Goal: Check status: Check status

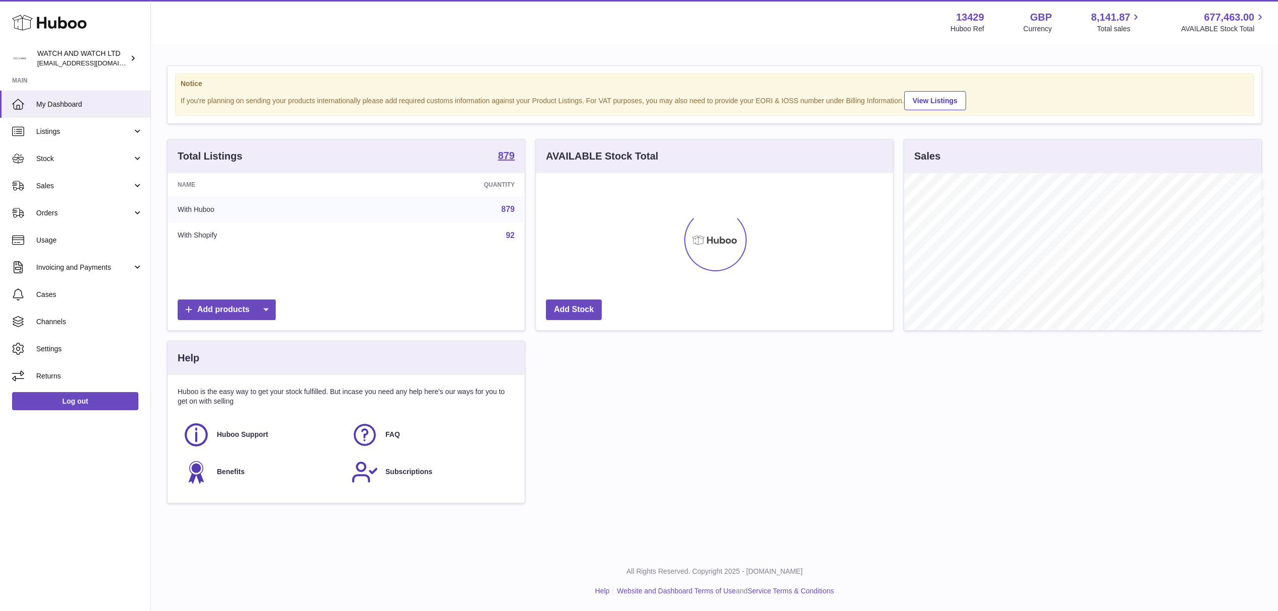
scroll to position [503189, 502989]
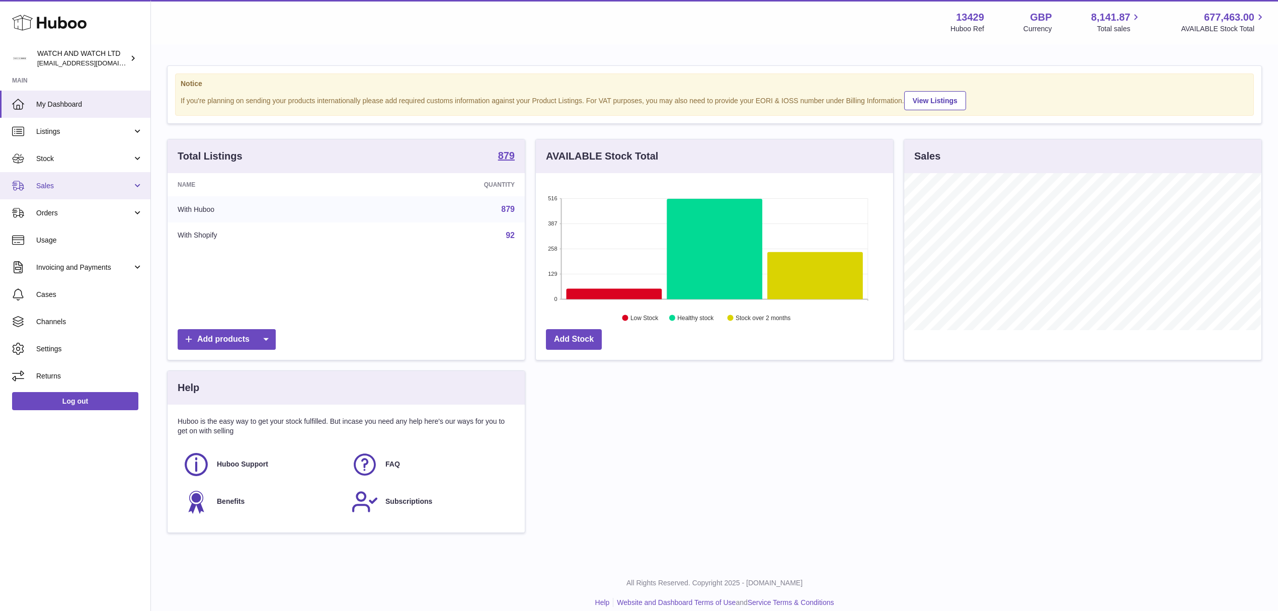
drag, startPoint x: 134, startPoint y: 192, endPoint x: 107, endPoint y: 186, distance: 27.4
click at [107, 186] on span "Sales" at bounding box center [84, 186] width 96 height 10
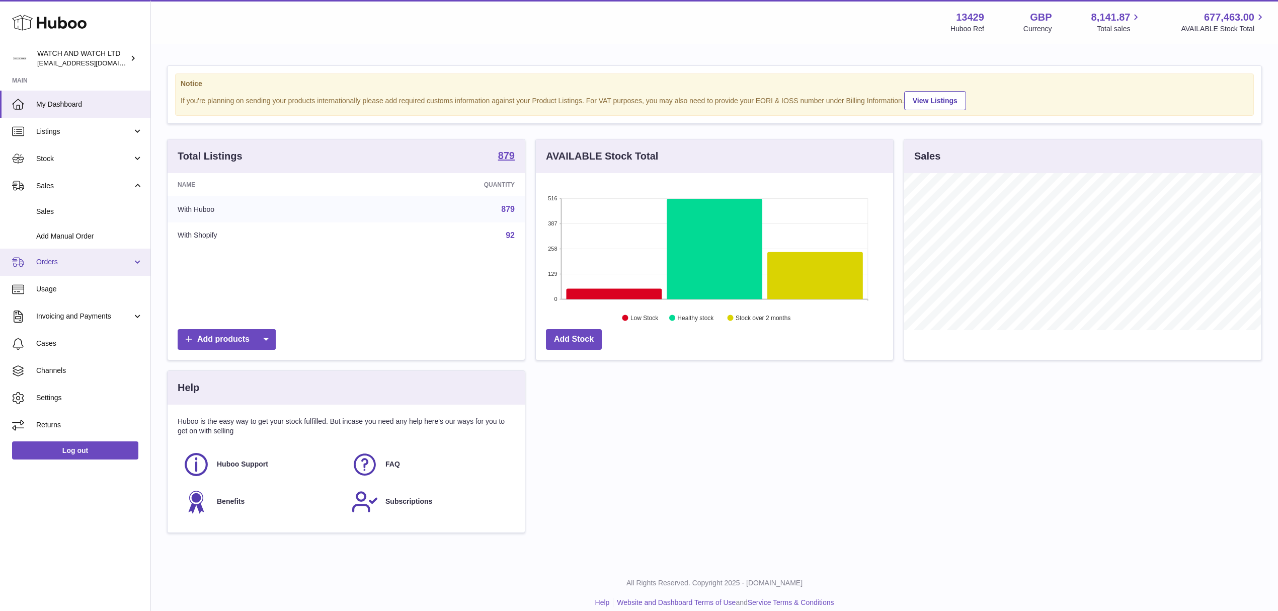
click at [69, 262] on span "Orders" at bounding box center [84, 262] width 96 height 10
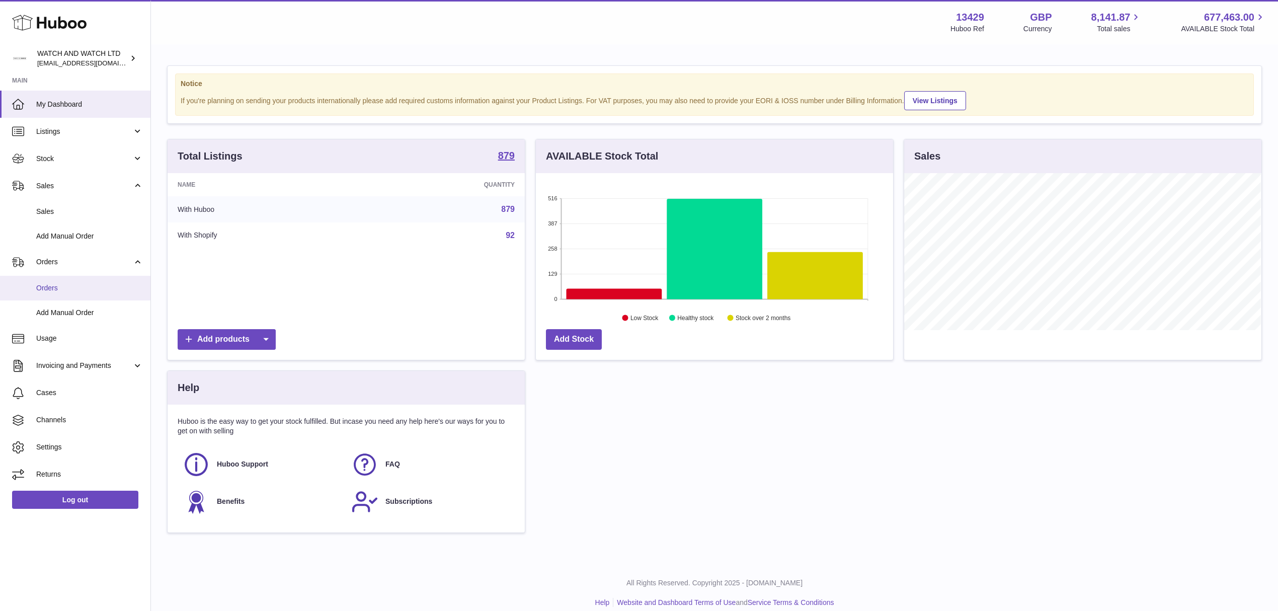
click at [87, 285] on span "Orders" at bounding box center [89, 288] width 107 height 10
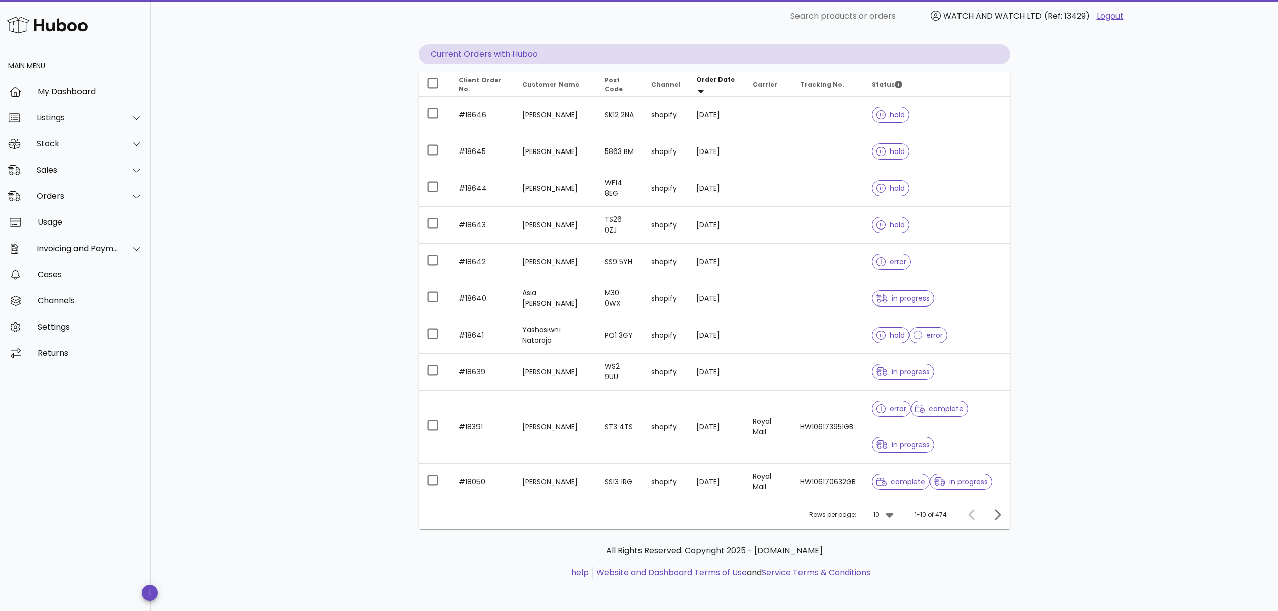
scroll to position [89, 0]
click at [889, 515] on icon at bounding box center [890, 515] width 8 height 5
click at [890, 570] on div "50" at bounding box center [888, 573] width 10 height 10
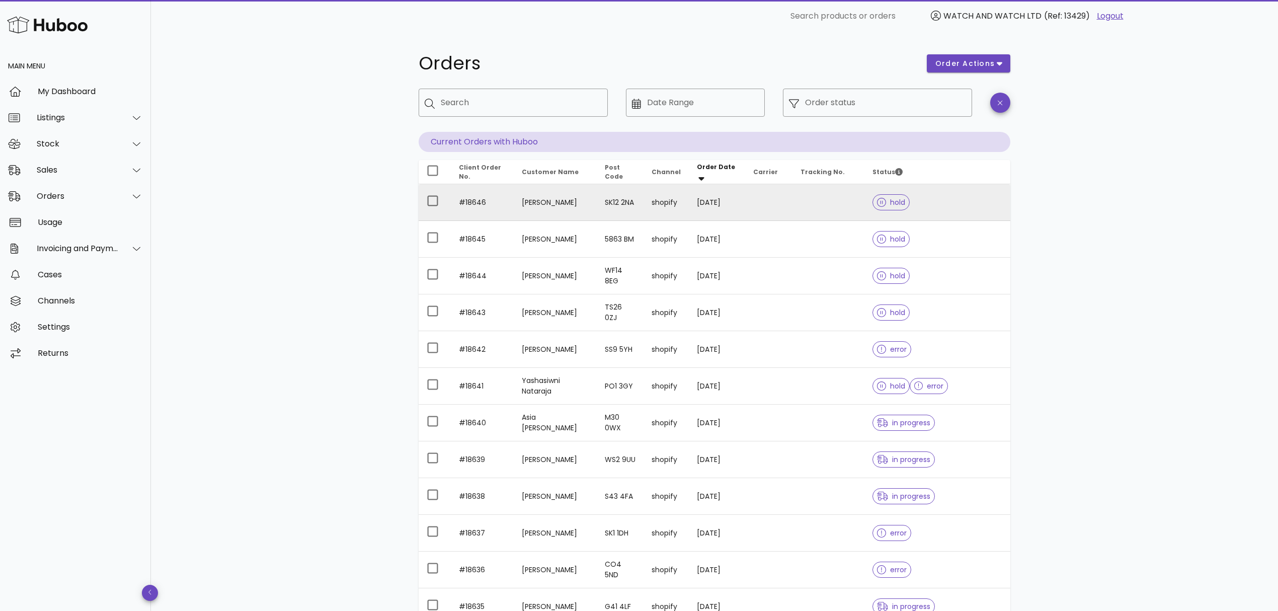
click at [760, 187] on td at bounding box center [768, 202] width 47 height 37
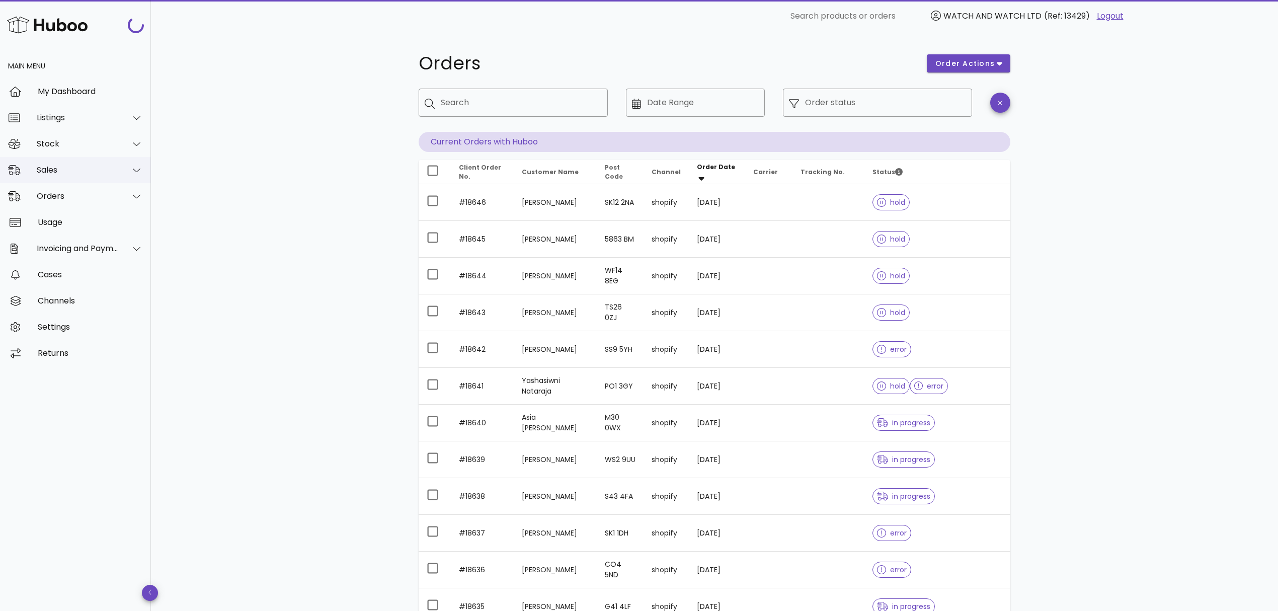
click at [92, 168] on div "Sales" at bounding box center [78, 170] width 82 height 10
click at [61, 200] on div "Sales" at bounding box center [89, 195] width 107 height 22
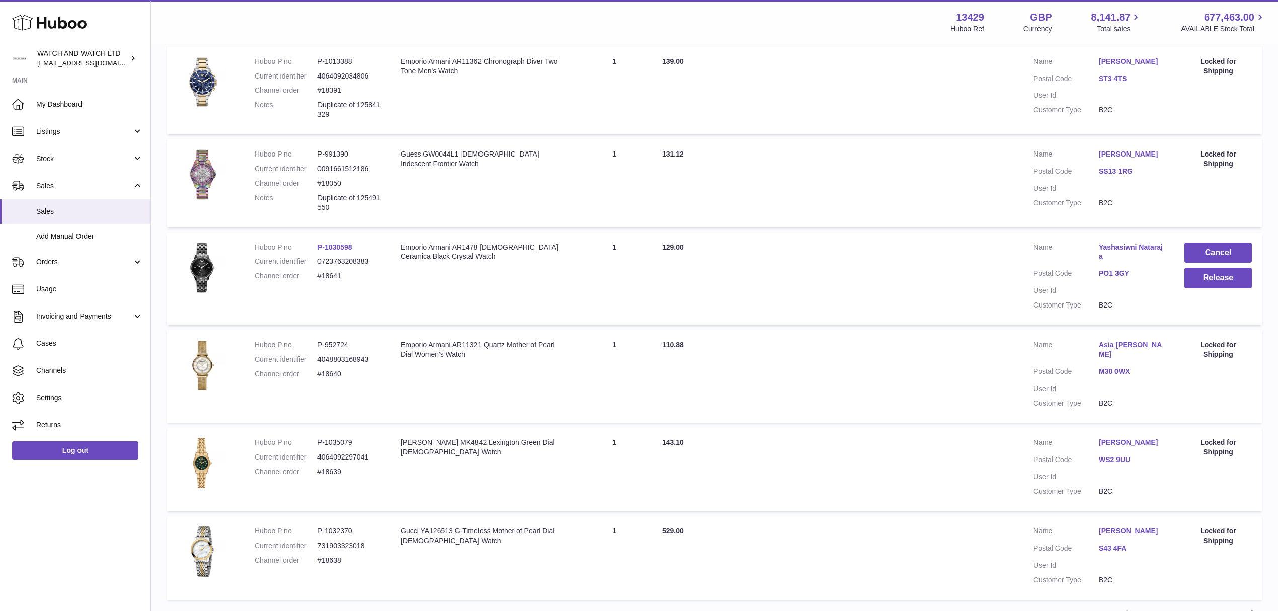
scroll to position [654, 0]
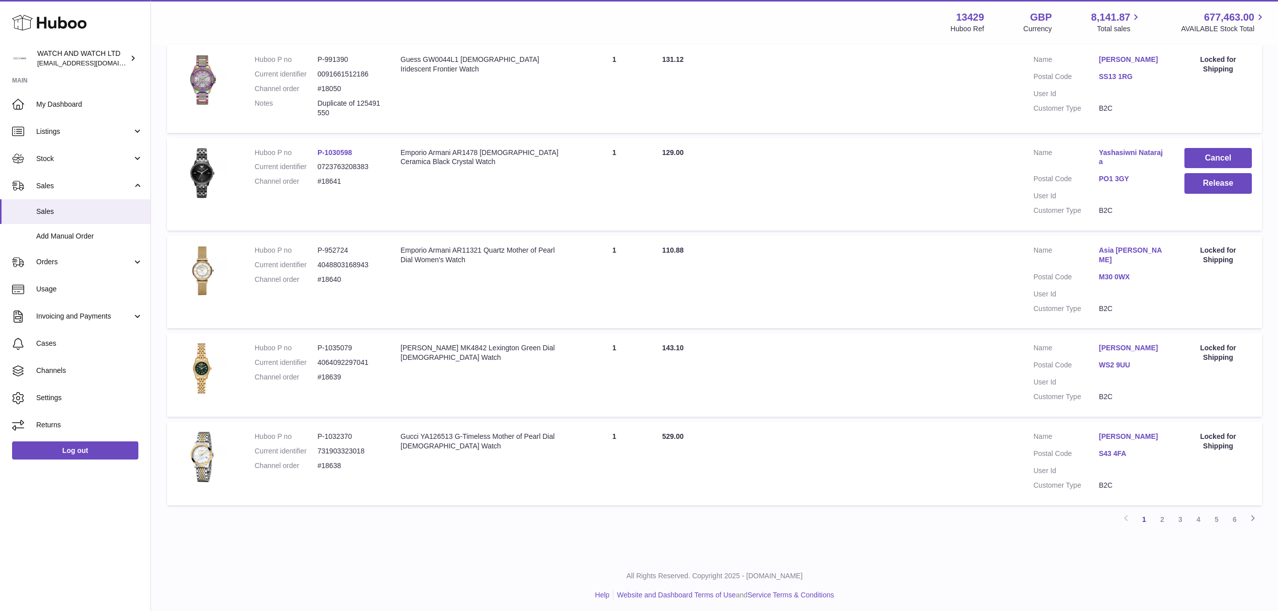
click at [1104, 449] on link "S43 4FA" at bounding box center [1131, 454] width 65 height 10
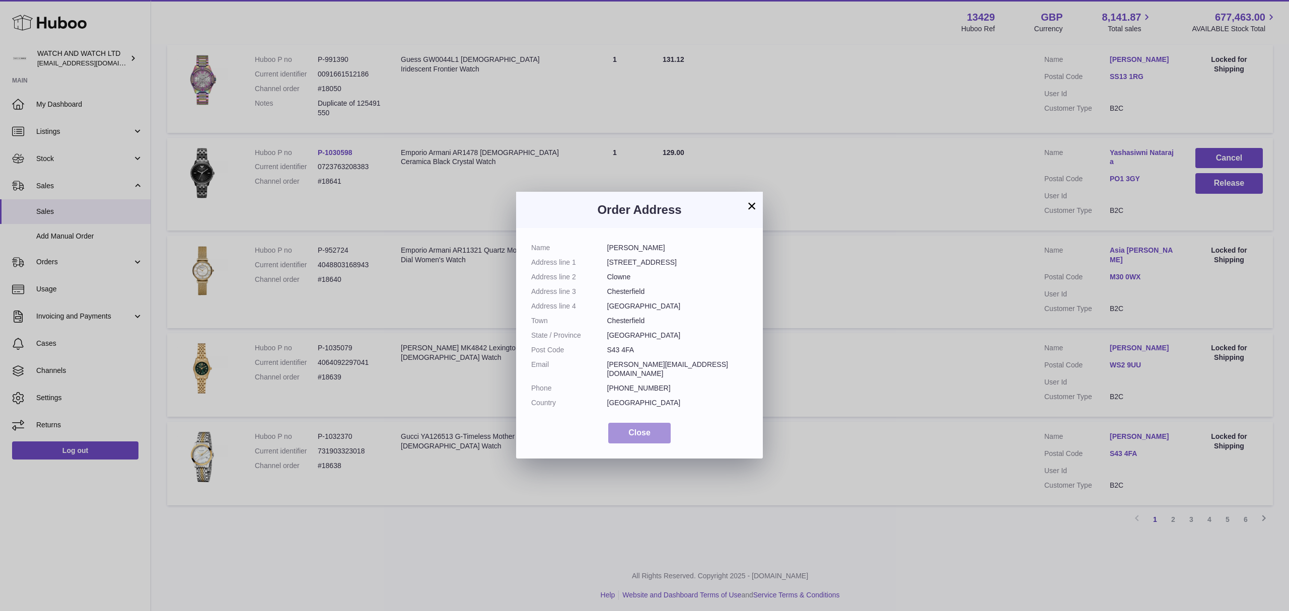
click at [645, 428] on span "Close" at bounding box center [639, 432] width 22 height 9
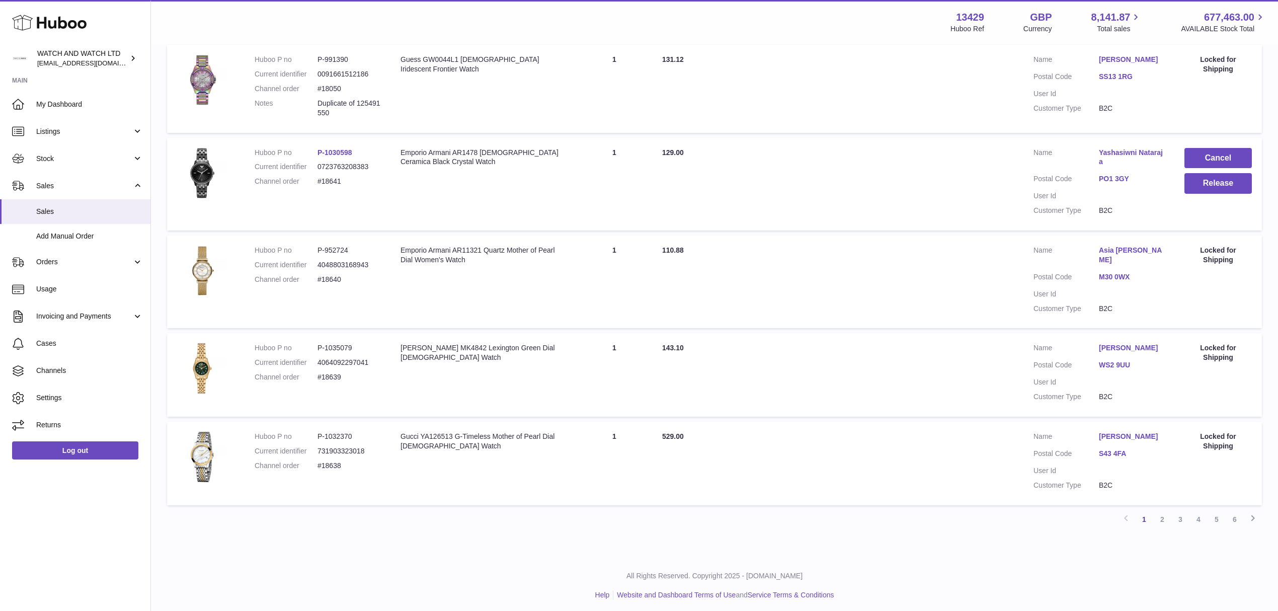
click at [1114, 176] on link "PO1 3GY" at bounding box center [1131, 179] width 65 height 10
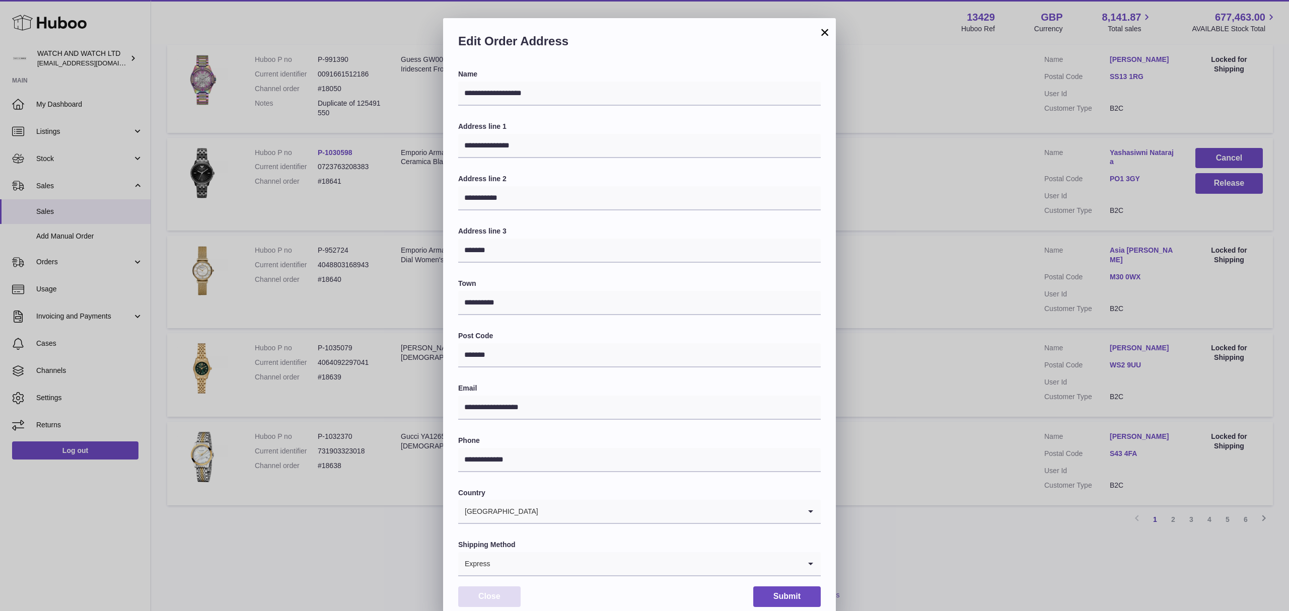
click at [510, 597] on button "Close" at bounding box center [489, 596] width 62 height 21
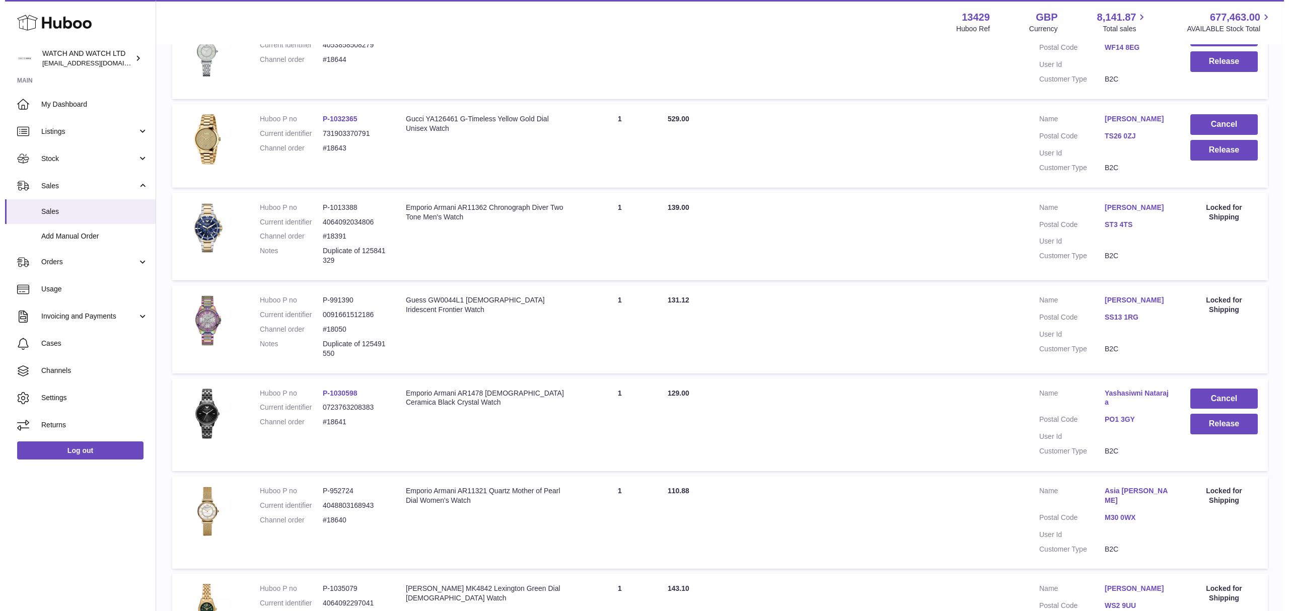
scroll to position [386, 0]
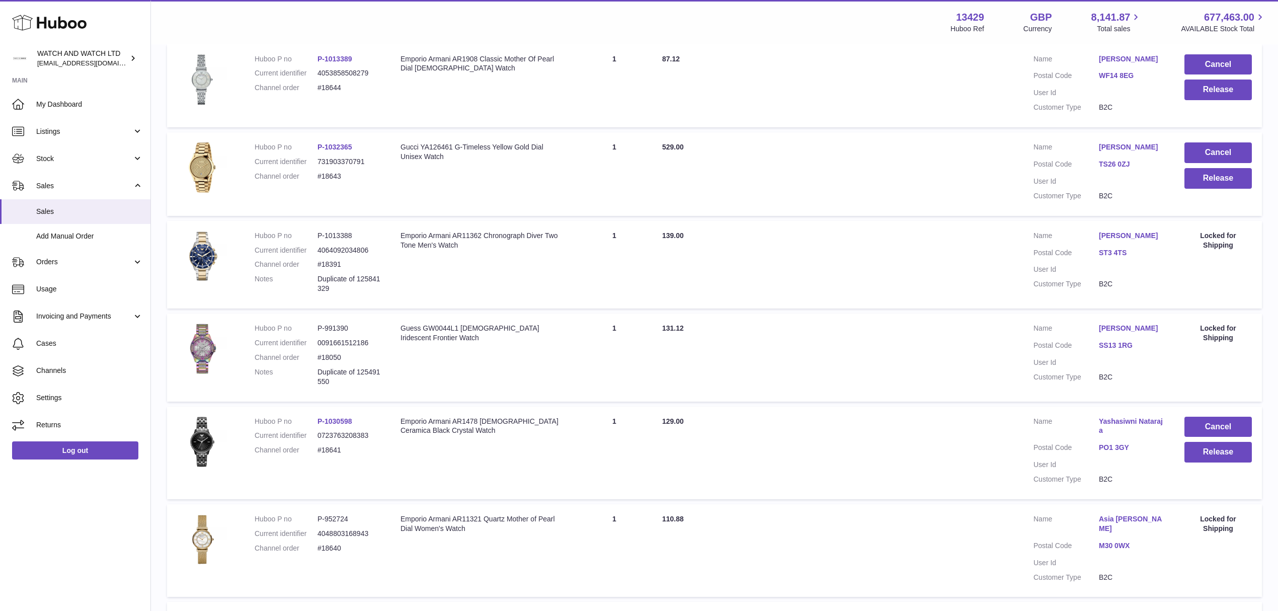
click at [1118, 164] on link "TS26 0ZJ" at bounding box center [1131, 165] width 65 height 10
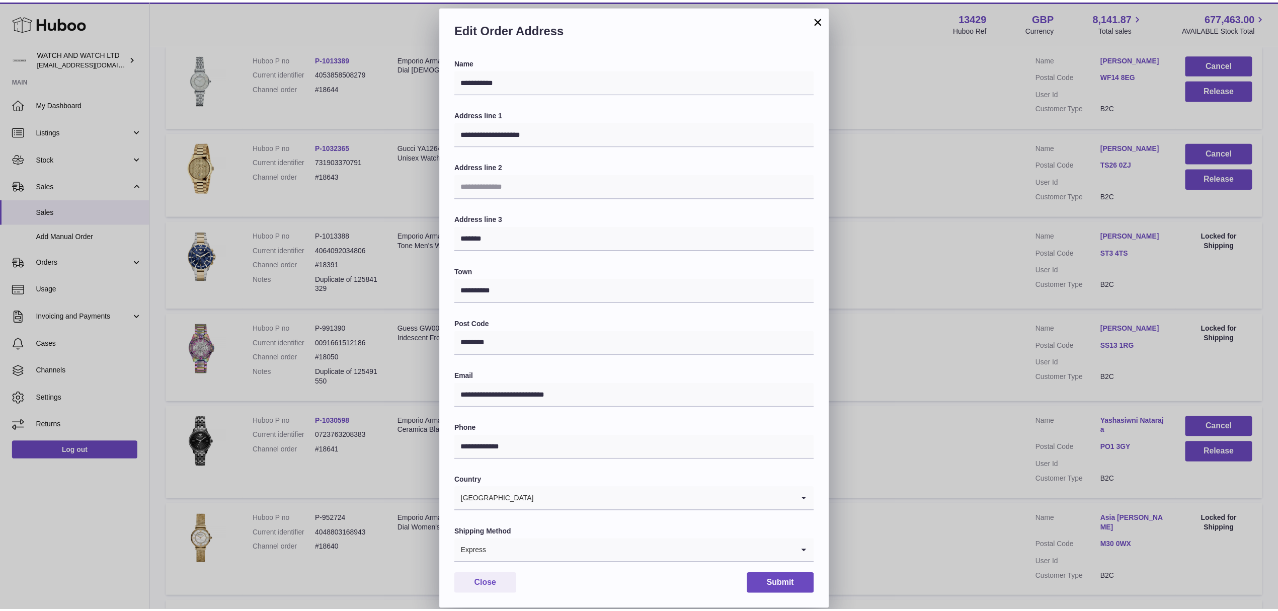
scroll to position [15, 0]
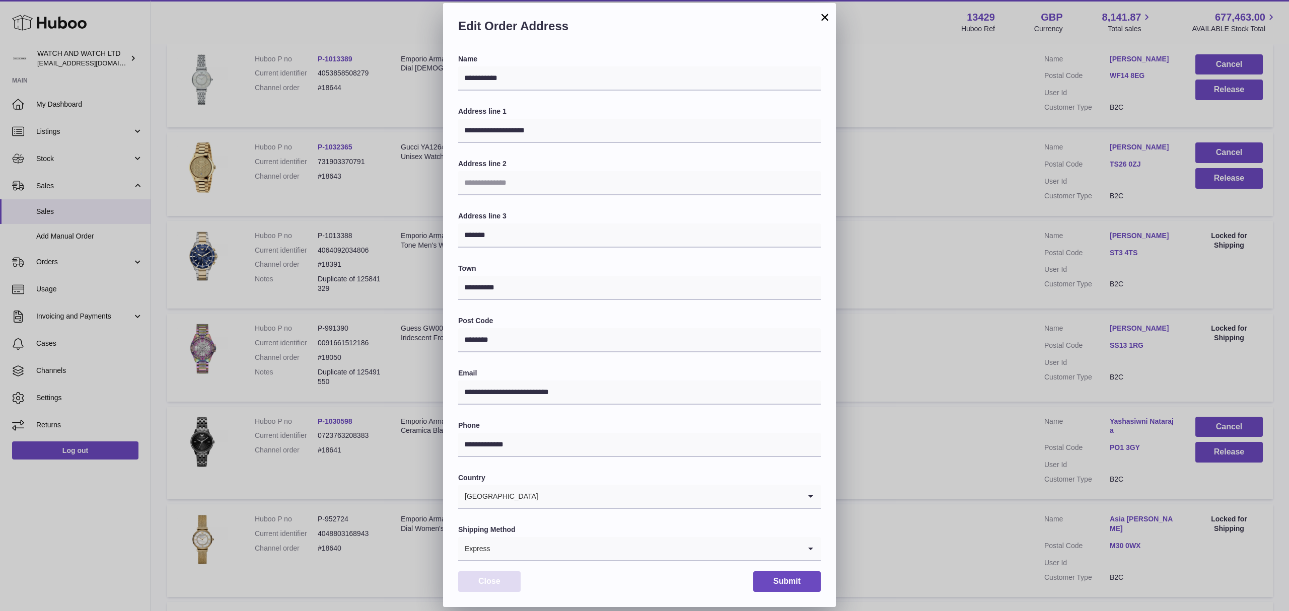
click at [502, 587] on button "Close" at bounding box center [489, 581] width 62 height 21
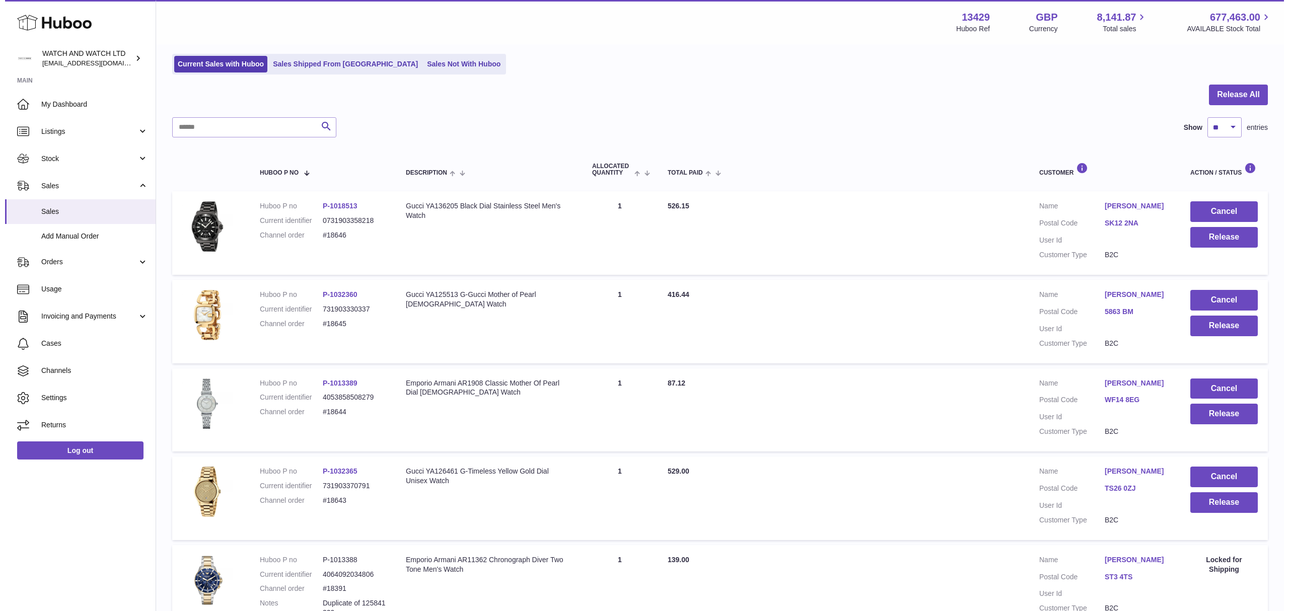
scroll to position [50, 0]
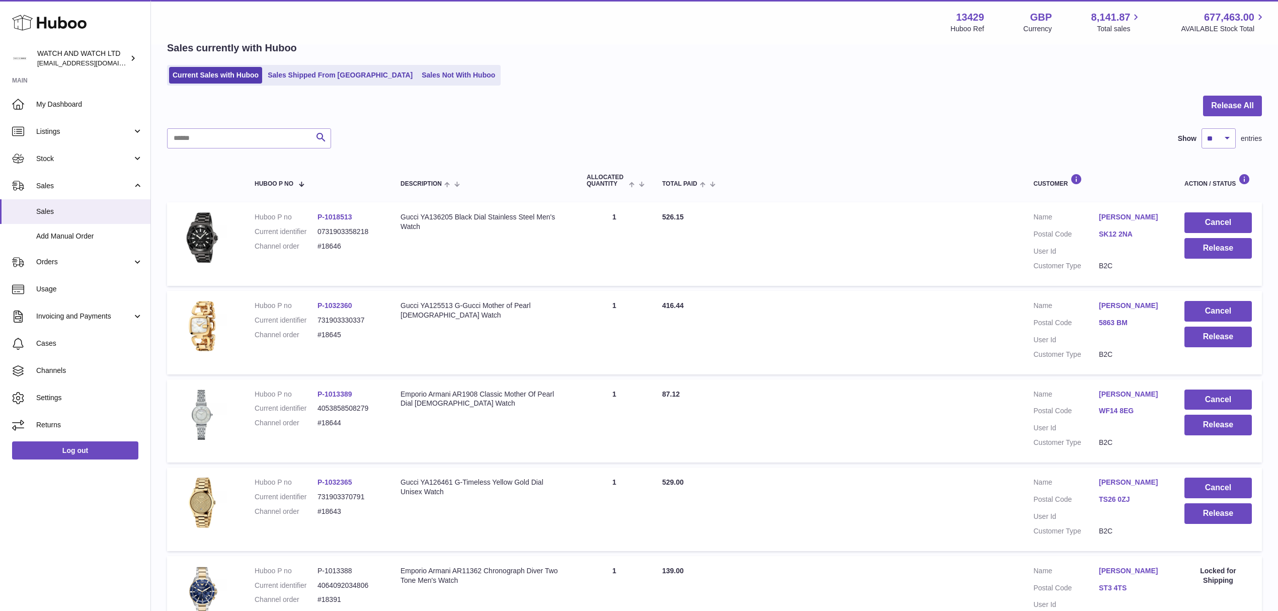
click at [1110, 236] on link "SK12 2NA" at bounding box center [1131, 235] width 65 height 10
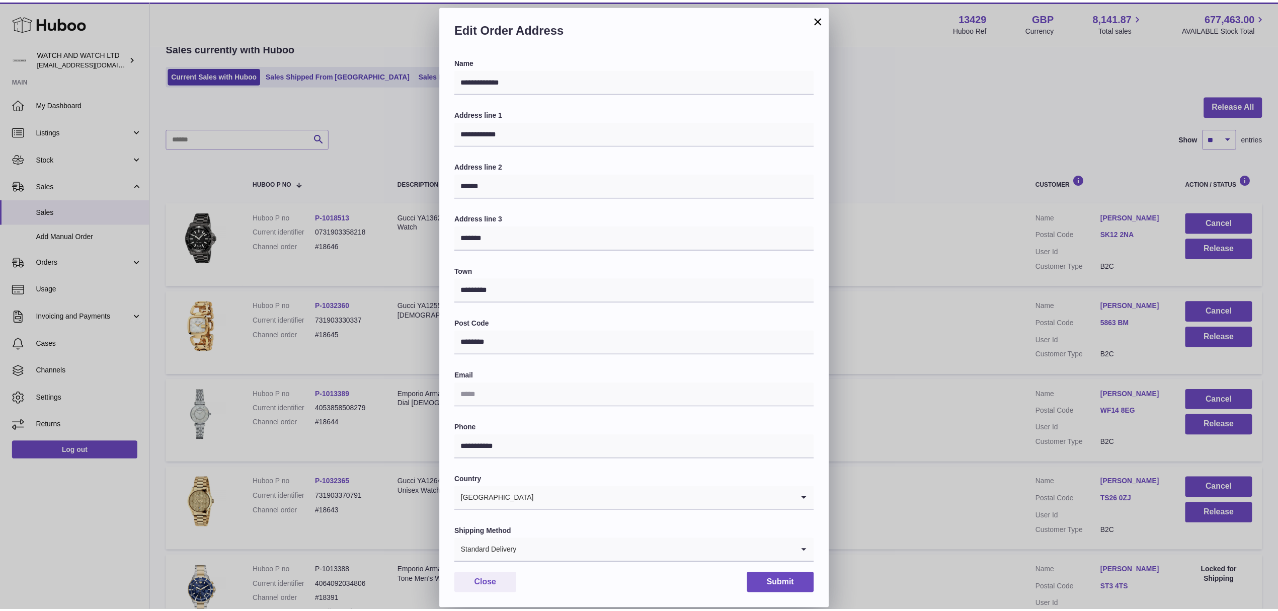
scroll to position [15, 0]
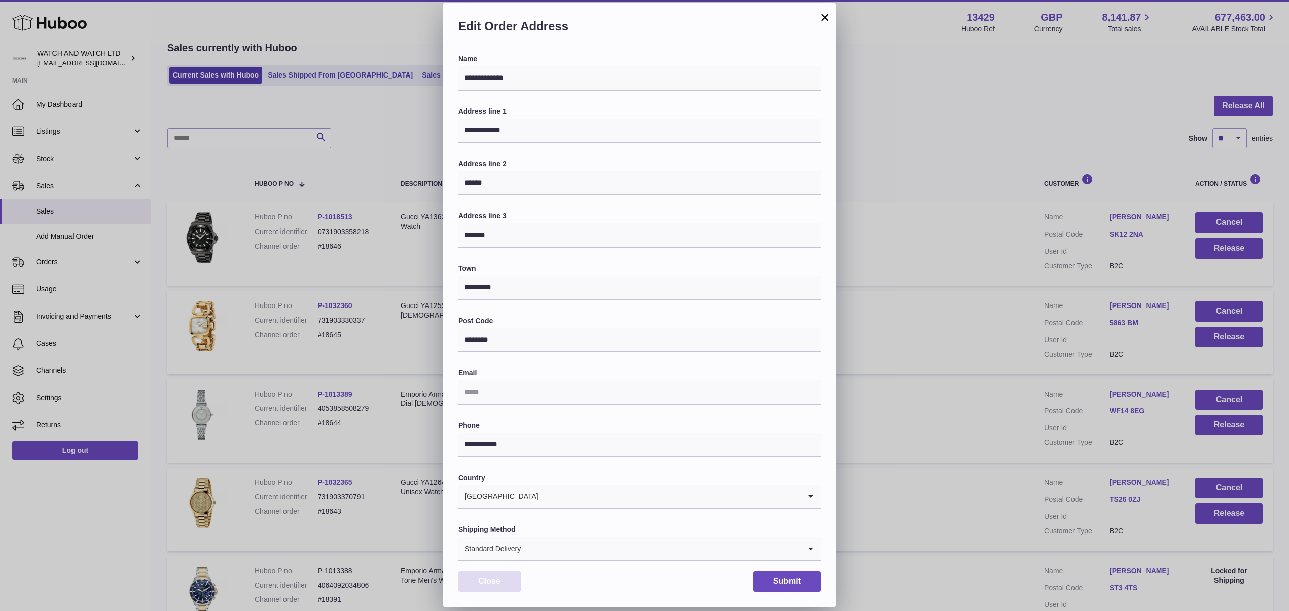
click at [510, 580] on button "Close" at bounding box center [489, 581] width 62 height 21
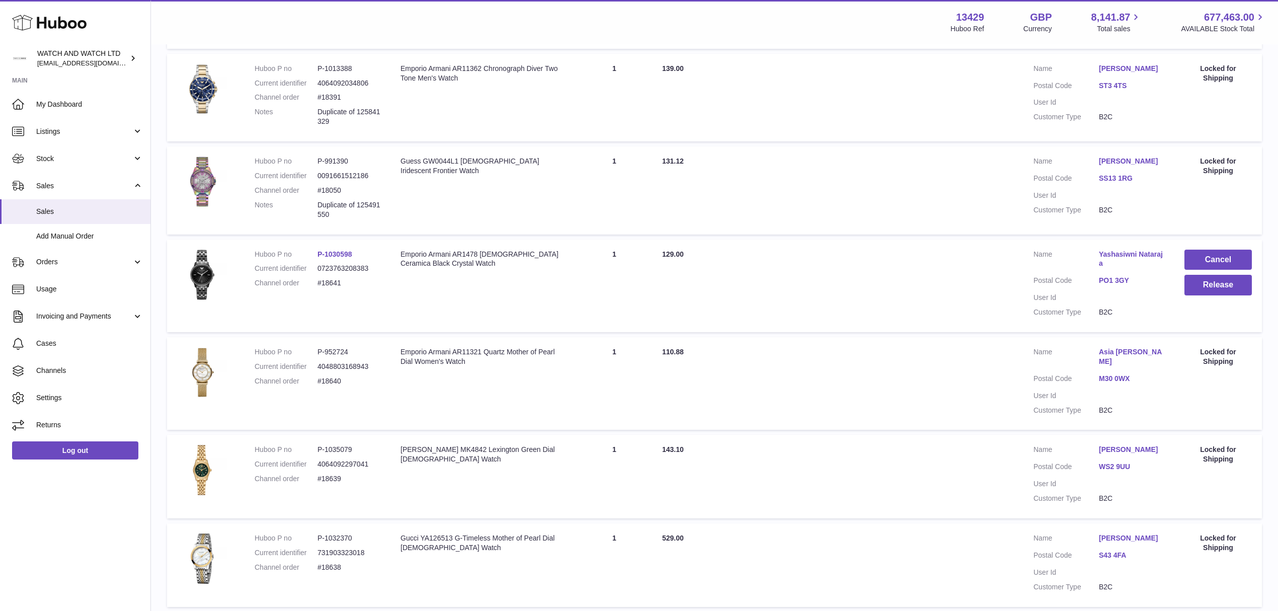
scroll to position [654, 0]
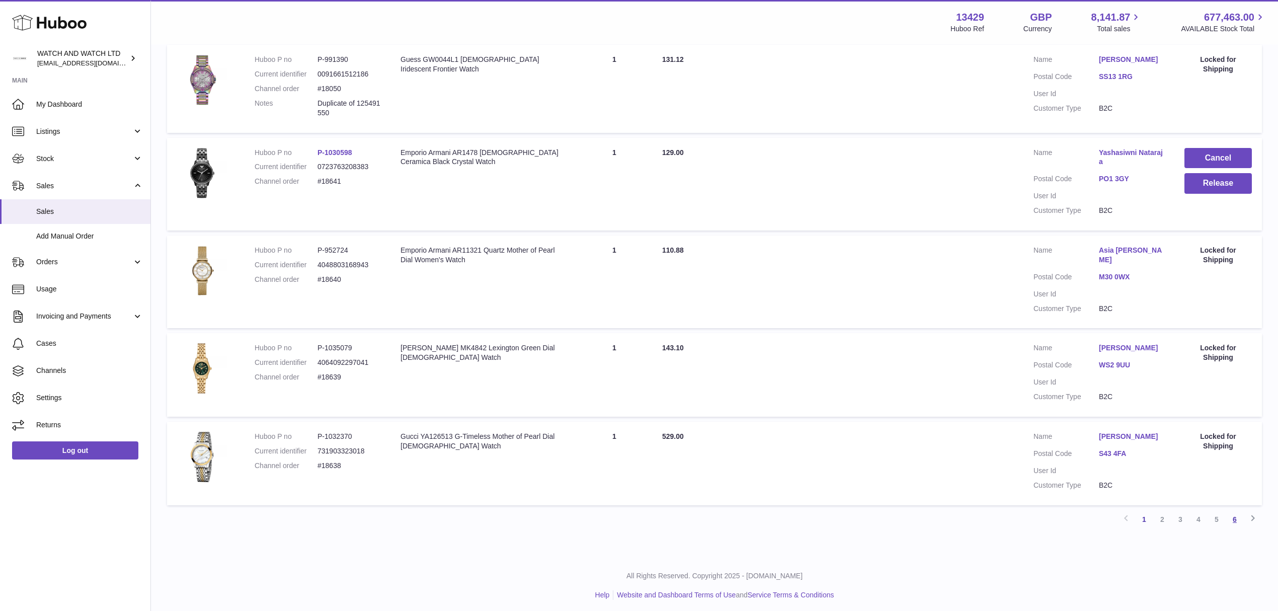
click at [1240, 511] on link "6" at bounding box center [1235, 519] width 18 height 18
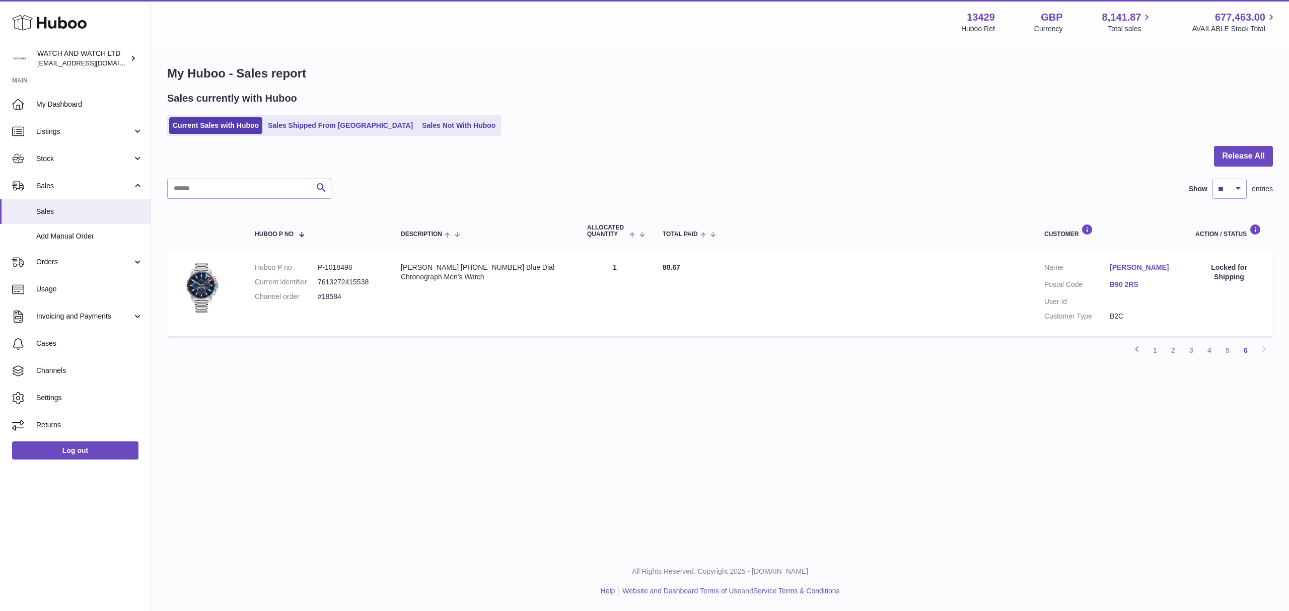
click at [1134, 284] on link "B90 2RS" at bounding box center [1141, 285] width 65 height 10
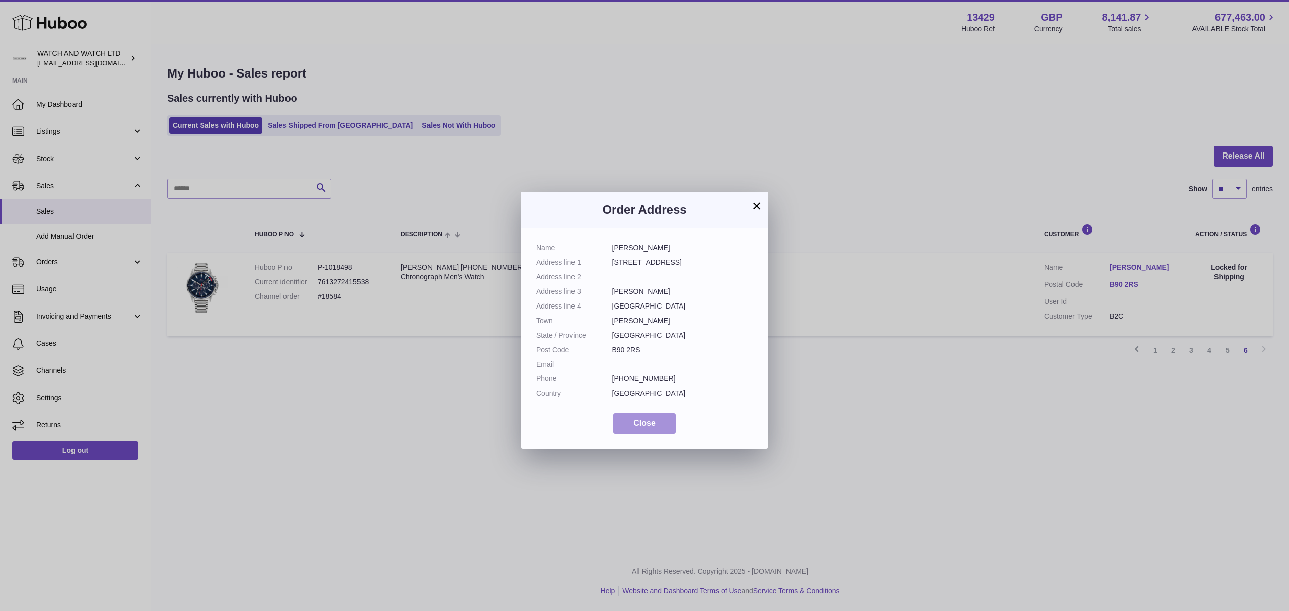
click at [666, 425] on button "Close" at bounding box center [644, 423] width 62 height 21
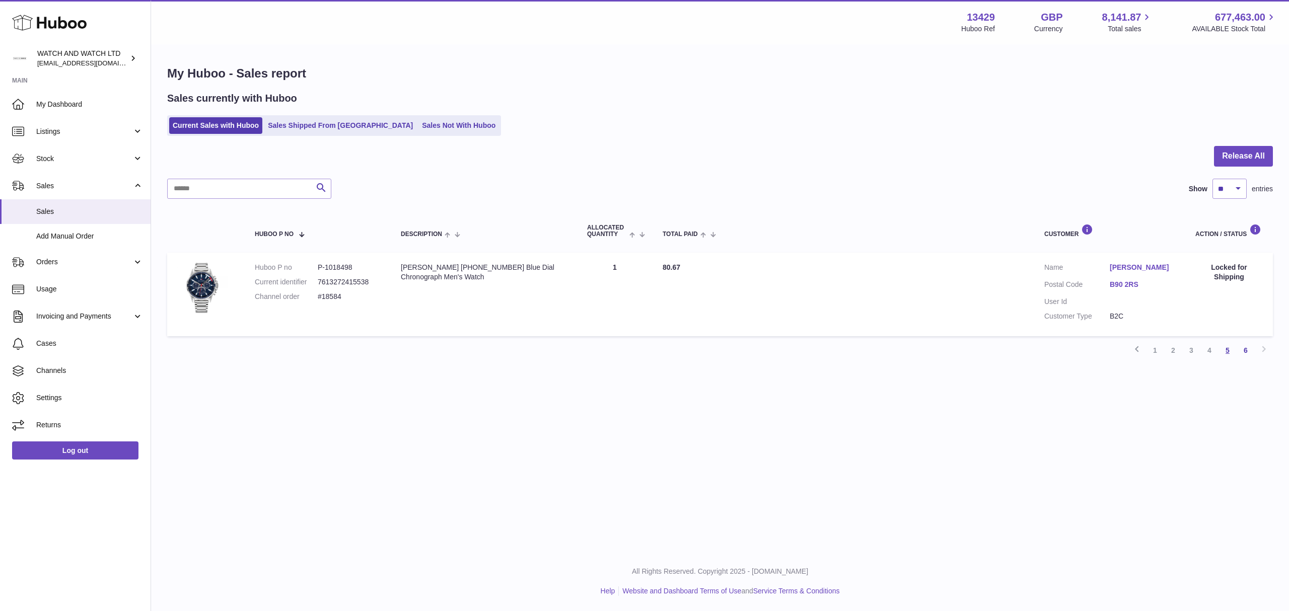
click at [1227, 349] on link "5" at bounding box center [1227, 350] width 18 height 18
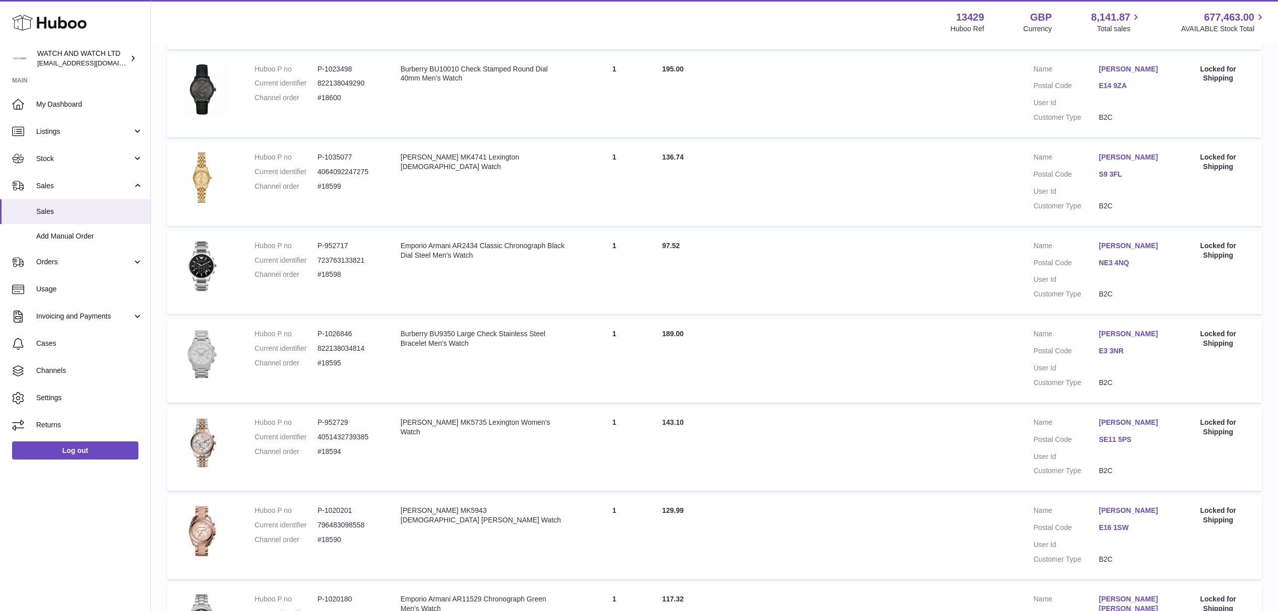
scroll to position [645, 0]
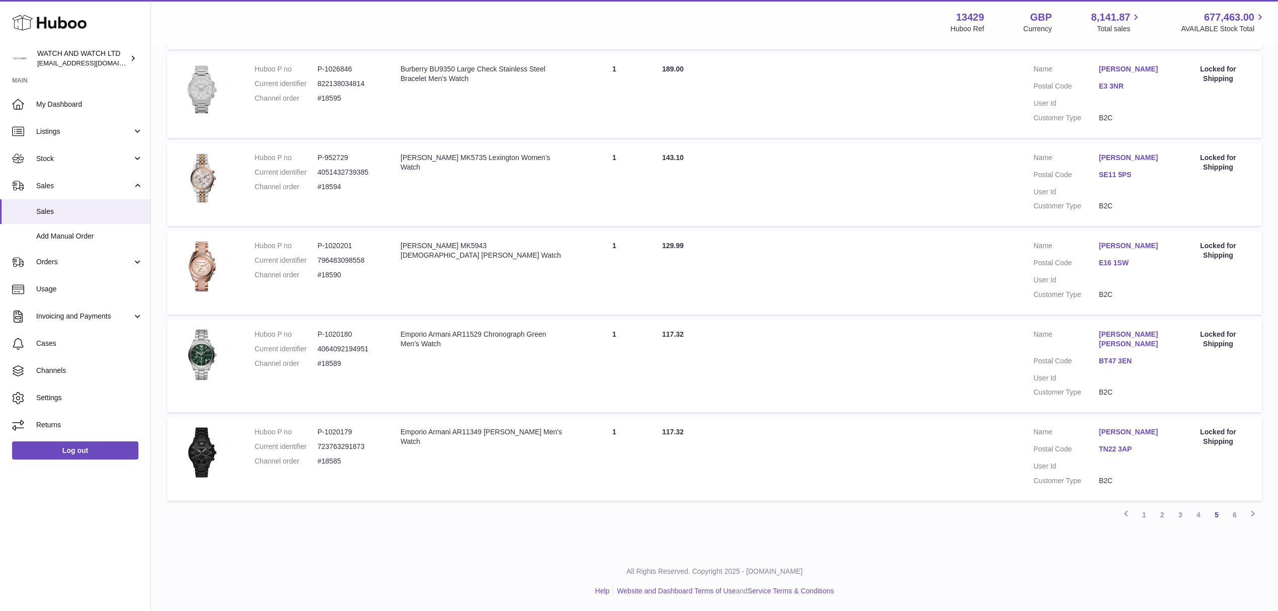
click at [1122, 447] on link "TN22 3AP" at bounding box center [1131, 449] width 65 height 10
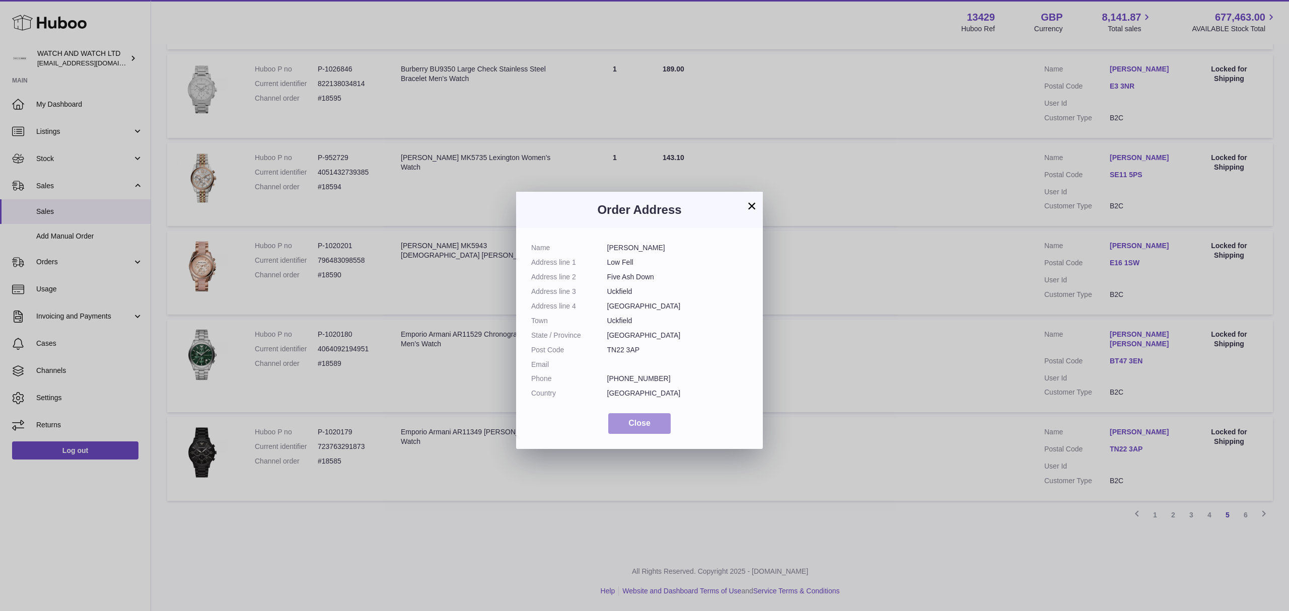
click at [636, 423] on span "Close" at bounding box center [639, 423] width 22 height 9
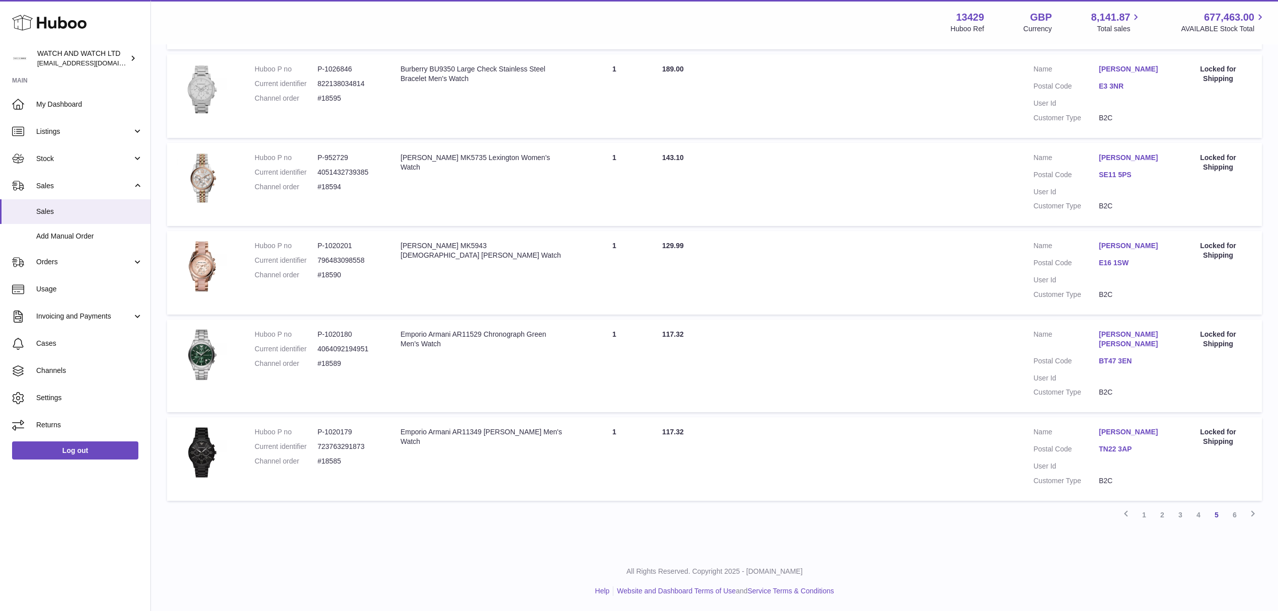
click at [1125, 365] on link "BT47 3EN" at bounding box center [1131, 361] width 65 height 10
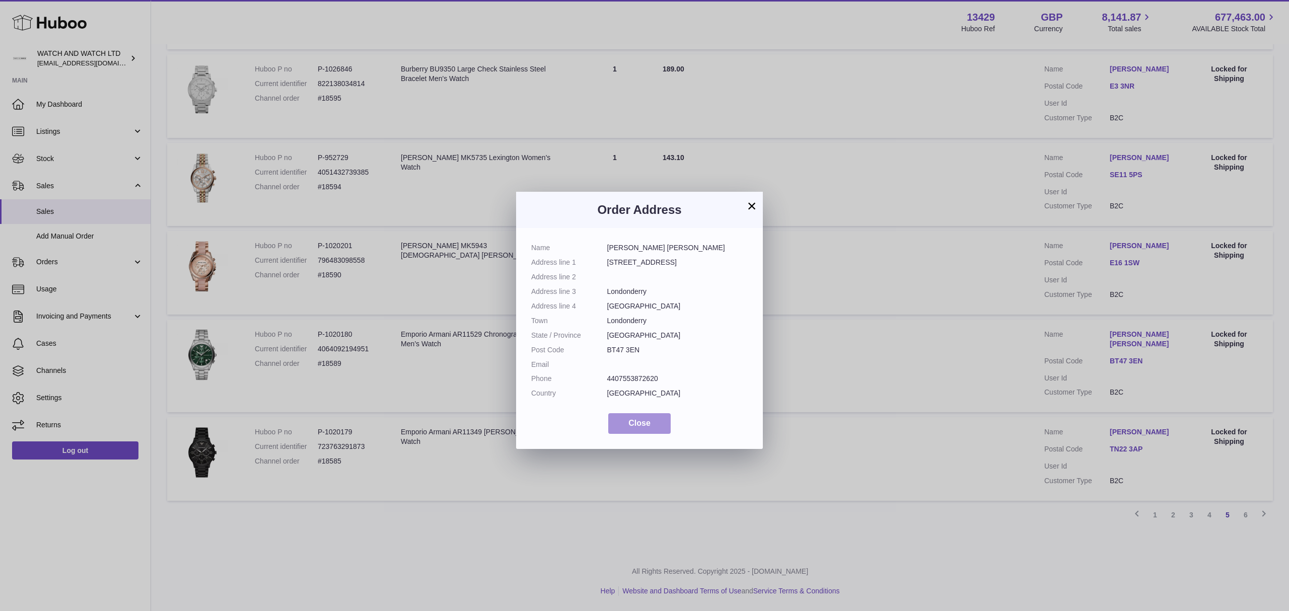
click at [649, 419] on span "Close" at bounding box center [639, 423] width 22 height 9
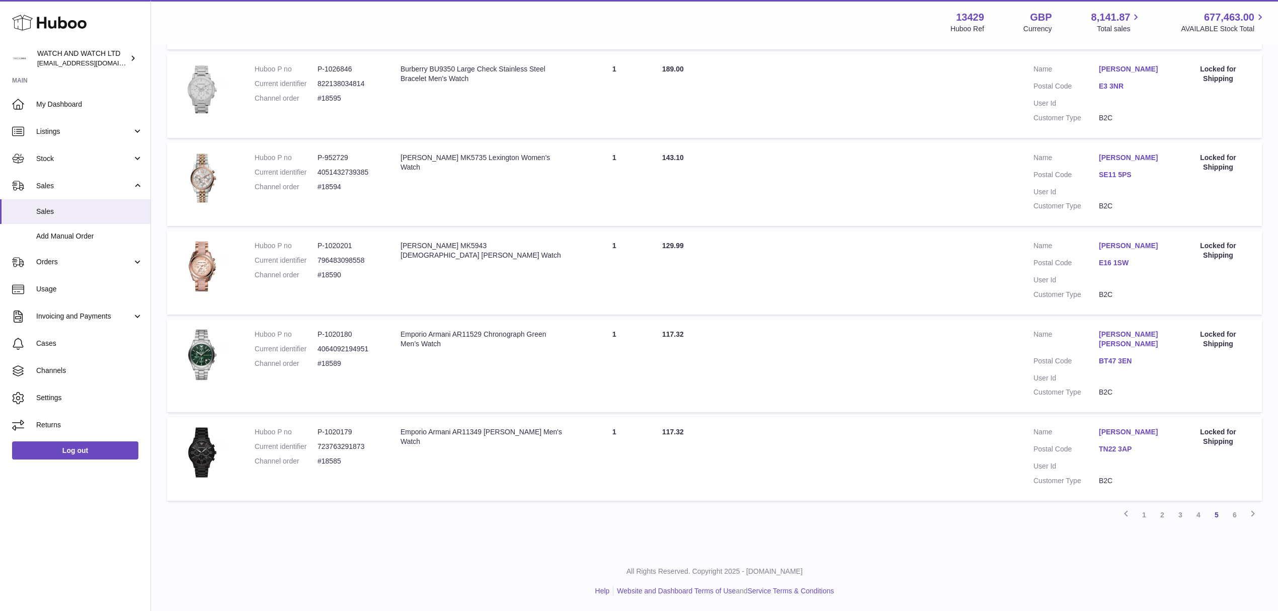
click at [1105, 268] on dl "Customer Name Shashikala Shivalingaiah Postal Code E16 1SW User Id Customer Typ…" at bounding box center [1099, 272] width 131 height 63
click at [1097, 269] on dt "Postal Code" at bounding box center [1066, 264] width 65 height 12
click at [1104, 268] on link "E16 1SW" at bounding box center [1131, 263] width 65 height 10
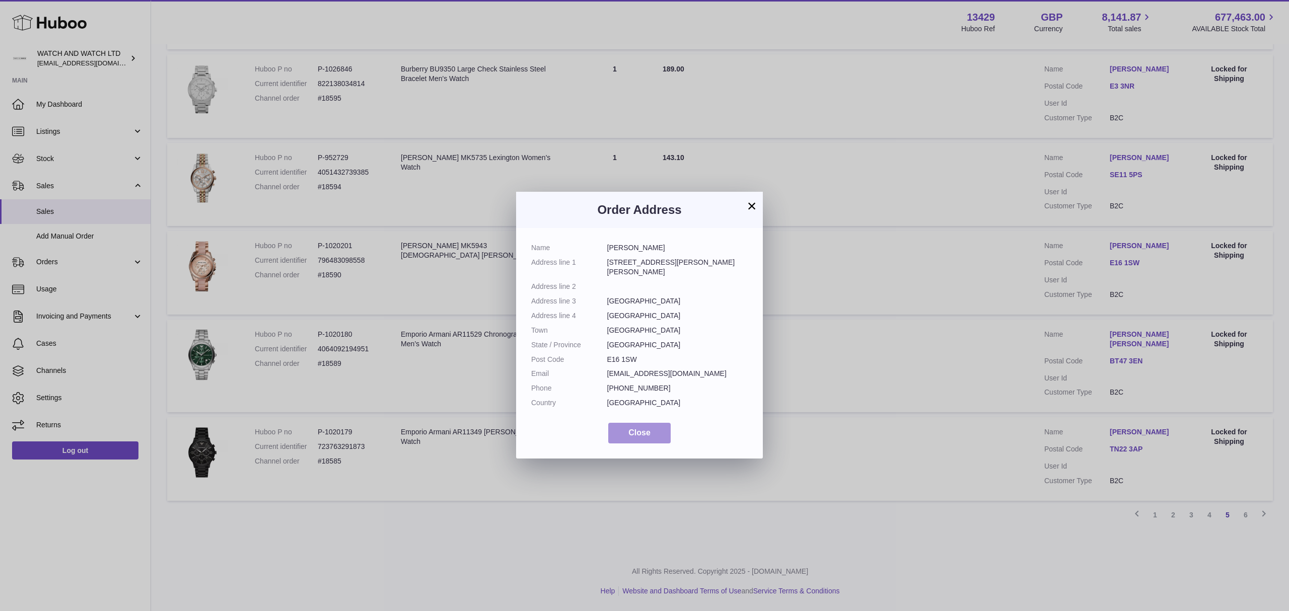
click at [632, 423] on button "Close" at bounding box center [639, 433] width 62 height 21
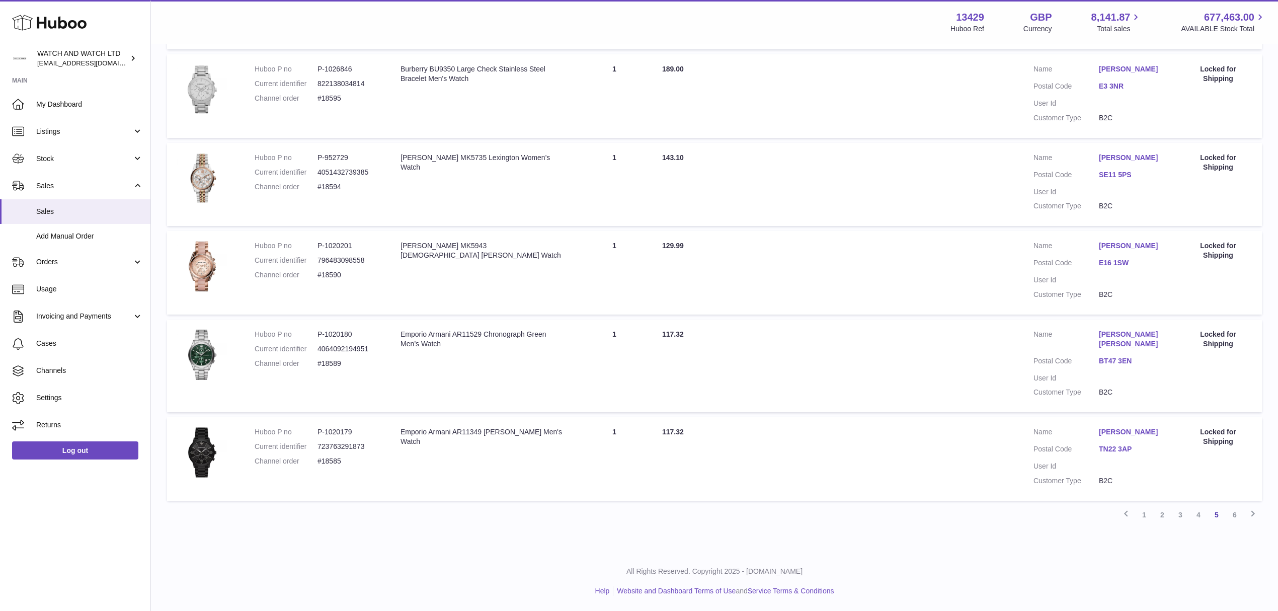
click at [1117, 170] on dl "Customer Name helen teklay Postal Code SE11 5PS User Id Customer Type B2C" at bounding box center [1099, 184] width 131 height 63
click at [1110, 176] on link "SE11 5PS" at bounding box center [1131, 175] width 65 height 10
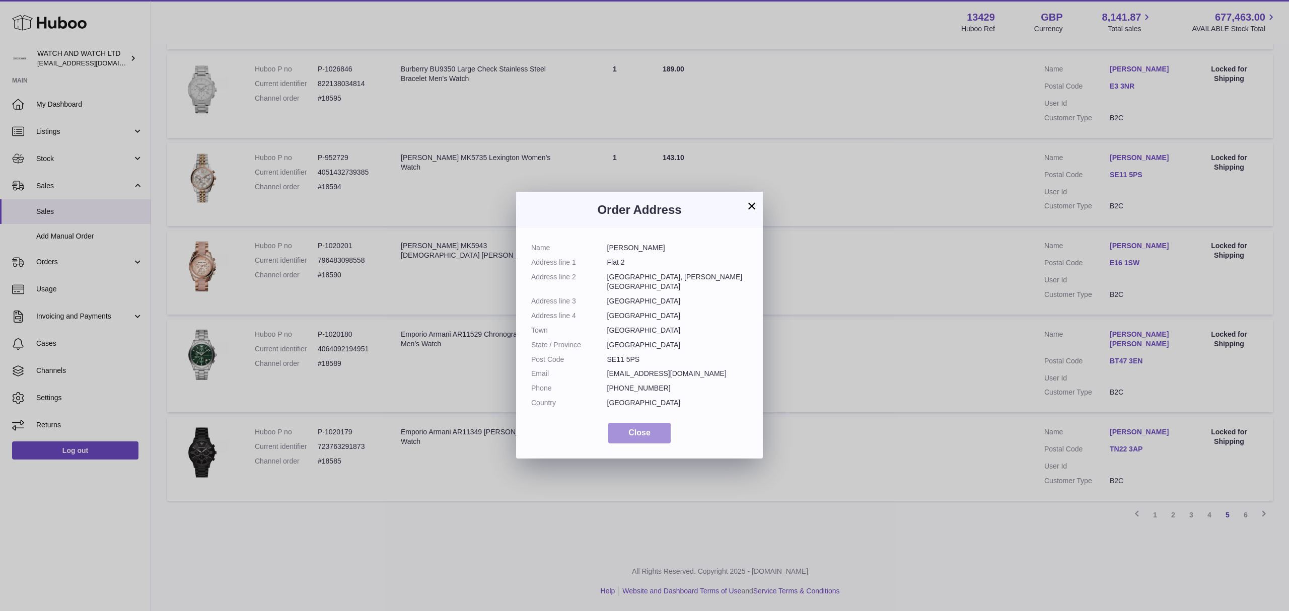
click at [648, 428] on span "Close" at bounding box center [639, 432] width 22 height 9
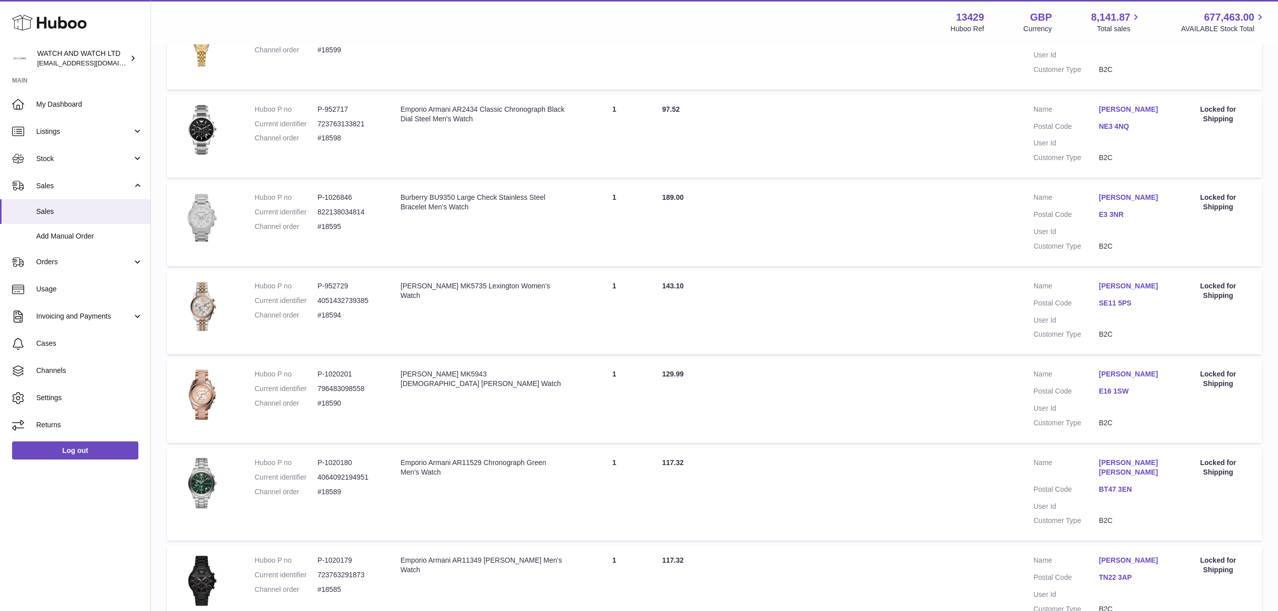
scroll to position [511, 0]
click at [1111, 220] on link "E3 3NR" at bounding box center [1131, 215] width 65 height 10
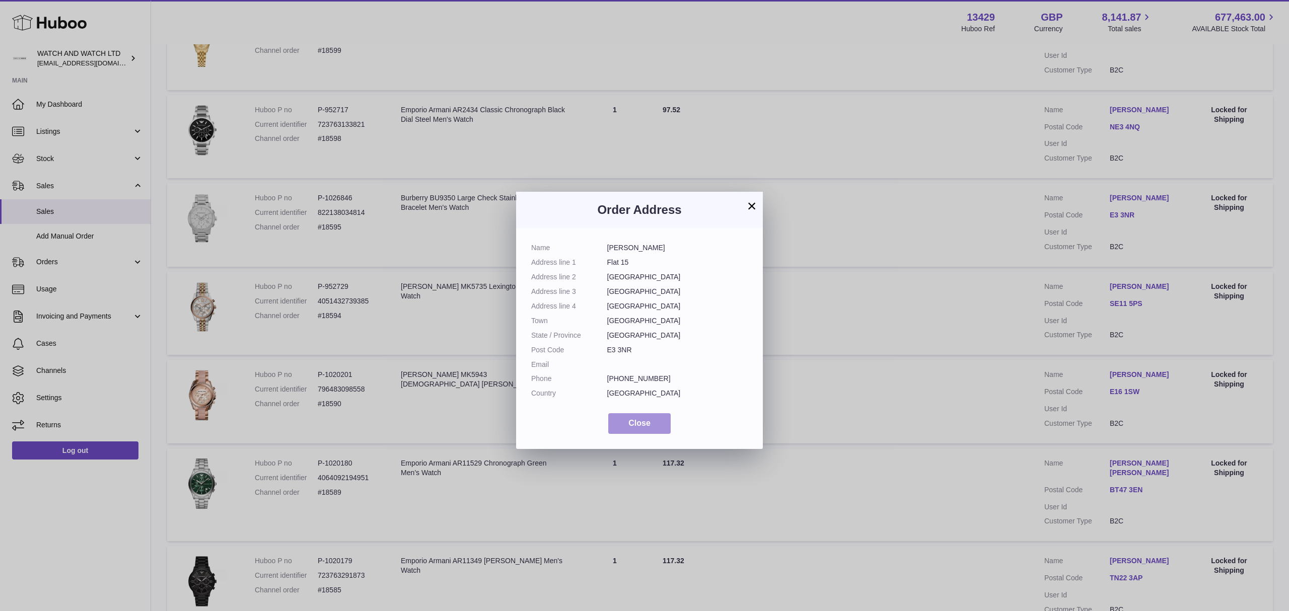
click at [646, 419] on span "Close" at bounding box center [639, 423] width 22 height 9
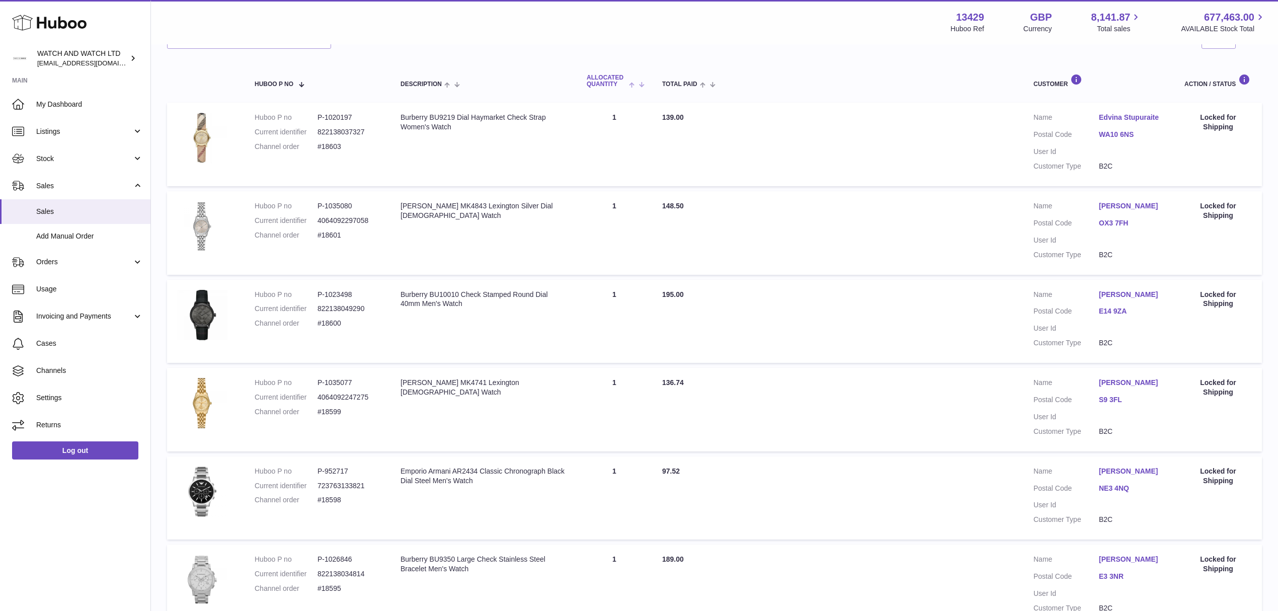
scroll to position [0, 0]
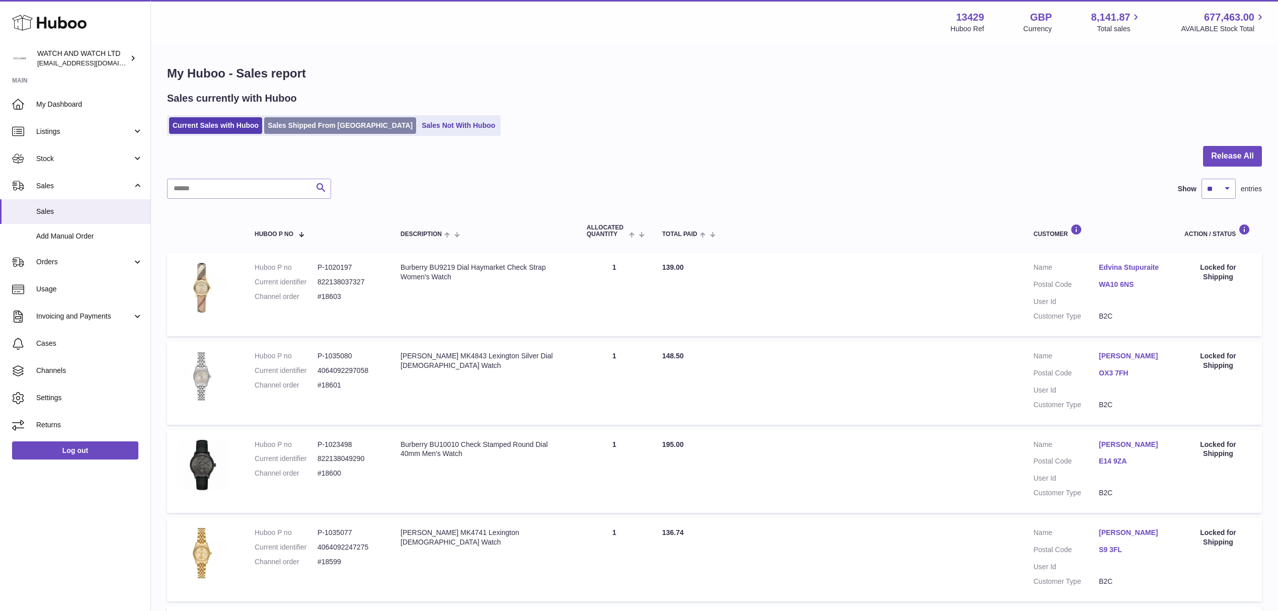
click at [319, 122] on link "Sales Shipped From [GEOGRAPHIC_DATA]" at bounding box center [340, 125] width 152 height 17
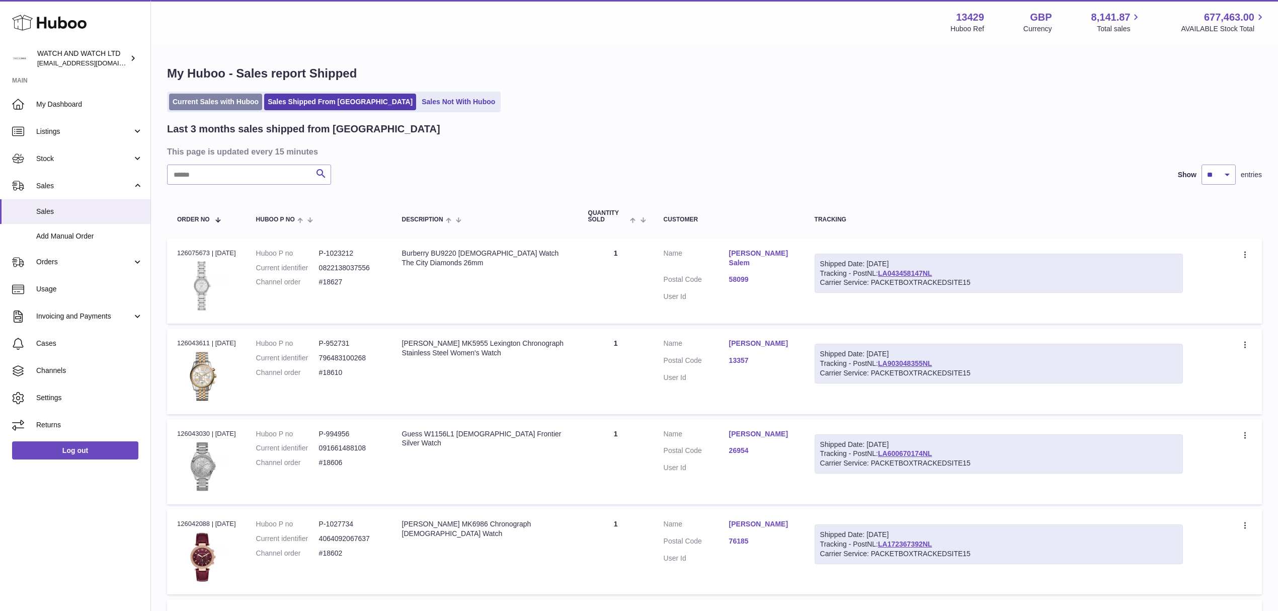
click at [232, 99] on link "Current Sales with Huboo" at bounding box center [215, 102] width 93 height 17
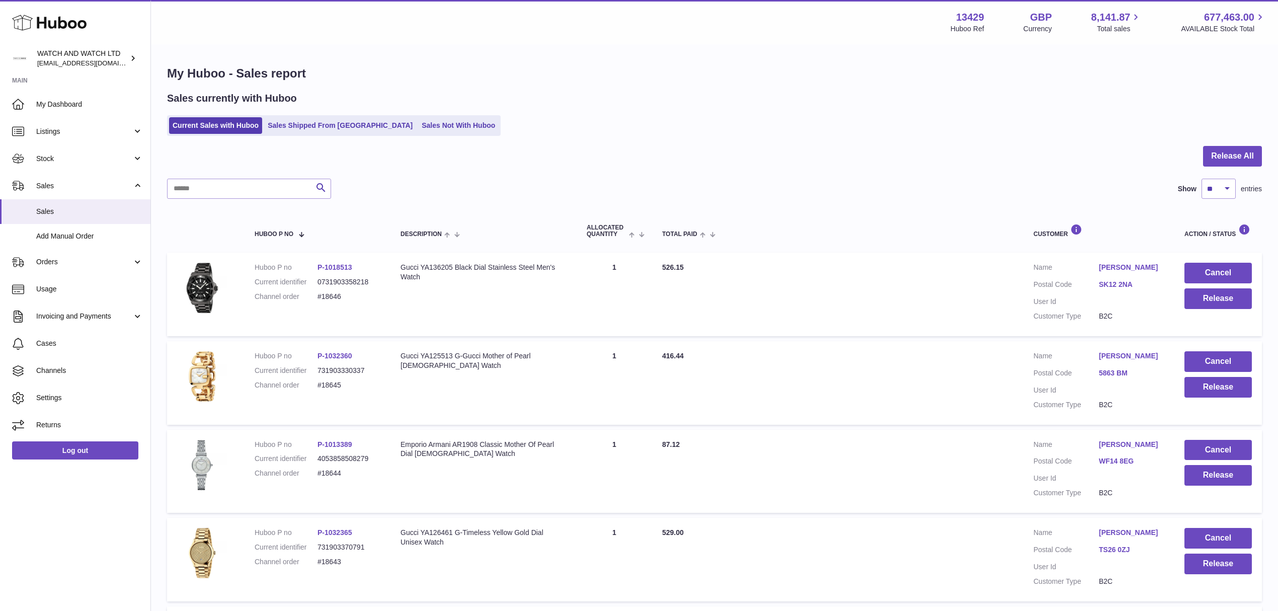
click at [1117, 373] on link "5863 BM" at bounding box center [1131, 373] width 65 height 10
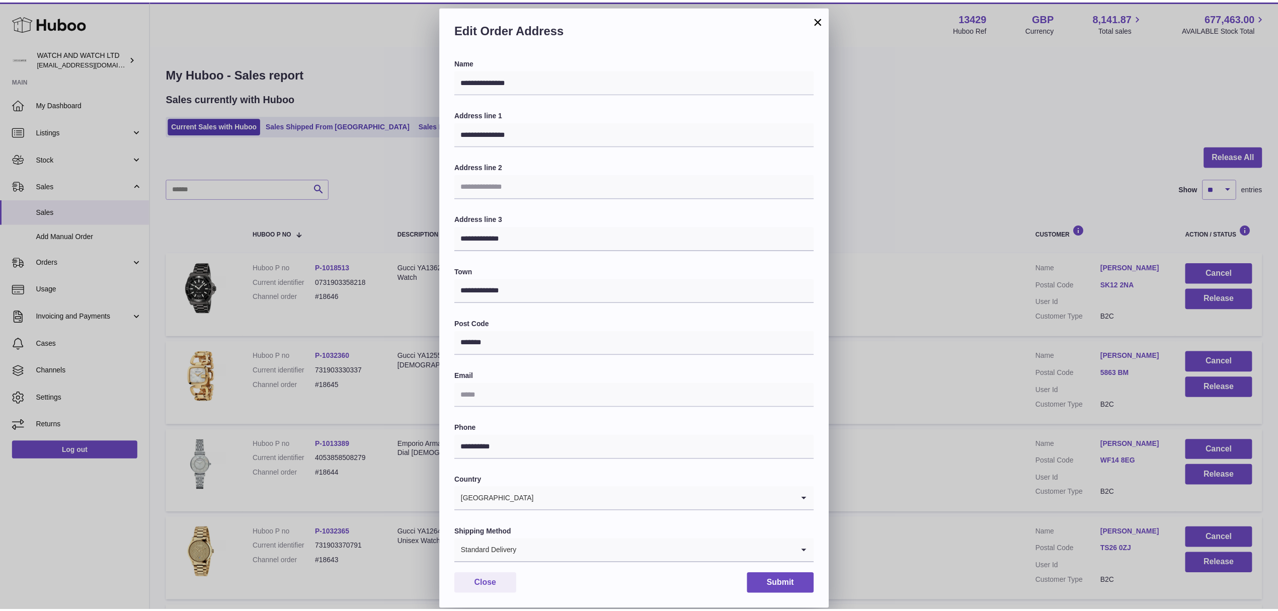
scroll to position [15, 0]
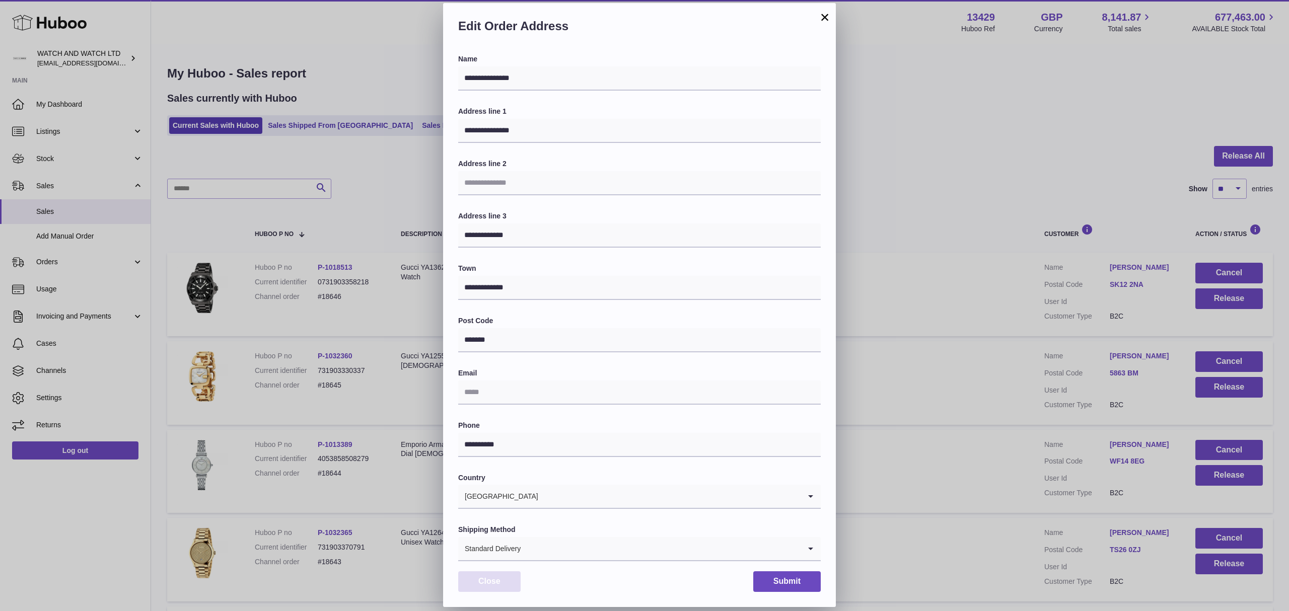
click at [494, 589] on button "Close" at bounding box center [489, 581] width 62 height 21
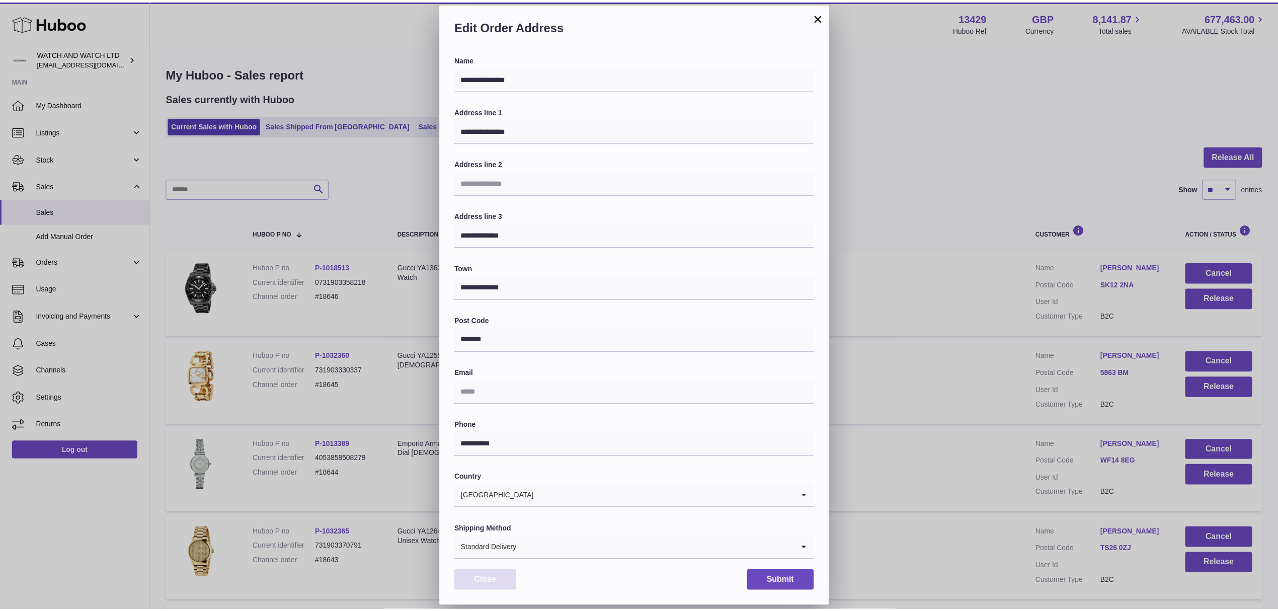
scroll to position [0, 0]
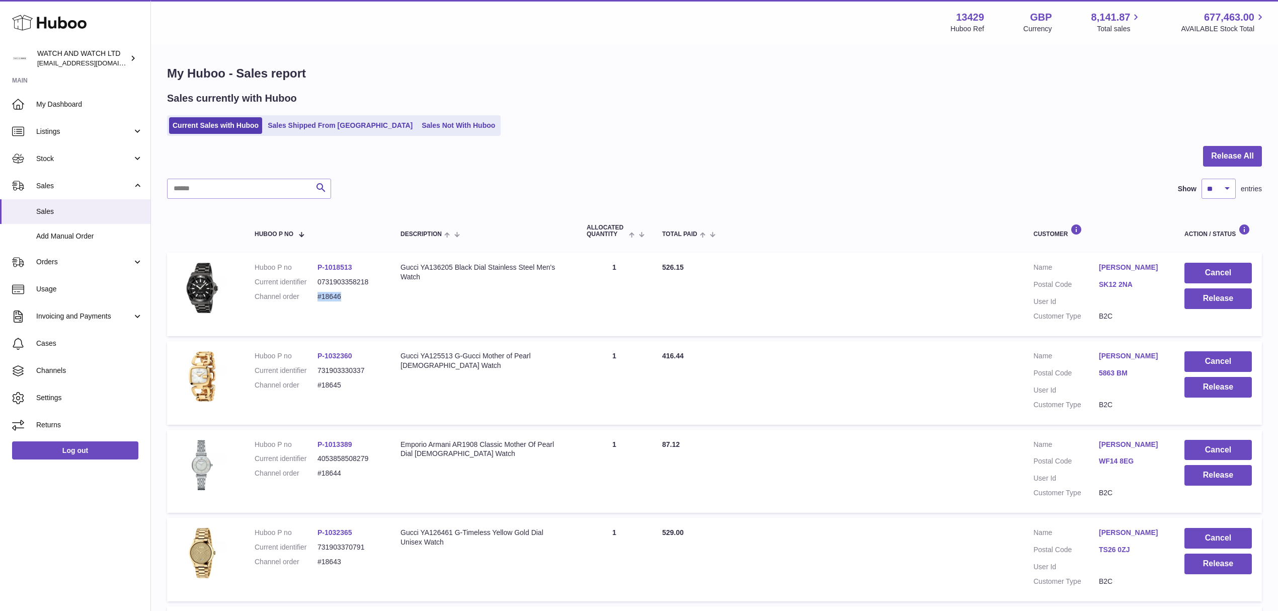
drag, startPoint x: 345, startPoint y: 300, endPoint x: 318, endPoint y: 300, distance: 26.7
click at [318, 300] on dd "#18646" at bounding box center [349, 297] width 63 height 10
copy dd "#18646"
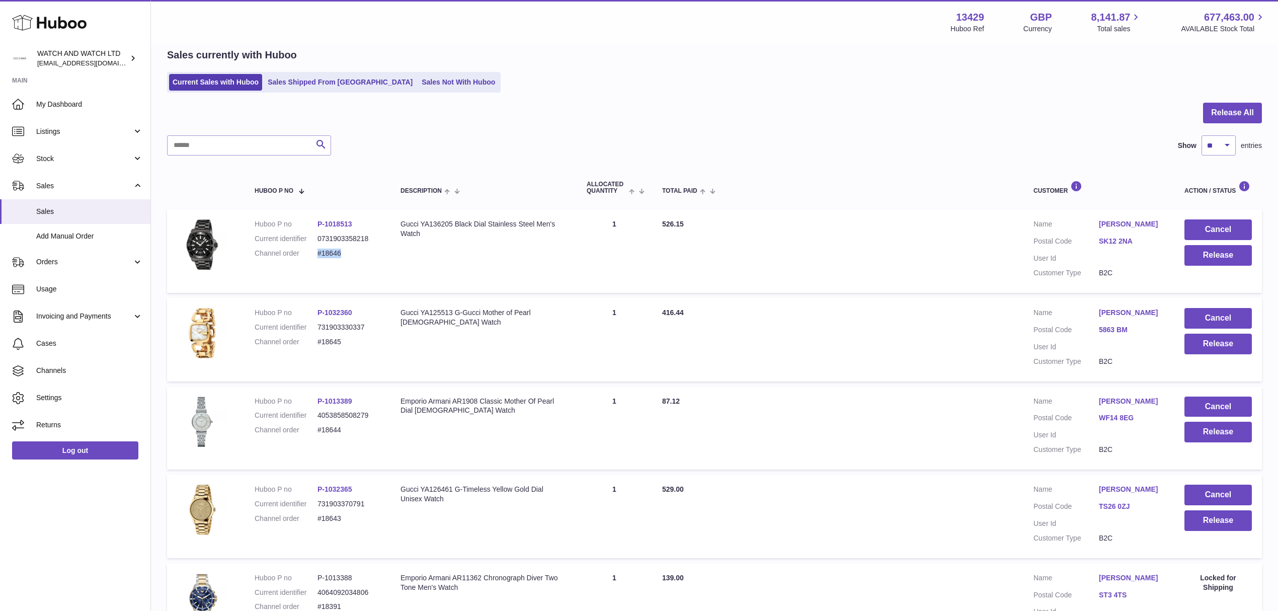
scroll to position [67, 0]
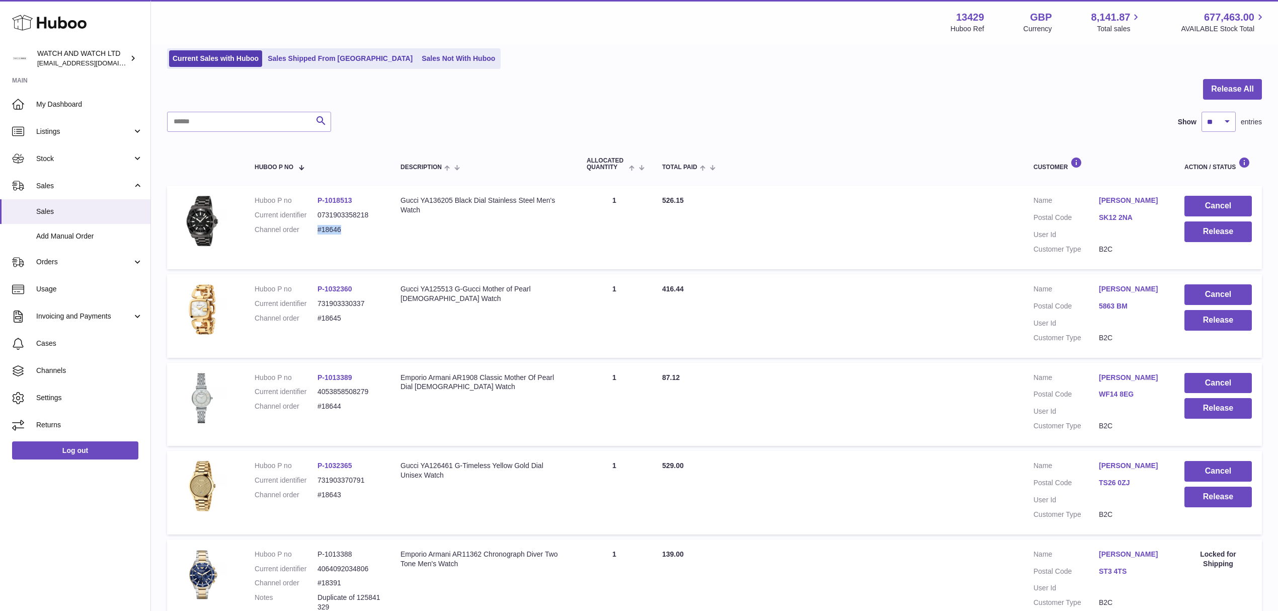
click at [1117, 216] on link "SK12 2NA" at bounding box center [1131, 218] width 65 height 10
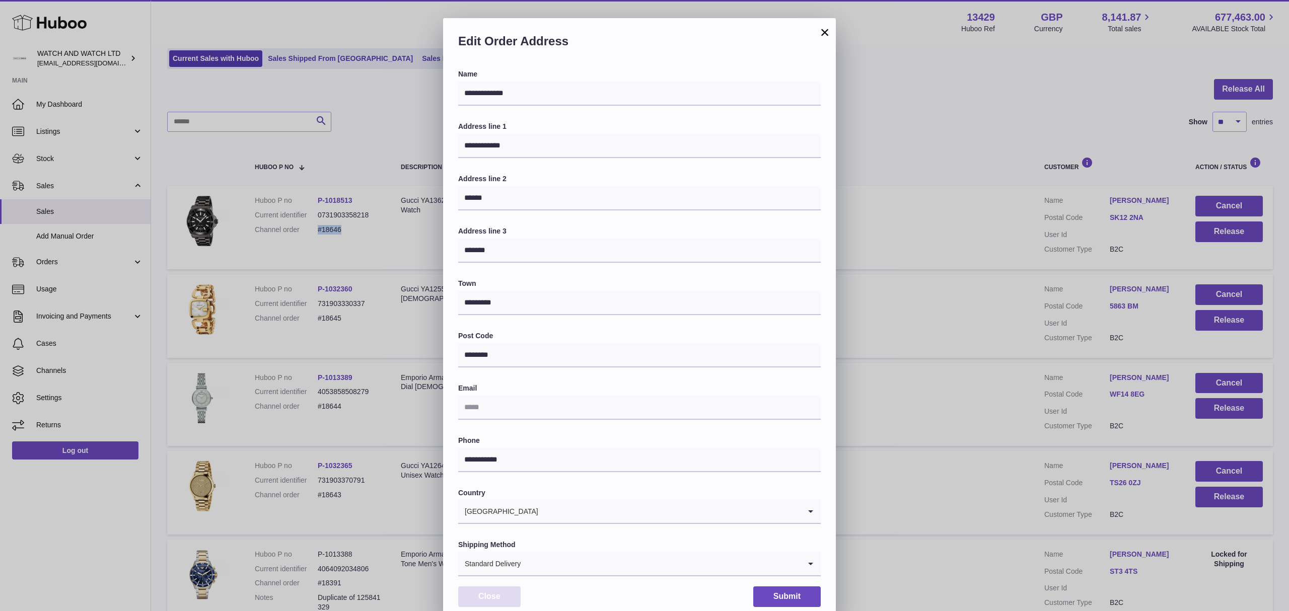
click at [492, 603] on button "Close" at bounding box center [489, 596] width 62 height 21
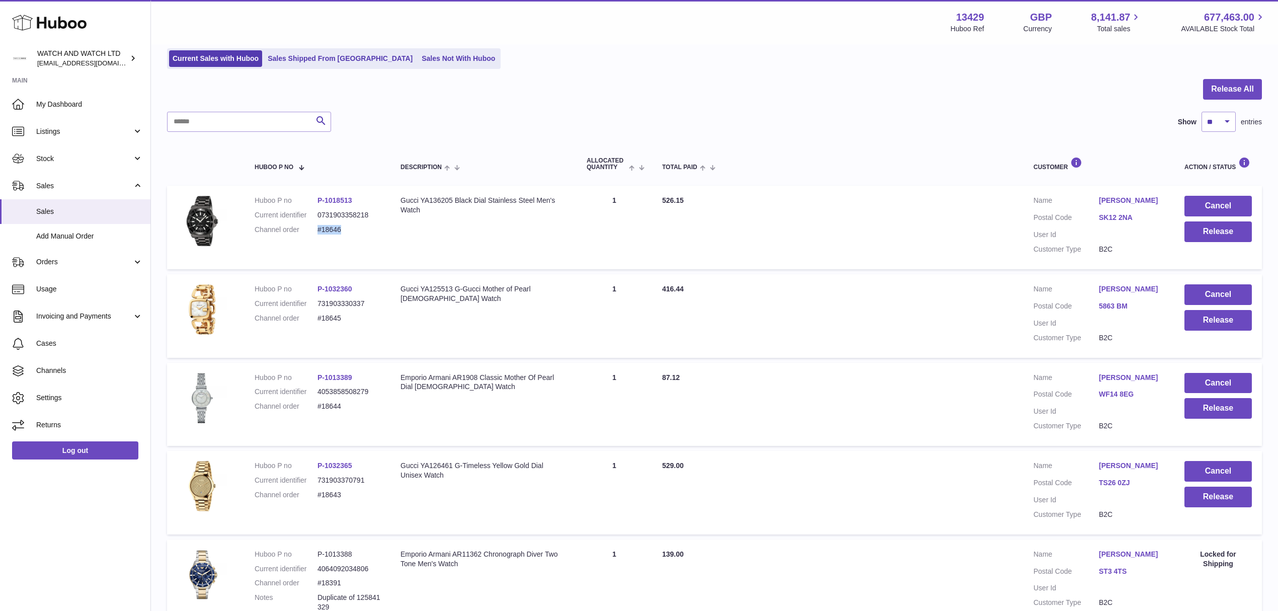
click at [1114, 307] on link "5863 BM" at bounding box center [1131, 307] width 65 height 10
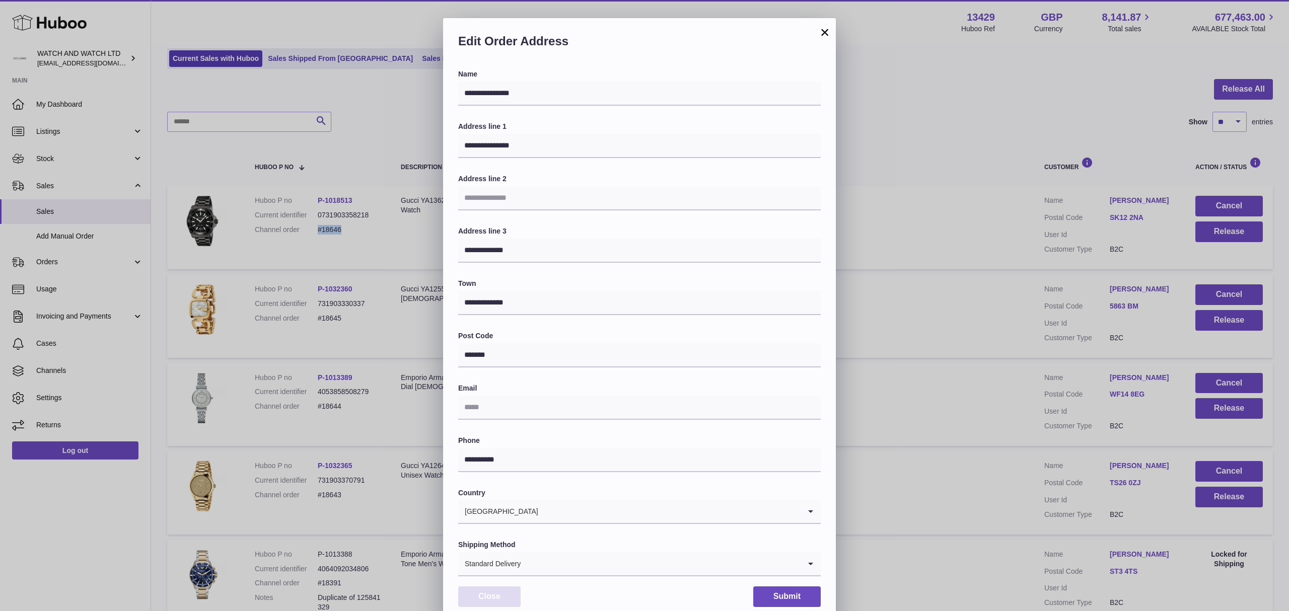
click at [506, 593] on button "Close" at bounding box center [489, 596] width 62 height 21
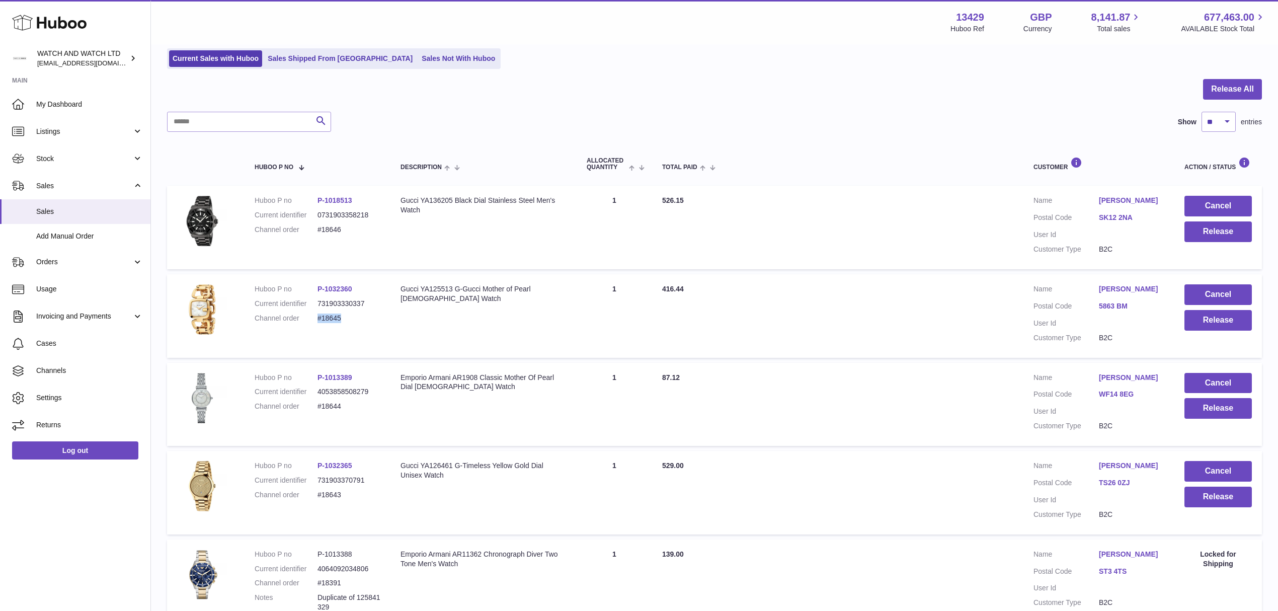
drag, startPoint x: 345, startPoint y: 315, endPoint x: 319, endPoint y: 316, distance: 26.7
click at [319, 316] on dd "#18645" at bounding box center [349, 319] width 63 height 10
copy dd "#18645"
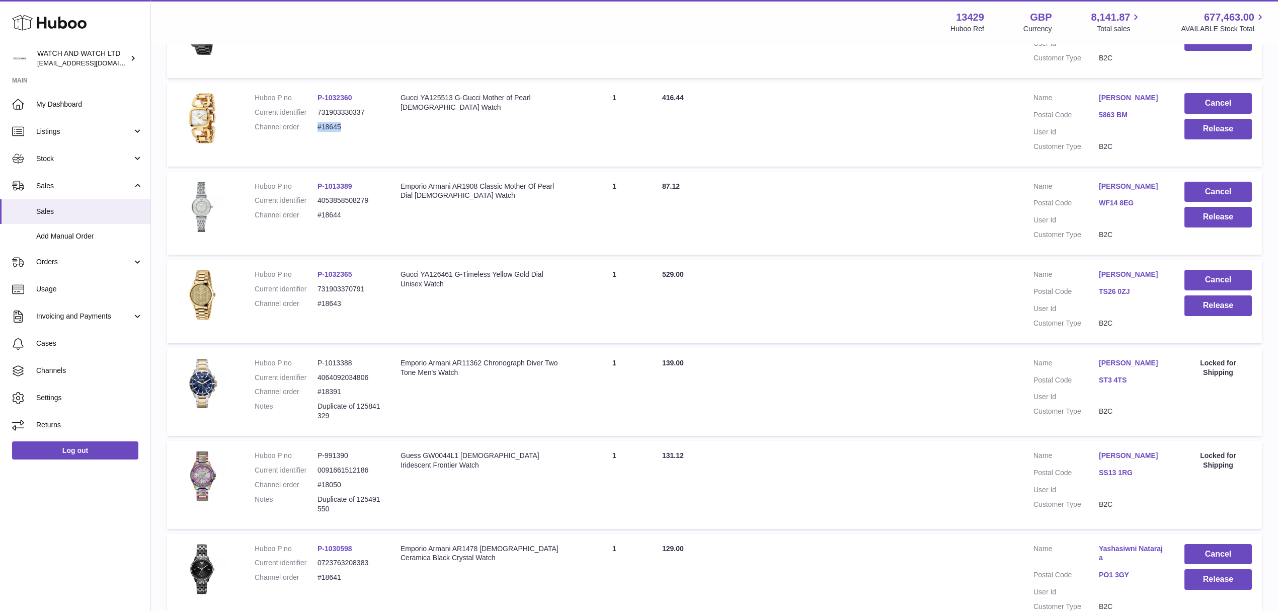
scroll to position [268, 0]
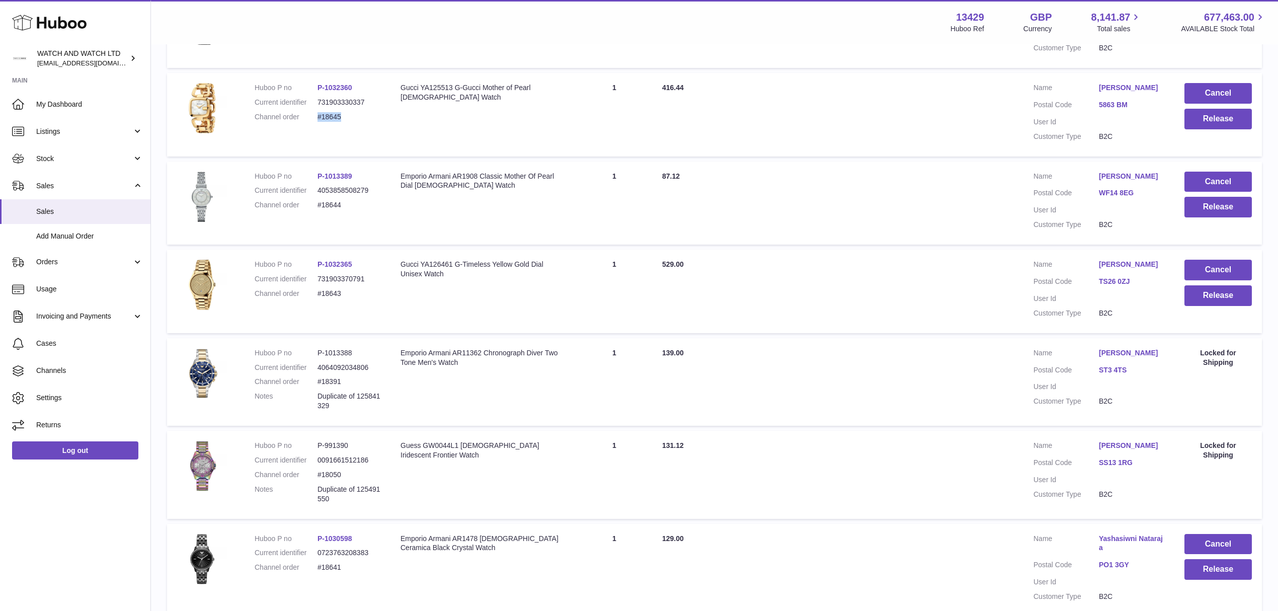
click at [1116, 368] on link "ST3 4TS" at bounding box center [1131, 370] width 65 height 10
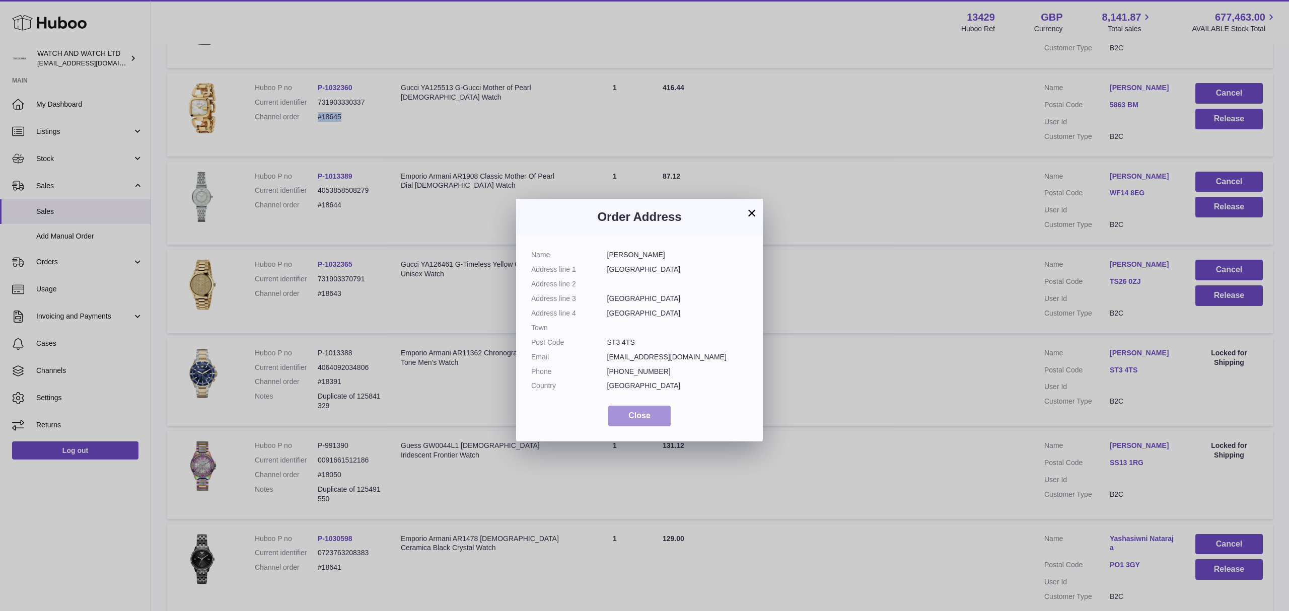
click at [642, 420] on span "Close" at bounding box center [639, 415] width 22 height 9
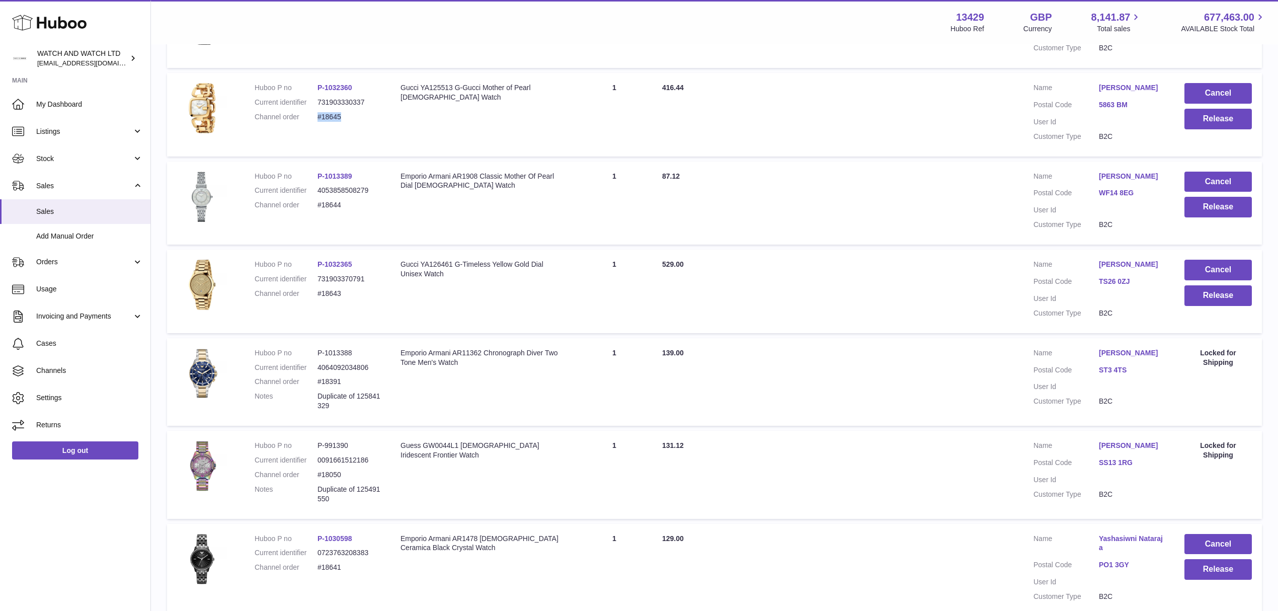
click at [1117, 462] on link "SS13 1RG" at bounding box center [1131, 463] width 65 height 10
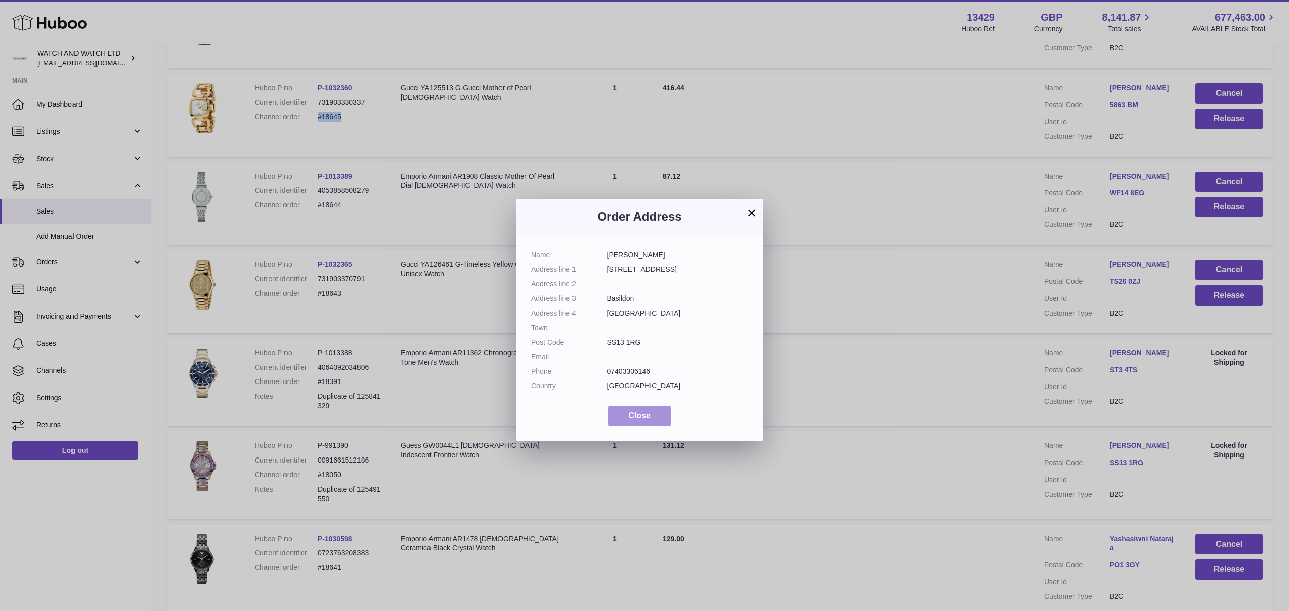
click at [643, 414] on span "Close" at bounding box center [639, 415] width 22 height 9
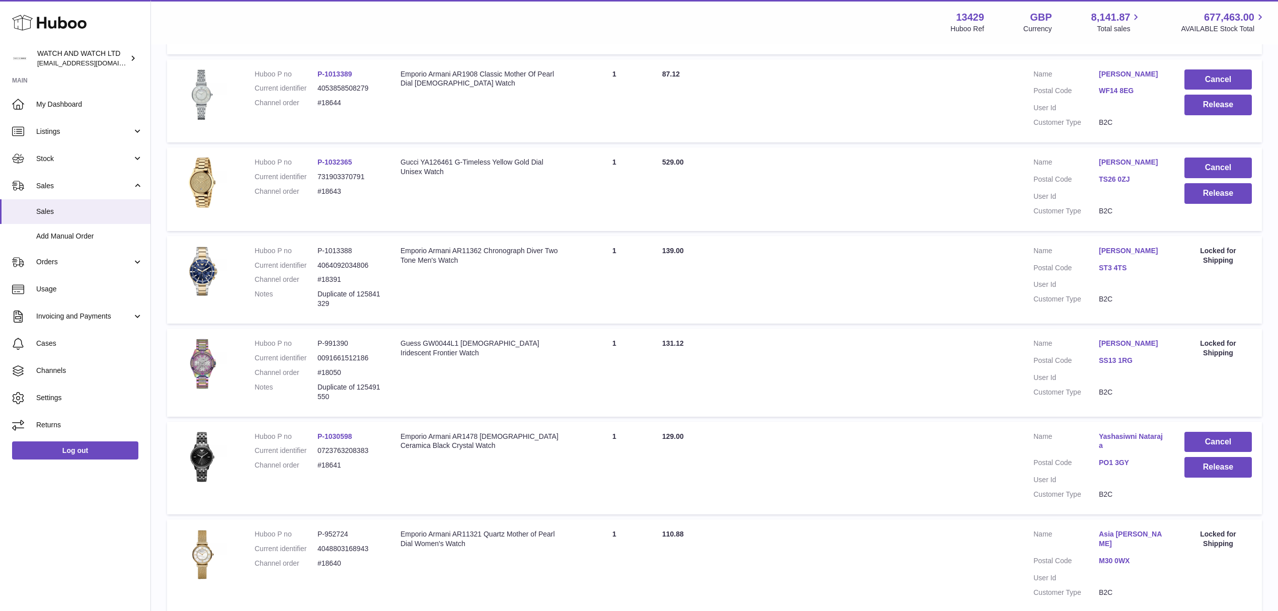
scroll to position [470, 0]
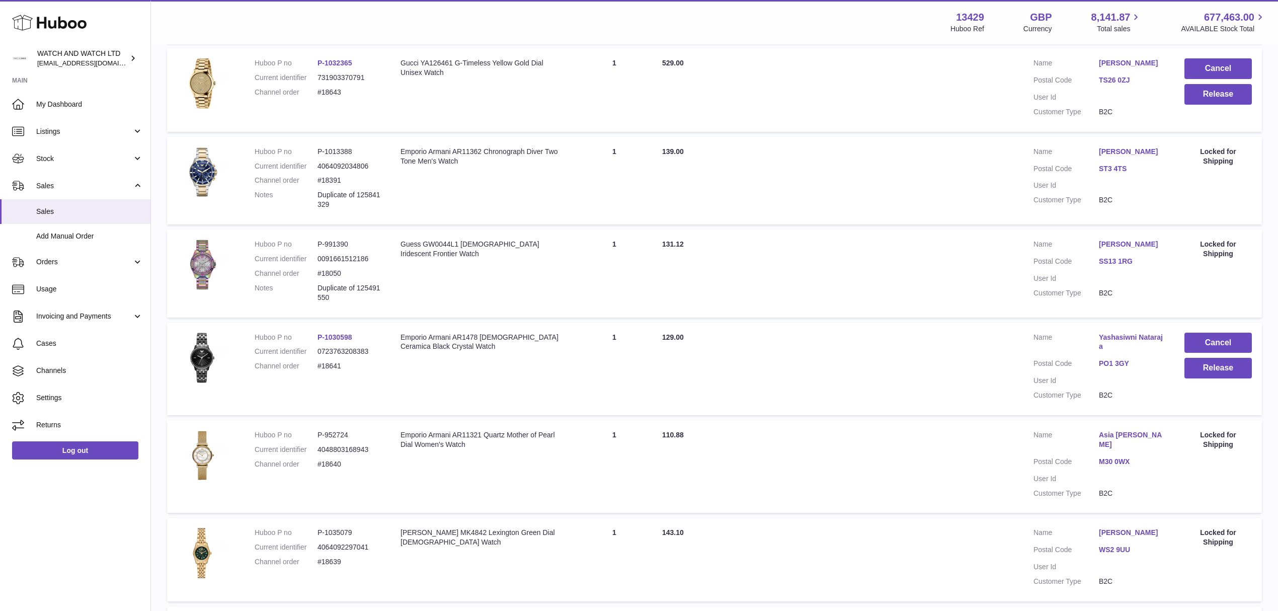
click at [1120, 359] on link "PO1 3GY" at bounding box center [1131, 364] width 65 height 10
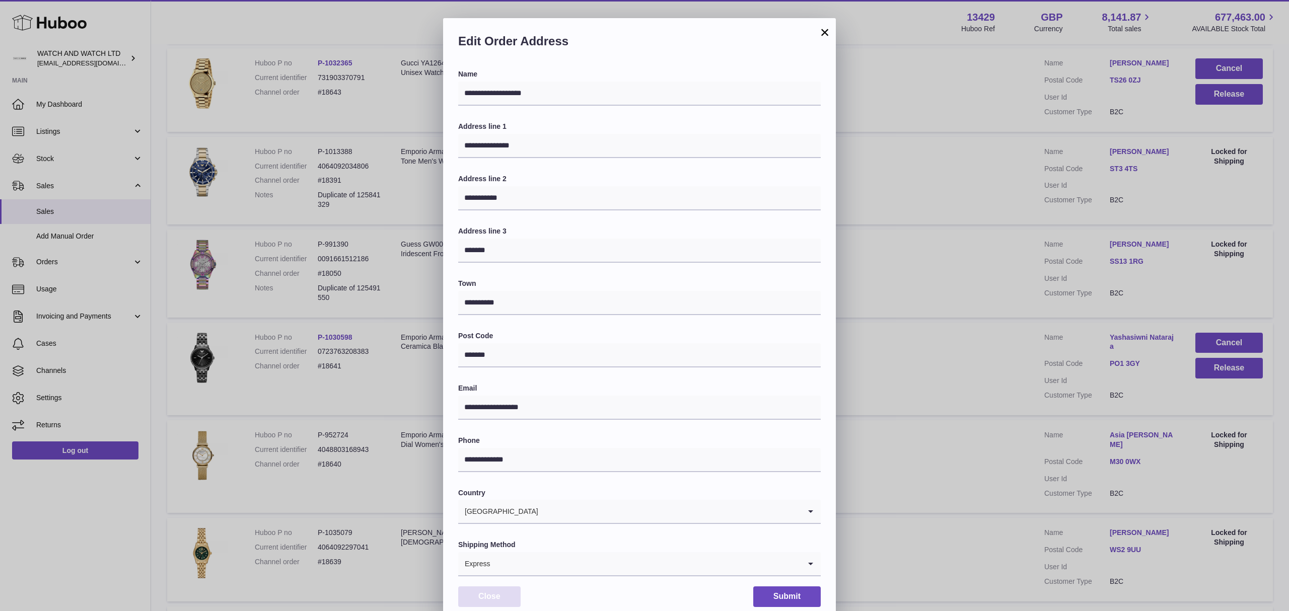
click at [503, 603] on button "Close" at bounding box center [489, 596] width 62 height 21
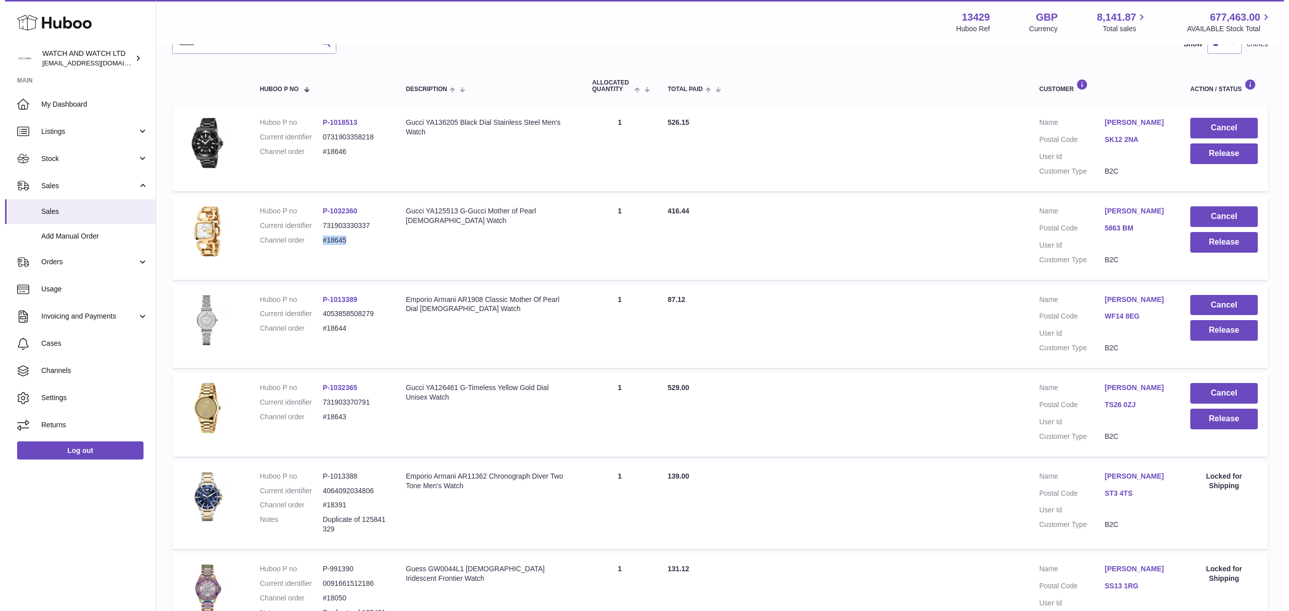
scroll to position [134, 0]
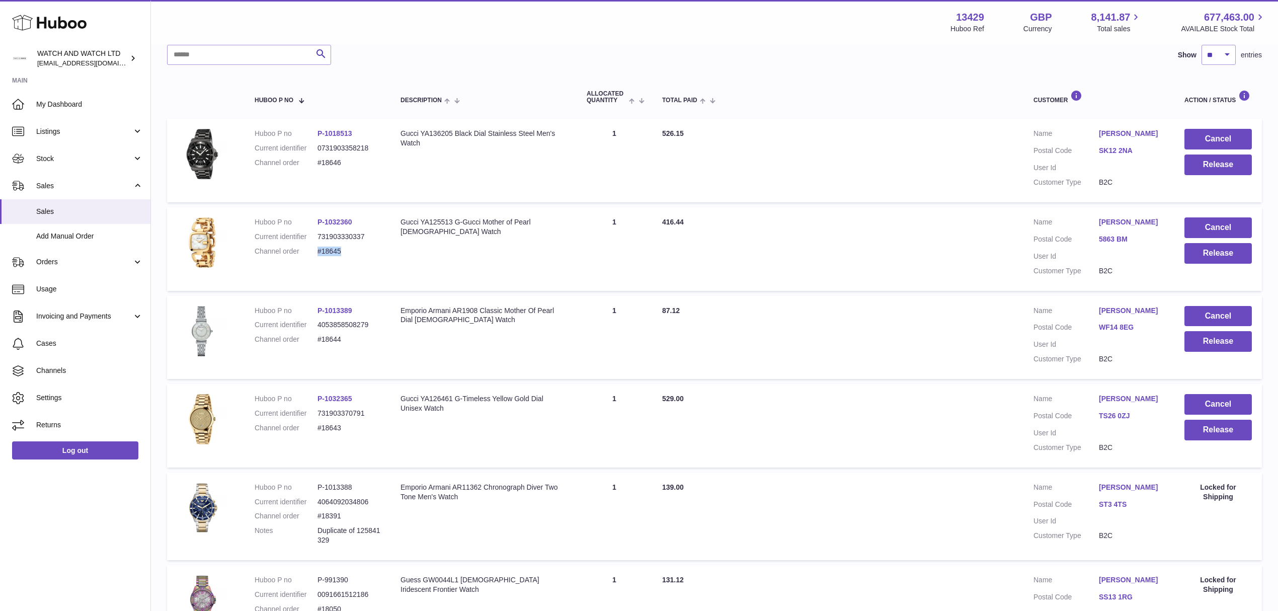
click at [1108, 238] on link "5863 BM" at bounding box center [1131, 240] width 65 height 10
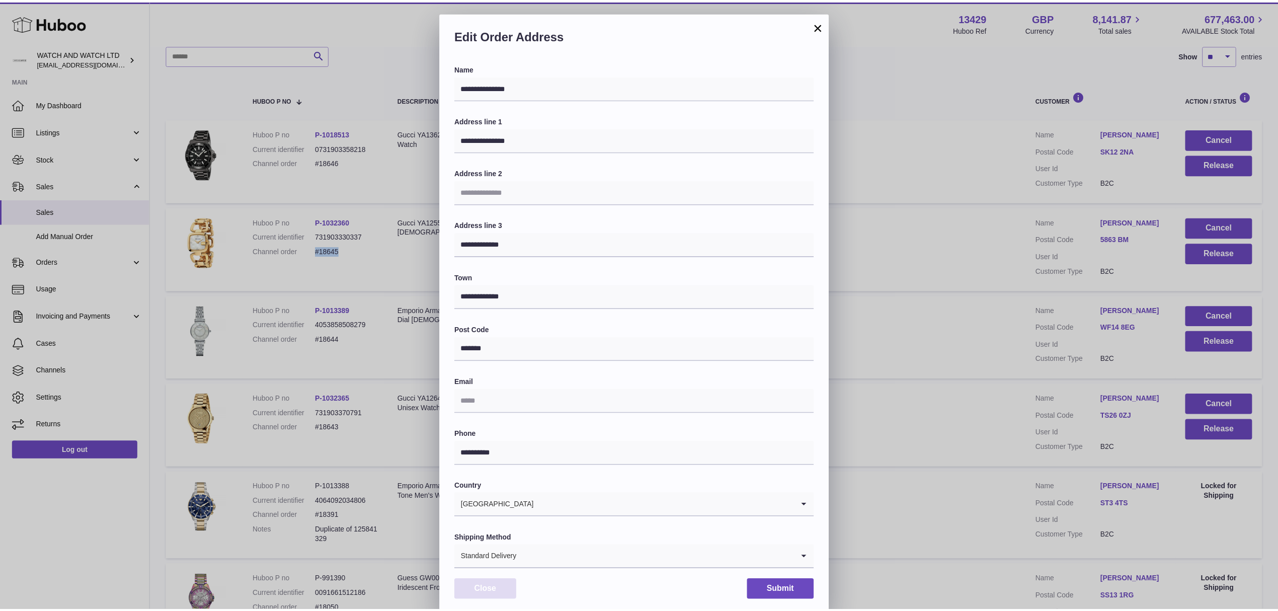
scroll to position [15, 0]
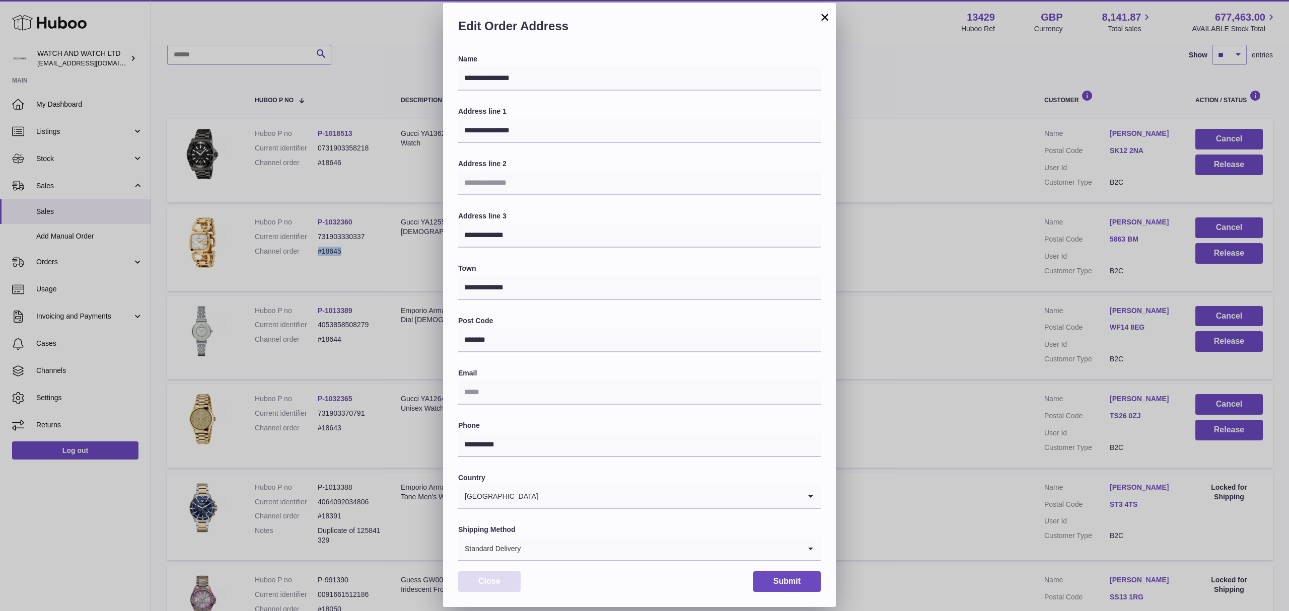
click at [492, 587] on button "Close" at bounding box center [489, 581] width 62 height 21
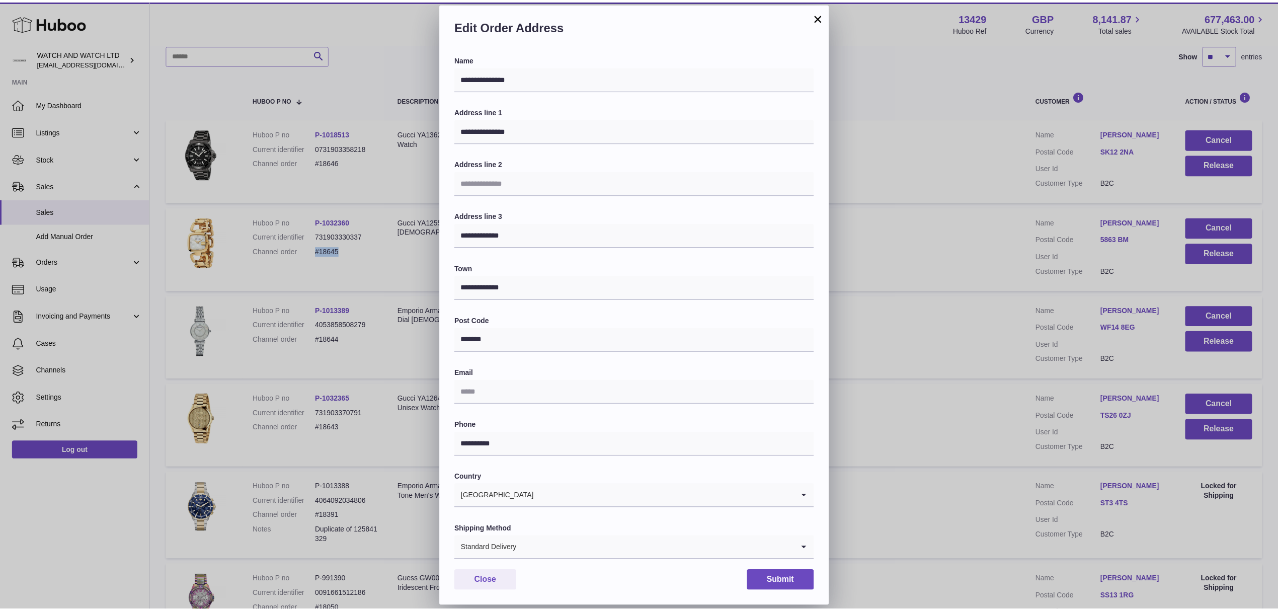
scroll to position [0, 0]
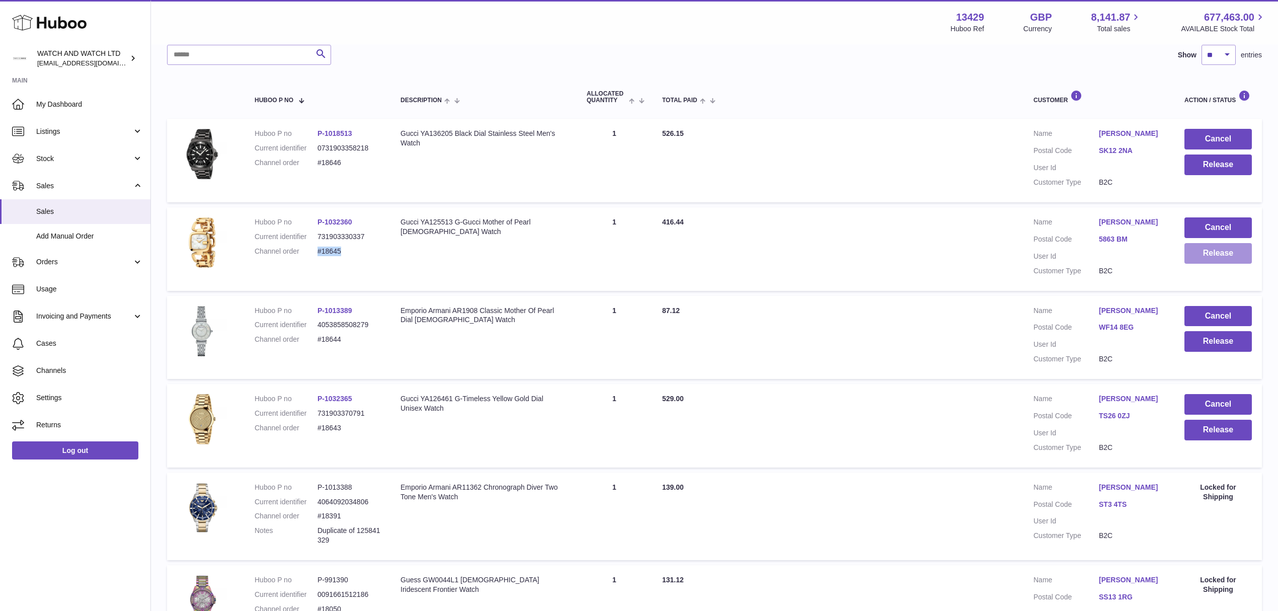
click at [1217, 253] on button "Release" at bounding box center [1218, 253] width 67 height 21
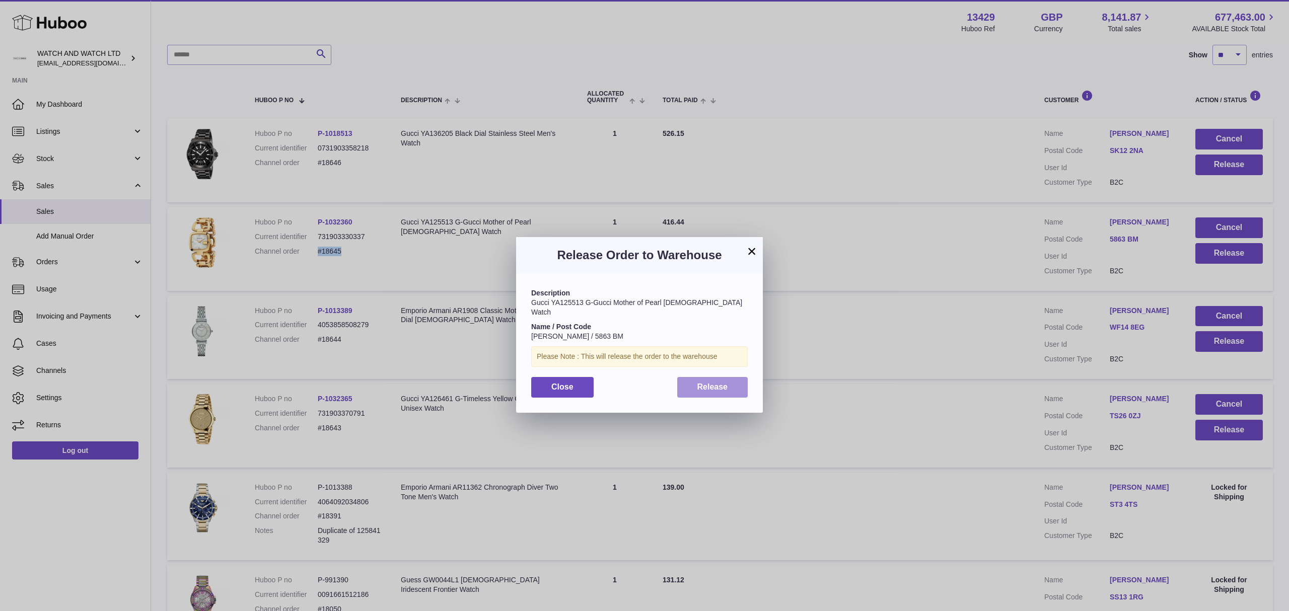
click at [719, 383] on span "Release" at bounding box center [712, 387] width 31 height 9
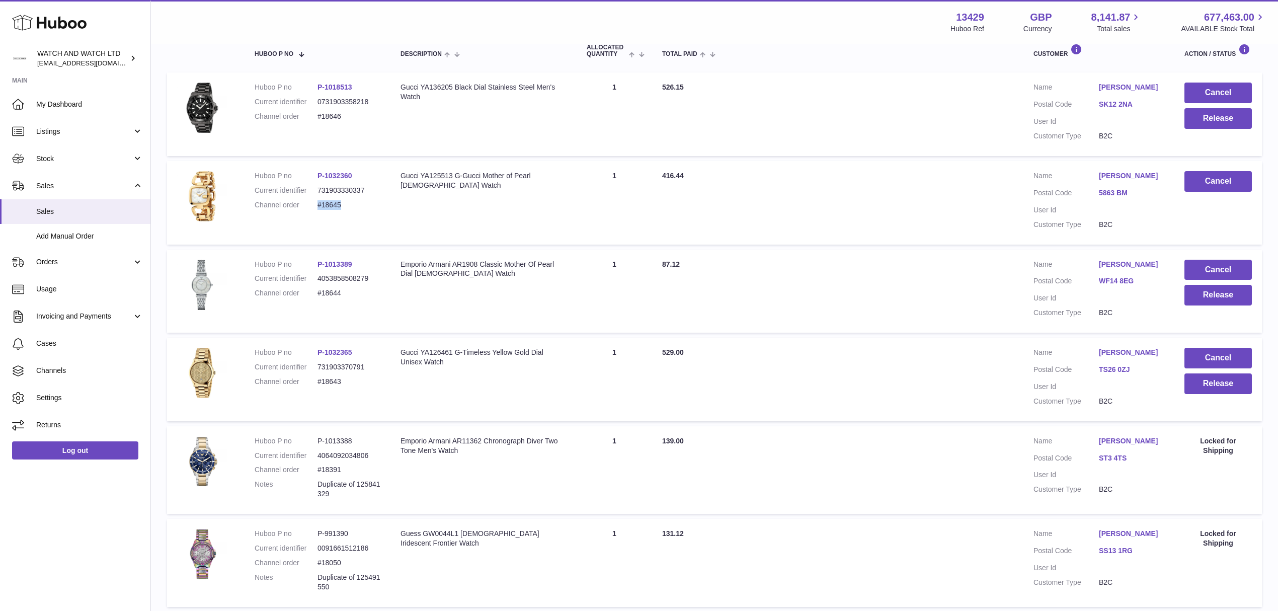
scroll to position [201, 0]
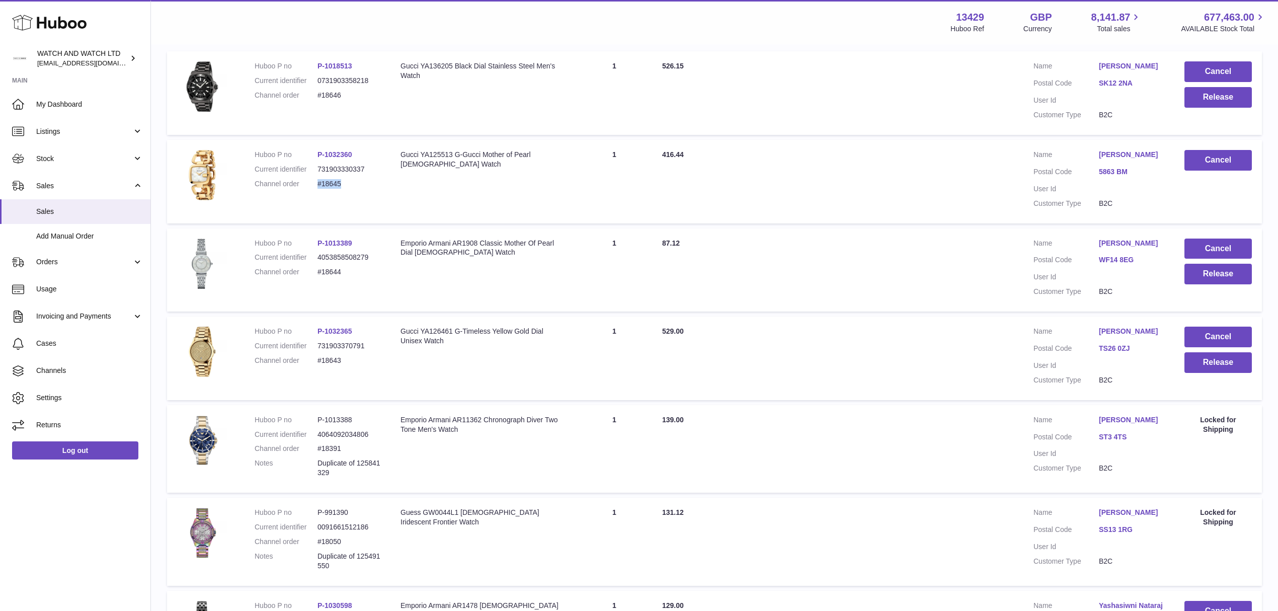
click at [1109, 258] on link "WF14 8EG" at bounding box center [1131, 260] width 65 height 10
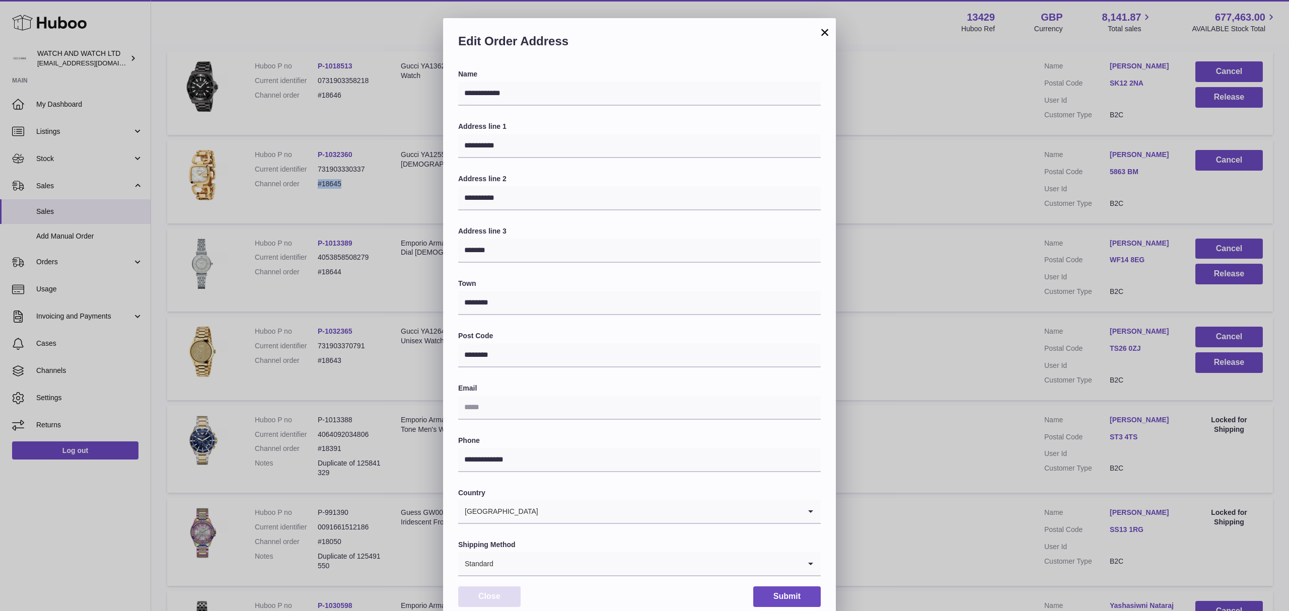
click at [508, 593] on button "Close" at bounding box center [489, 596] width 62 height 21
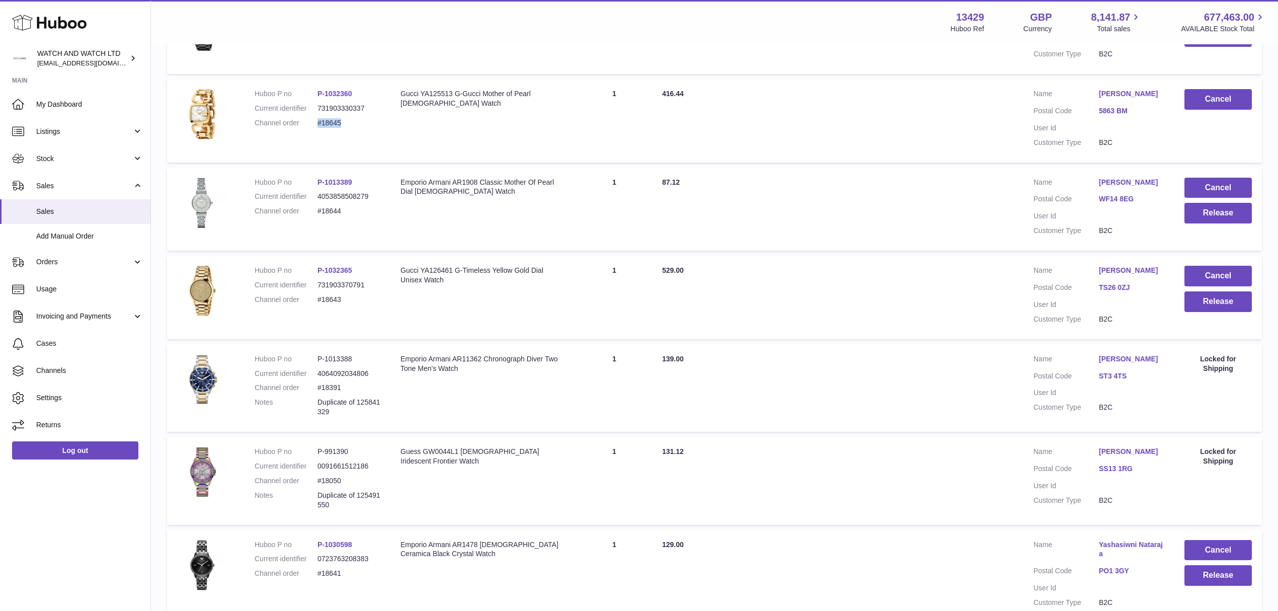
scroll to position [335, 0]
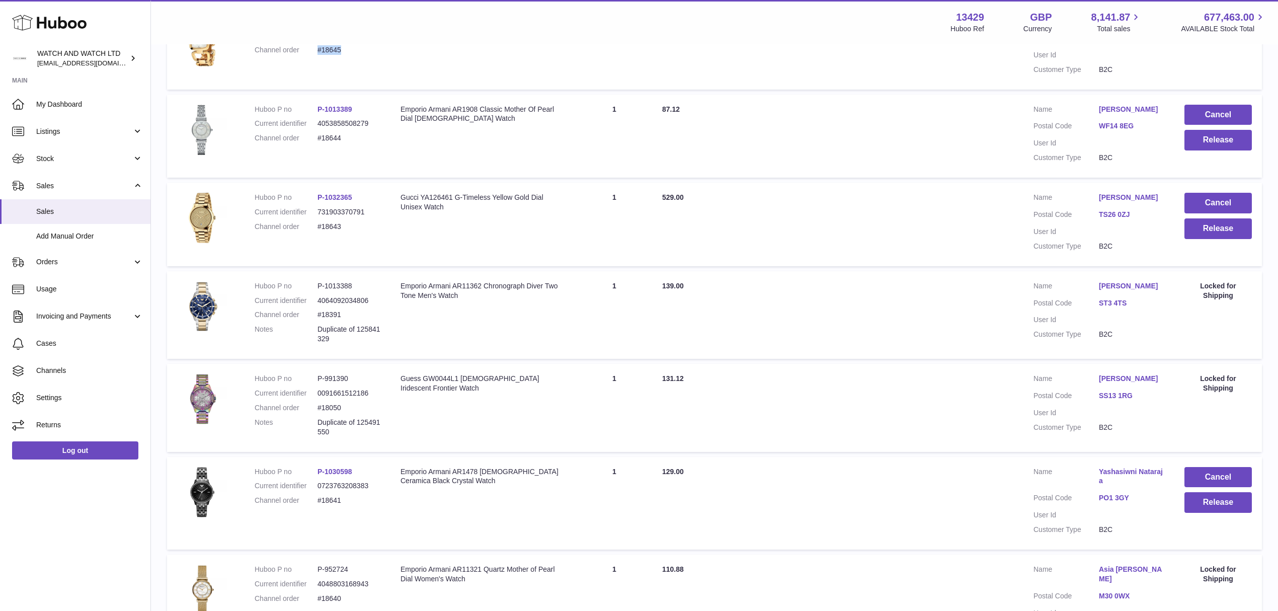
click at [1105, 298] on link "ST3 4TS" at bounding box center [1131, 303] width 65 height 10
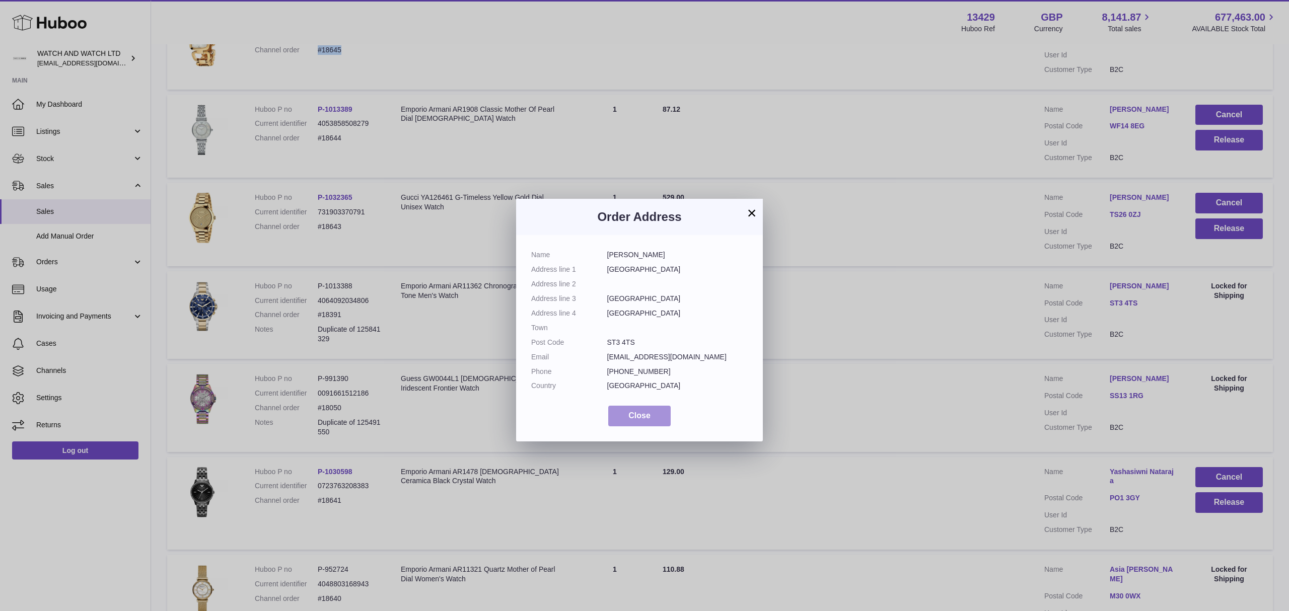
click at [640, 409] on button "Close" at bounding box center [639, 416] width 62 height 21
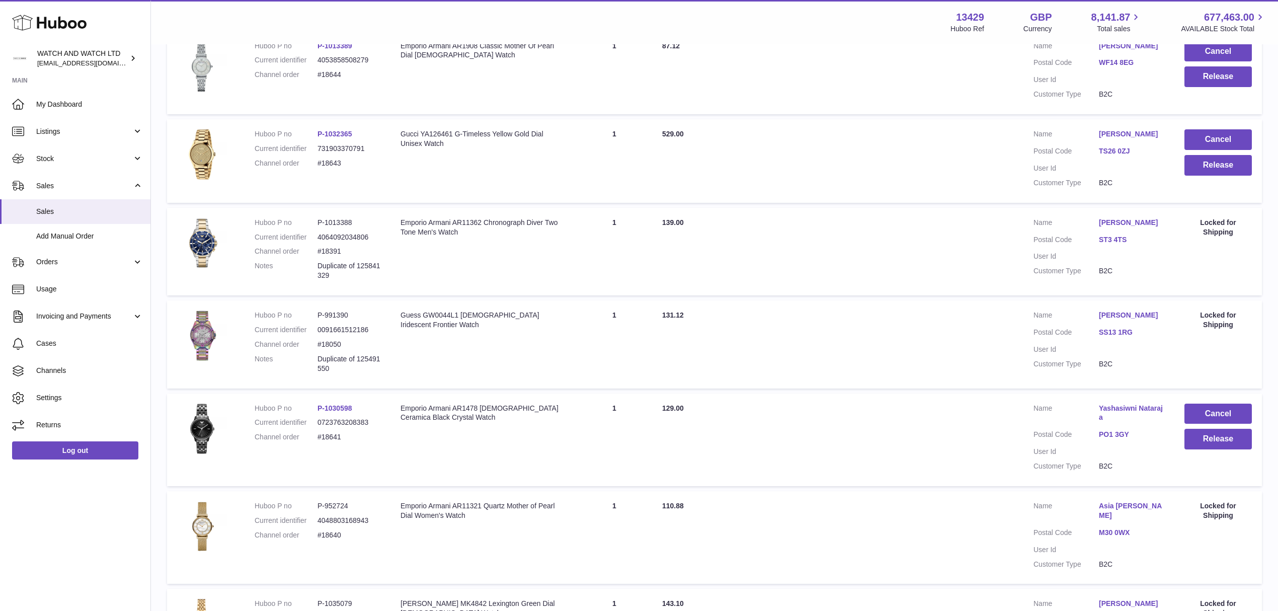
scroll to position [470, 0]
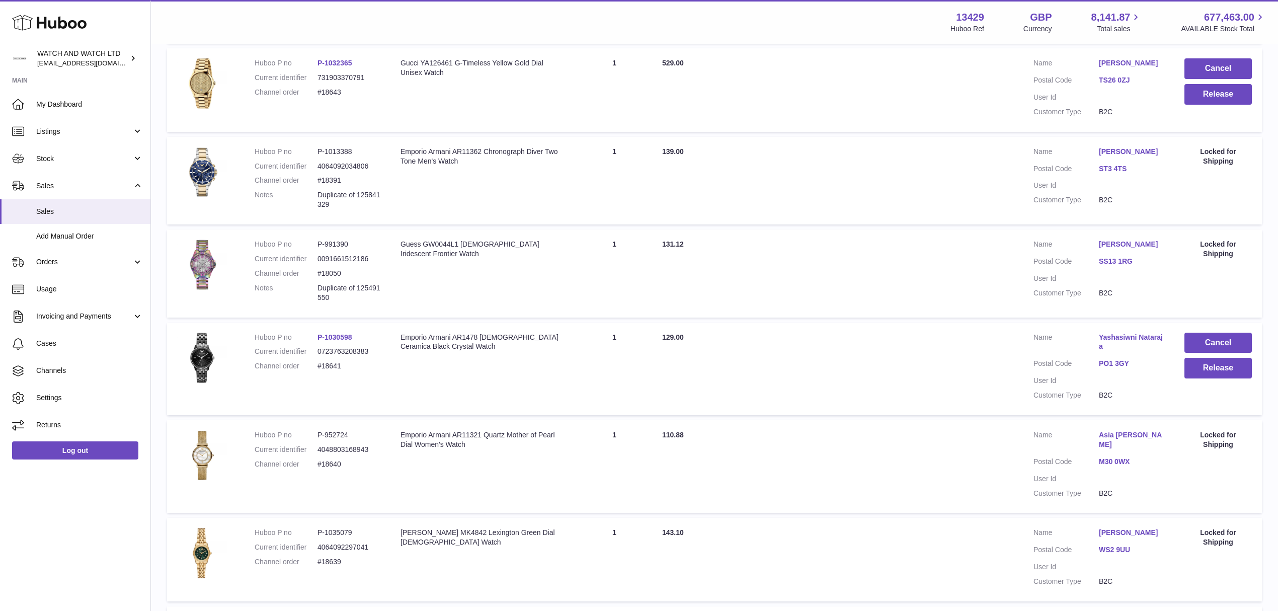
click at [1123, 253] on dl "Customer Name Laurel Theodosiou Postal Code SS13 1RG User Id Customer Type B2C" at bounding box center [1099, 271] width 131 height 63
click at [1121, 257] on link "SS13 1RG" at bounding box center [1131, 262] width 65 height 10
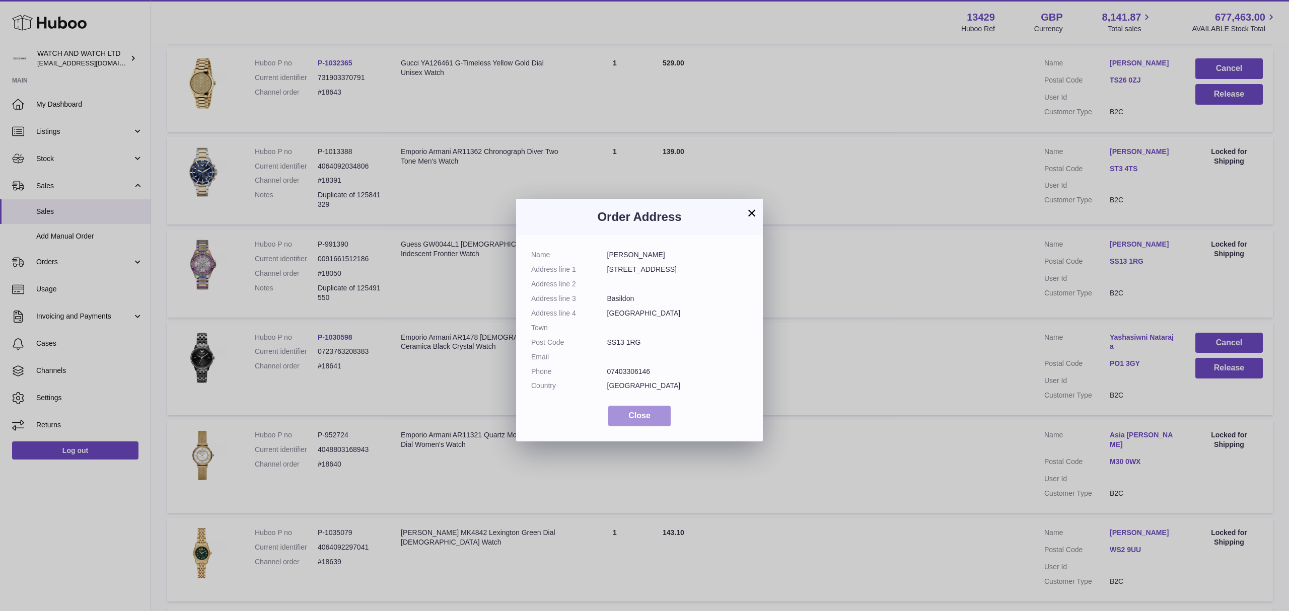
click at [661, 413] on button "Close" at bounding box center [639, 416] width 62 height 21
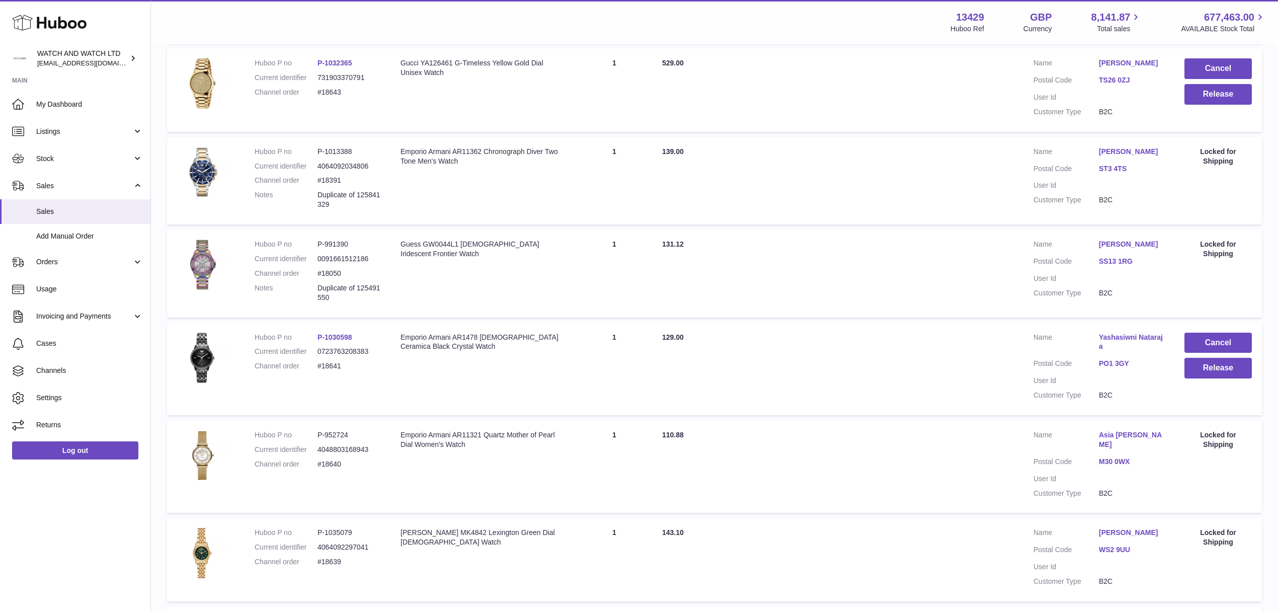
click at [1119, 359] on link "PO1 3GY" at bounding box center [1131, 364] width 65 height 10
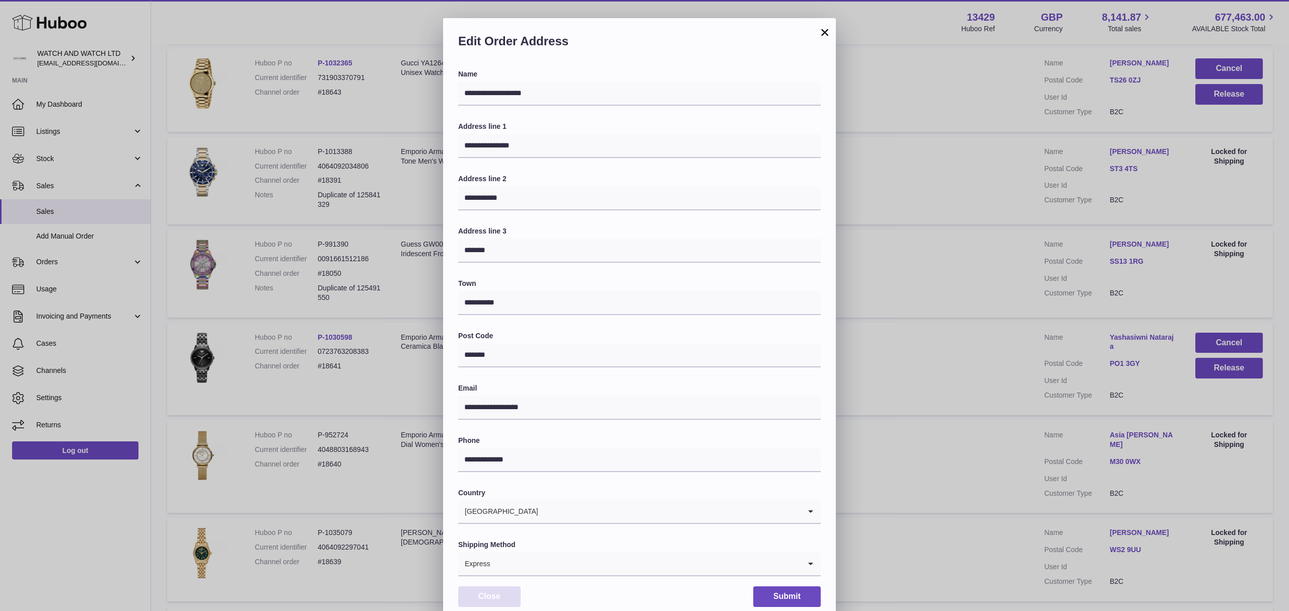
click at [491, 593] on button "Close" at bounding box center [489, 596] width 62 height 21
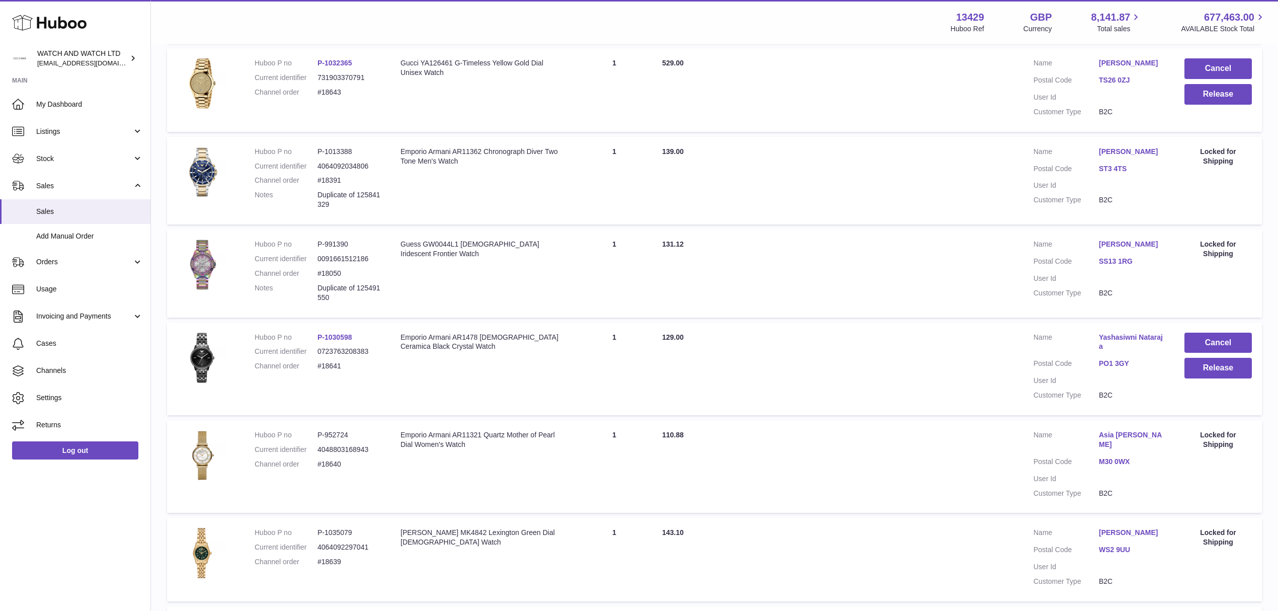
click at [1108, 457] on link "M30 0WX" at bounding box center [1131, 462] width 65 height 10
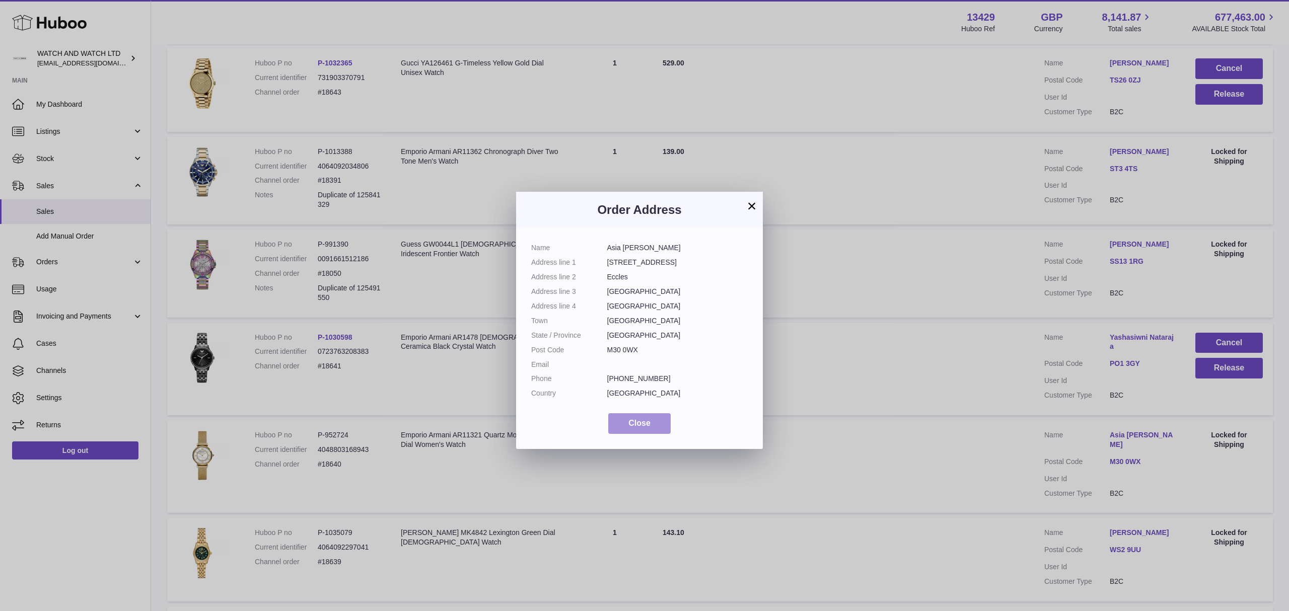
drag, startPoint x: 649, startPoint y: 416, endPoint x: 693, endPoint y: 419, distance: 43.9
click at [649, 415] on button "Close" at bounding box center [639, 423] width 62 height 21
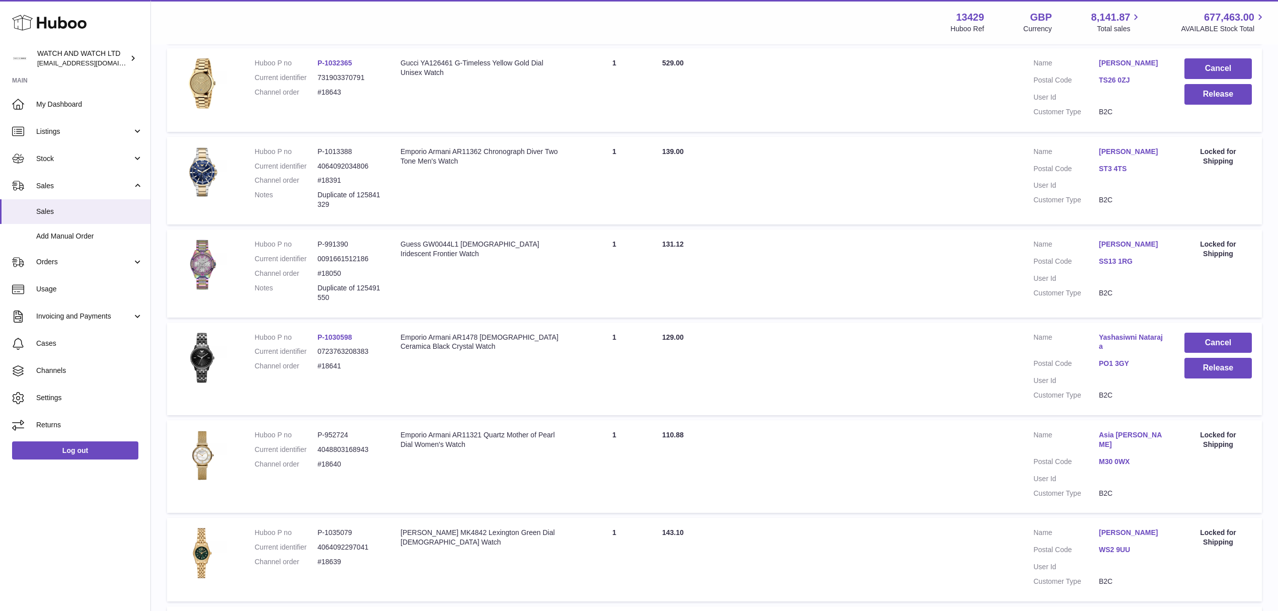
click at [1101, 549] on link "WS2 9UU" at bounding box center [1131, 550] width 65 height 10
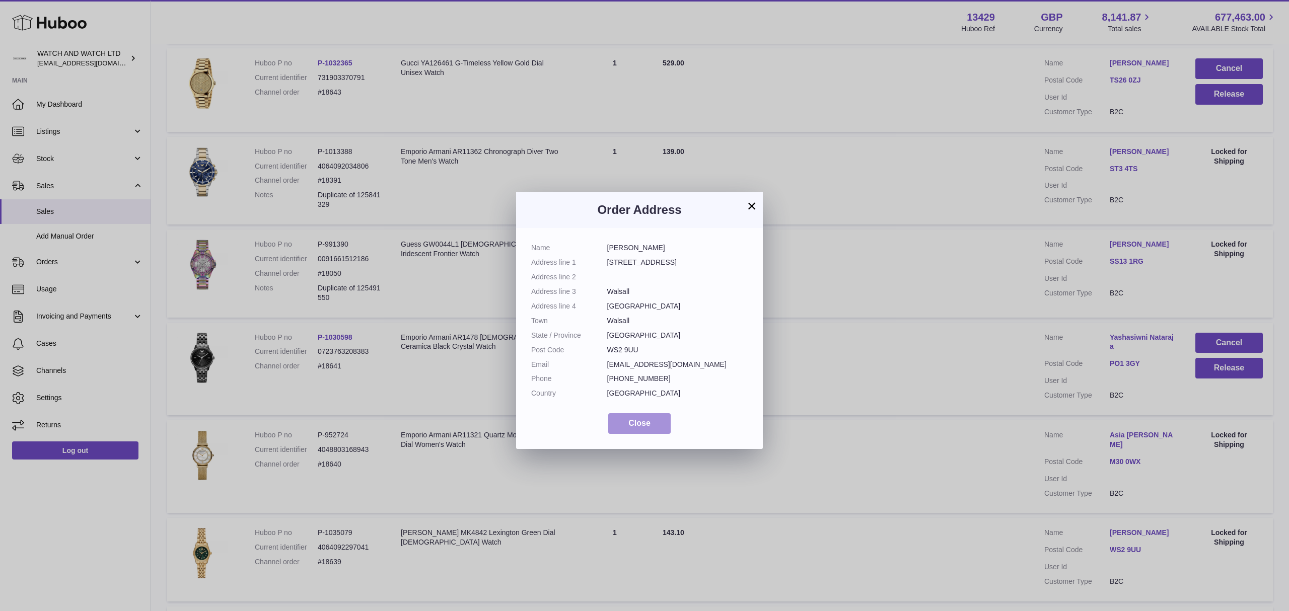
click at [645, 429] on button "Close" at bounding box center [639, 423] width 62 height 21
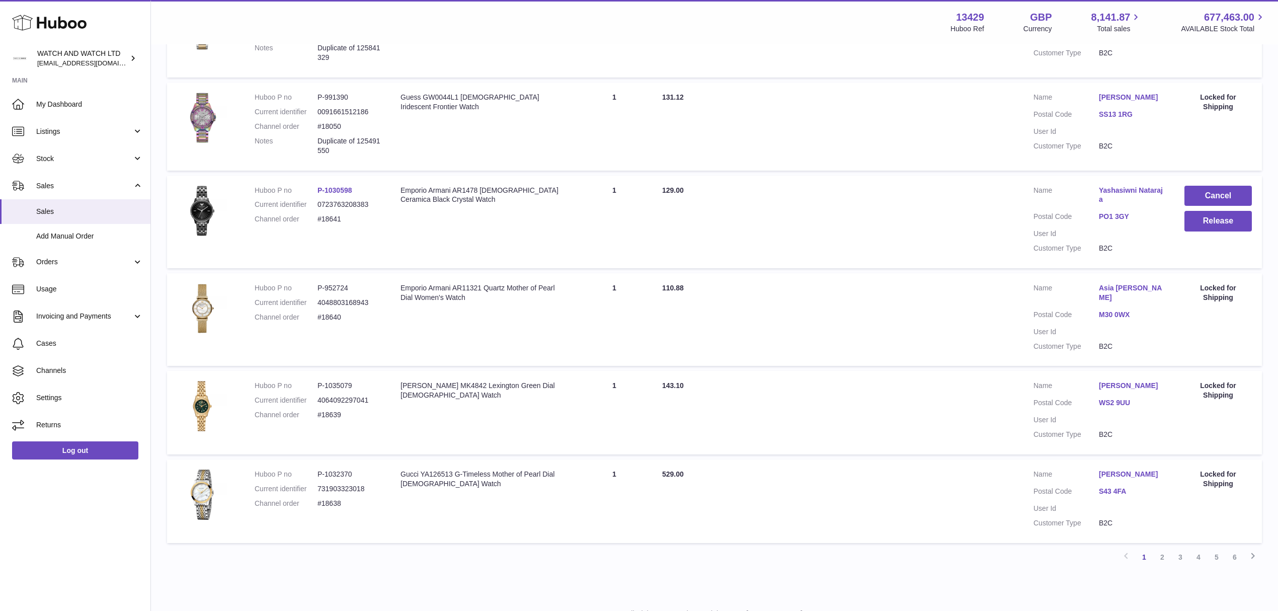
scroll to position [654, 0]
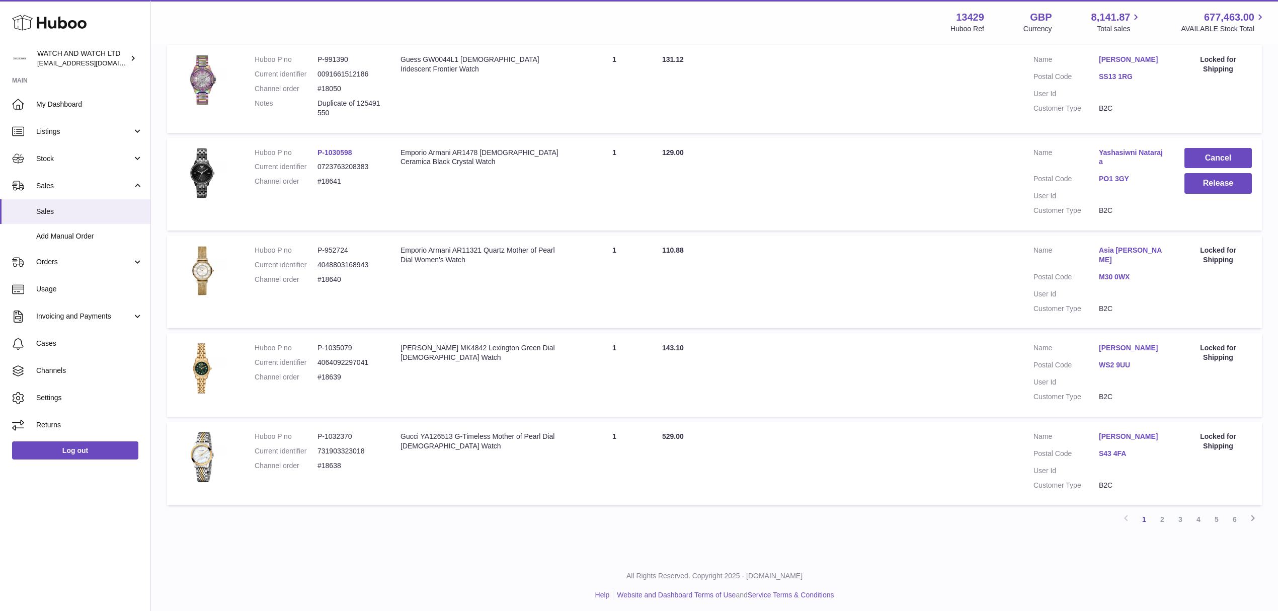
click at [1124, 452] on link "S43 4FA" at bounding box center [1131, 454] width 65 height 10
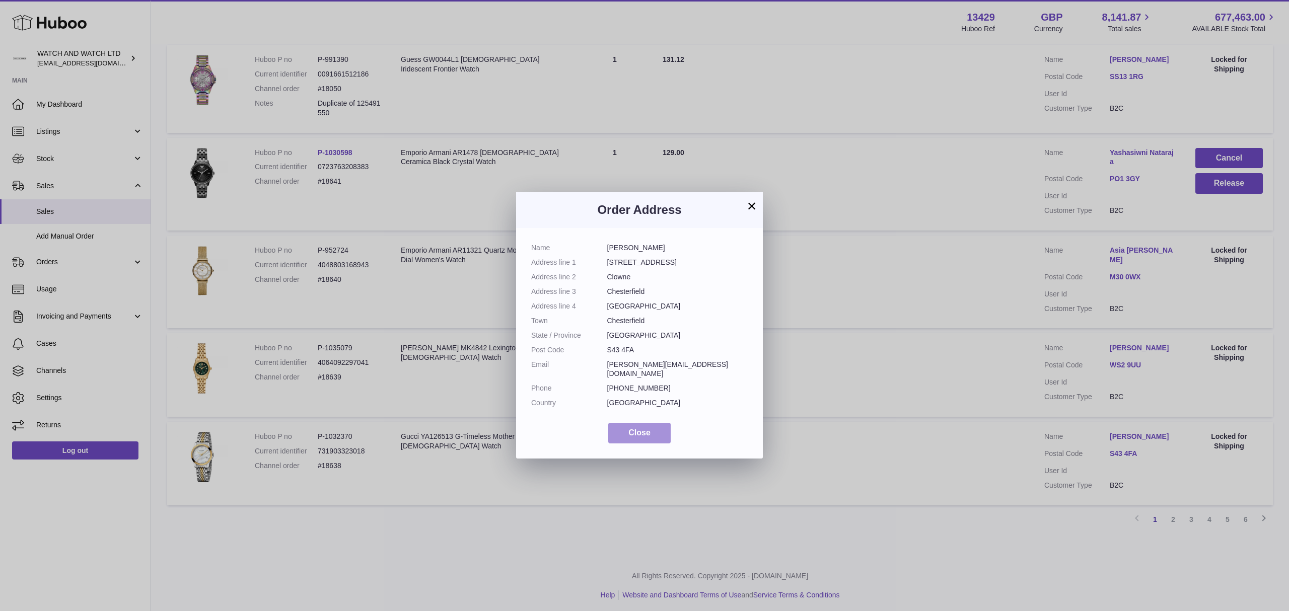
drag, startPoint x: 665, startPoint y: 422, endPoint x: 699, endPoint y: 437, distance: 37.4
click at [665, 423] on button "Close" at bounding box center [639, 433] width 62 height 21
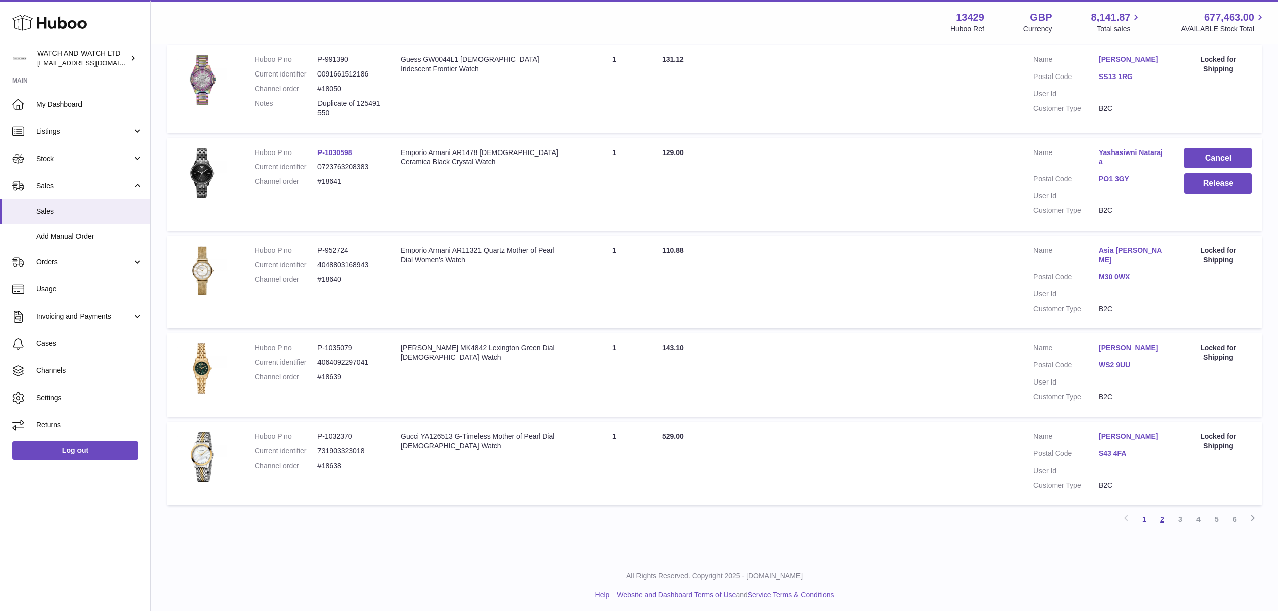
click at [1166, 516] on link "2" at bounding box center [1163, 519] width 18 height 18
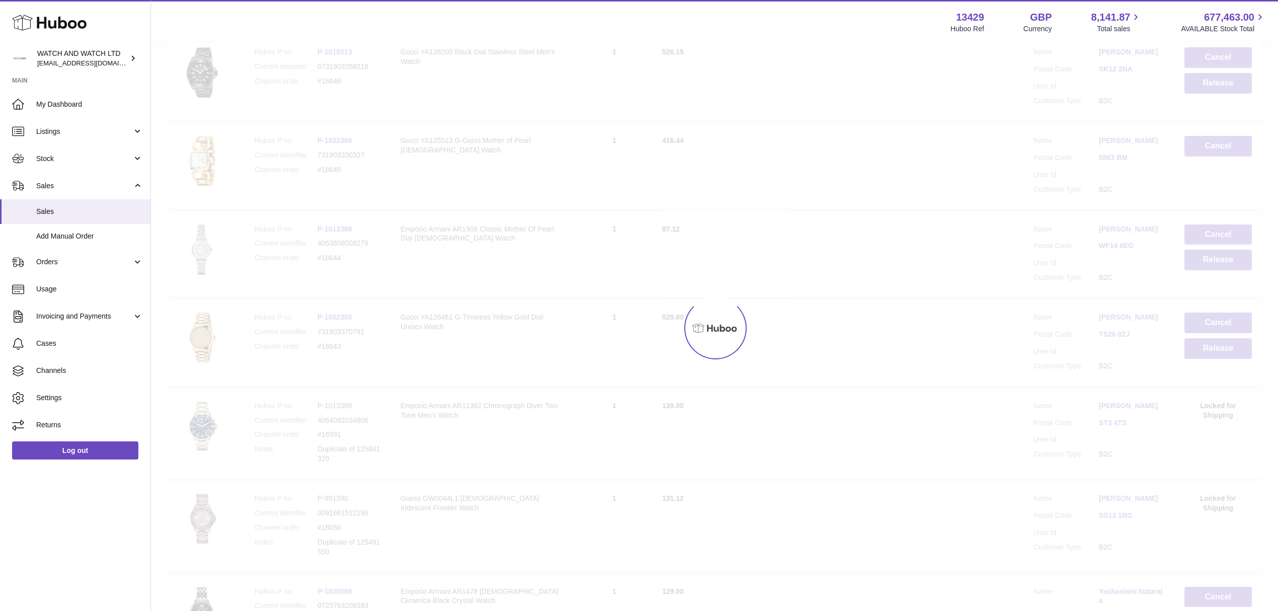
scroll to position [45, 0]
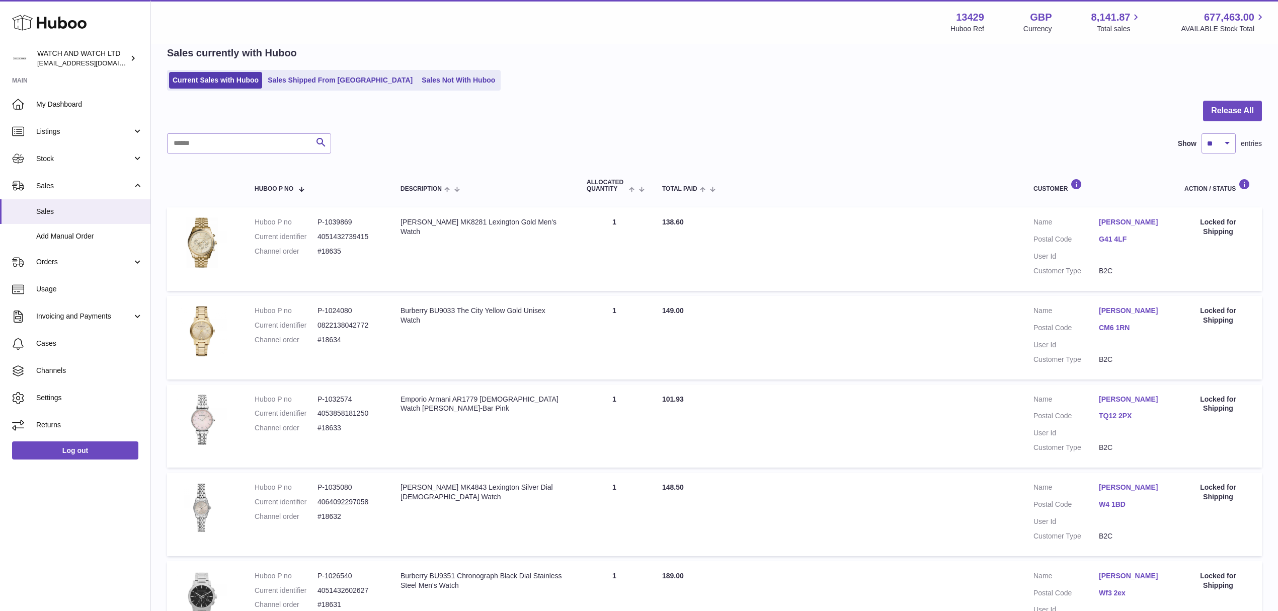
click at [1116, 240] on link "G41 4LF" at bounding box center [1131, 240] width 65 height 10
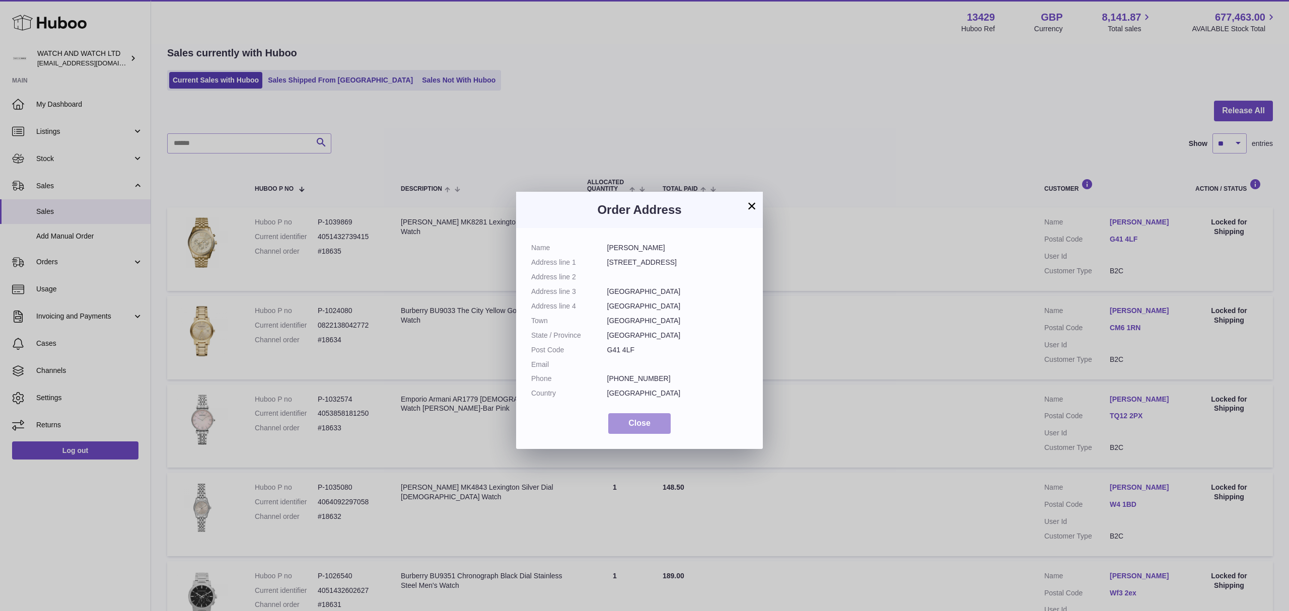
click at [639, 422] on span "Close" at bounding box center [639, 423] width 22 height 9
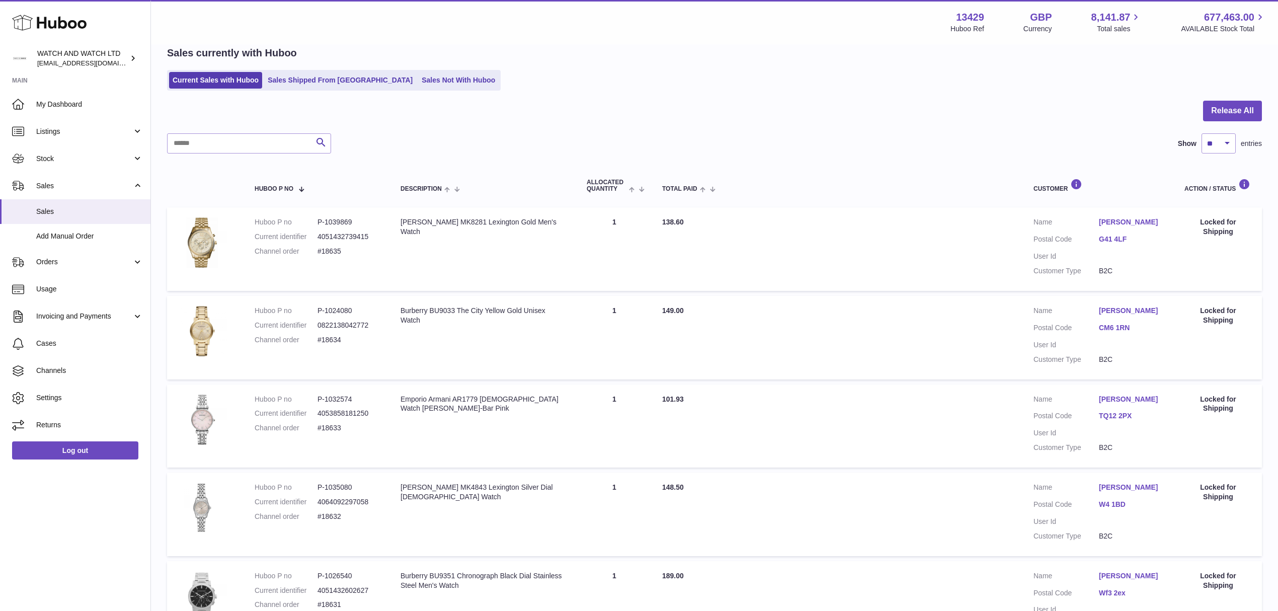
click at [1098, 328] on dt "Postal Code" at bounding box center [1066, 329] width 65 height 12
click at [1110, 325] on link "CM6 1RN" at bounding box center [1131, 328] width 65 height 10
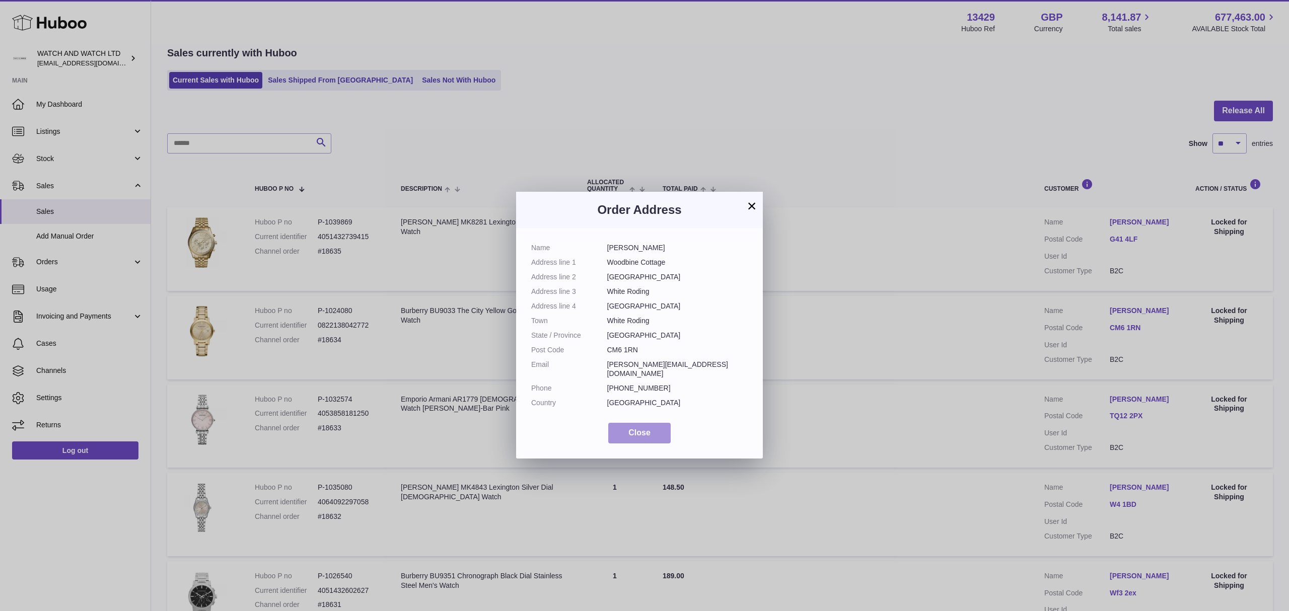
click at [661, 427] on button "Close" at bounding box center [639, 433] width 62 height 21
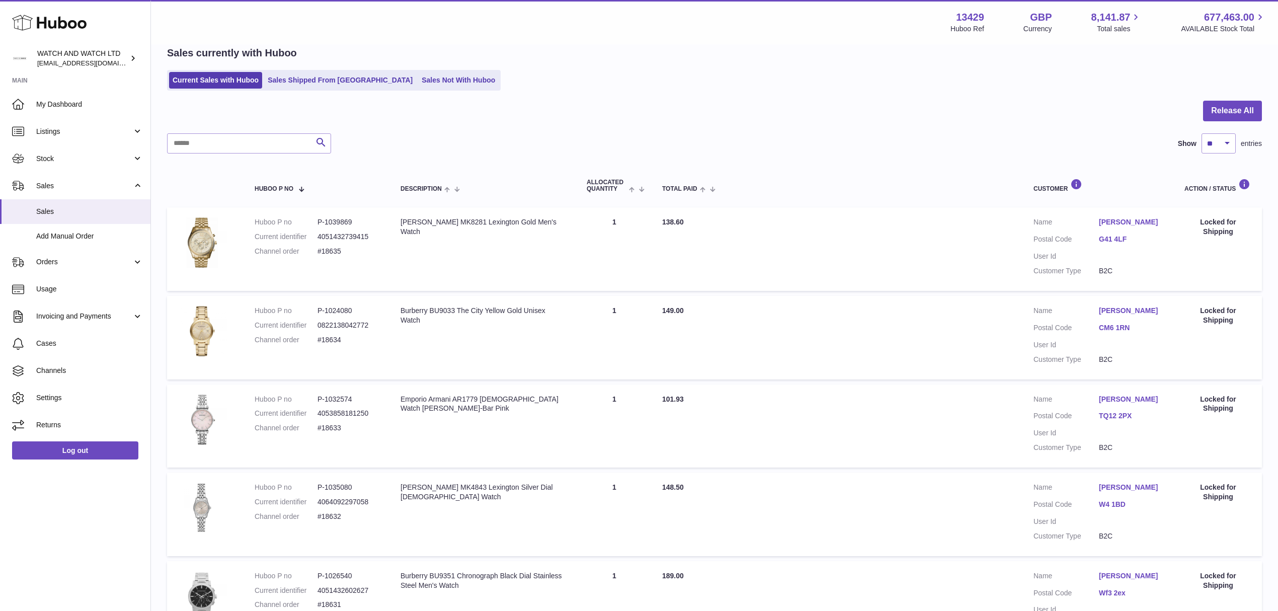
click at [1113, 421] on link "TQ12 2PX" at bounding box center [1131, 416] width 65 height 10
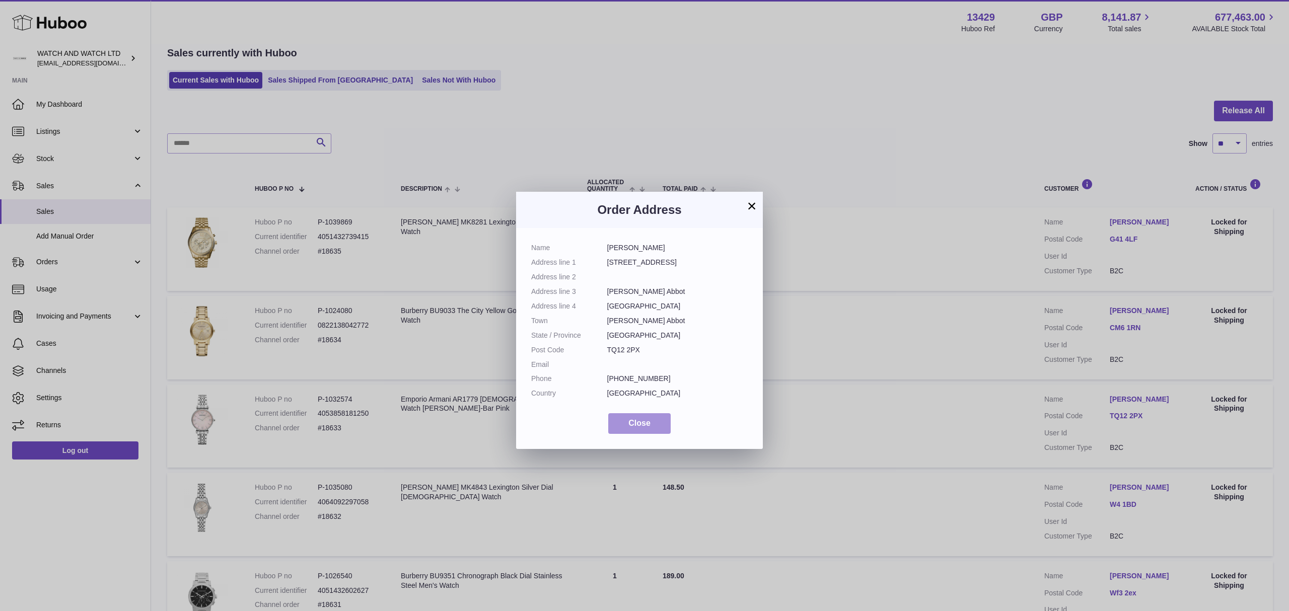
click at [631, 416] on button "Close" at bounding box center [639, 423] width 62 height 21
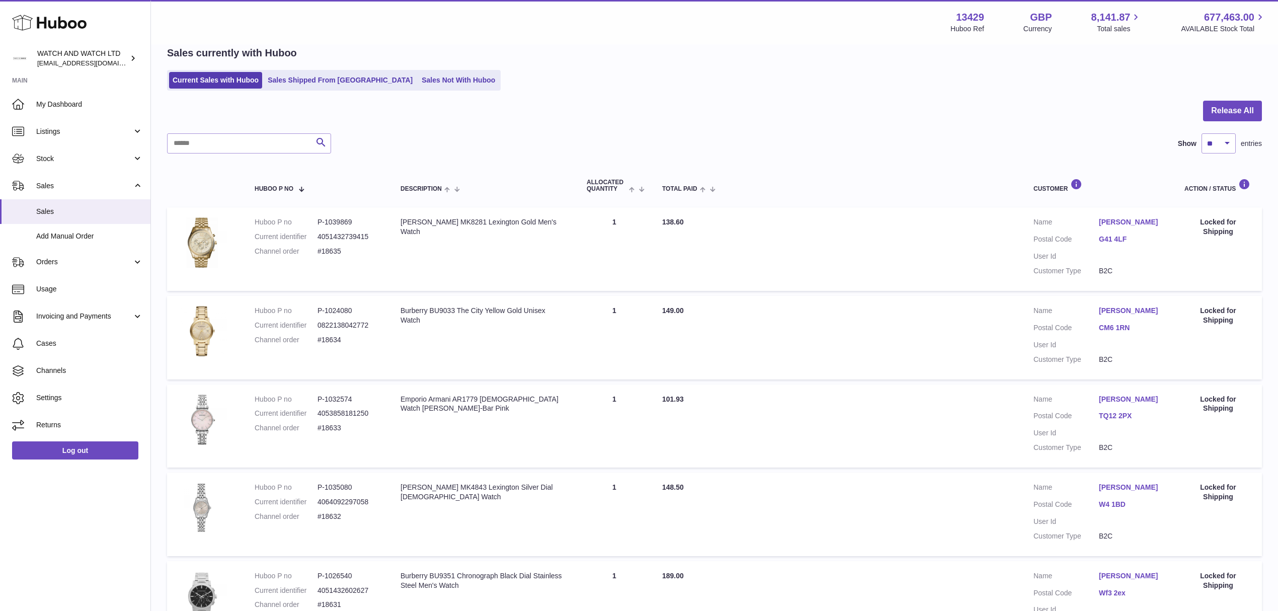
click at [1121, 509] on link "W4 1BD" at bounding box center [1131, 505] width 65 height 10
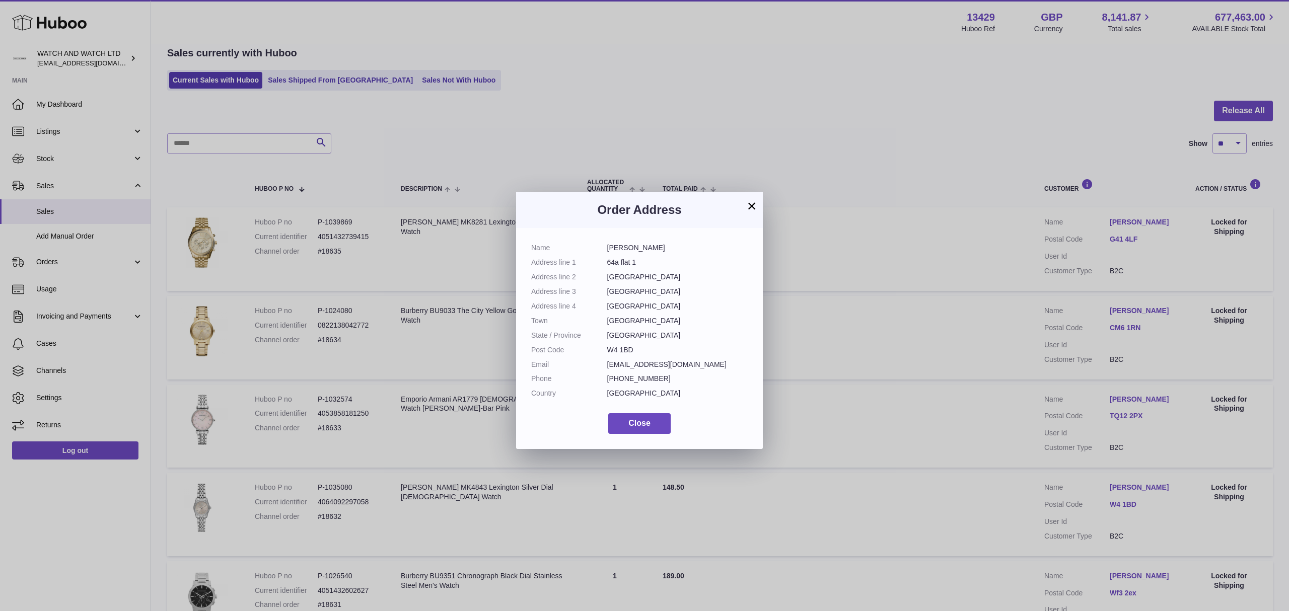
click at [665, 435] on div "Name Maria Raiola Address line 1 64a flat 1 Address line 2 Southfield Road Addr…" at bounding box center [639, 338] width 247 height 221
click at [657, 430] on button "Close" at bounding box center [639, 423] width 62 height 21
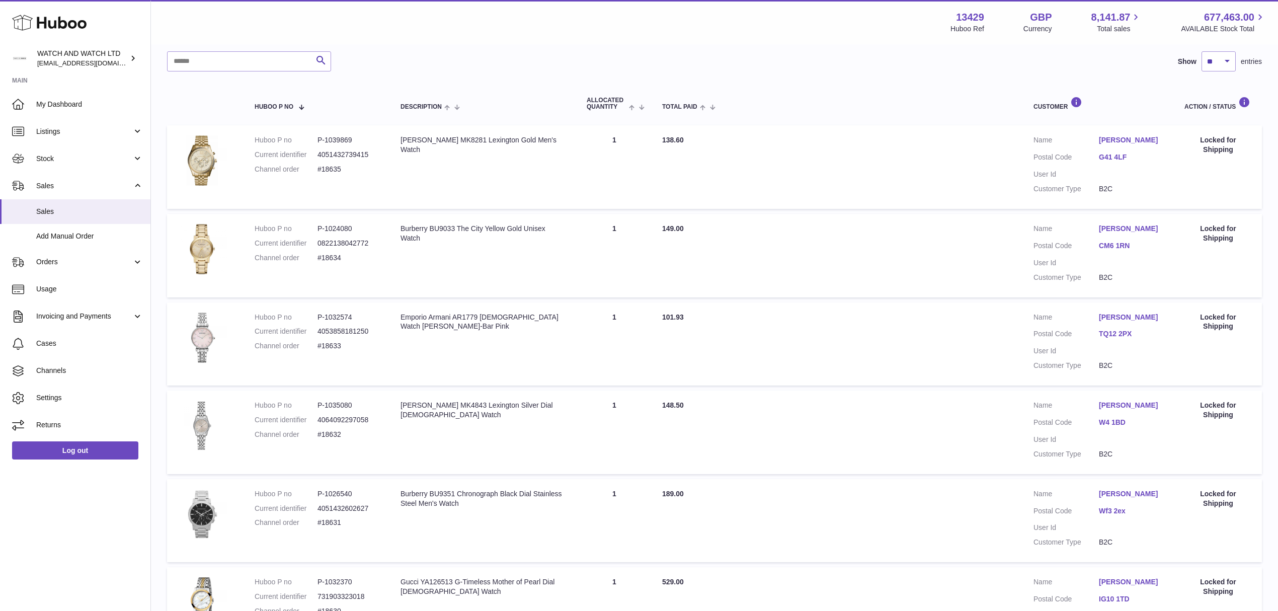
scroll to position [247, 0]
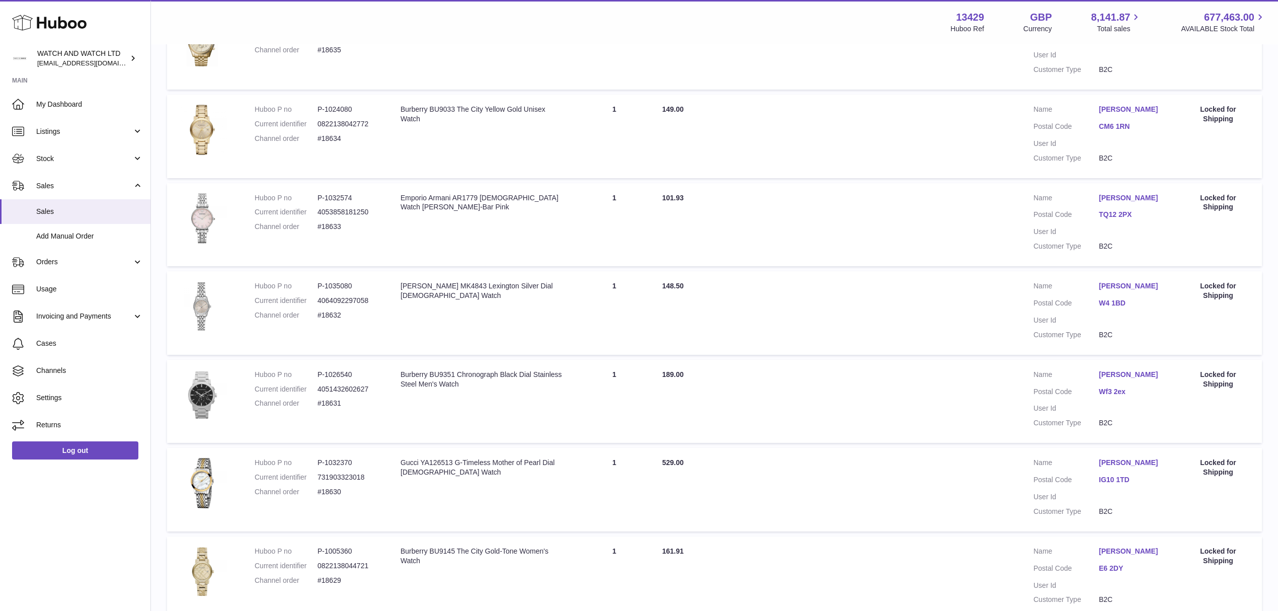
click at [1123, 394] on link "Wf3 2ex" at bounding box center [1131, 392] width 65 height 10
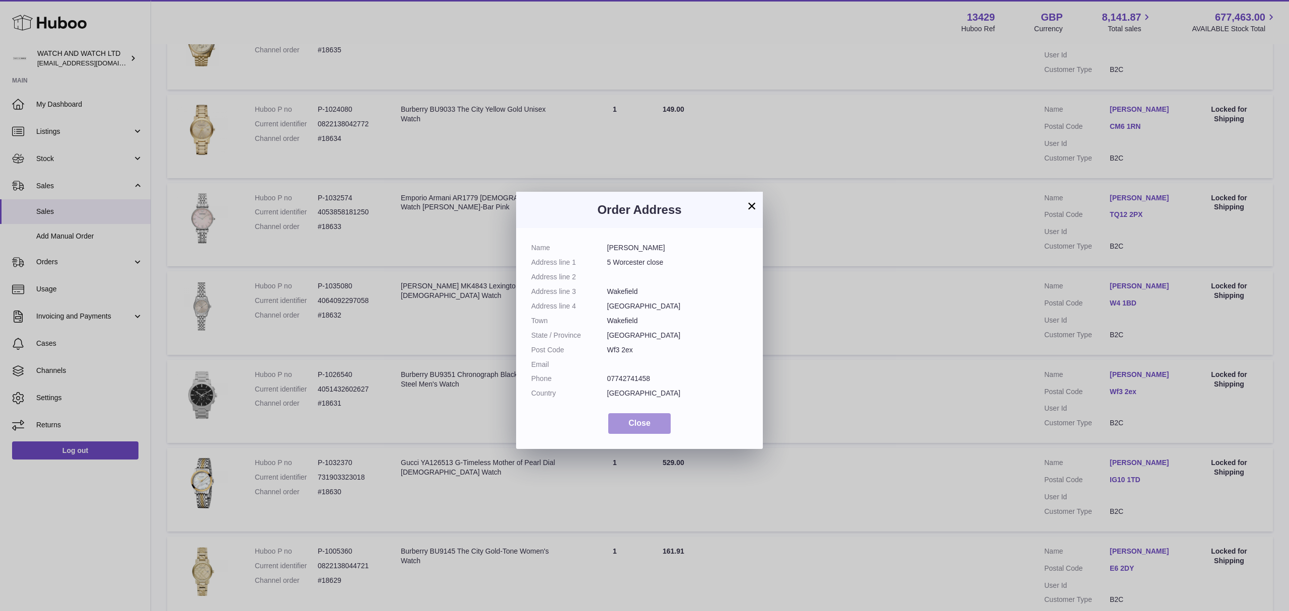
click at [653, 427] on button "Close" at bounding box center [639, 423] width 62 height 21
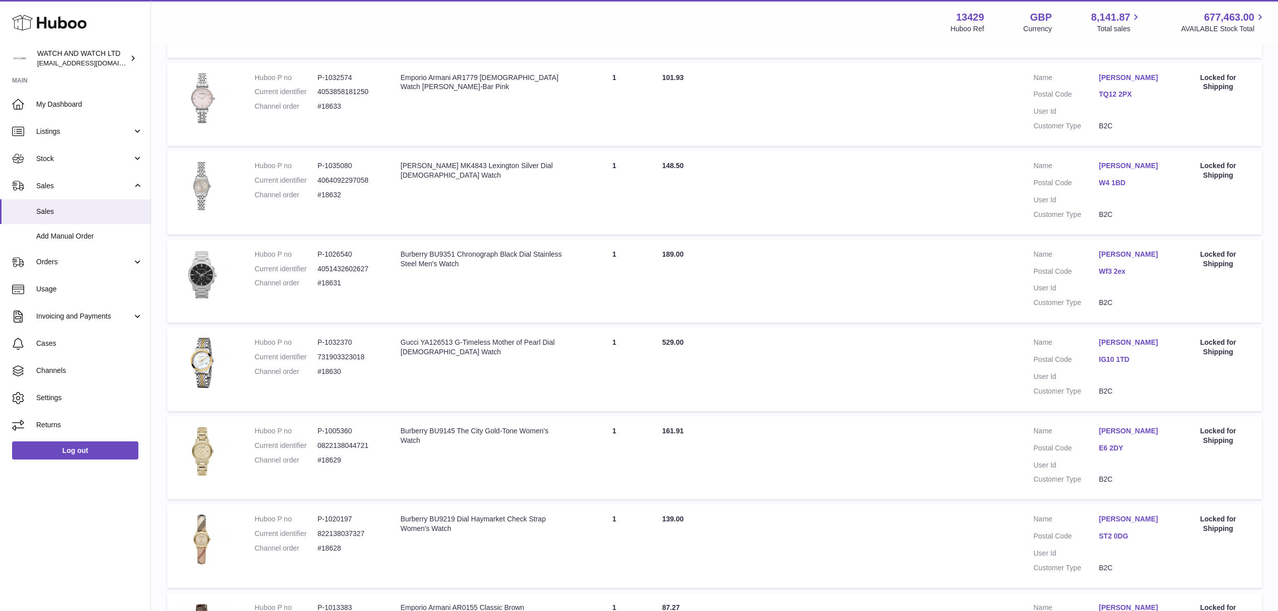
scroll to position [381, 0]
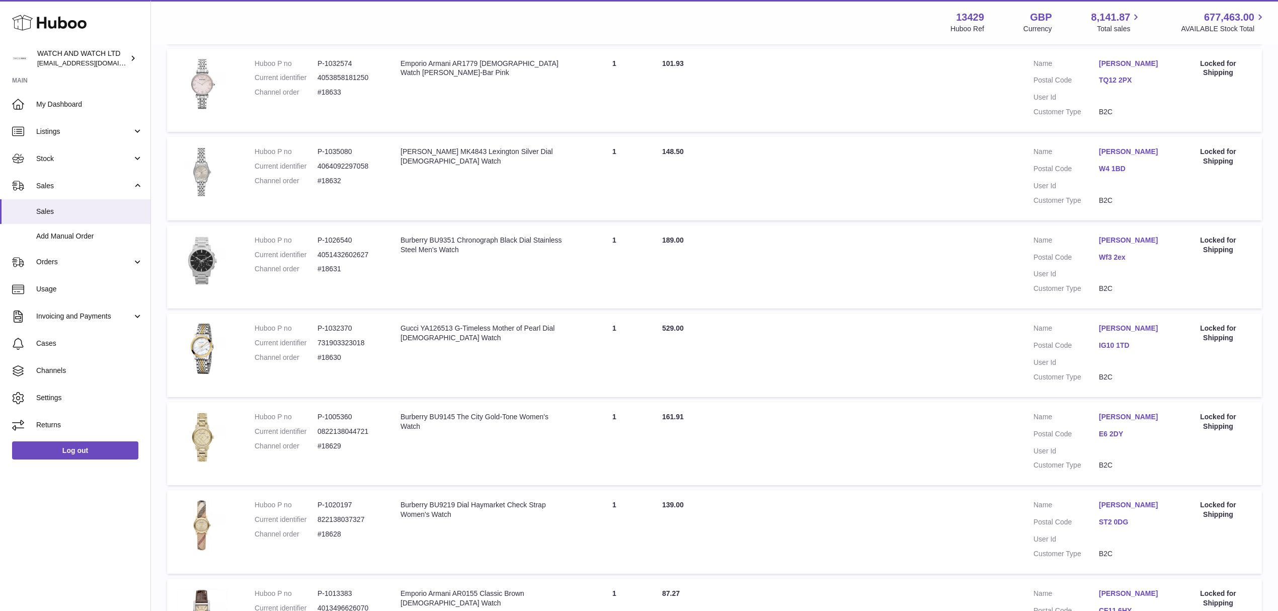
click at [1118, 350] on link "IG10 1TD" at bounding box center [1131, 346] width 65 height 10
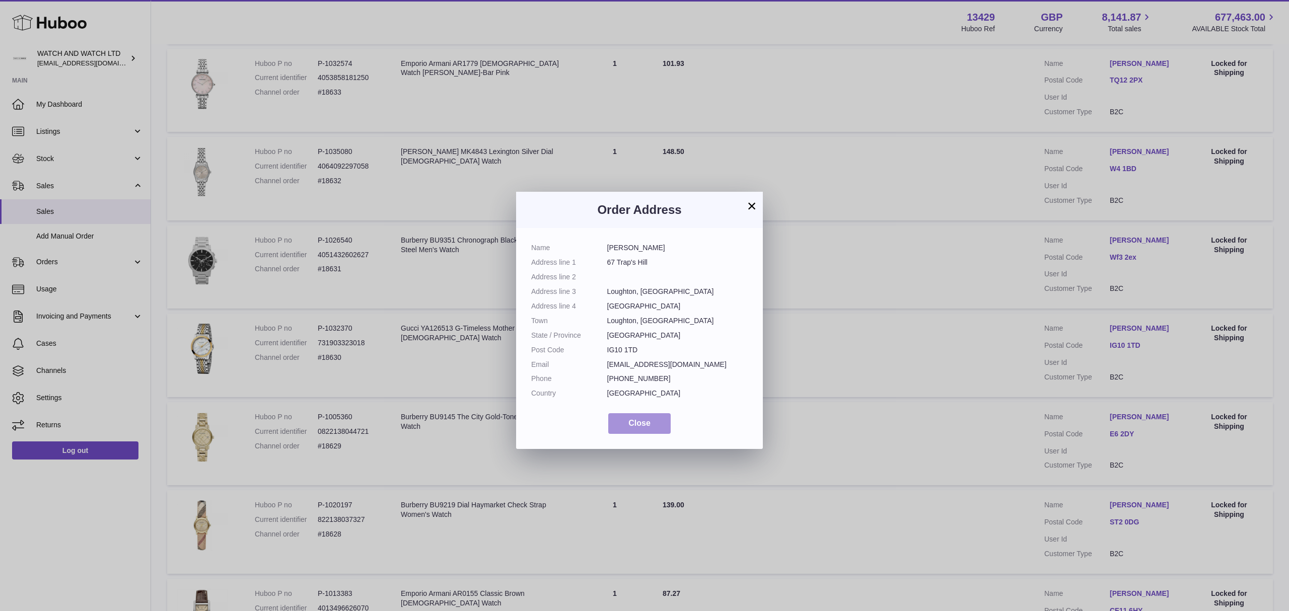
click at [623, 431] on button "Close" at bounding box center [639, 423] width 62 height 21
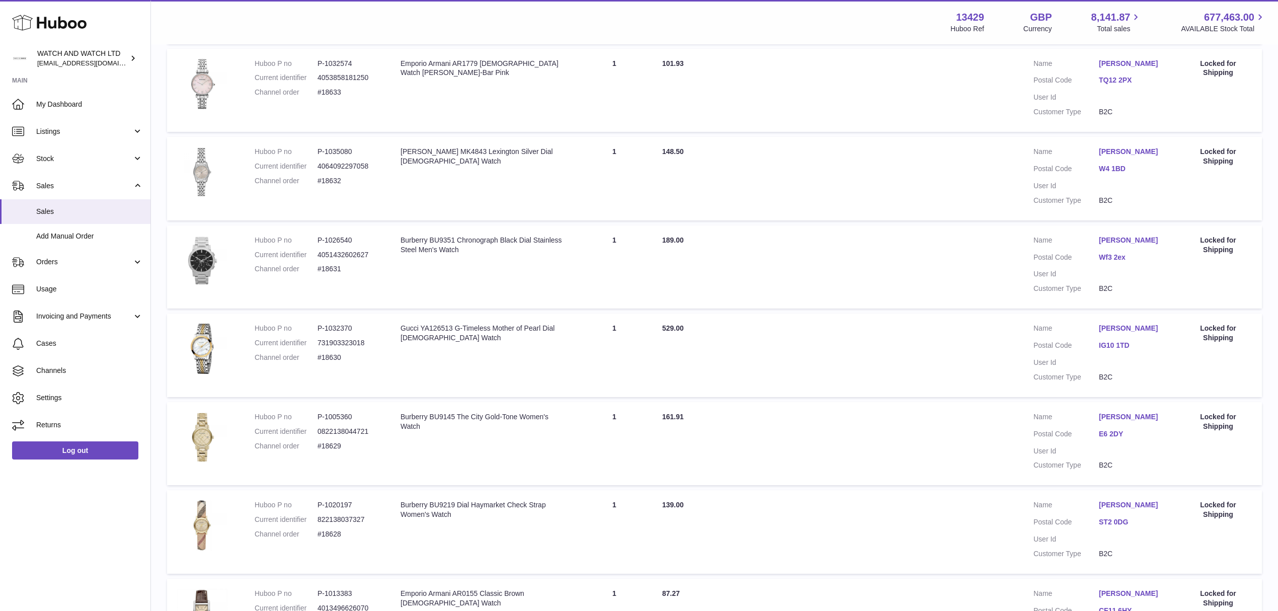
click at [1123, 439] on link "E6 2DY" at bounding box center [1131, 434] width 65 height 10
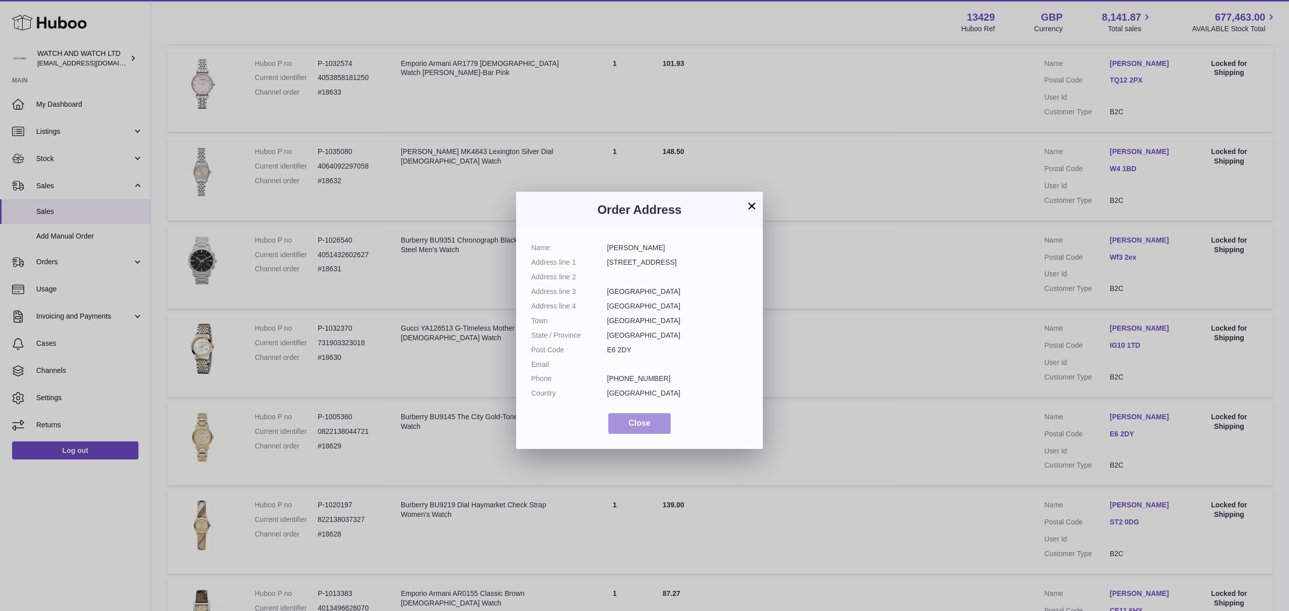
click at [666, 429] on button "Close" at bounding box center [639, 423] width 62 height 21
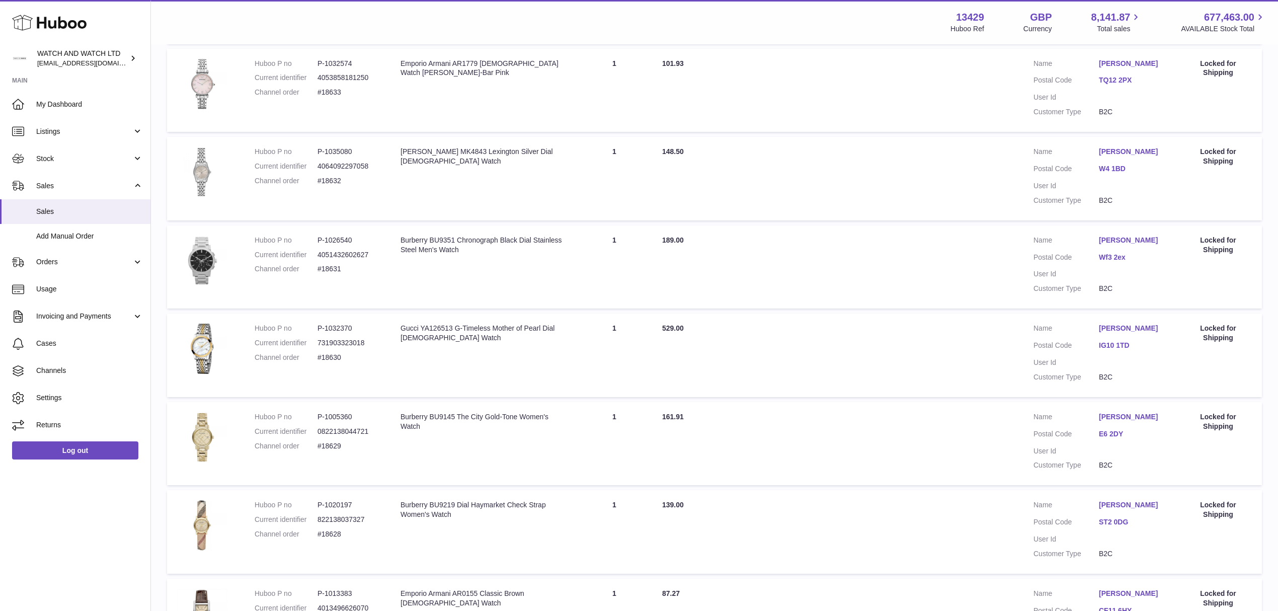
click at [1100, 527] on link "ST2 0DG" at bounding box center [1131, 522] width 65 height 10
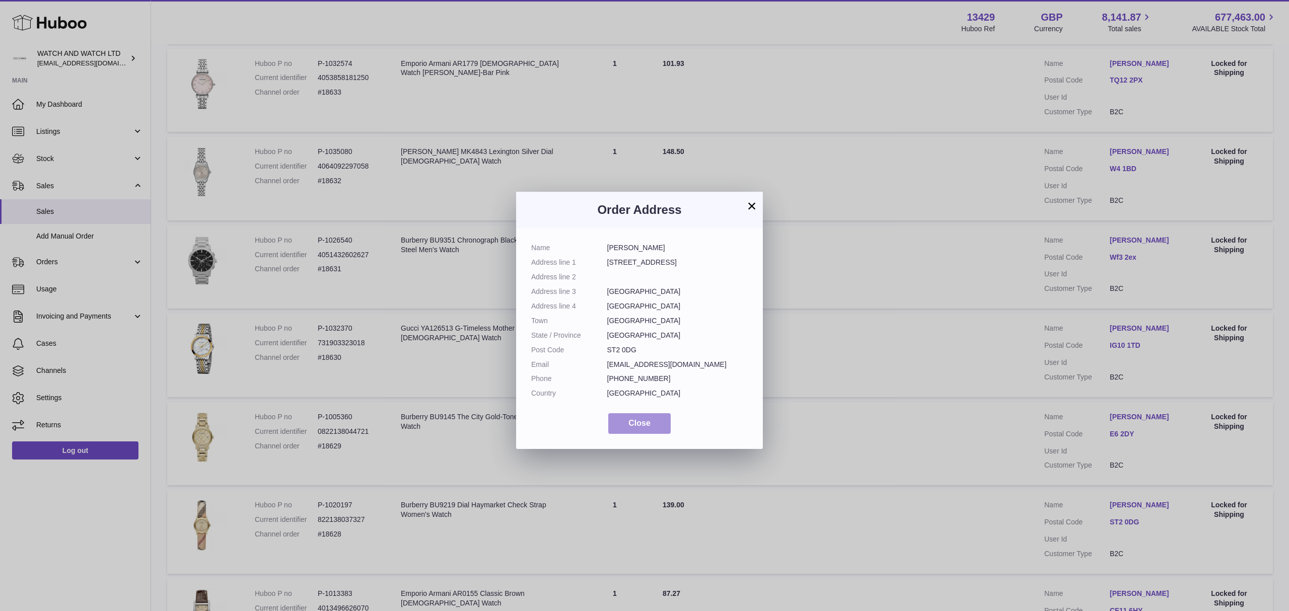
click at [653, 427] on button "Close" at bounding box center [639, 423] width 62 height 21
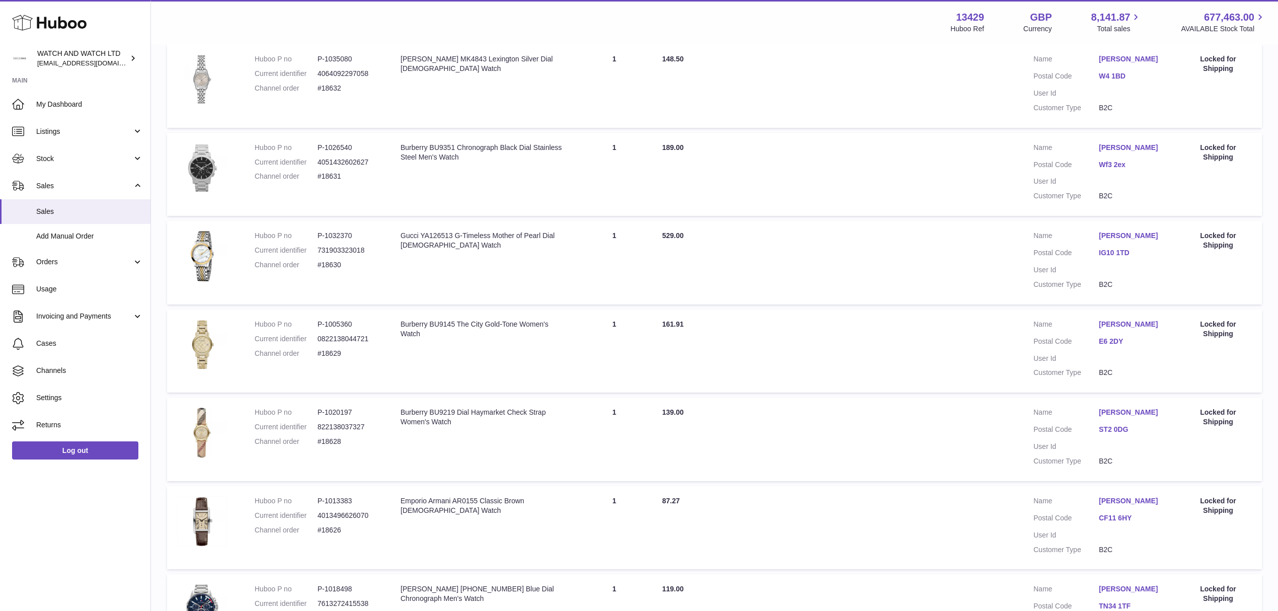
scroll to position [515, 0]
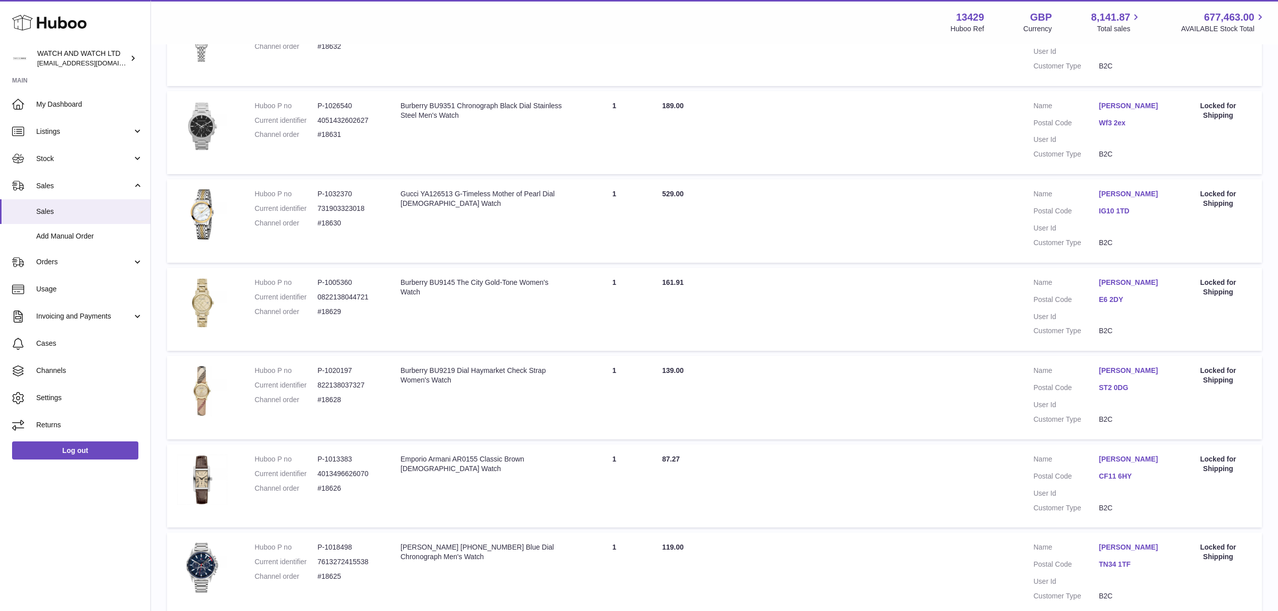
click at [1122, 481] on link "CF11 6HY" at bounding box center [1131, 477] width 65 height 10
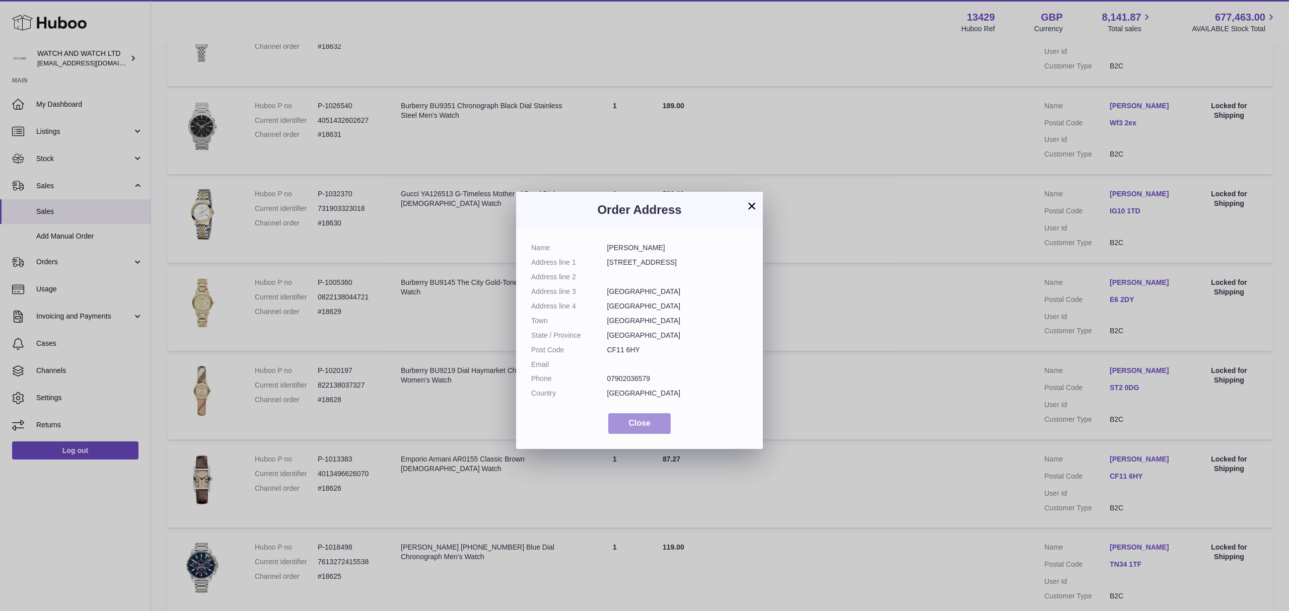
click at [643, 423] on span "Close" at bounding box center [639, 423] width 22 height 9
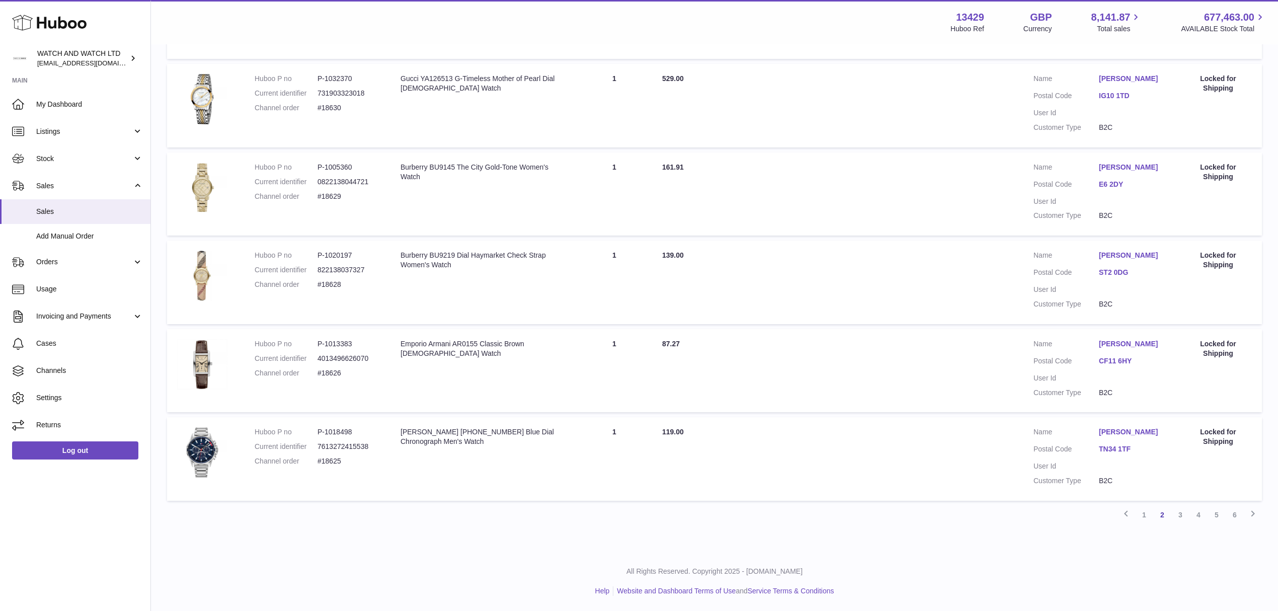
scroll to position [655, 0]
click at [1106, 449] on link "TN34 1TF" at bounding box center [1131, 449] width 65 height 10
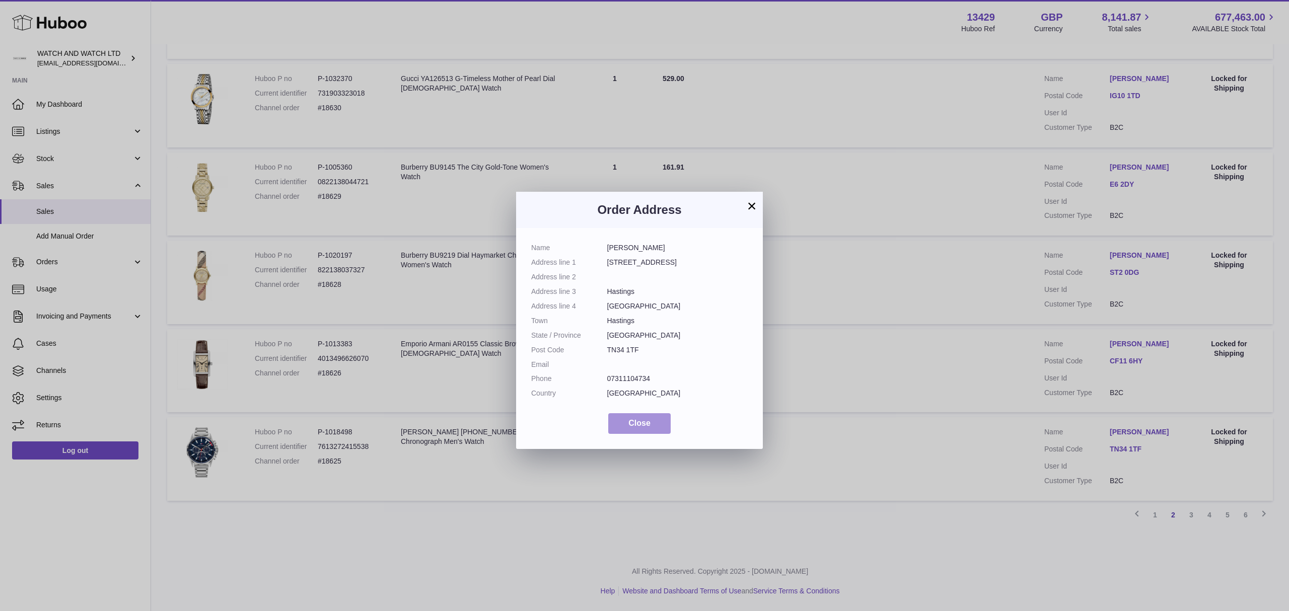
click at [642, 420] on span "Close" at bounding box center [639, 423] width 22 height 9
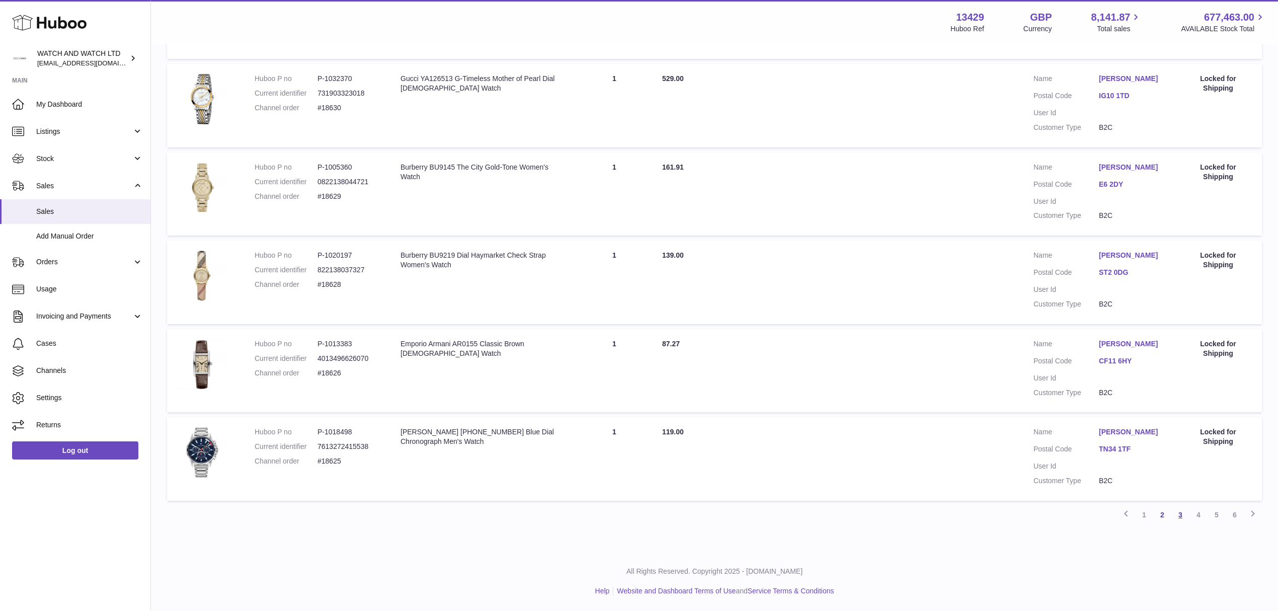
click at [1186, 517] on link "3" at bounding box center [1181, 515] width 18 height 18
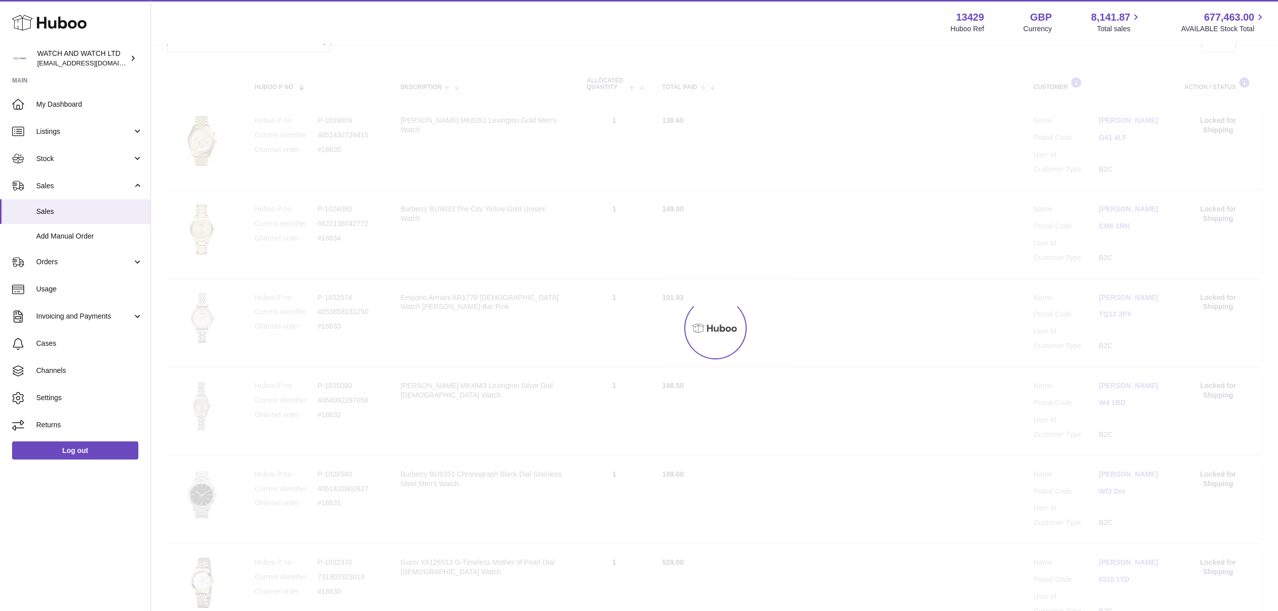
scroll to position [45, 0]
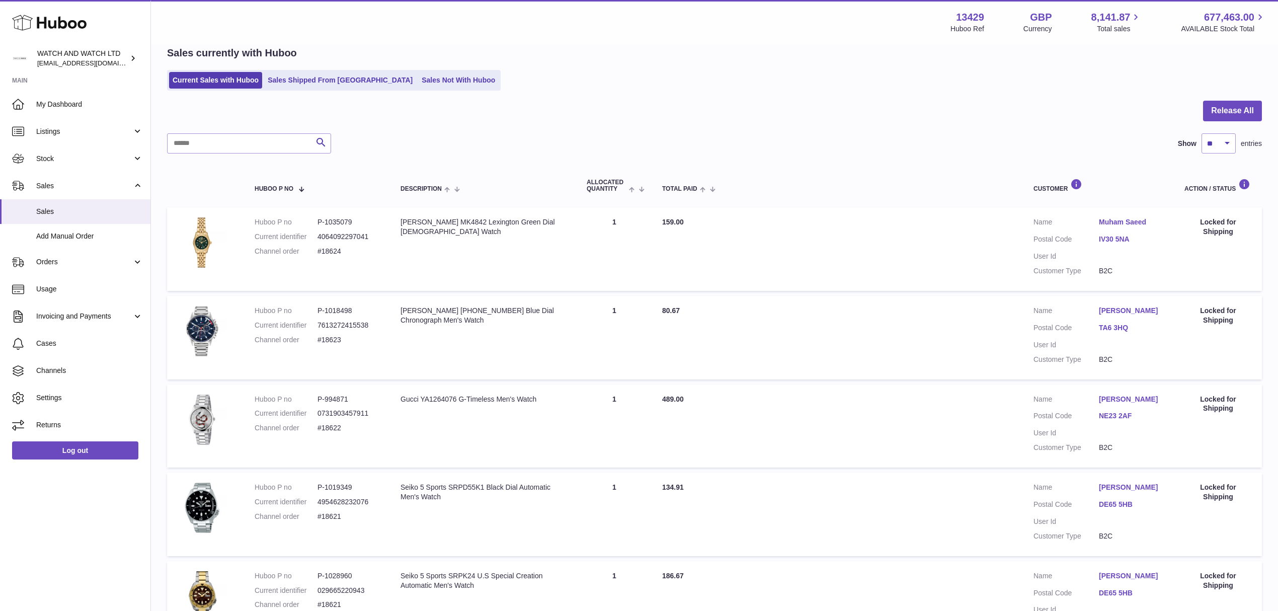
click at [1104, 239] on link "IV30 5NA" at bounding box center [1131, 240] width 65 height 10
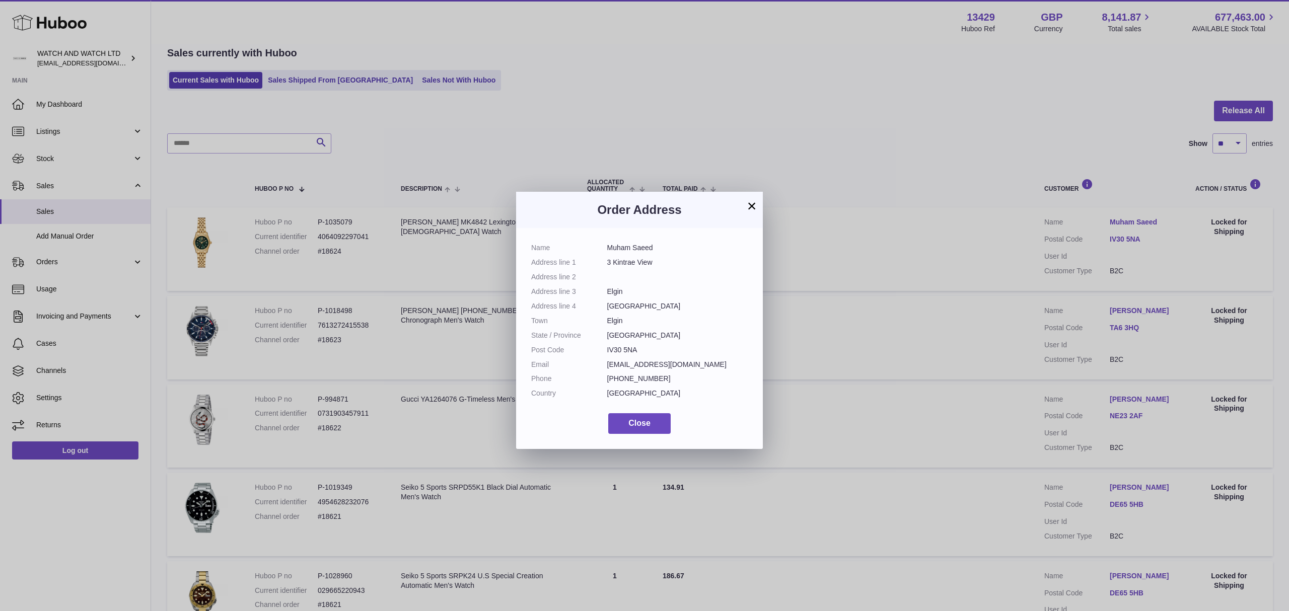
click at [923, 418] on div "× Order Address Name Muham Saeed Address line 1 3 Kintrae View Address line 2 A…" at bounding box center [644, 320] width 1289 height 611
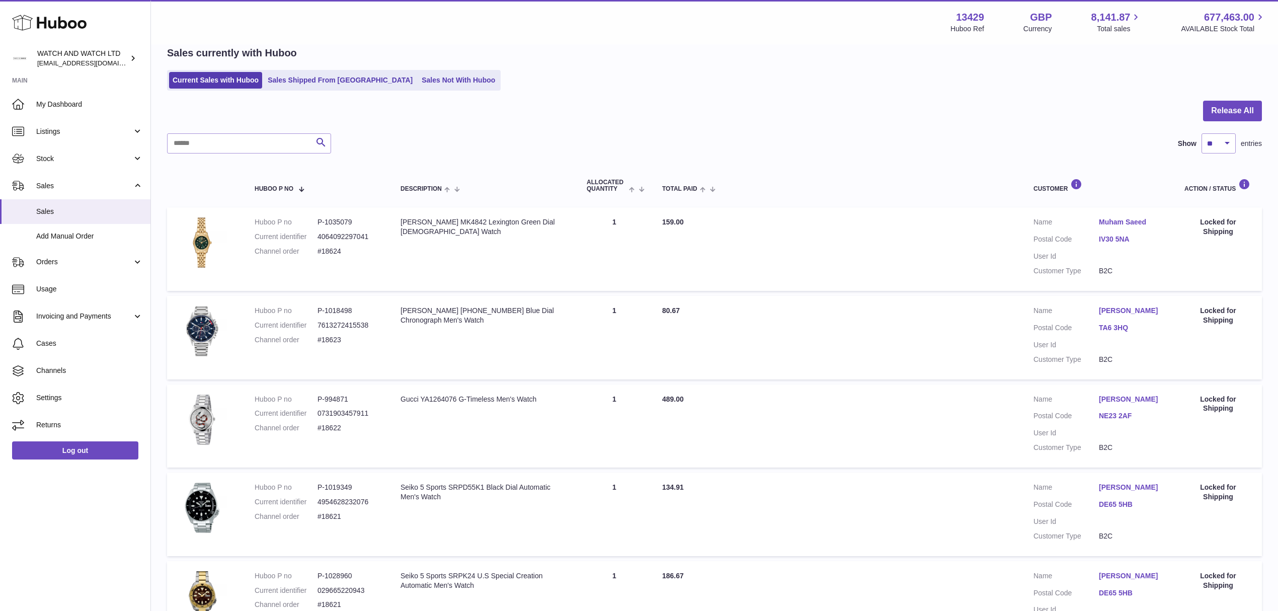
click at [1120, 328] on link "TA6 3HQ" at bounding box center [1131, 328] width 65 height 10
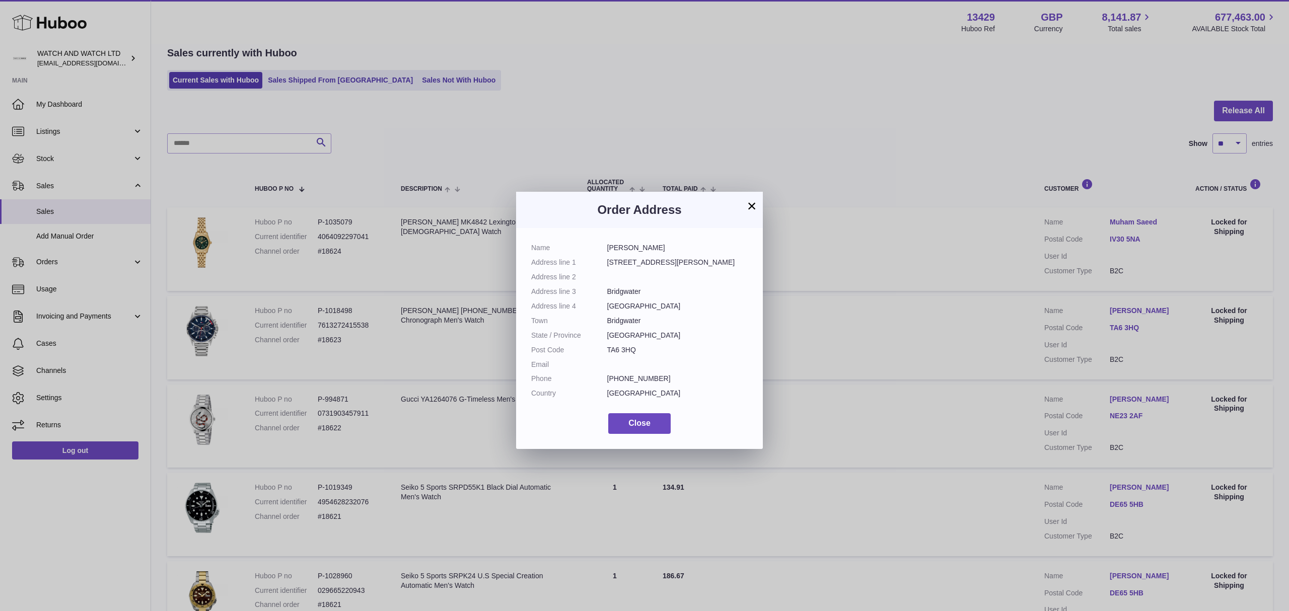
click at [905, 443] on div "× Order Address Name Akhil Anilkumar Address line 1 54 Standish Street Address …" at bounding box center [644, 320] width 1289 height 611
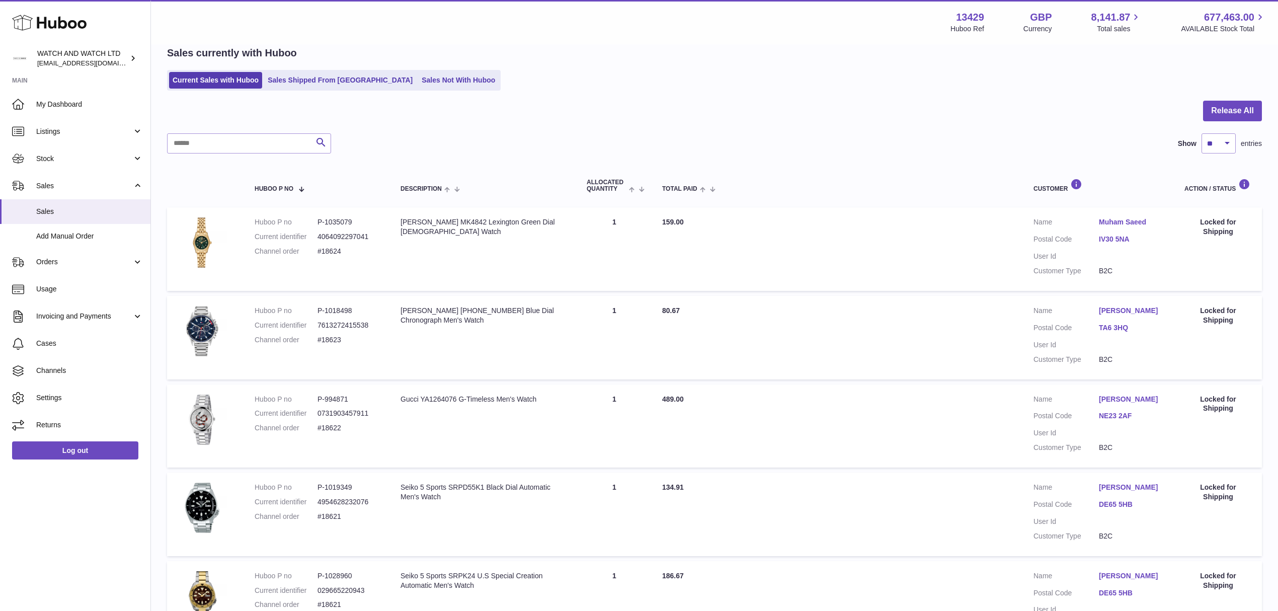
click at [1128, 415] on link "NE23 2AF" at bounding box center [1131, 416] width 65 height 10
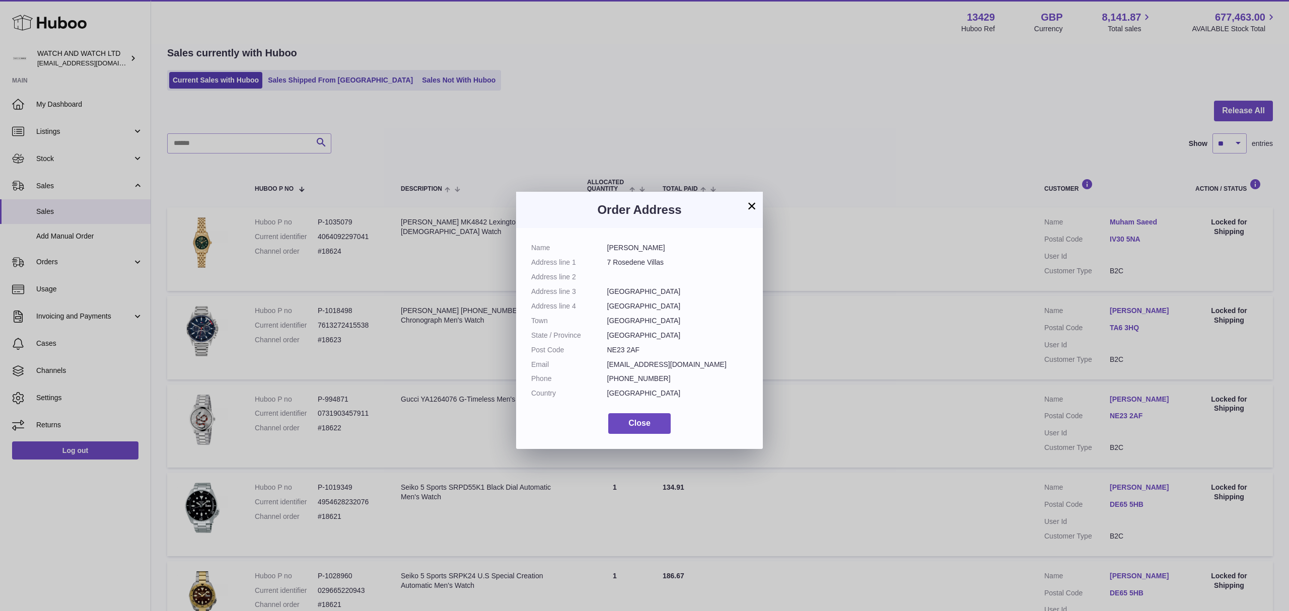
click at [967, 464] on div "× Order Address Name Jason Saddler Address line 1 7 Rosedene Villas Address lin…" at bounding box center [644, 320] width 1289 height 611
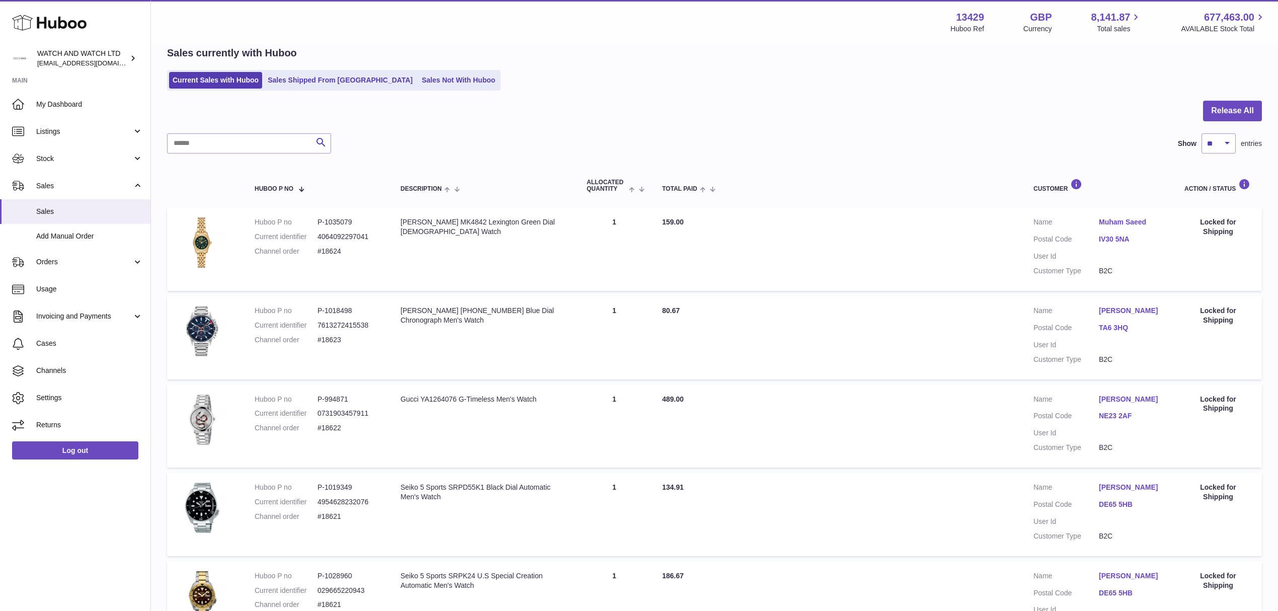
click at [1122, 500] on link "DE65 5HB" at bounding box center [1131, 505] width 65 height 10
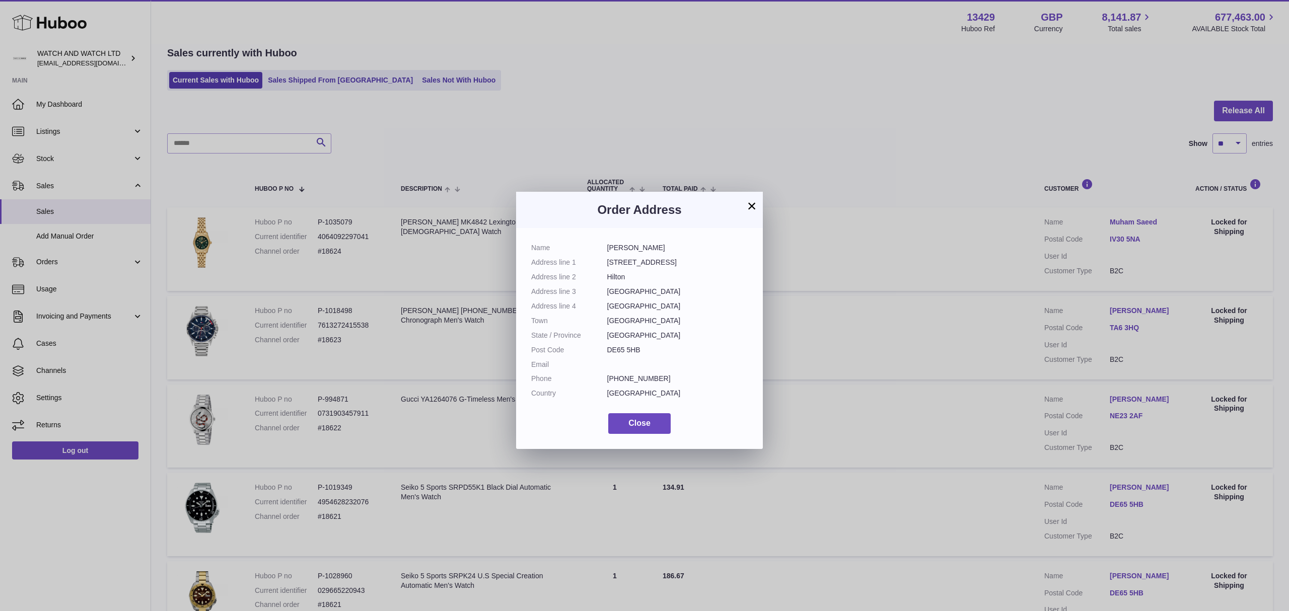
click at [919, 482] on div "× Order Address Name Ben McCabe Address line 1 25 Avon Way Address line 2 Hilto…" at bounding box center [644, 320] width 1289 height 611
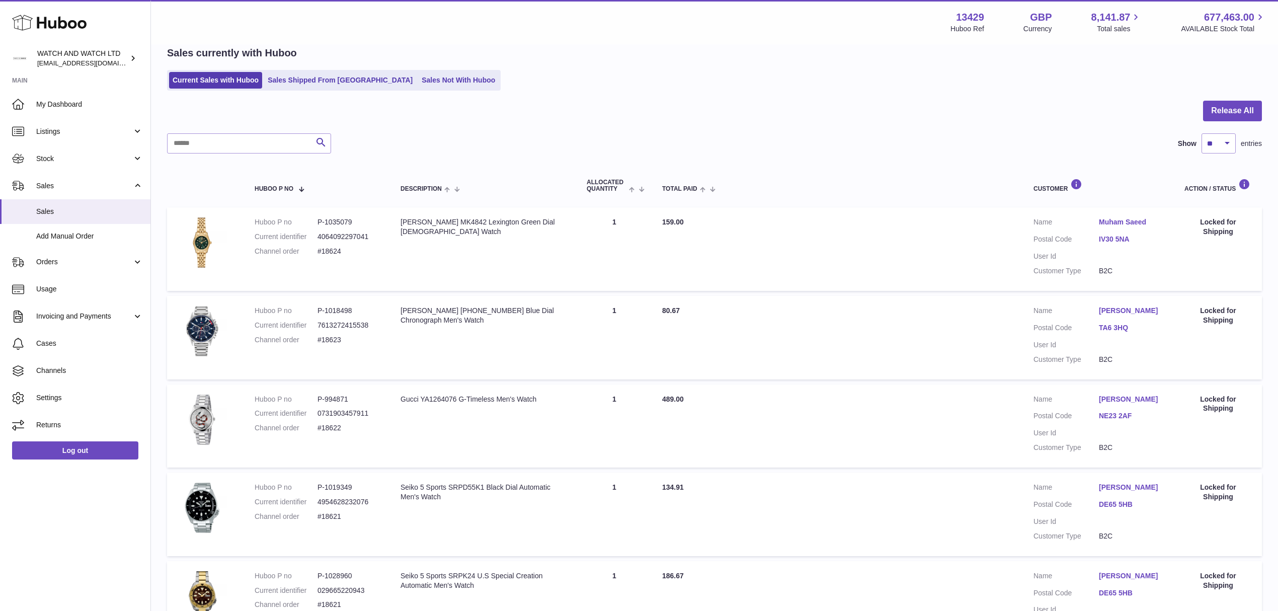
click at [1122, 590] on link "DE65 5HB" at bounding box center [1131, 593] width 65 height 10
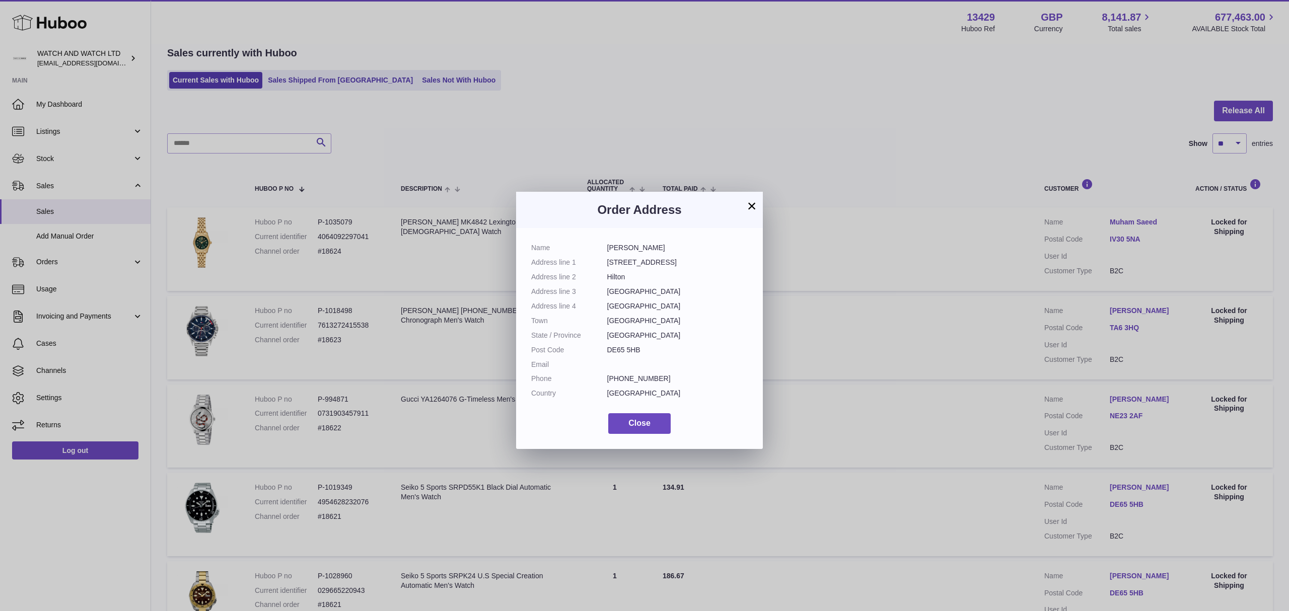
click at [833, 437] on div "× Order Address Name Ben McCabe Address line 1 25 Avon Way Address line 2 Hilto…" at bounding box center [644, 320] width 1289 height 611
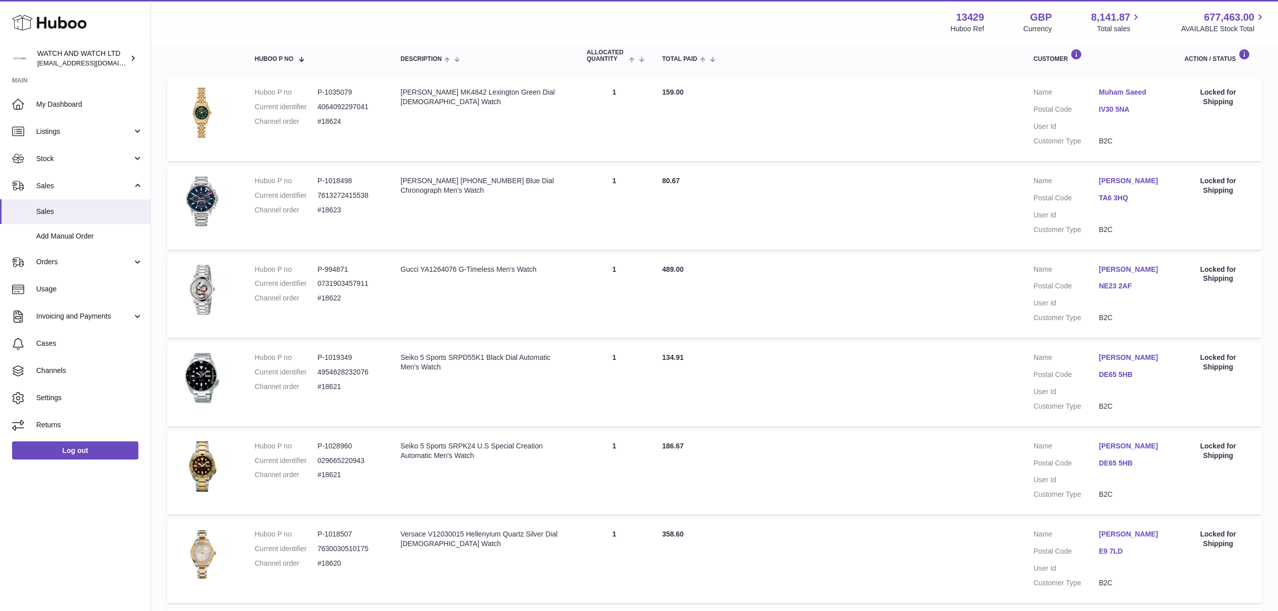
scroll to position [314, 0]
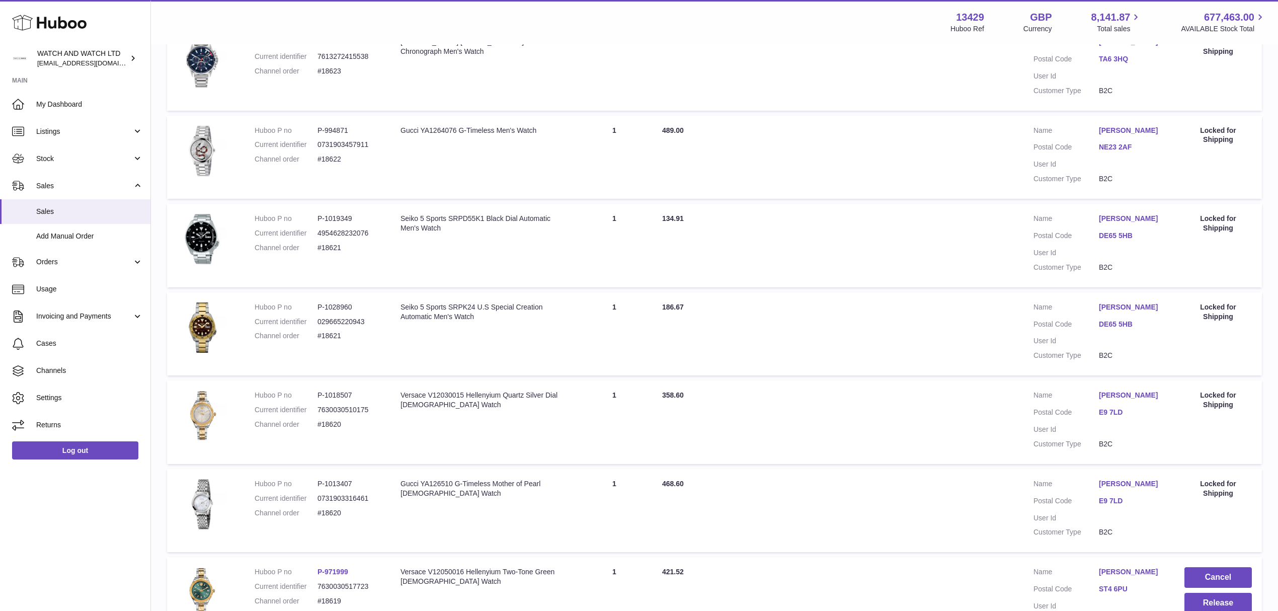
click at [1117, 320] on link "DE65 5HB" at bounding box center [1131, 325] width 65 height 10
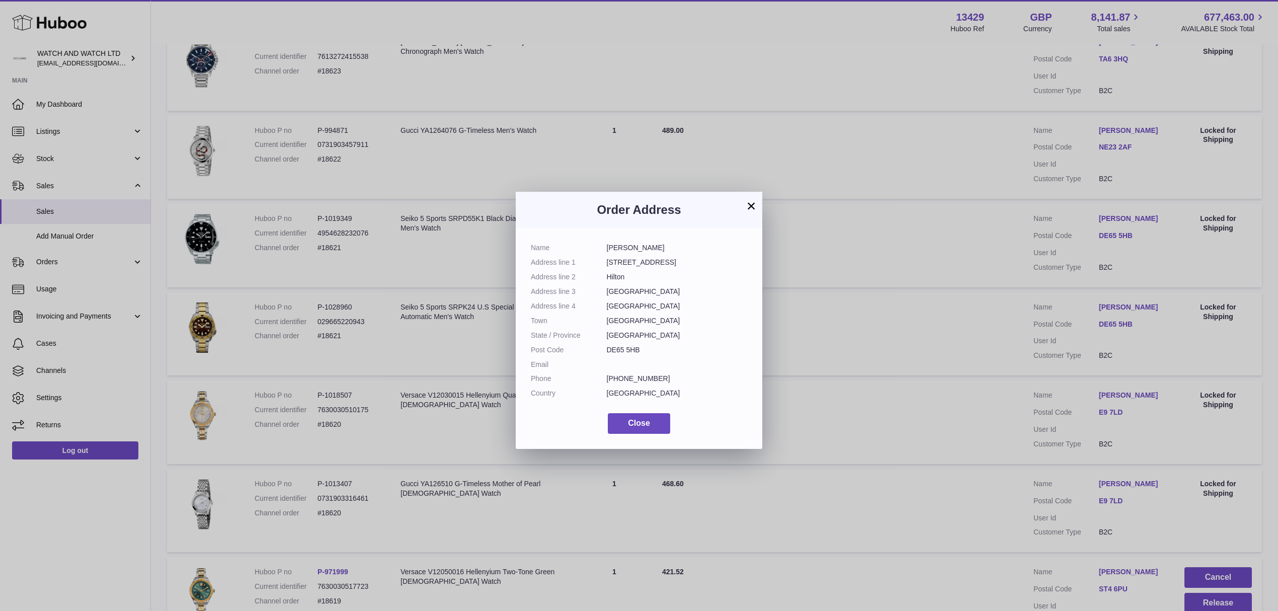
click at [843, 414] on div "× Order Address Name Ben McCabe Address line 1 25 Avon Way Address line 2 Hilto…" at bounding box center [639, 320] width 1278 height 611
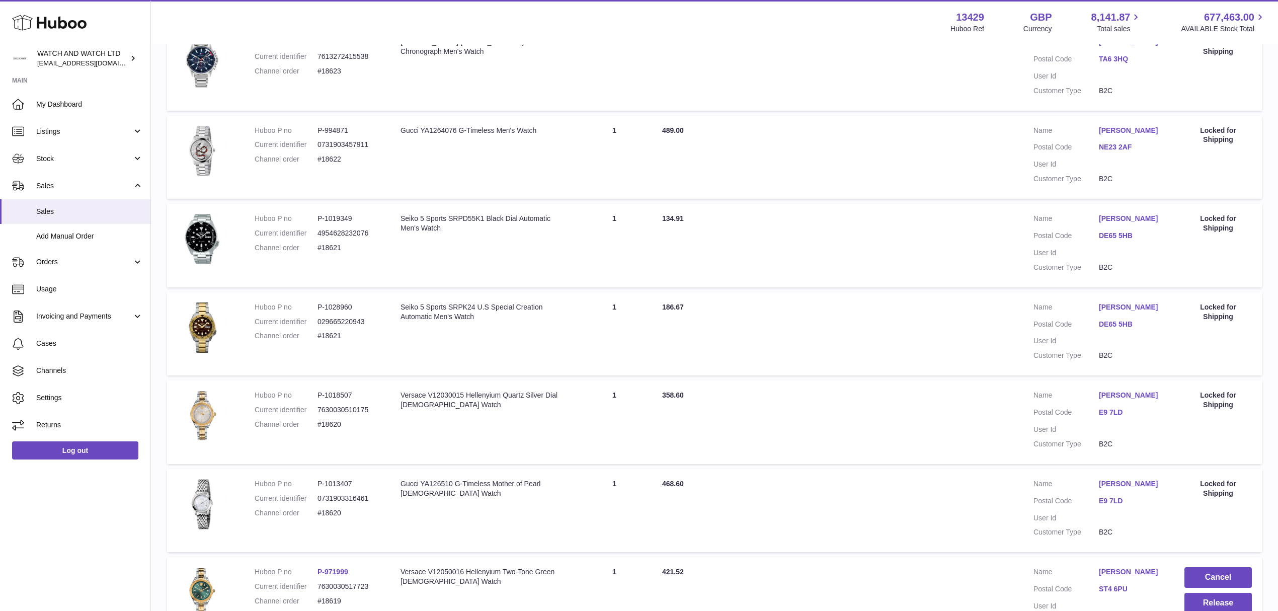
click at [1109, 413] on link "E9 7LD" at bounding box center [1131, 413] width 65 height 10
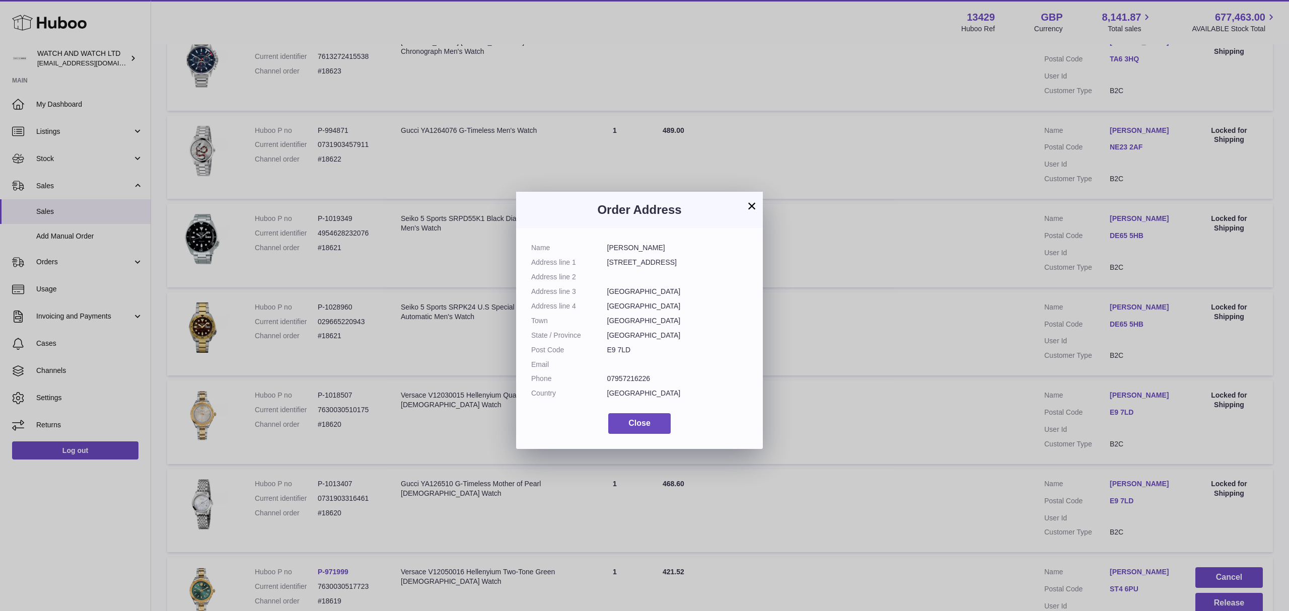
drag, startPoint x: 907, startPoint y: 427, endPoint x: 993, endPoint y: 466, distance: 94.2
click at [907, 427] on div "× Order Address Name Esther Anyan Address line 1 50 Morpeth Road Address line 2…" at bounding box center [644, 320] width 1289 height 611
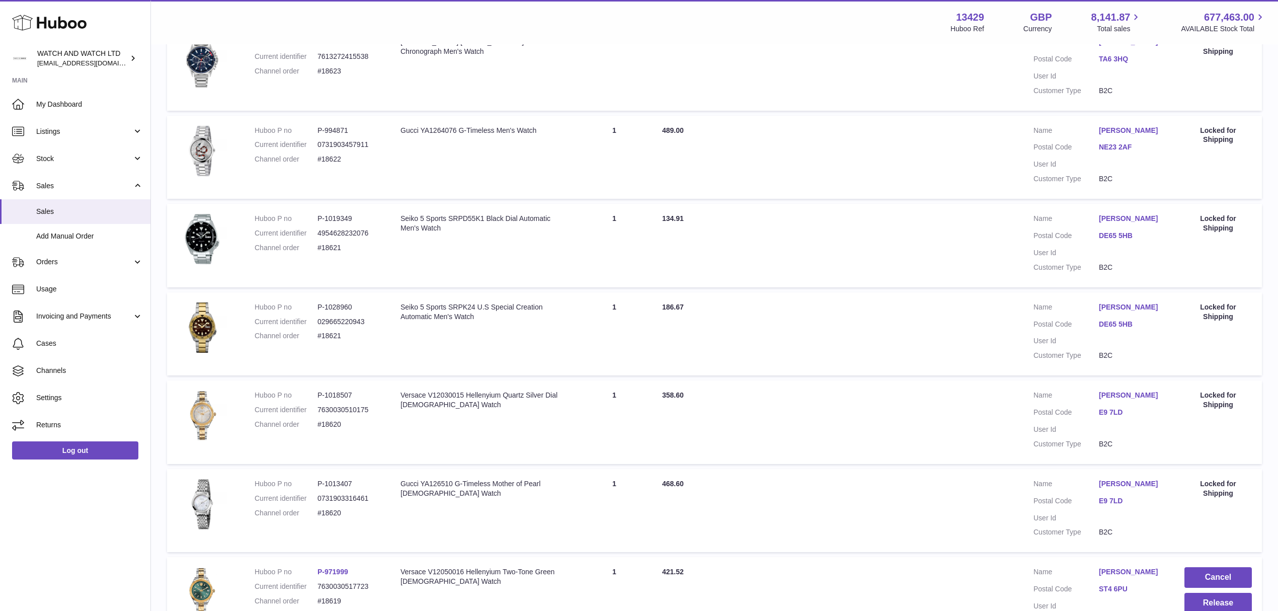
click at [1115, 497] on link "E9 7LD" at bounding box center [1131, 501] width 65 height 10
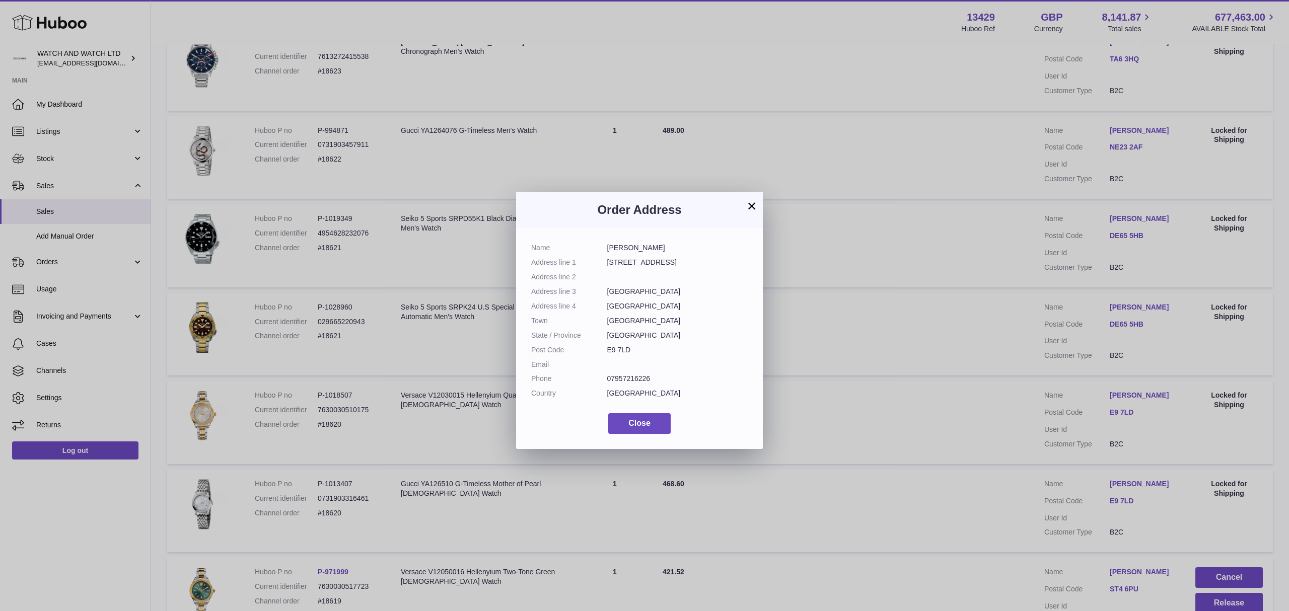
click at [886, 450] on div "× Order Address Name Esther Anyan Address line 1 50 Morpeth Road Address line 2…" at bounding box center [644, 320] width 1289 height 611
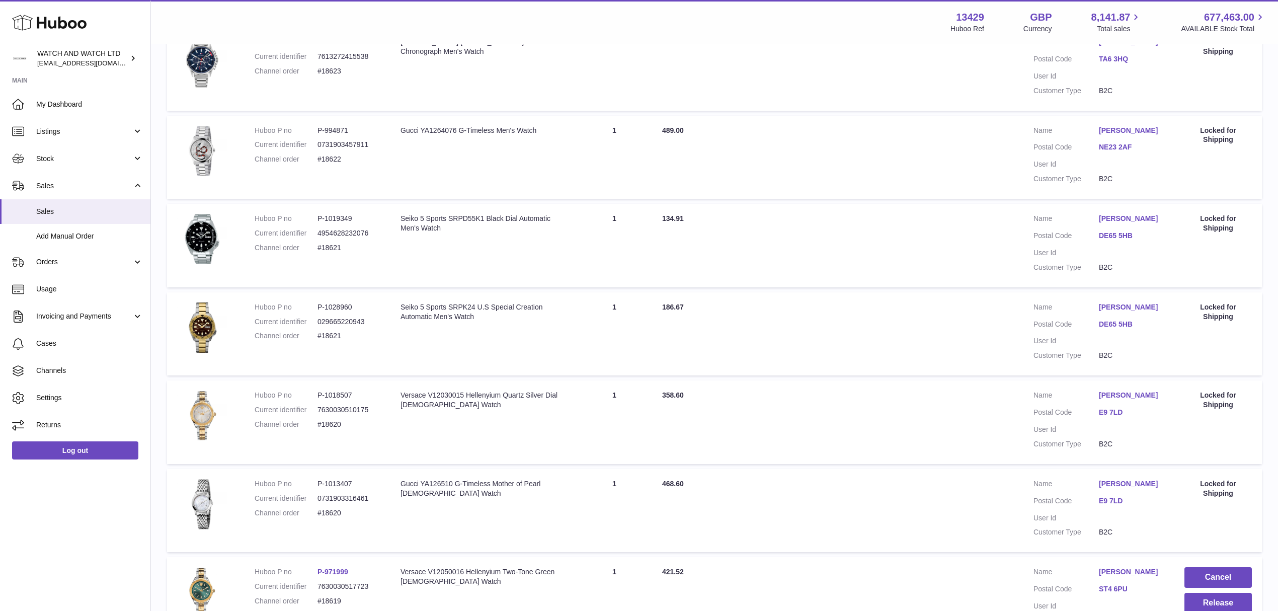
scroll to position [515, 0]
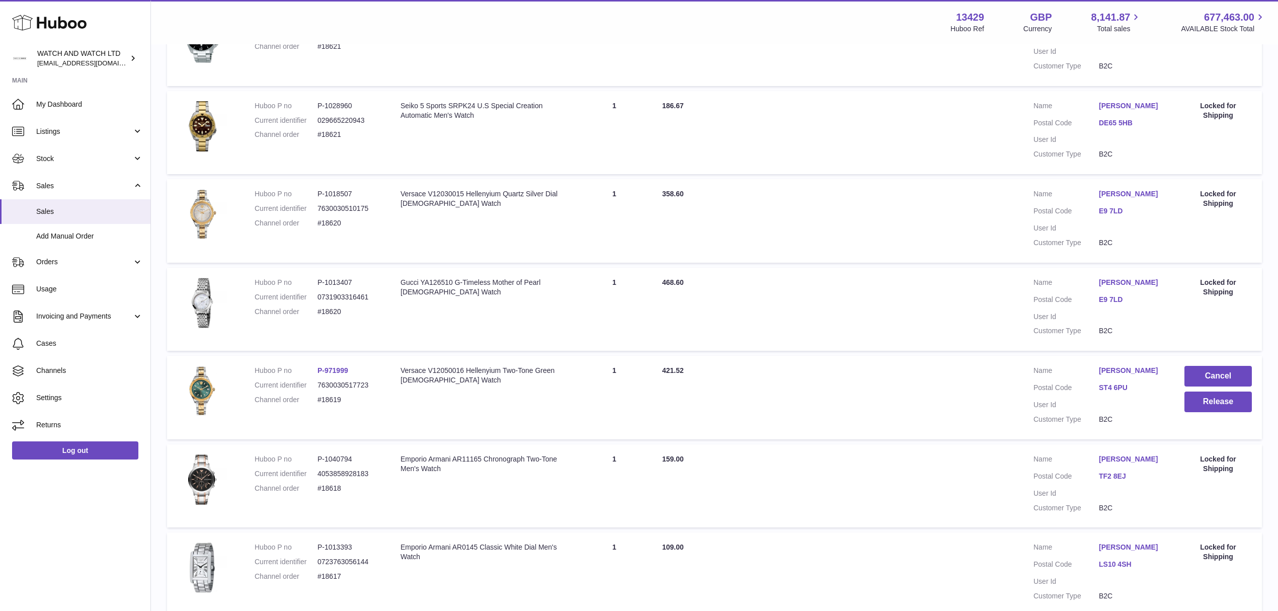
click at [1114, 389] on link "ST4 6PU" at bounding box center [1131, 388] width 65 height 10
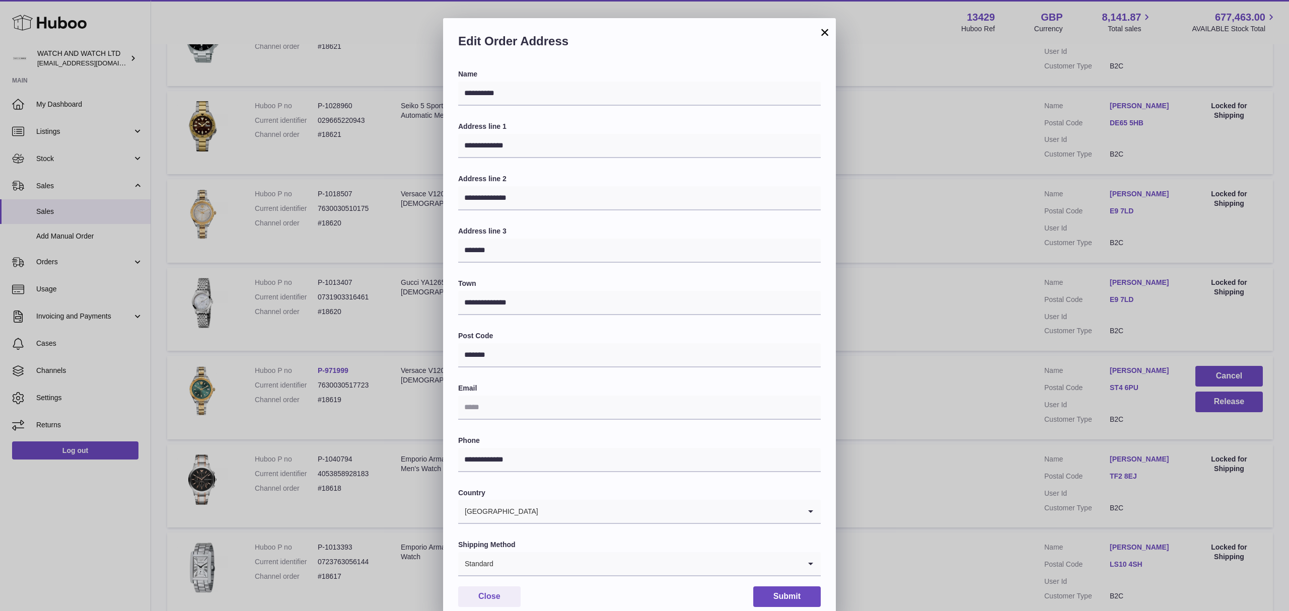
click at [1033, 460] on div "**********" at bounding box center [644, 320] width 1289 height 611
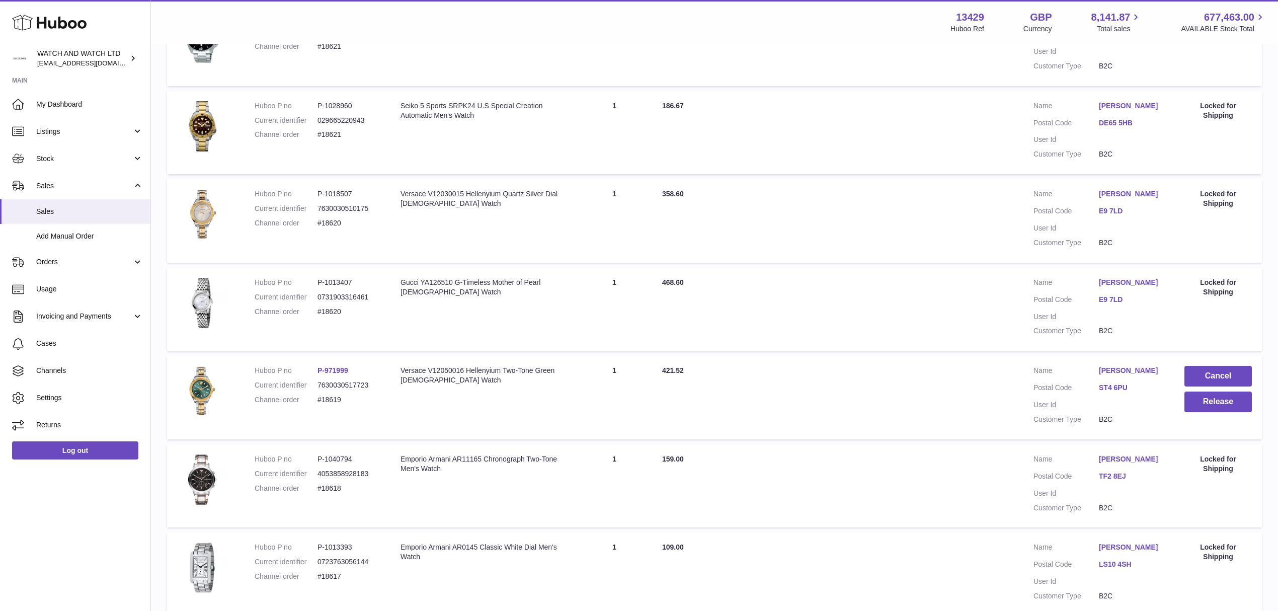
click at [1125, 472] on link "TF2 8EJ" at bounding box center [1131, 477] width 65 height 10
click at [973, 466] on div "× Order Address Name Joshua Fall Address line 1 24 Baldwin Webb Avenue Address …" at bounding box center [639, 320] width 1278 height 611
click at [1109, 569] on link "LS10 4SH" at bounding box center [1131, 565] width 65 height 10
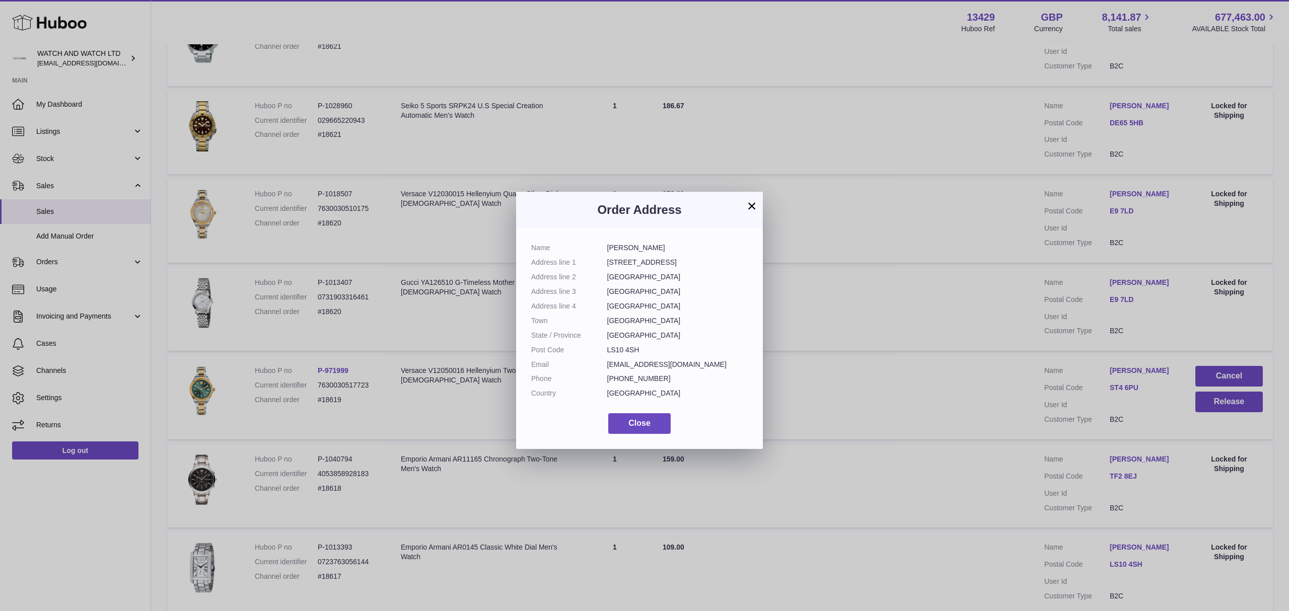
click at [995, 463] on div "× Order Address Name Oksana Mitkevych Address line 1 4 South Hill Close Address…" at bounding box center [644, 320] width 1289 height 611
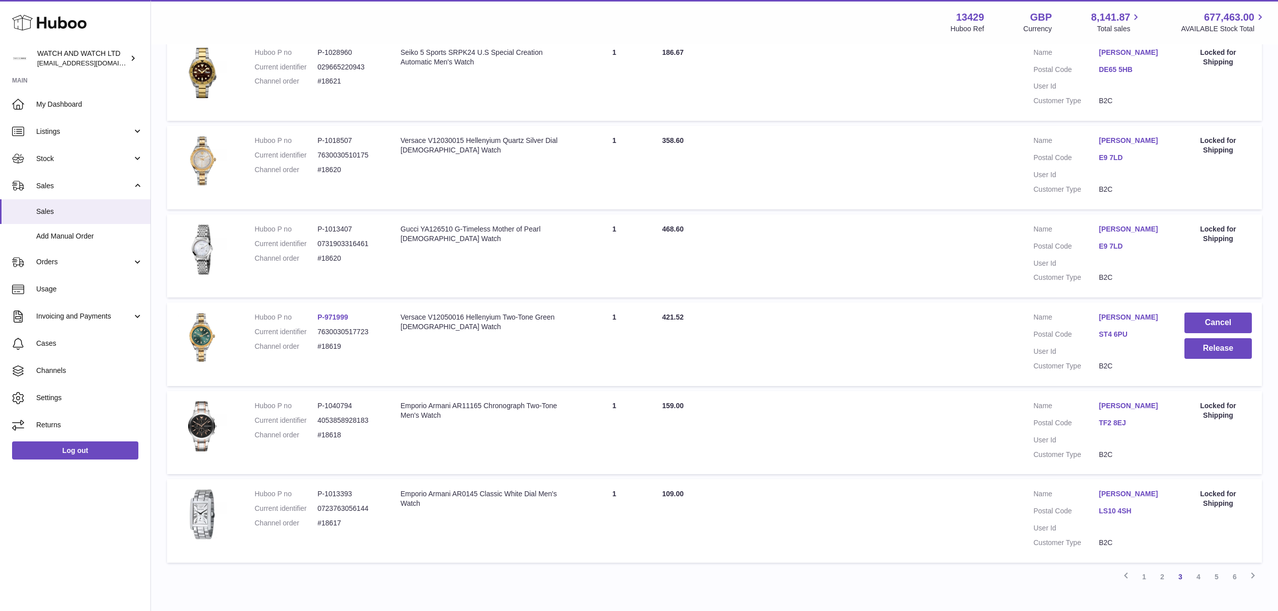
scroll to position [636, 0]
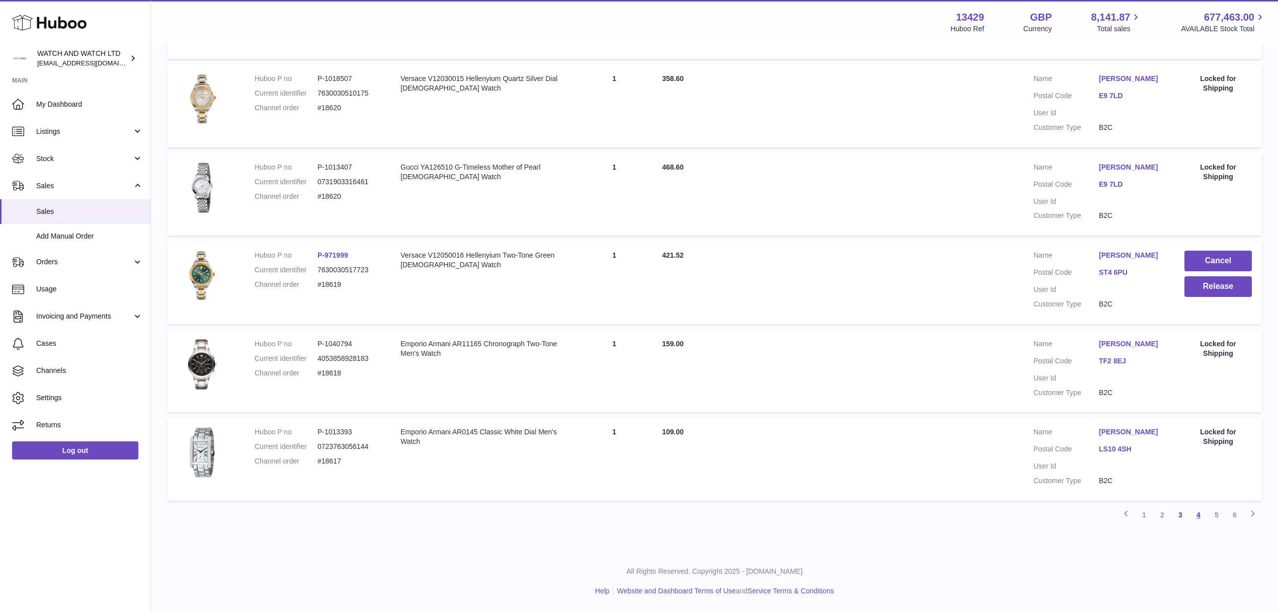
click at [1200, 516] on link "4" at bounding box center [1199, 515] width 18 height 18
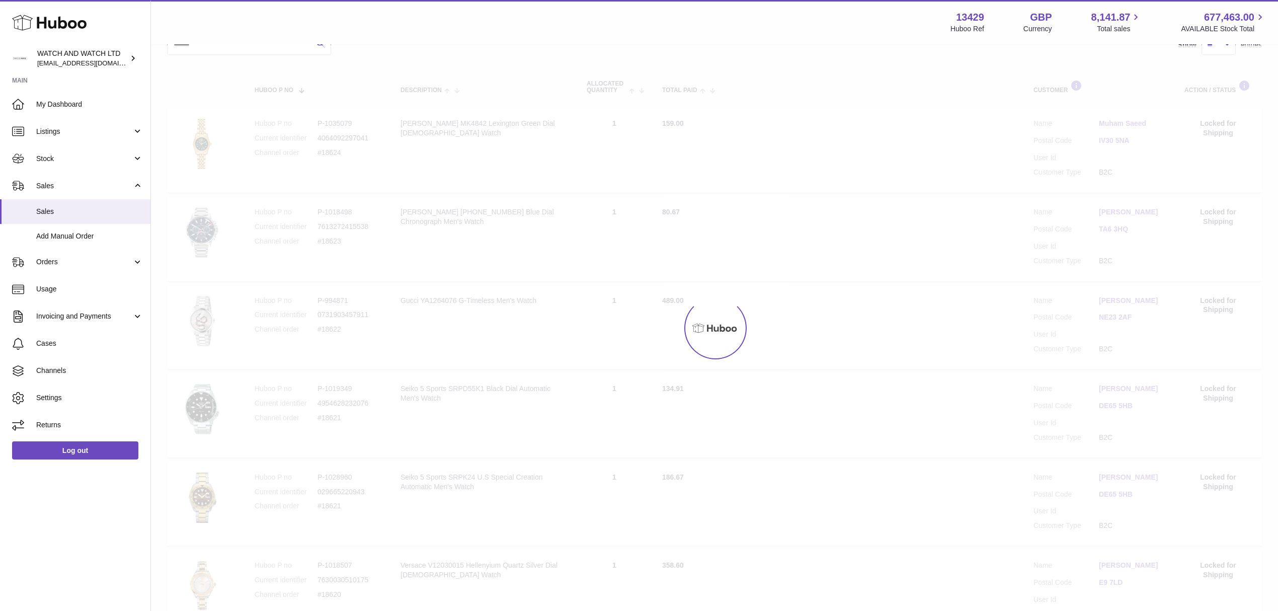
scroll to position [45, 0]
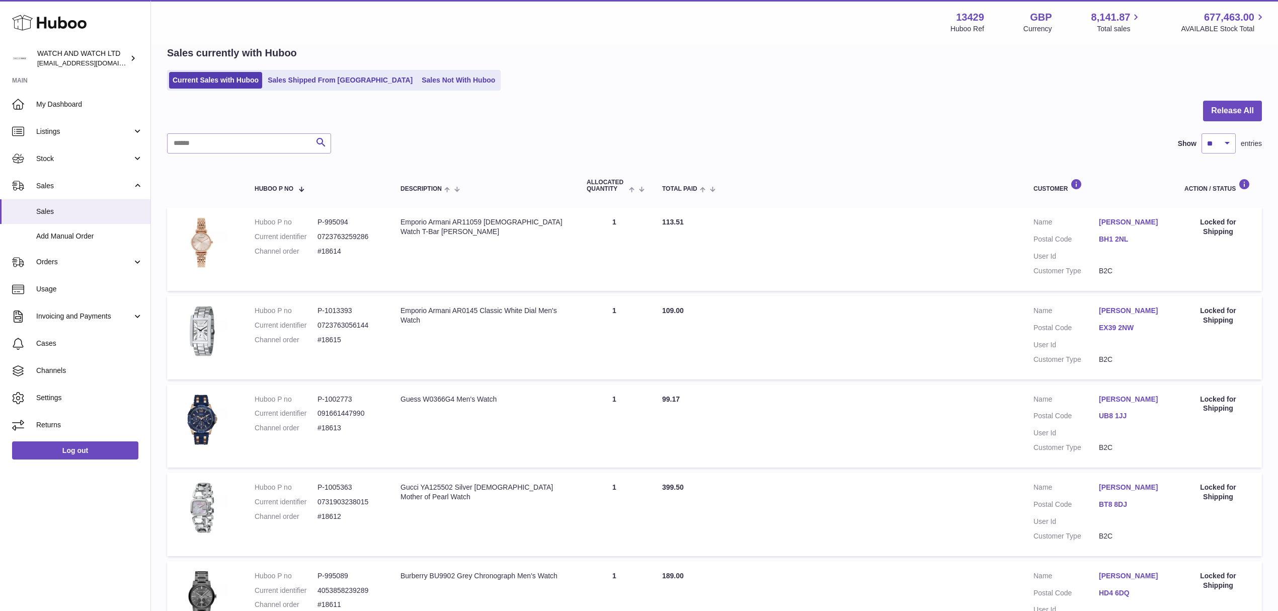
click at [1111, 240] on link "BH1 2NL" at bounding box center [1131, 240] width 65 height 10
click at [864, 381] on div at bounding box center [639, 305] width 1278 height 611
click at [1110, 327] on link "EX39 2NW" at bounding box center [1131, 328] width 65 height 10
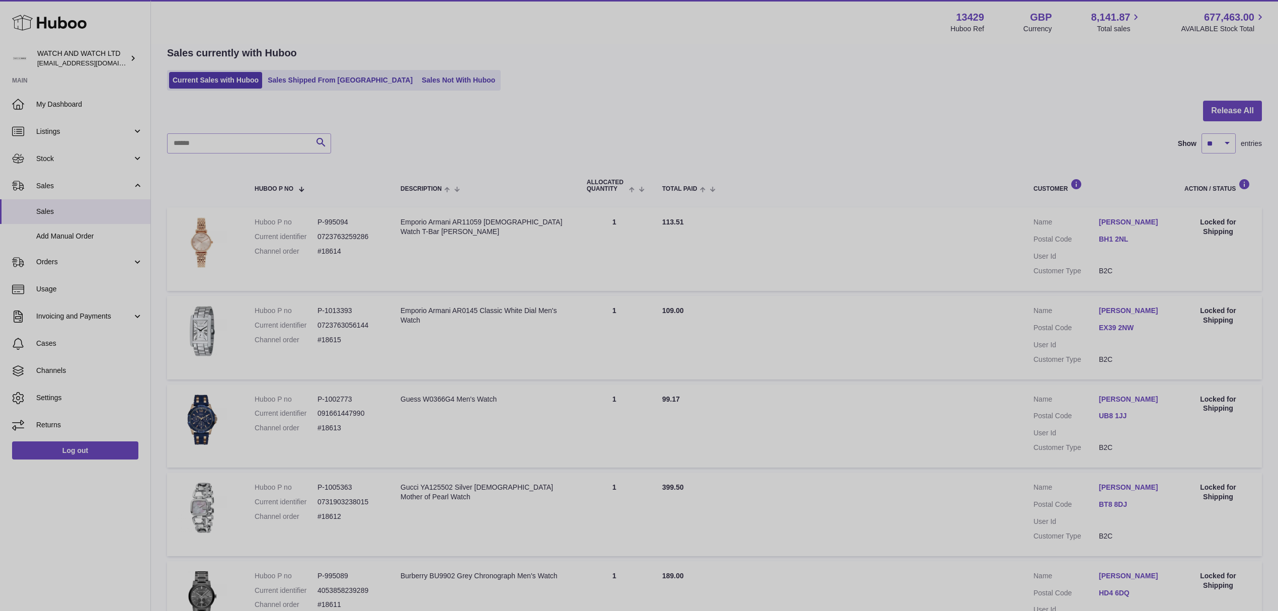
click at [957, 392] on div at bounding box center [639, 305] width 1278 height 611
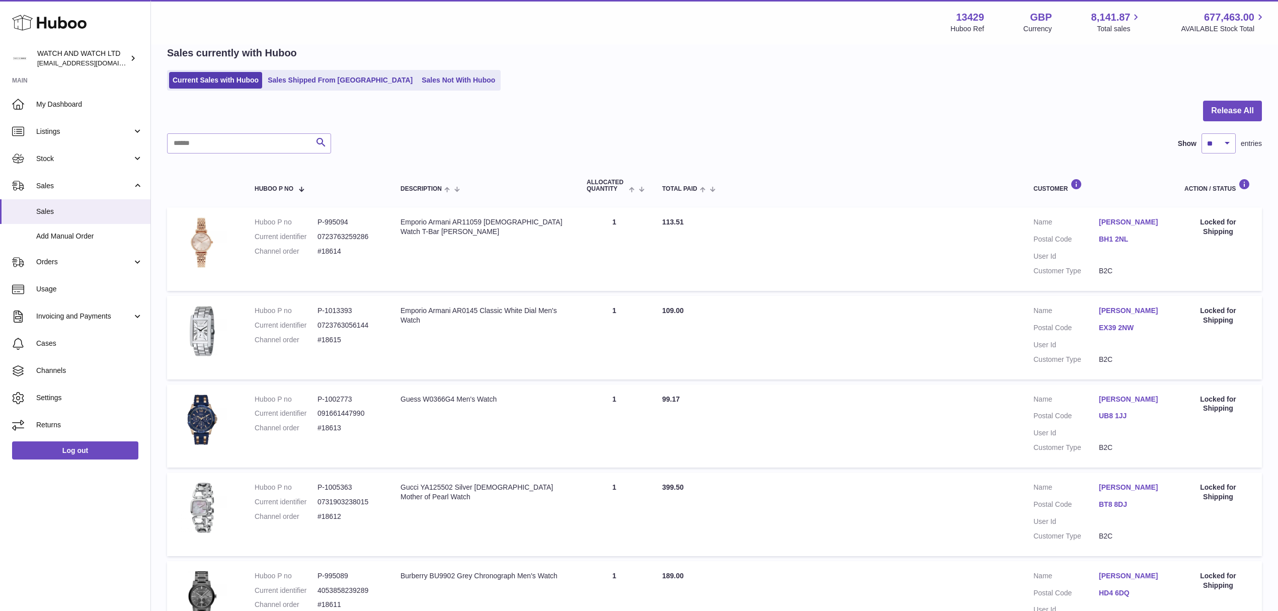
click at [1102, 420] on dd "UB8 1JJ" at bounding box center [1131, 417] width 65 height 12
click at [1116, 411] on link "UB8 1JJ" at bounding box center [1131, 416] width 65 height 10
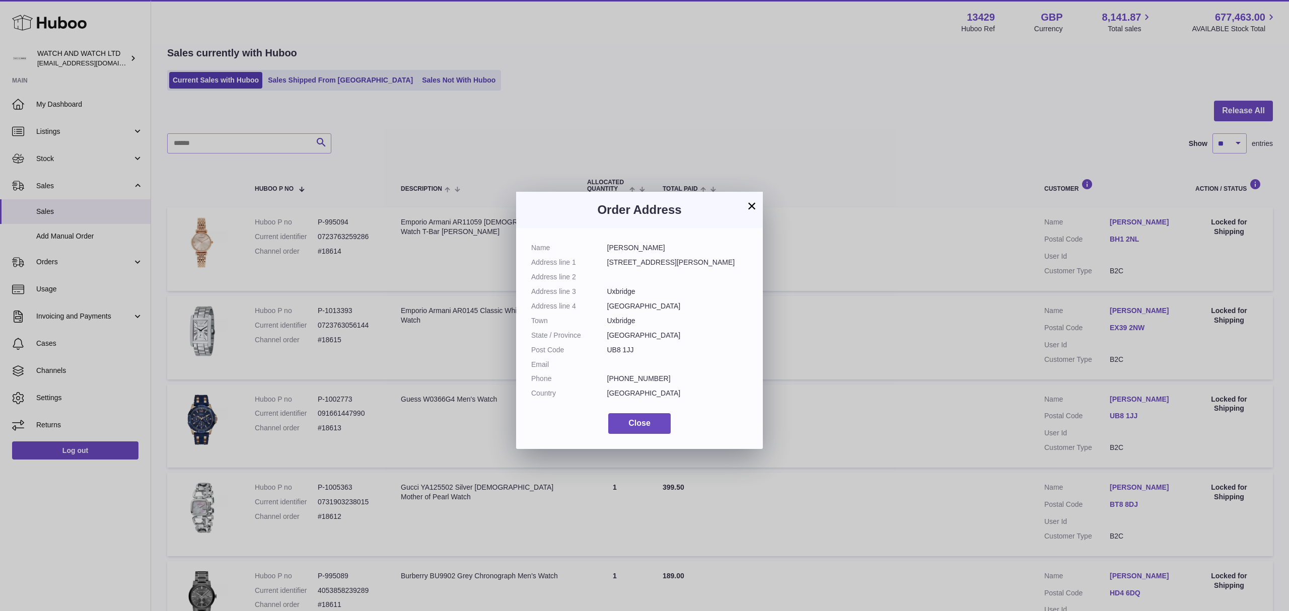
click at [1004, 416] on div "× Order Address Name Elmira Hemstock Address line 1 18 Brearley Close Address l…" at bounding box center [644, 320] width 1289 height 611
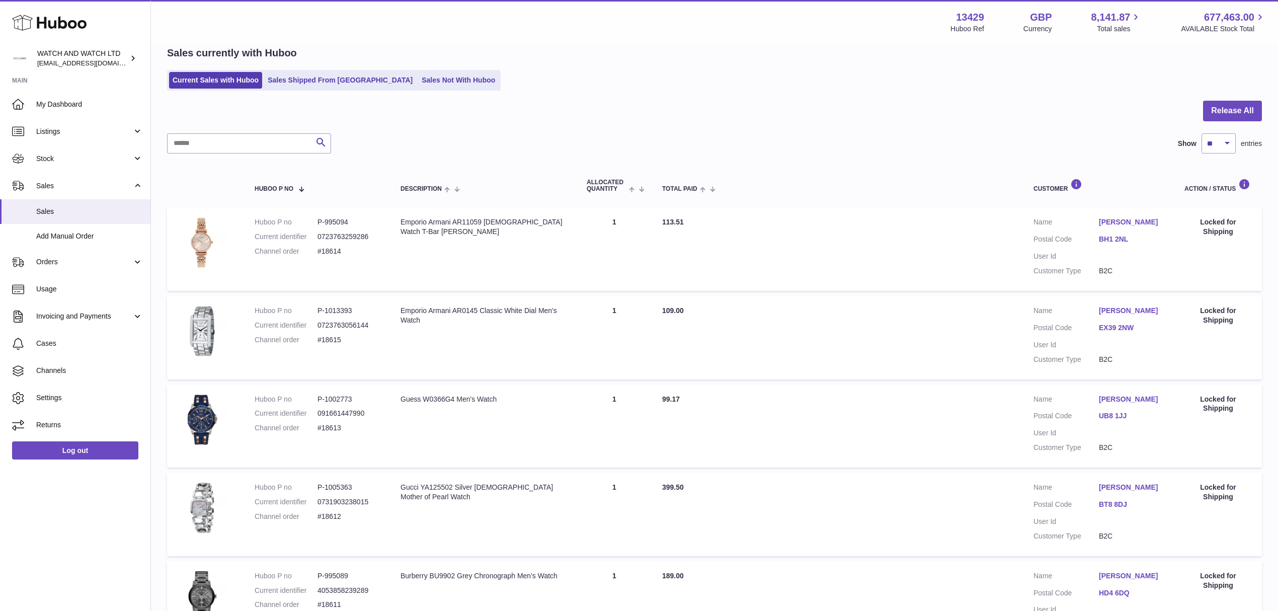
click at [1122, 506] on link "BT8 8DJ" at bounding box center [1131, 505] width 65 height 10
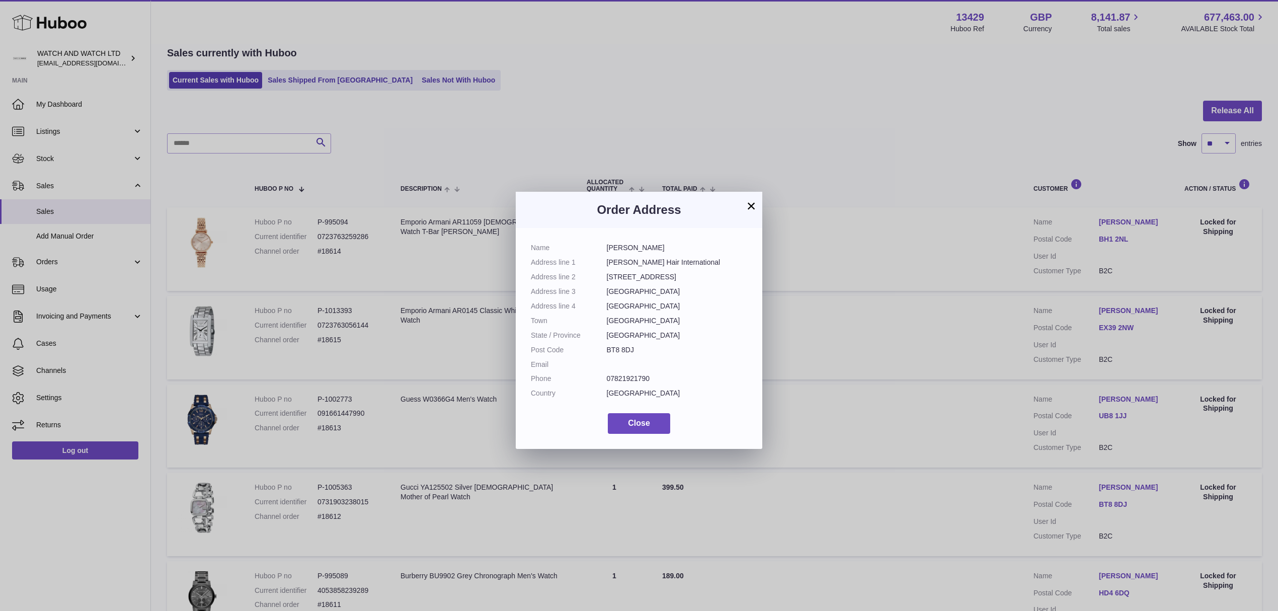
click at [899, 450] on div "× Order Address Name Keith Kane Address line 1 Keith Kane Hair International Ad…" at bounding box center [639, 320] width 1278 height 611
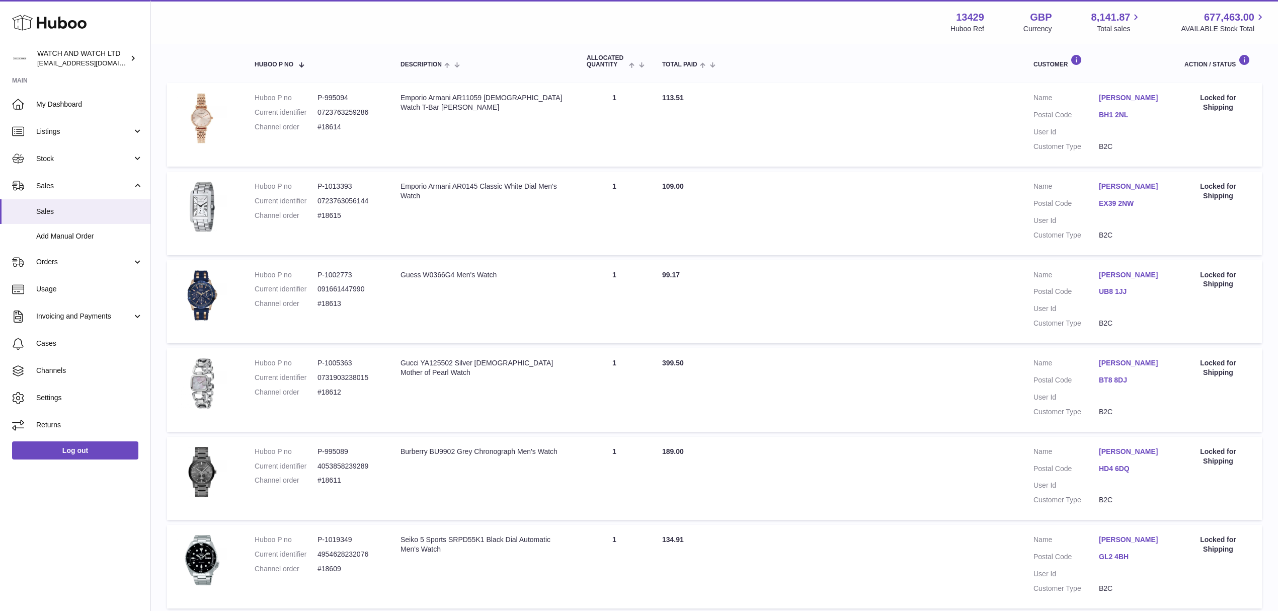
scroll to position [180, 0]
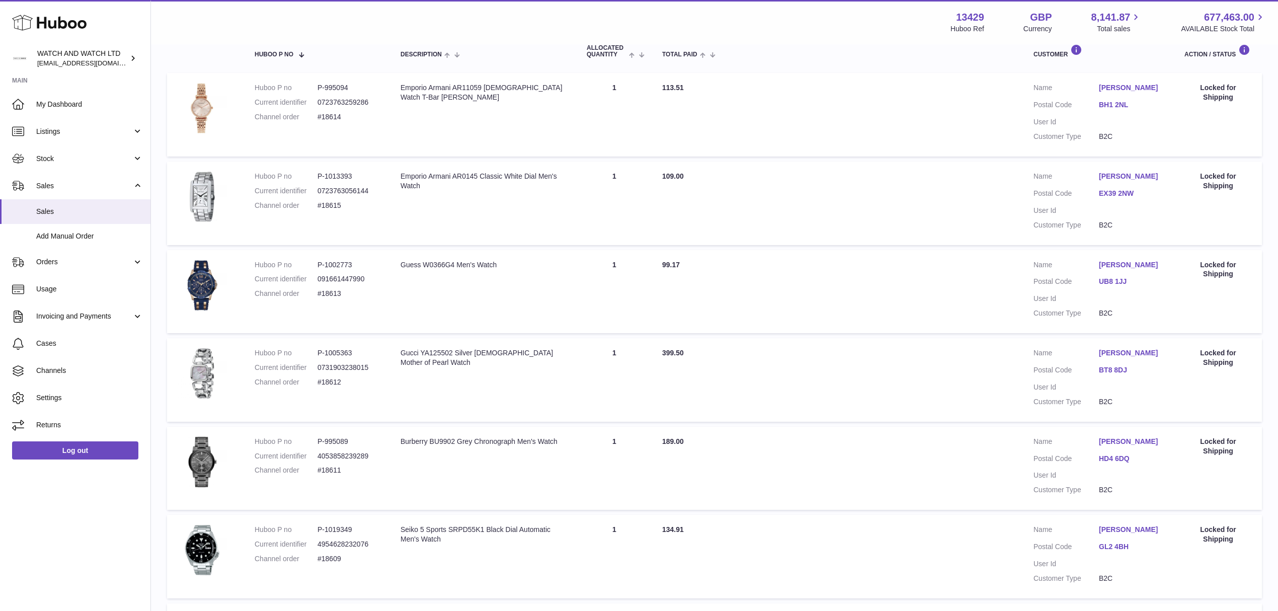
click at [1118, 464] on link "HD4 6DQ" at bounding box center [1131, 459] width 65 height 10
click at [941, 448] on div at bounding box center [644, 305] width 1289 height 611
click at [1116, 552] on link "GL2 4BH" at bounding box center [1131, 547] width 65 height 10
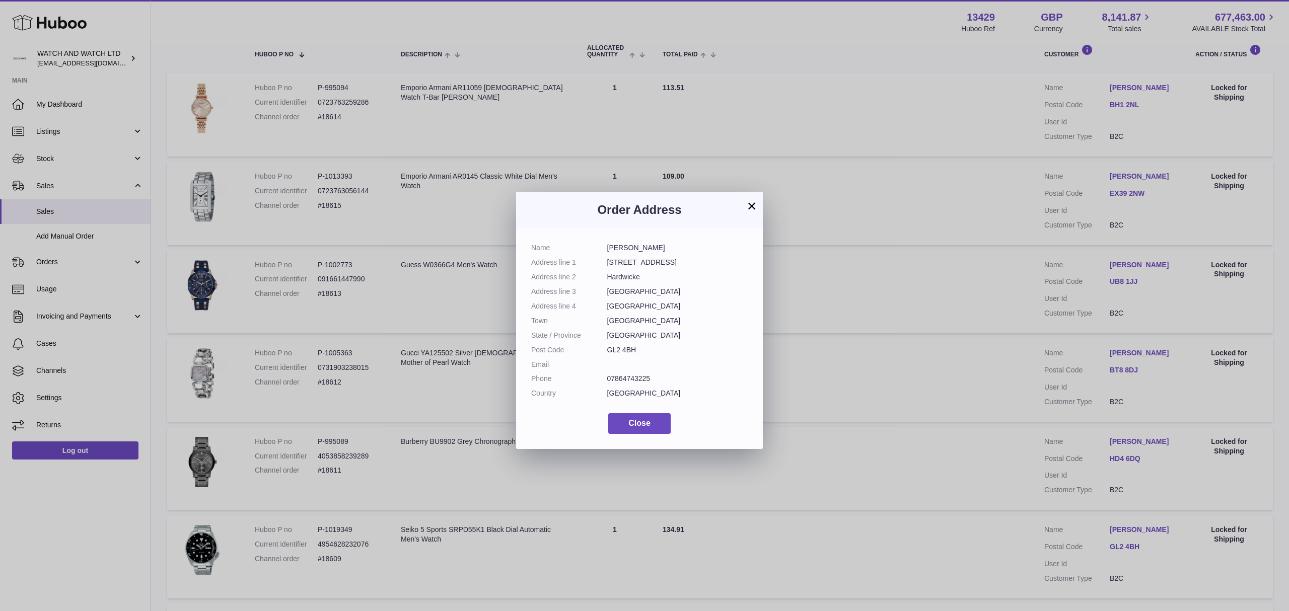
click at [891, 401] on div "× Order Address Name Amir Ali Address line 1 83 Hunts Grove Drive Address line …" at bounding box center [644, 320] width 1289 height 611
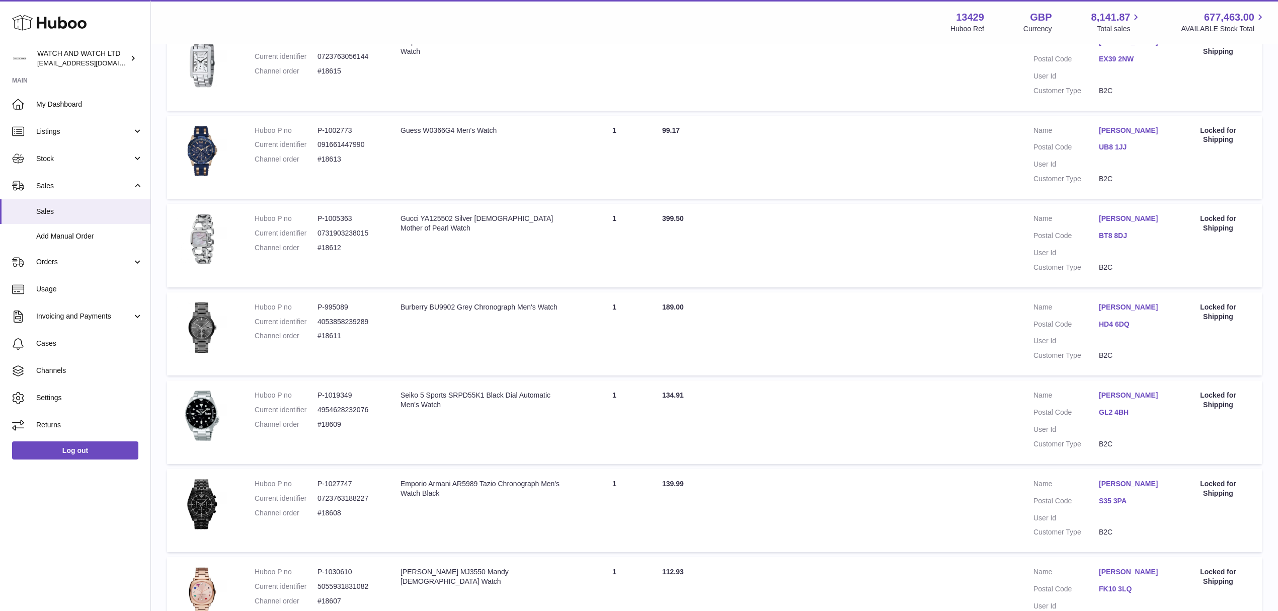
scroll to position [381, 0]
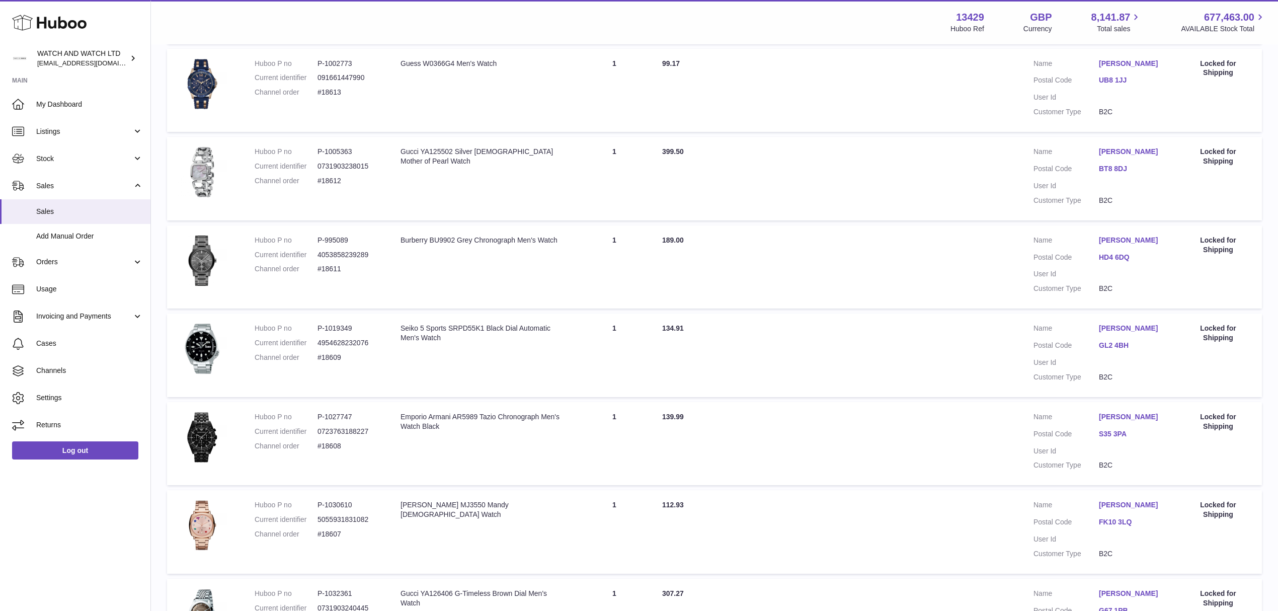
click at [1116, 438] on link "S35 3PA" at bounding box center [1131, 434] width 65 height 10
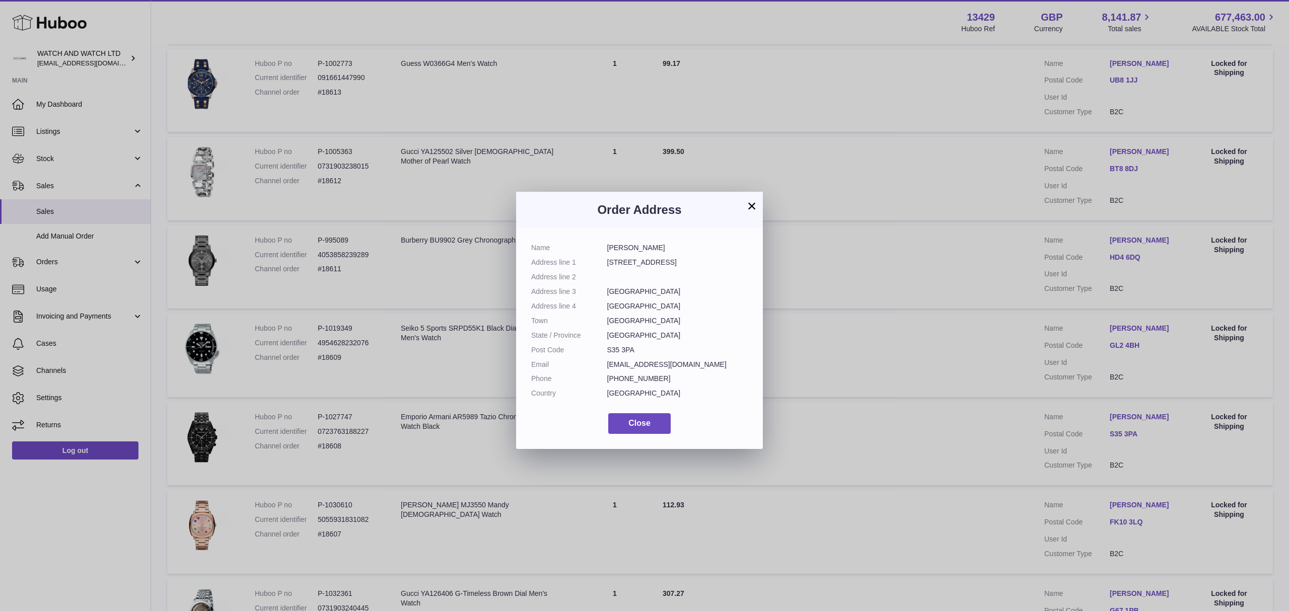
click at [848, 445] on div "× Order Address Name Marc broadhurst Address line 1 51 Charlton Dr Address line…" at bounding box center [644, 320] width 1289 height 611
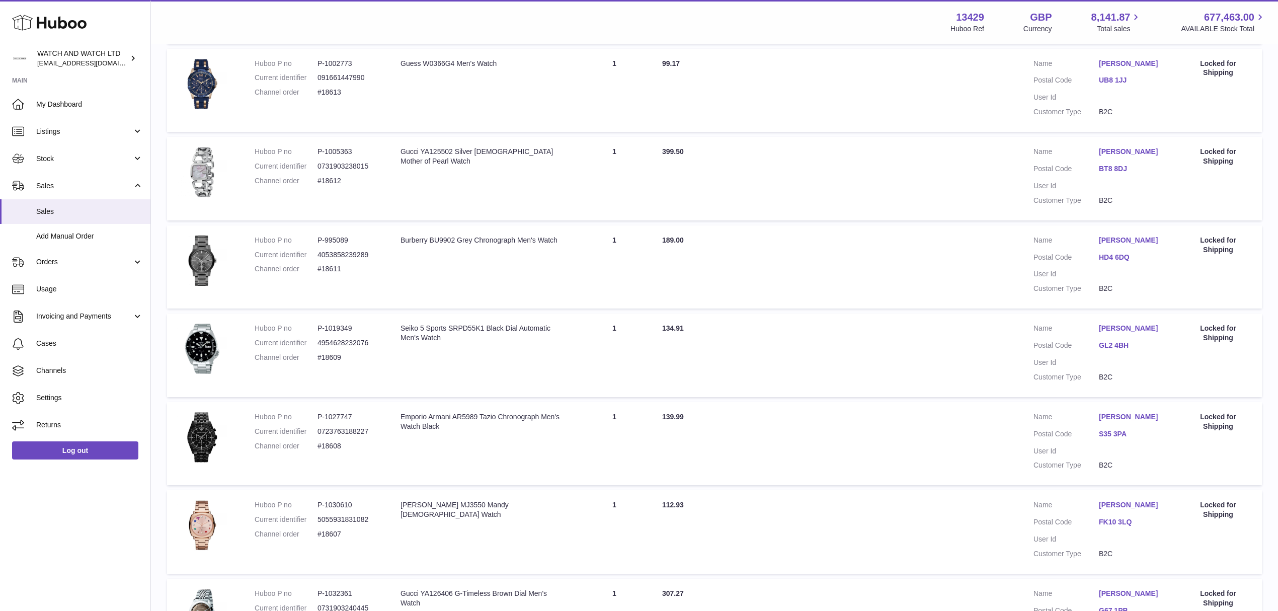
click at [1101, 527] on link "FK10 3LQ" at bounding box center [1131, 522] width 65 height 10
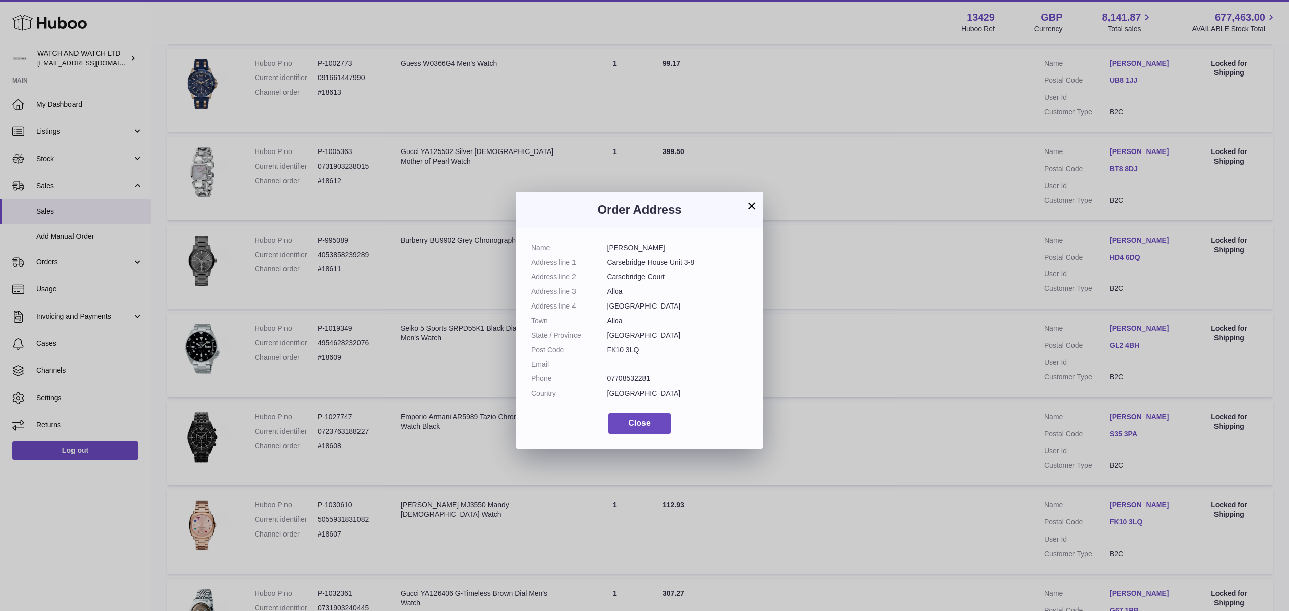
click at [960, 433] on div "× Order Address Name Dave Sinclair Address line 1 Carsebridge House Unit 3-8 Ad…" at bounding box center [644, 320] width 1289 height 611
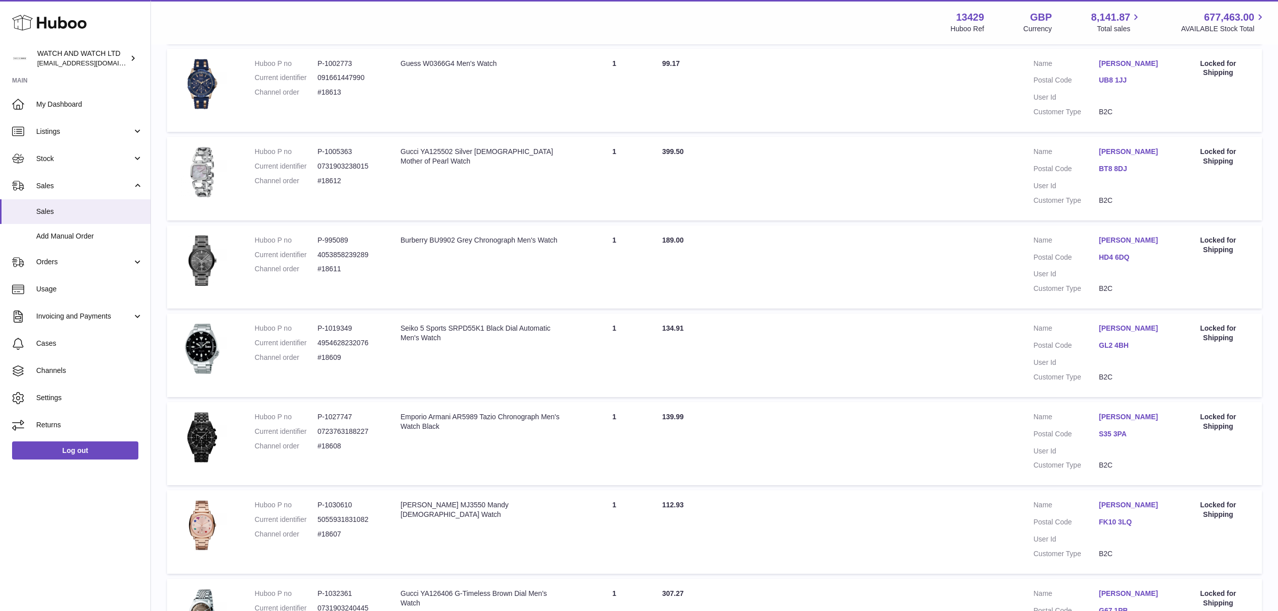
scroll to position [515, 0]
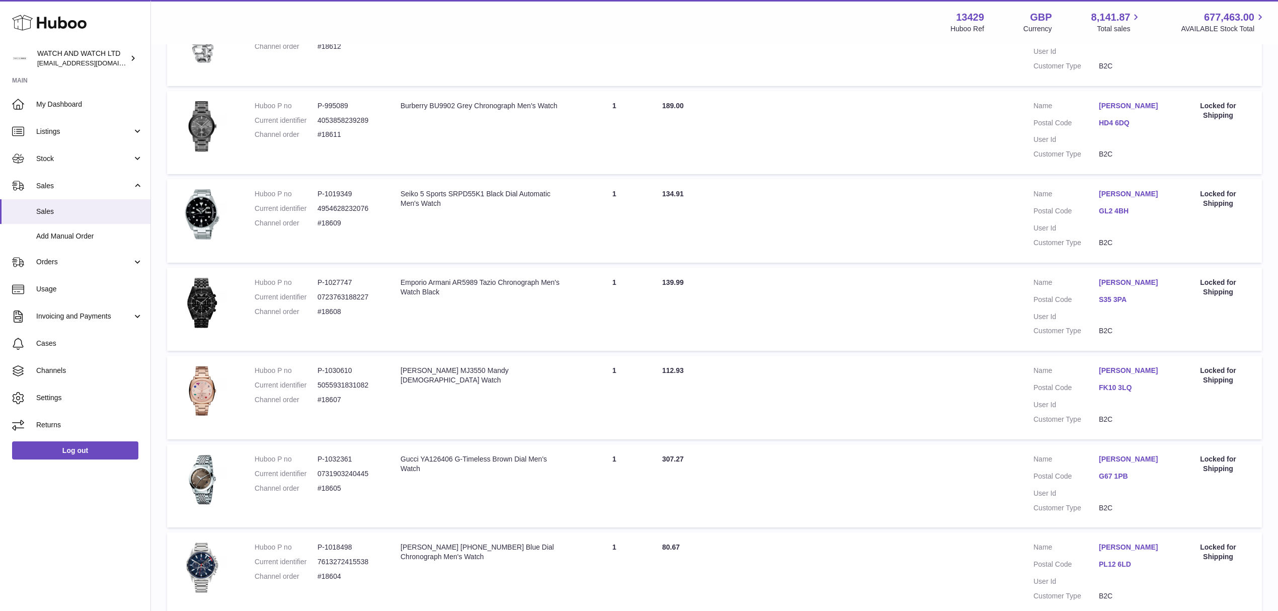
click at [1121, 480] on link "G67 1PB" at bounding box center [1131, 477] width 65 height 10
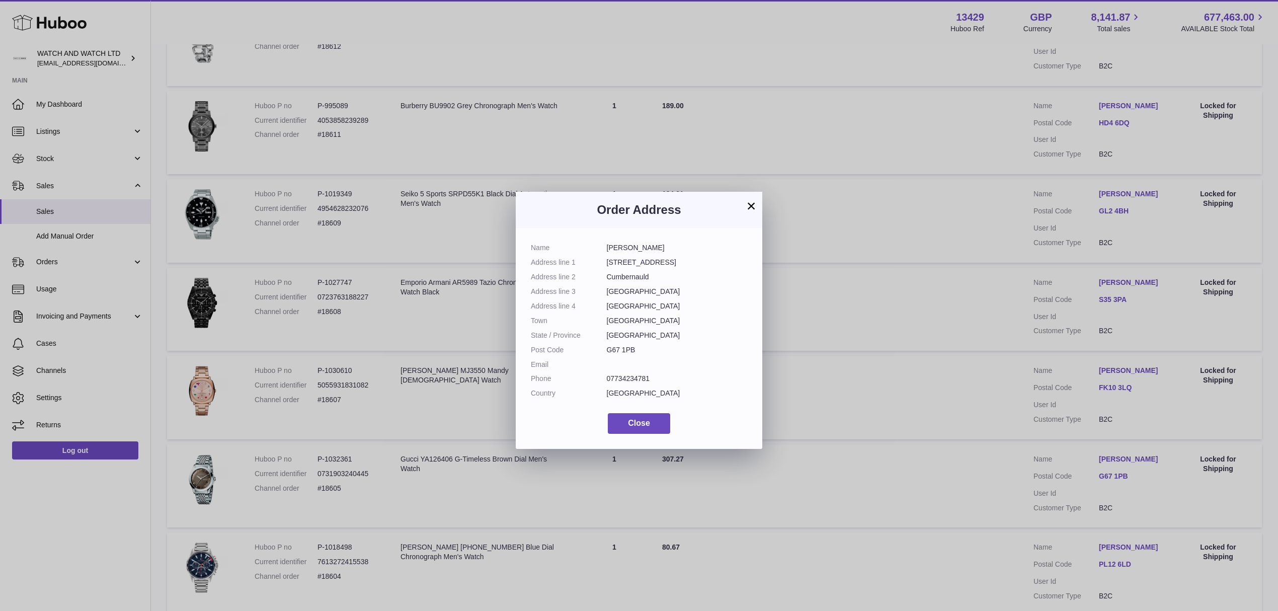
click at [967, 438] on div "× Order Address Name Claire Shen Address line 1 49 Skye Road Address line 2 Cum…" at bounding box center [639, 320] width 1278 height 611
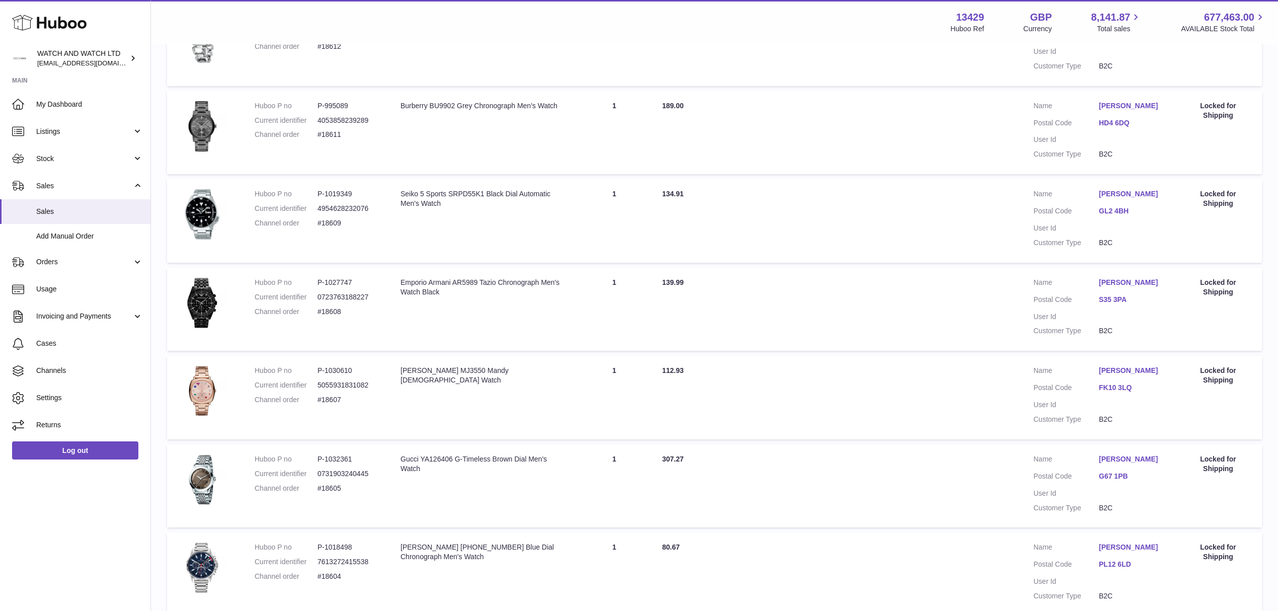
scroll to position [636, 0]
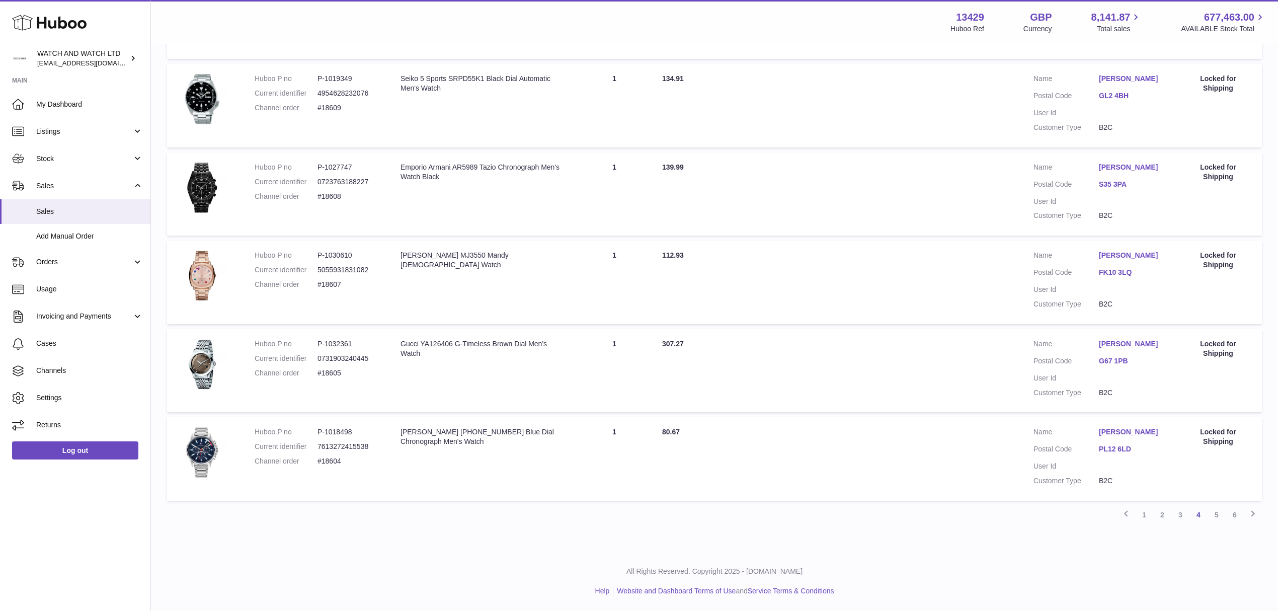
click at [1102, 447] on link "PL12 6LD" at bounding box center [1131, 449] width 65 height 10
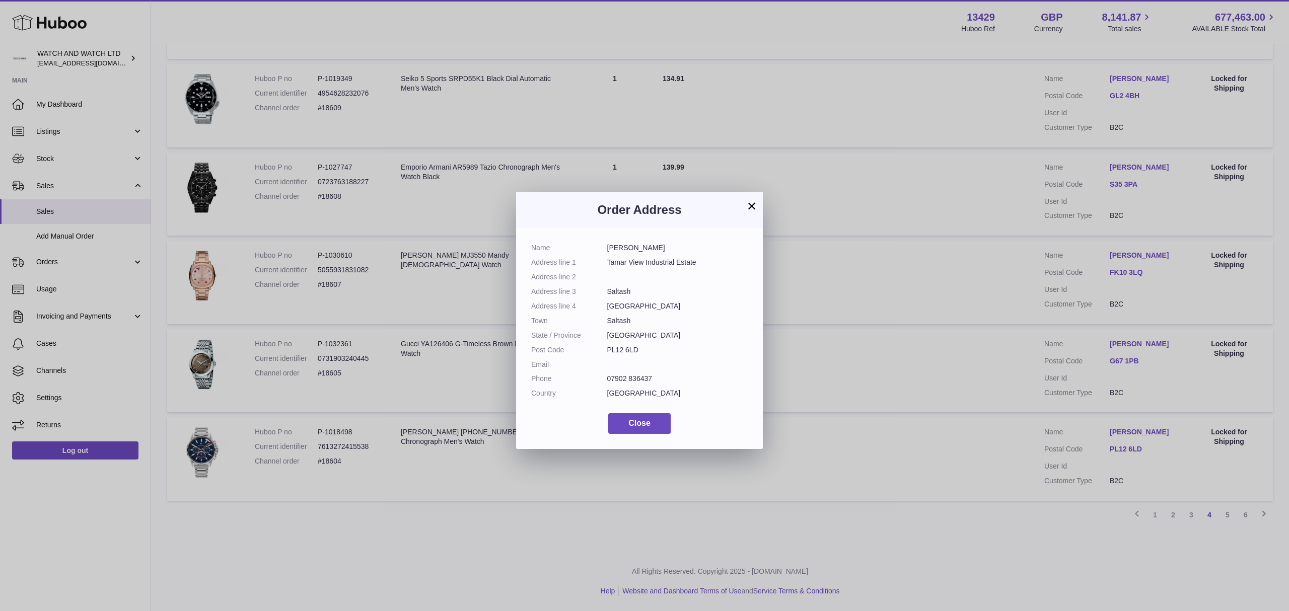
click at [935, 433] on div "× Order Address Name Gemma Bond Address line 1 Tamar View Industrial Estate Add…" at bounding box center [644, 320] width 1289 height 611
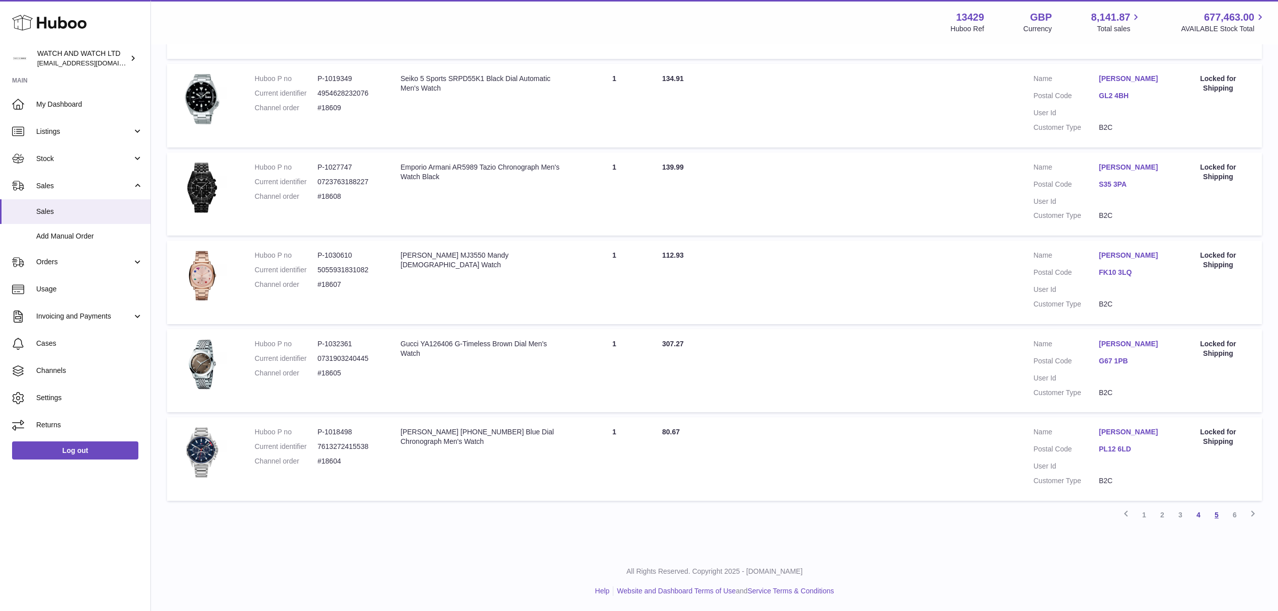
click at [1218, 516] on link "5" at bounding box center [1217, 515] width 18 height 18
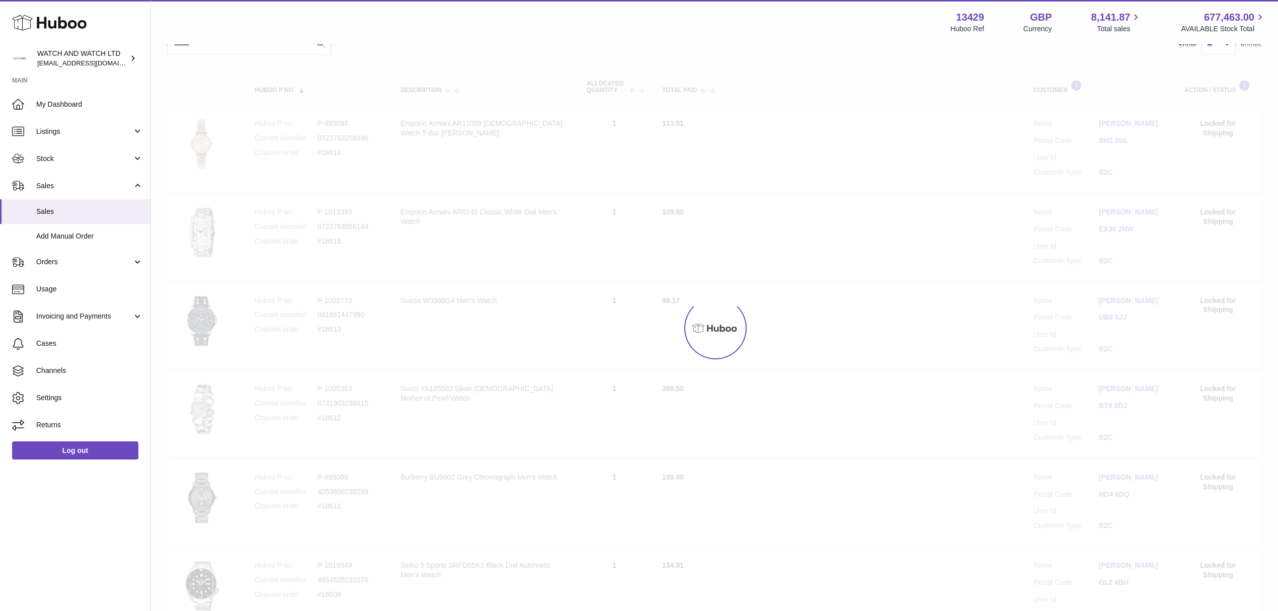
scroll to position [45, 0]
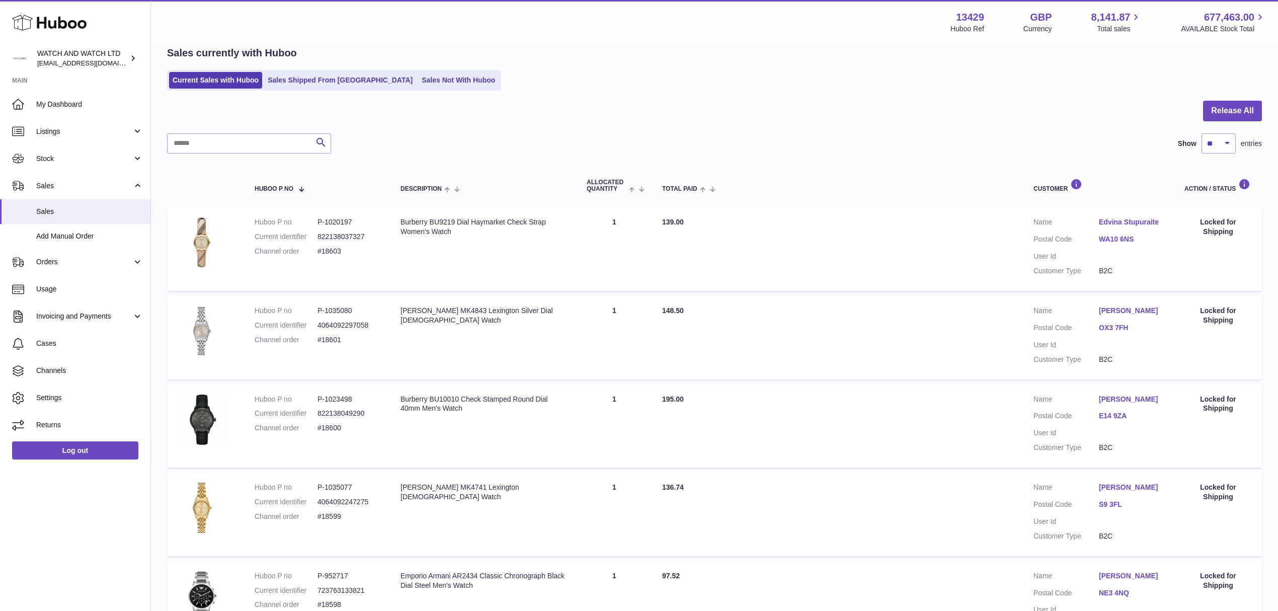
click at [1116, 238] on link "WA10 6NS" at bounding box center [1131, 240] width 65 height 10
click at [943, 373] on div at bounding box center [644, 305] width 1289 height 611
click at [1105, 323] on link "OX3 7FH" at bounding box center [1131, 328] width 65 height 10
click at [1029, 382] on div at bounding box center [639, 305] width 1278 height 611
click at [1112, 415] on link "E14 9ZA" at bounding box center [1131, 416] width 65 height 10
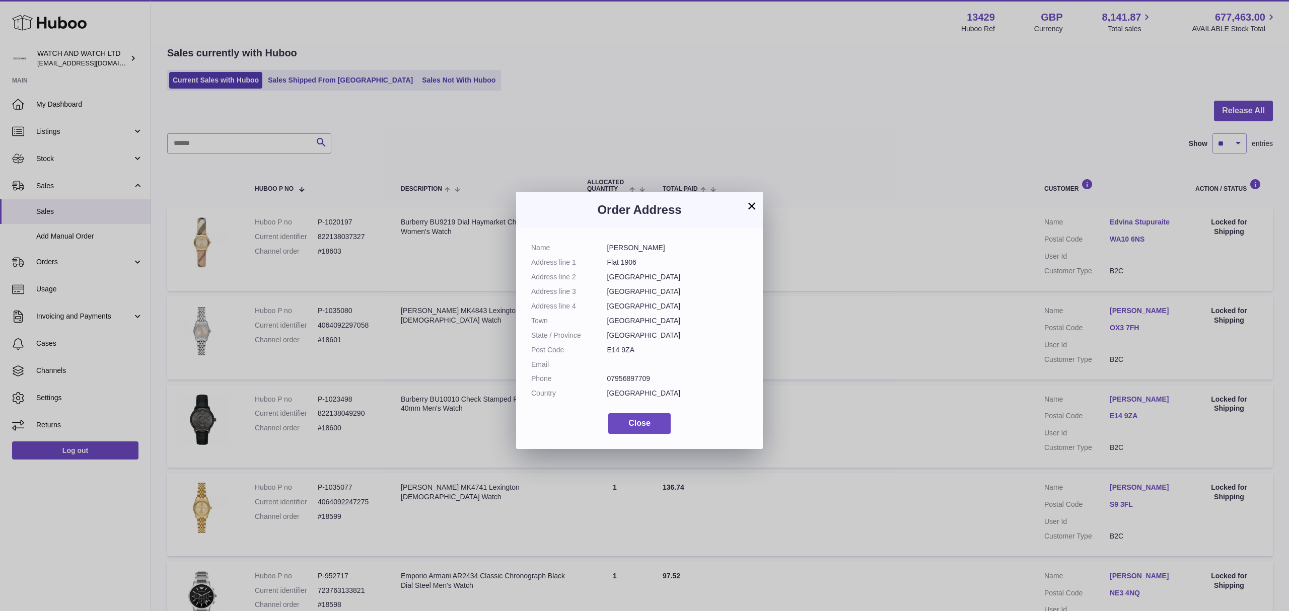
click at [991, 418] on div "× Order Address Name Sinita Basak Address line 1 Flat 1906 Address line 2 Siroc…" at bounding box center [644, 320] width 1289 height 611
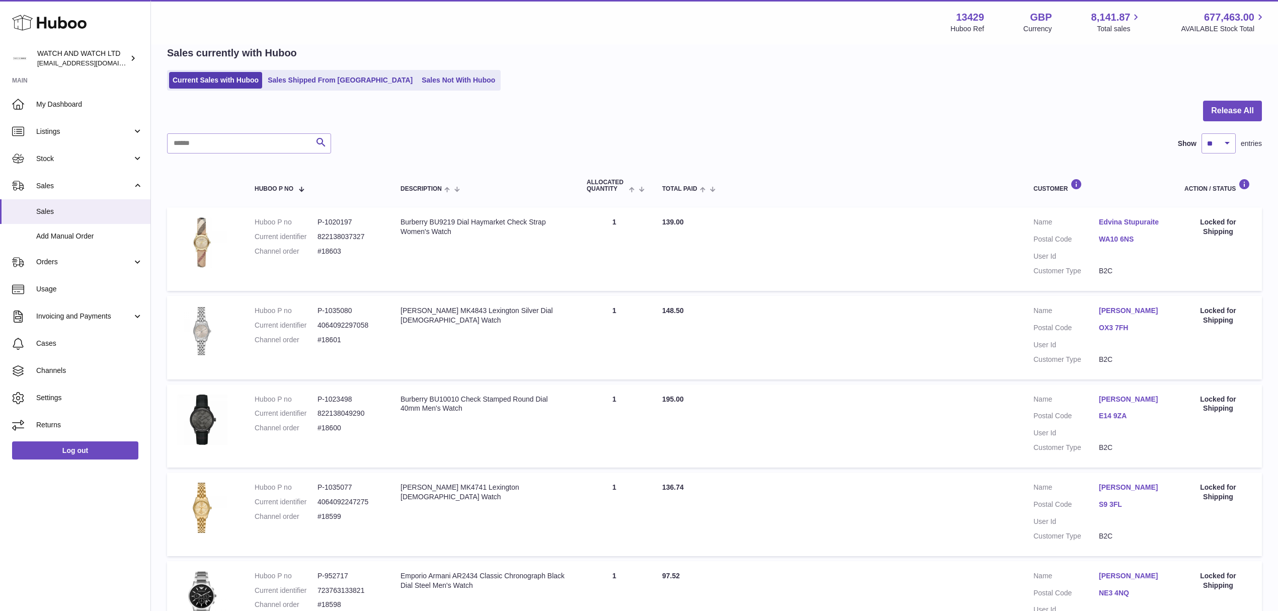
click at [1118, 500] on link "S9 3FL" at bounding box center [1131, 505] width 65 height 10
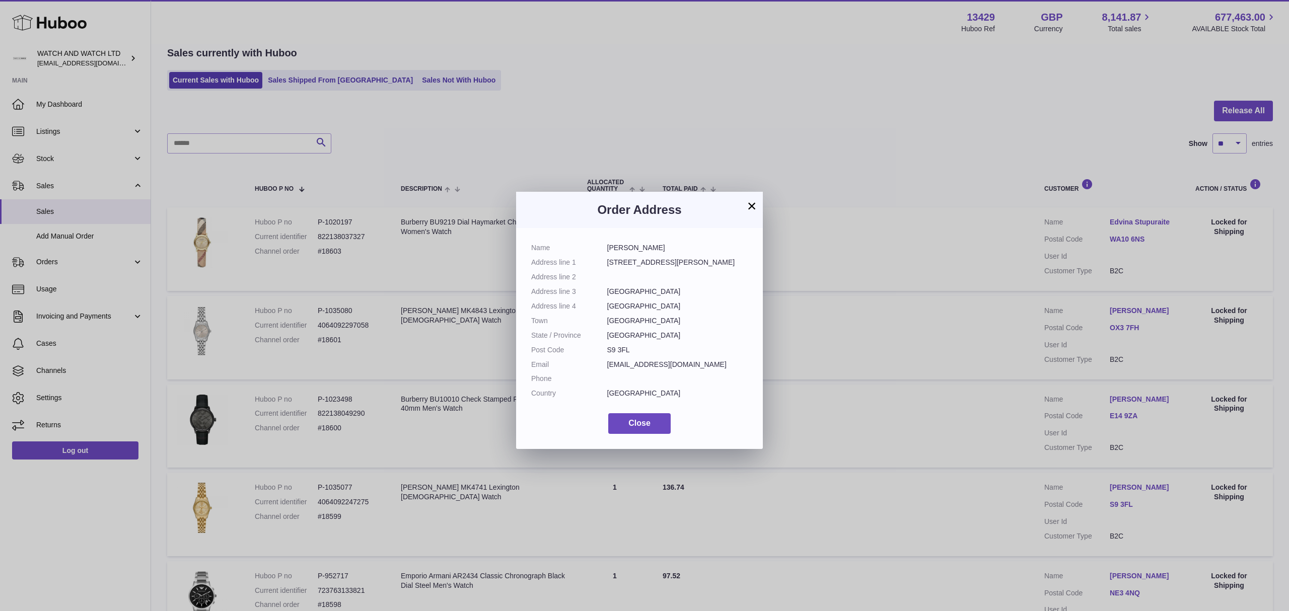
click at [983, 463] on div "× Order Address Name Humaira Akhtar Address line 1 388 Shirland Lane Address li…" at bounding box center [644, 320] width 1289 height 611
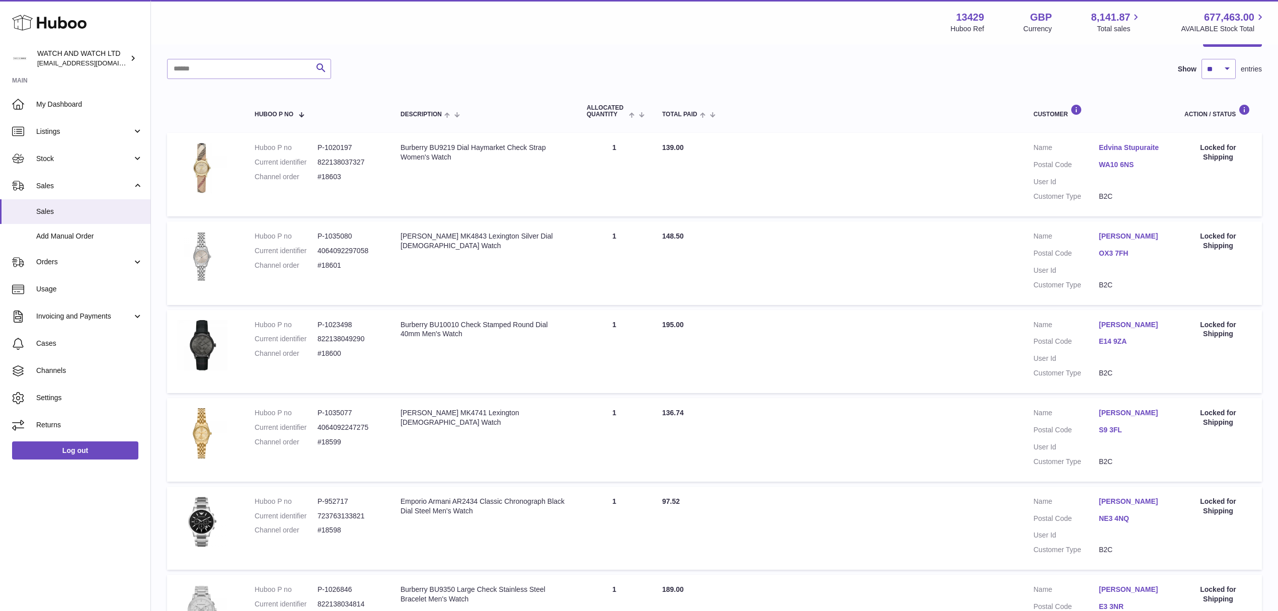
scroll to position [180, 0]
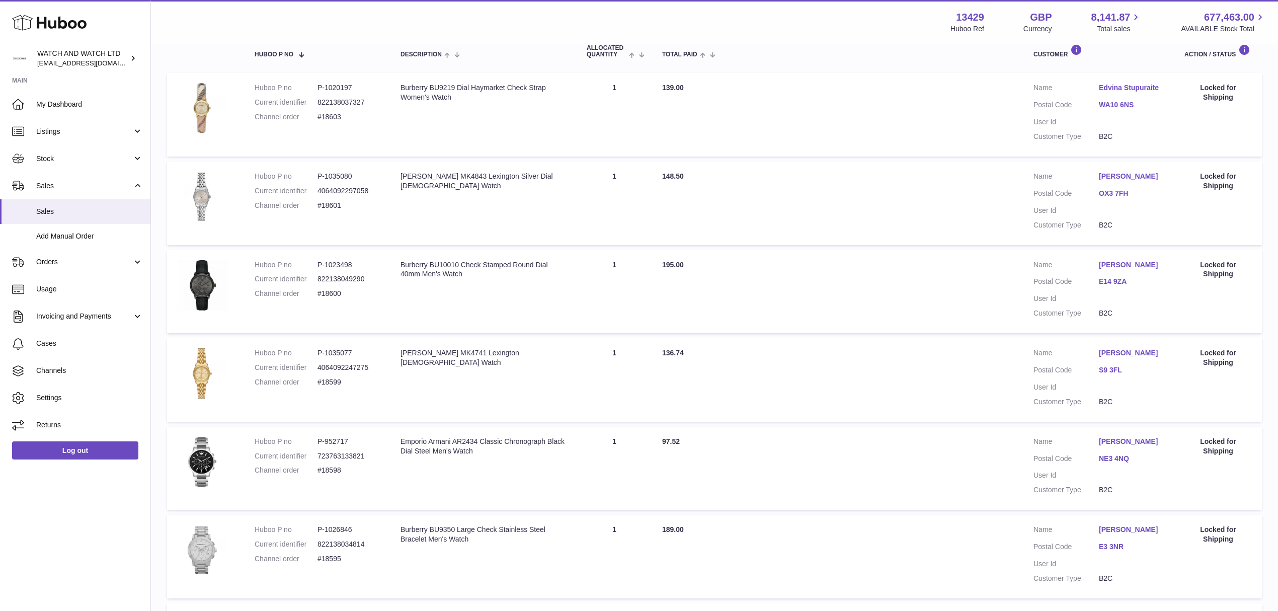
click at [1121, 456] on link "NE3 4NQ" at bounding box center [1131, 459] width 65 height 10
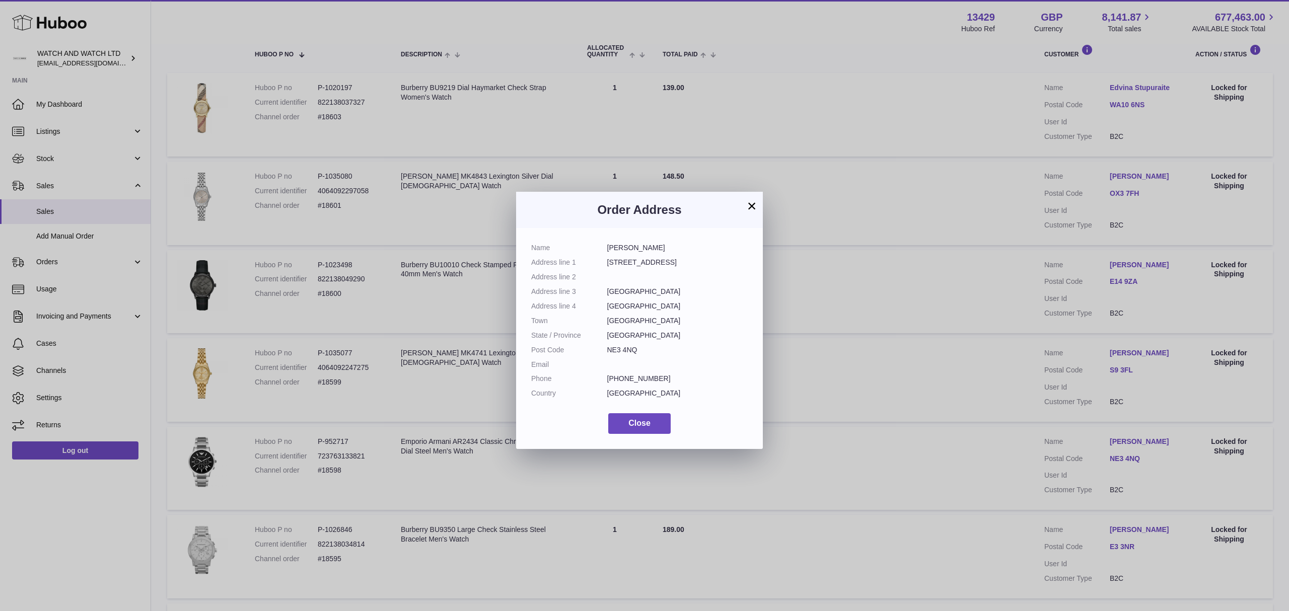
click at [911, 464] on div "× Order Address Name Omkar Patil Address line 1 155 Kenton Road Address line 2 …" at bounding box center [644, 320] width 1289 height 611
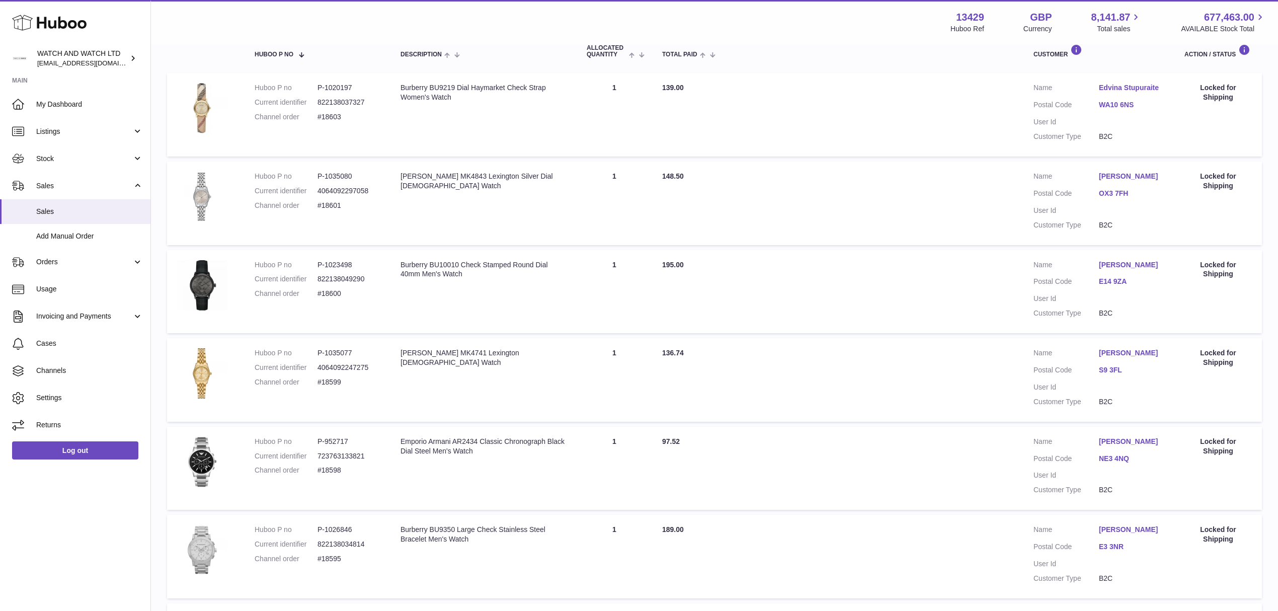
click at [1105, 552] on link "E3 3NR" at bounding box center [1131, 547] width 65 height 10
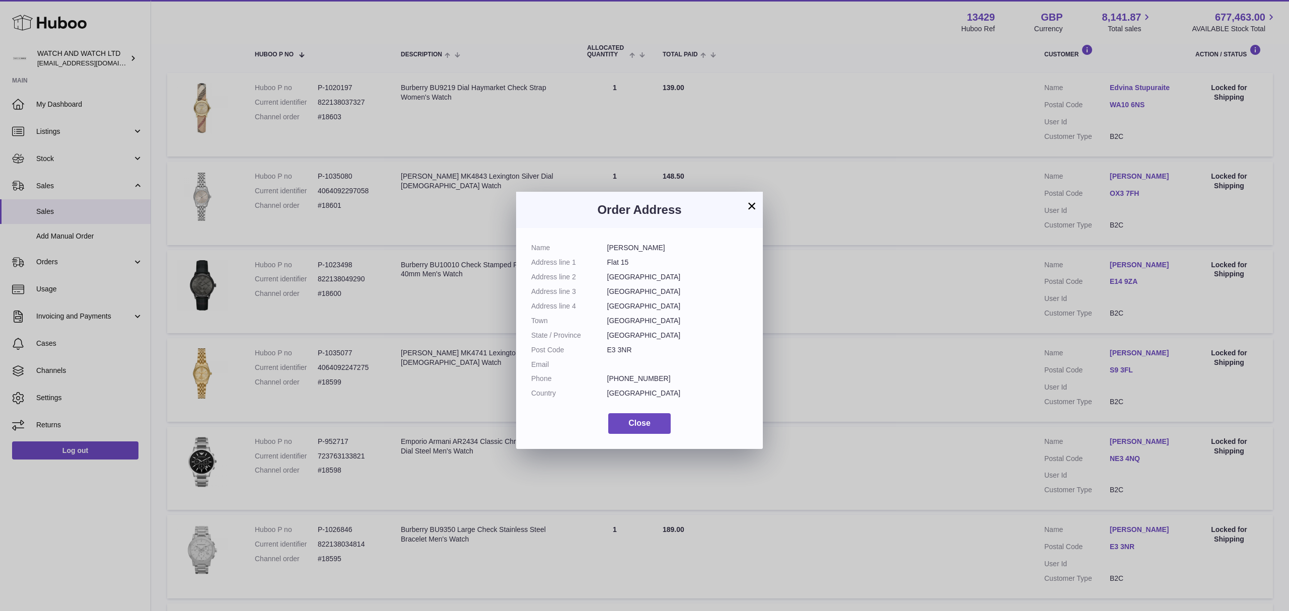
click at [980, 474] on div "× Order Address Name Akm Asaduzzaman Khan Address line 1 Flat 15 Address line 2…" at bounding box center [644, 320] width 1289 height 611
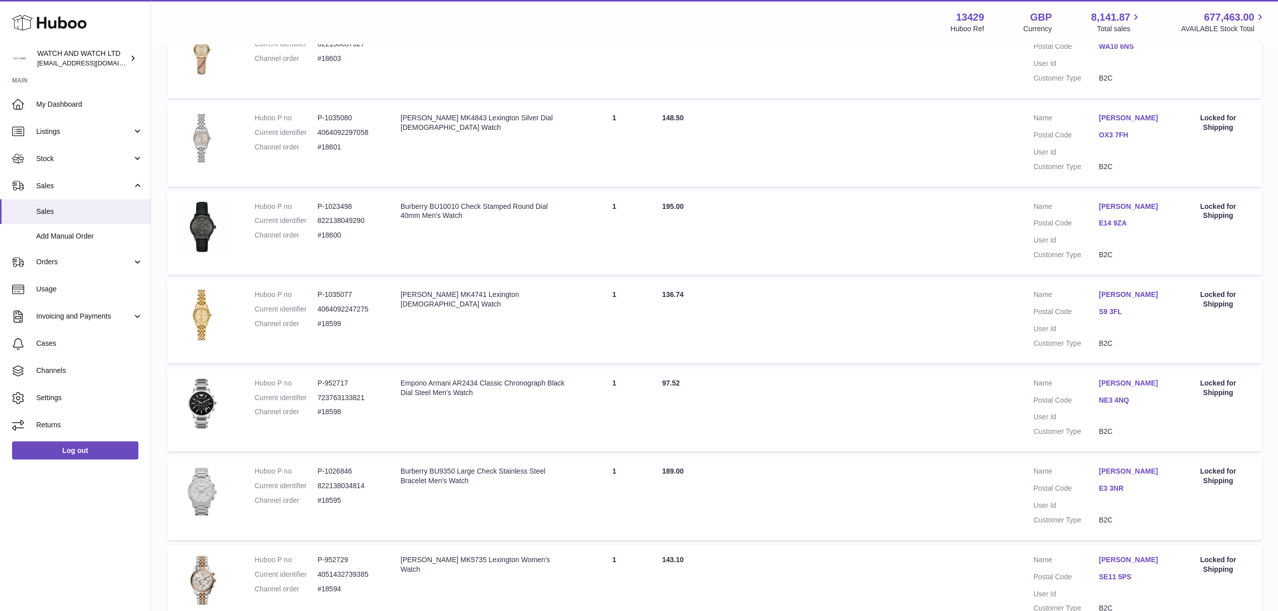
scroll to position [314, 0]
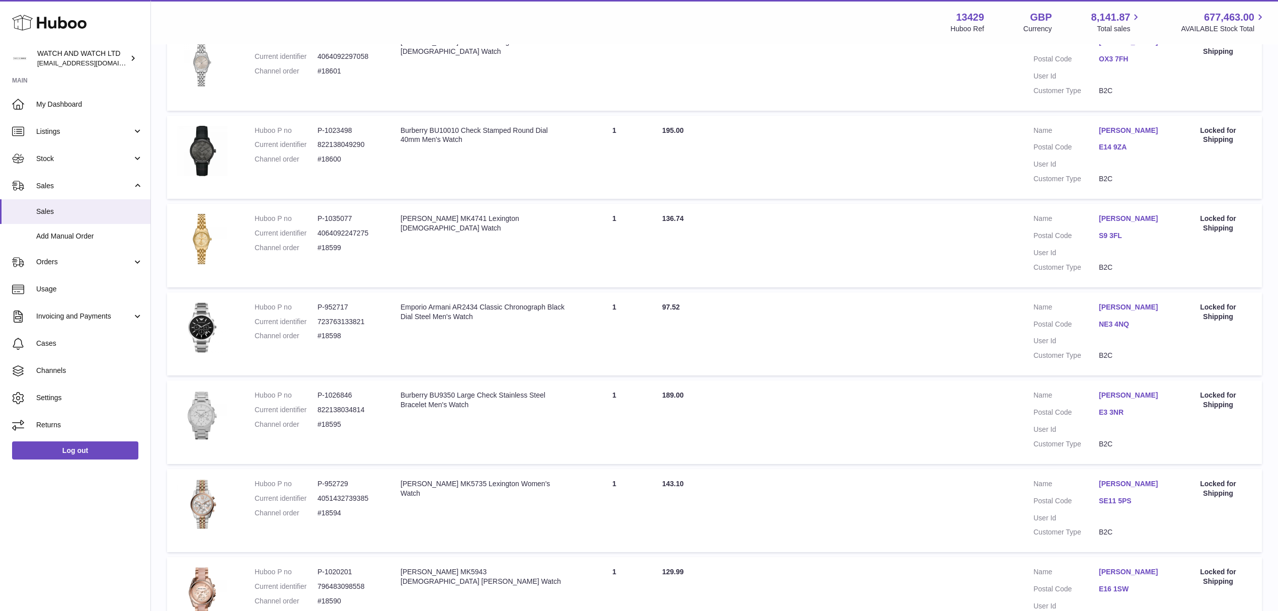
click at [1112, 504] on link "SE11 5PS" at bounding box center [1131, 501] width 65 height 10
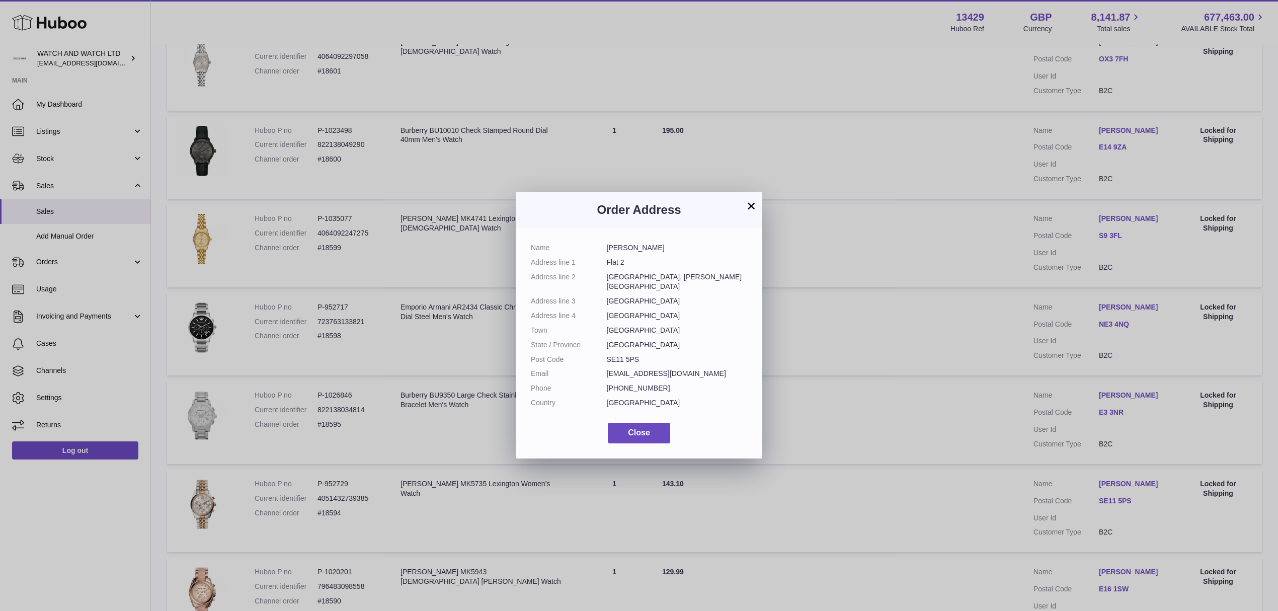
click at [964, 418] on div "× Order Address Name helen teklay Address line 1 Flat 2 Address line 2 Dunmow H…" at bounding box center [639, 320] width 1278 height 611
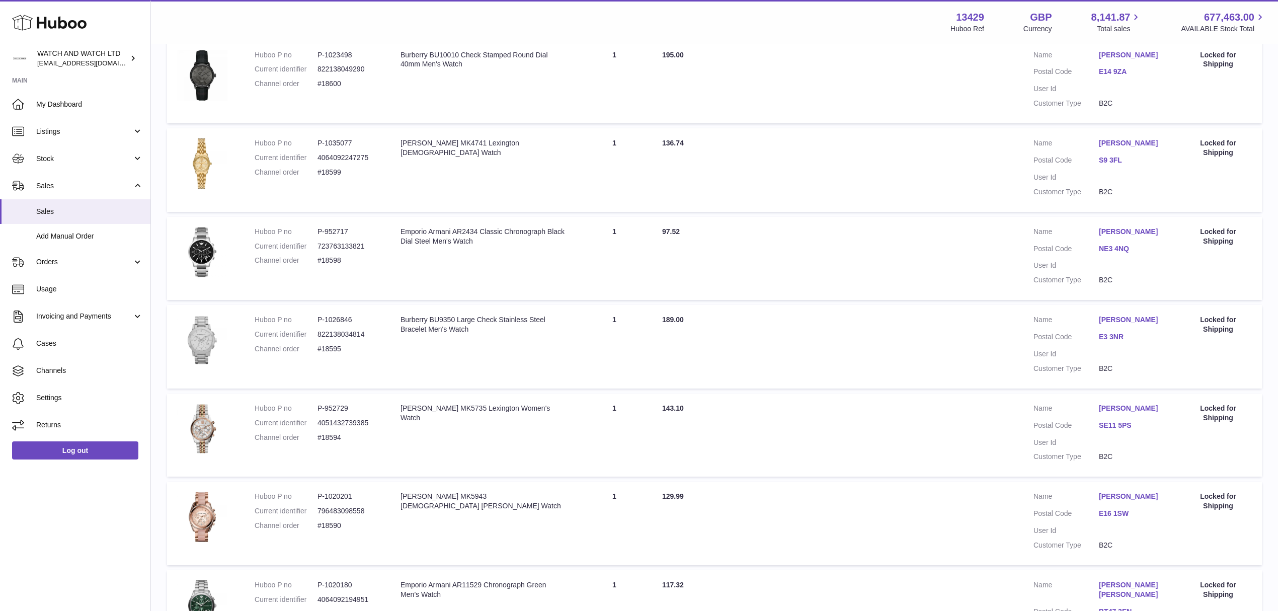
scroll to position [515, 0]
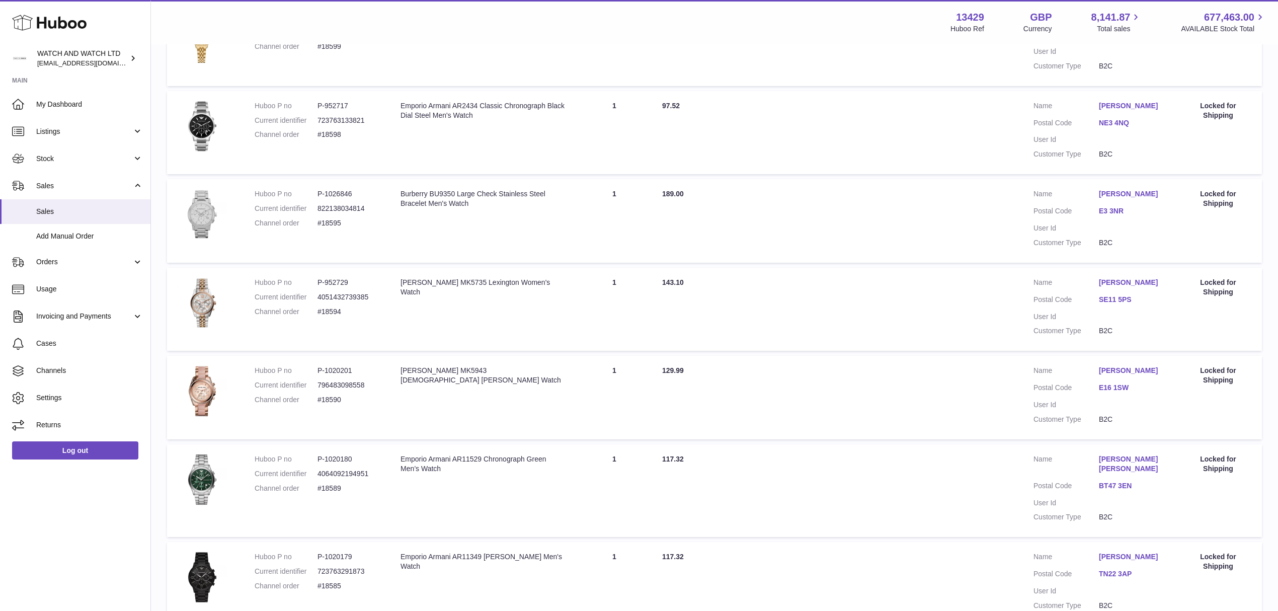
click at [1113, 395] on dd "E16 1SW" at bounding box center [1131, 389] width 65 height 12
click at [1113, 393] on link "E16 1SW" at bounding box center [1131, 388] width 65 height 10
click at [976, 424] on div at bounding box center [639, 305] width 1278 height 611
click at [1107, 486] on dl "Customer Name Suzanne Samir Postal Code BT47 3EN User Id Customer Type B2C" at bounding box center [1099, 491] width 131 height 72
click at [1118, 488] on link "BT47 3EN" at bounding box center [1131, 486] width 65 height 10
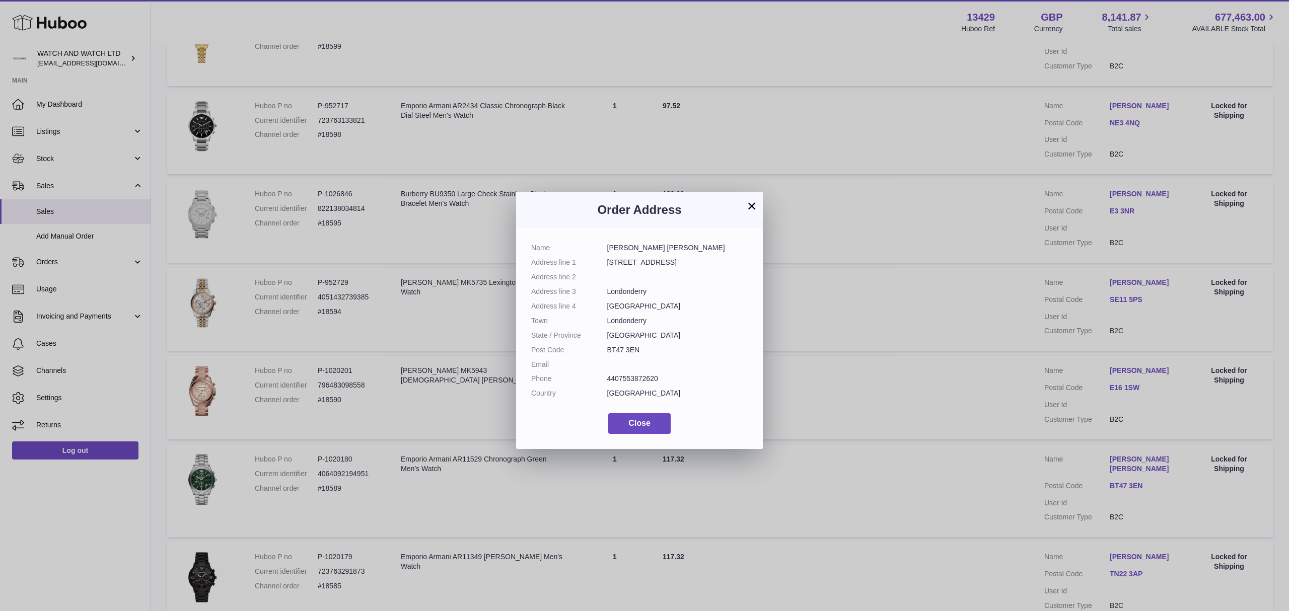
click at [955, 417] on div "× Order Address Name Suzanne Samir Address line 1 181 Glenshane Road Address li…" at bounding box center [644, 320] width 1289 height 611
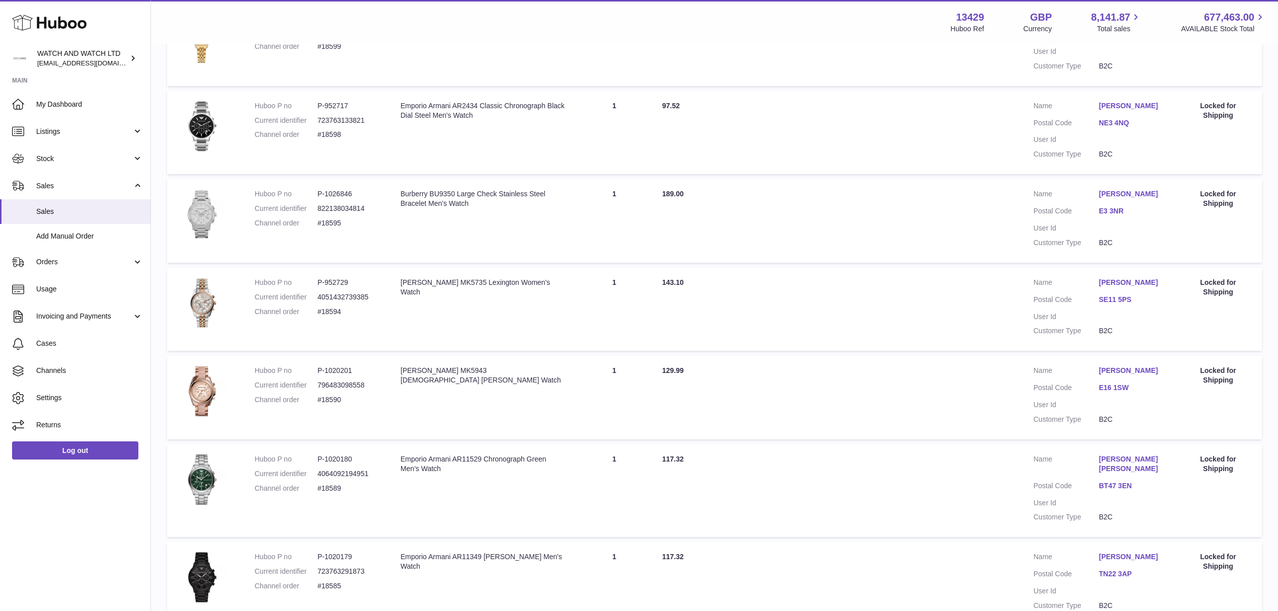
scroll to position [645, 0]
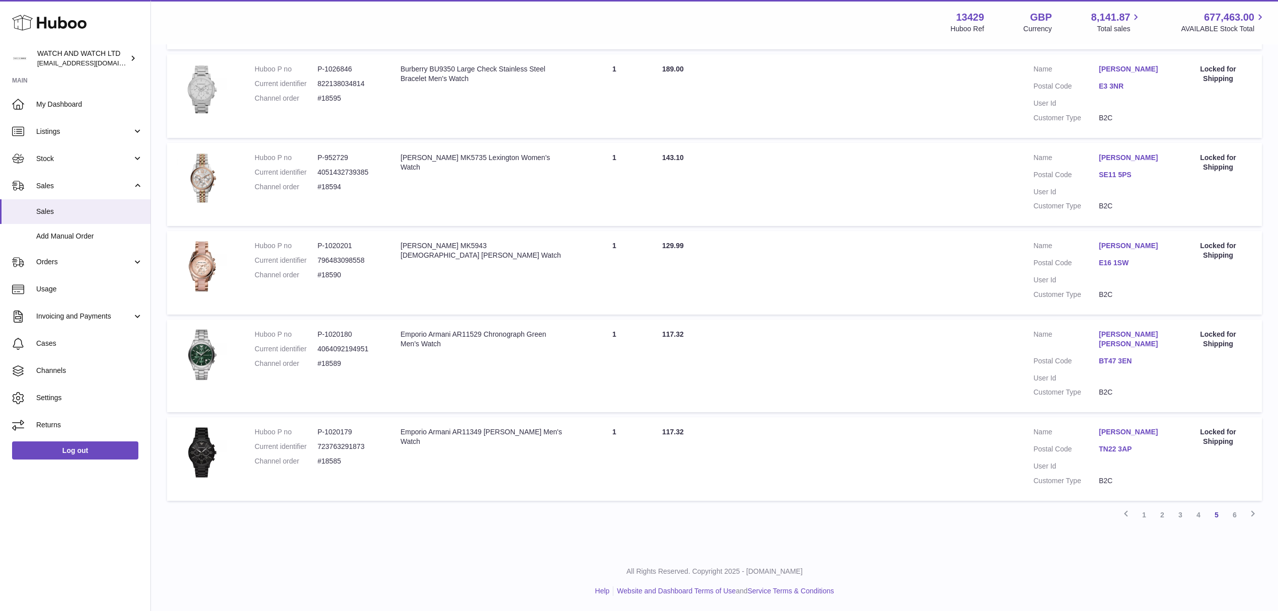
click at [1104, 451] on link "TN22 3AP" at bounding box center [1131, 449] width 65 height 10
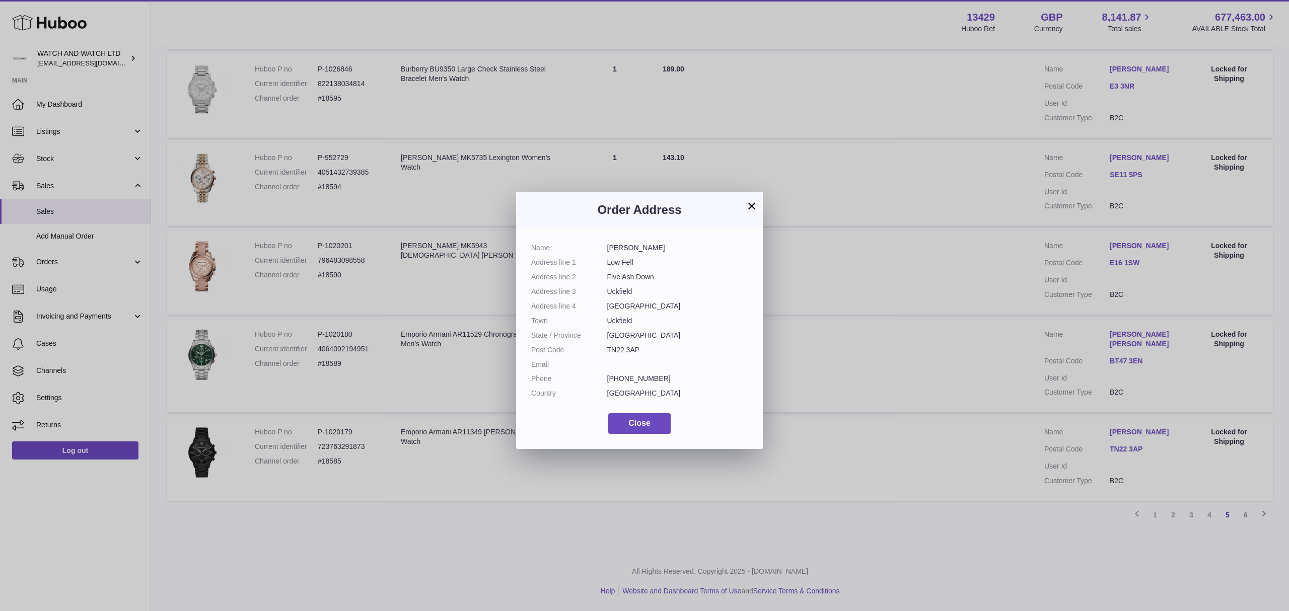
click at [911, 433] on div "× Order Address Name Donna Bishop Address line 1 Low Fell Address line 2 Five A…" at bounding box center [644, 320] width 1289 height 611
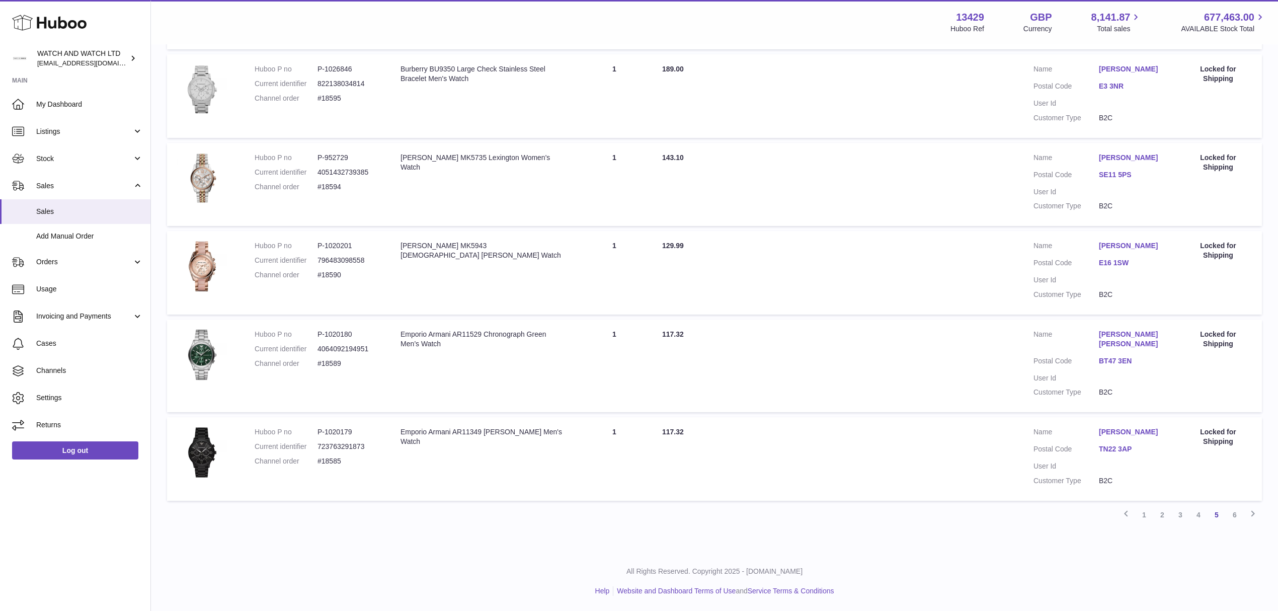
click at [1232, 512] on link "6" at bounding box center [1235, 515] width 18 height 18
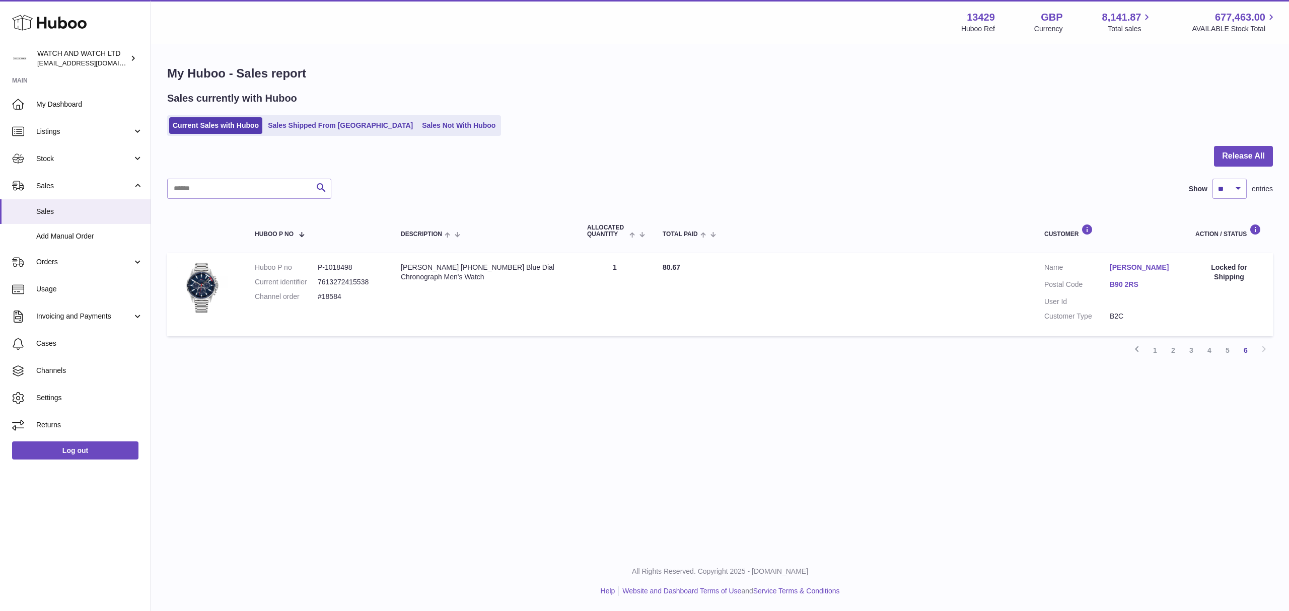
click at [1130, 286] on link "B90 2RS" at bounding box center [1141, 285] width 65 height 10
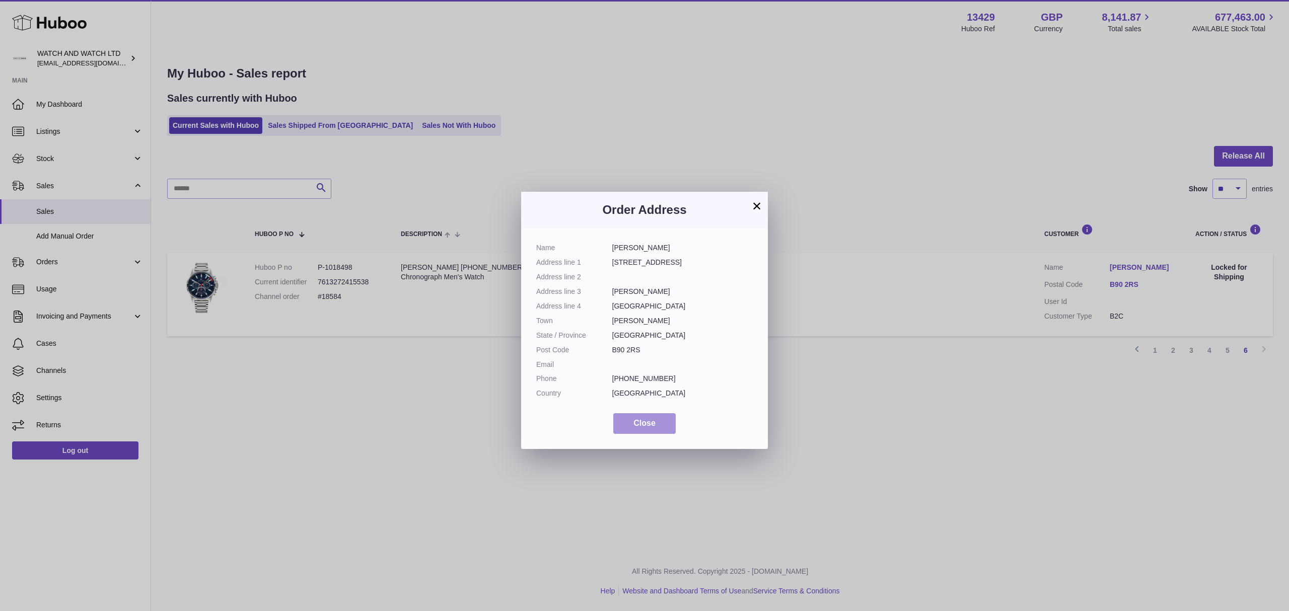
click at [664, 430] on button "Close" at bounding box center [644, 423] width 62 height 21
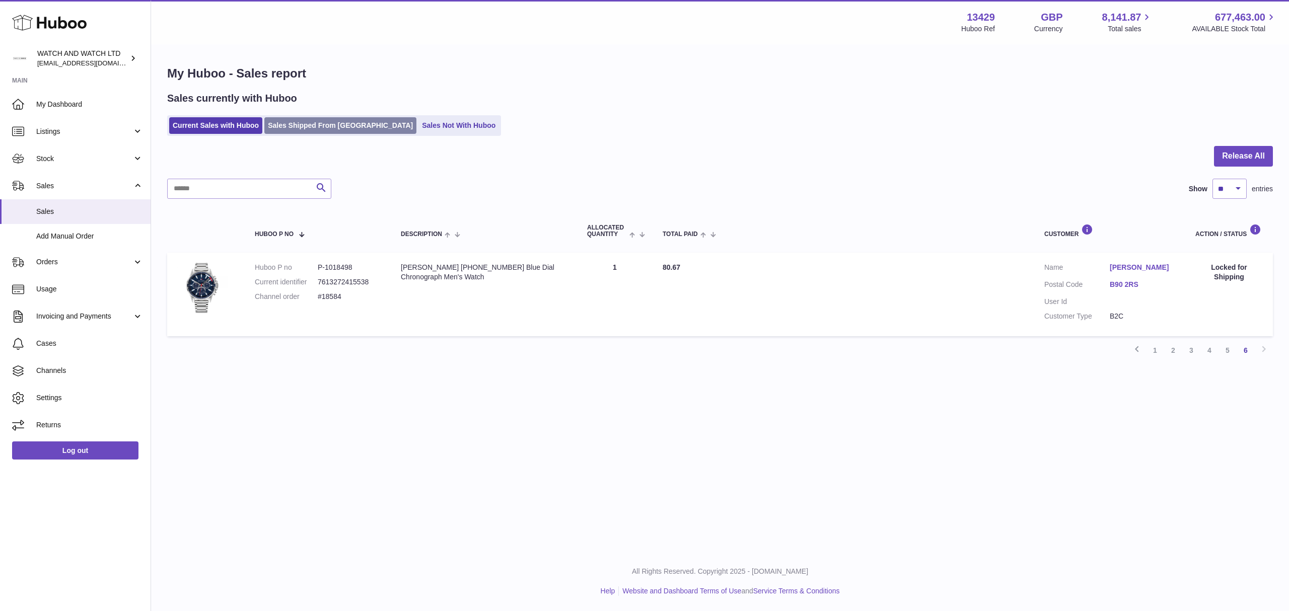
click at [363, 131] on link "Sales Shipped From [GEOGRAPHIC_DATA]" at bounding box center [340, 125] width 152 height 17
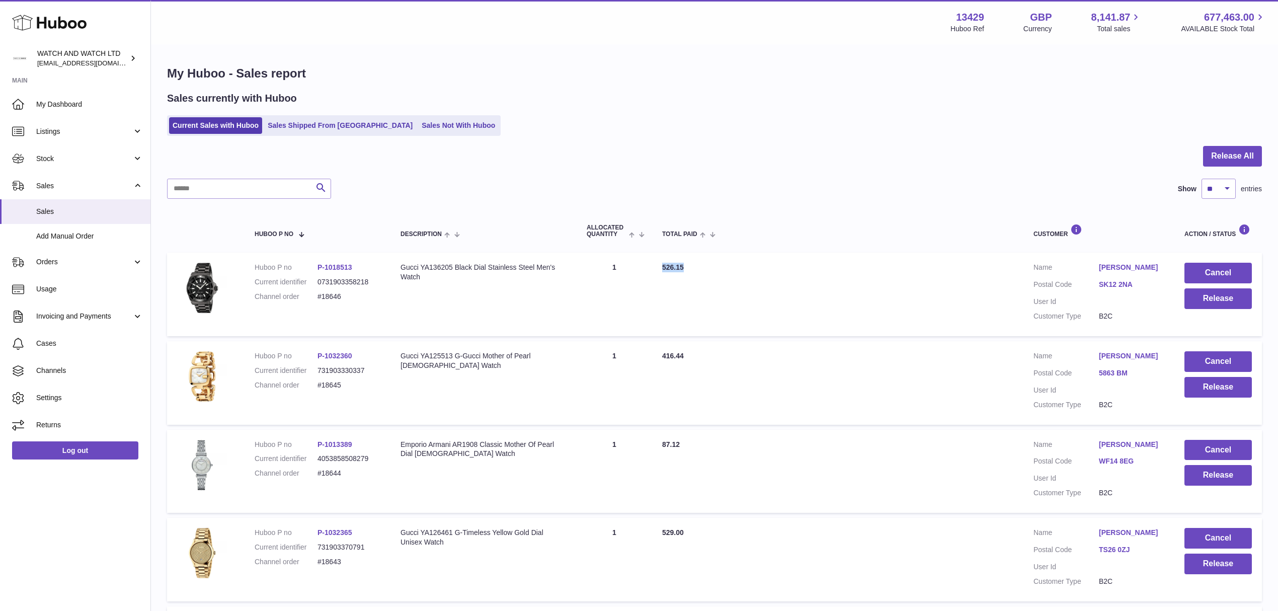
drag, startPoint x: 687, startPoint y: 268, endPoint x: 662, endPoint y: 270, distance: 24.2
click at [662, 270] on td "Total Paid 526.15" at bounding box center [837, 295] width 371 height 84
click at [764, 193] on div "Search Show ** ** ** *** entries" at bounding box center [714, 189] width 1095 height 20
click at [418, 131] on link "Sales Not With Huboo" at bounding box center [458, 125] width 81 height 17
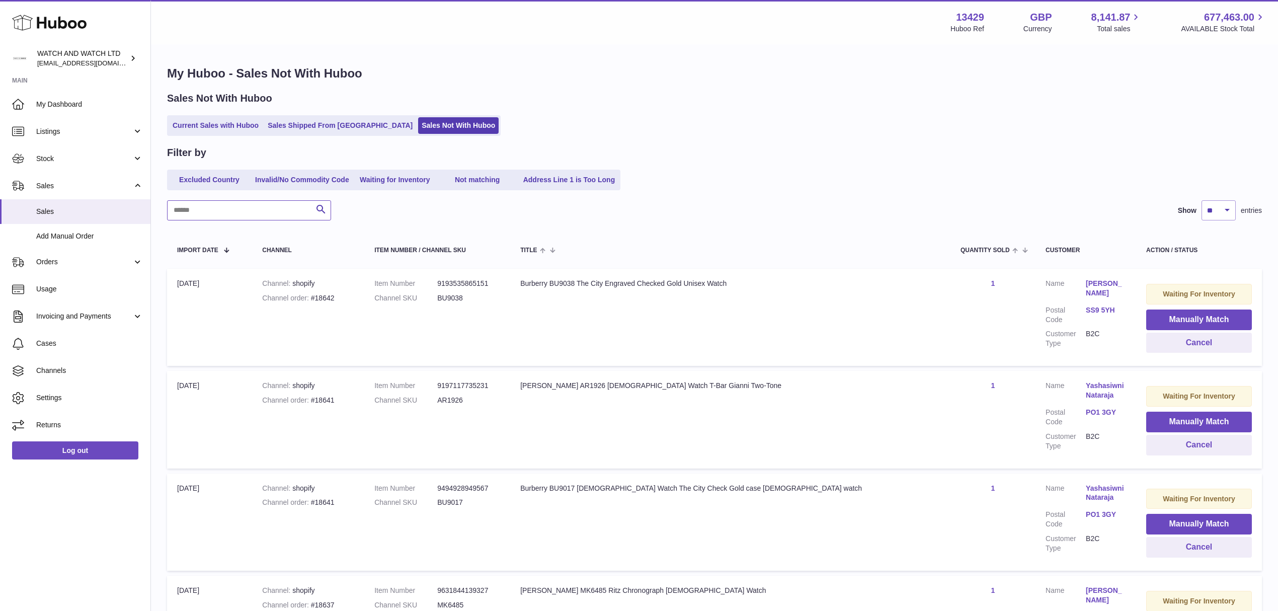
click at [288, 210] on input "text" at bounding box center [249, 210] width 164 height 20
paste input "******"
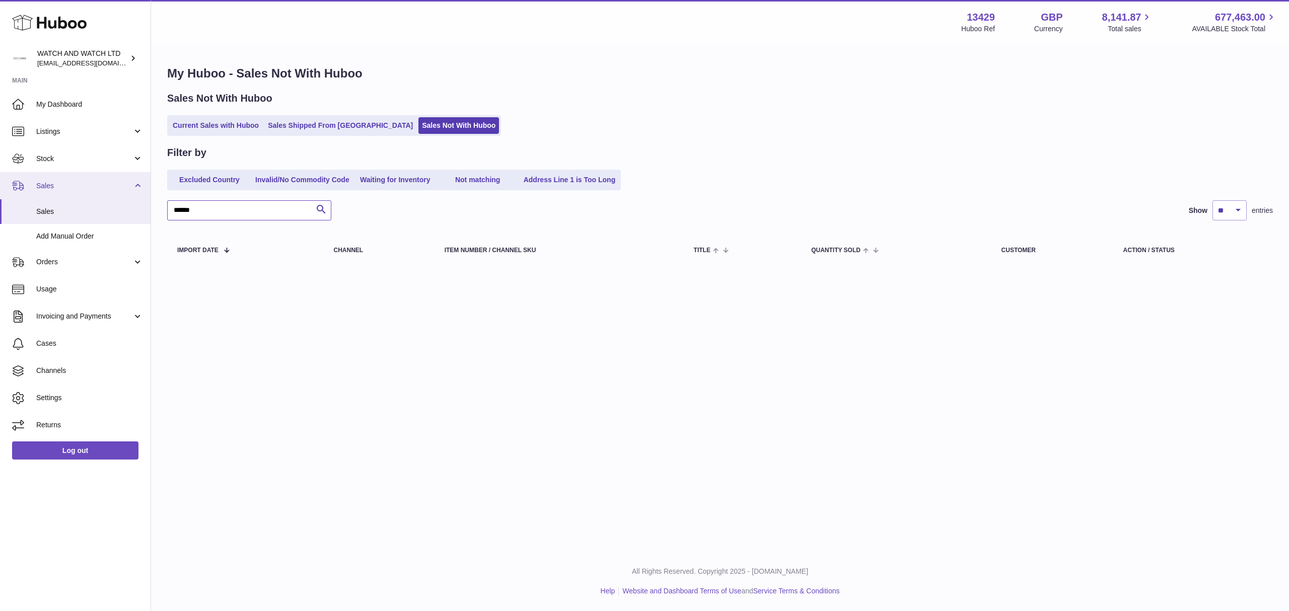
drag, startPoint x: 141, startPoint y: 198, endPoint x: 135, endPoint y: 197, distance: 6.1
click at [135, 197] on div "Huboo WATCH AND WATCH LTD [EMAIL_ADDRESS][DOMAIN_NAME] Main My Dashboard Listin…" at bounding box center [644, 305] width 1289 height 611
paste input "text"
type input "******"
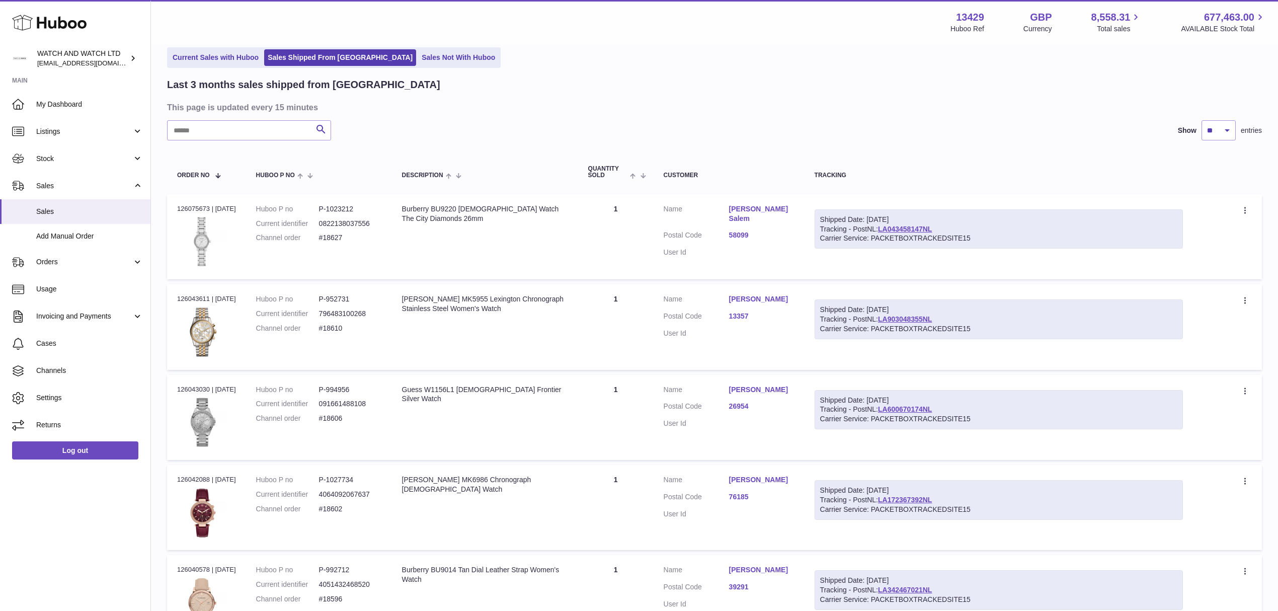
scroll to position [67, 0]
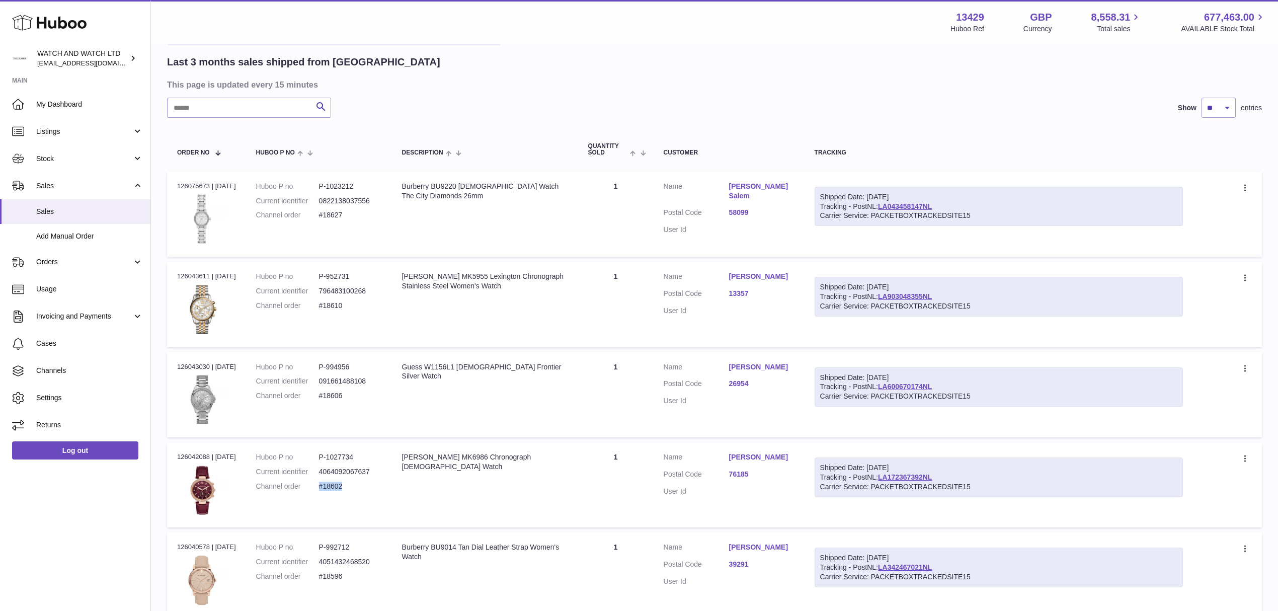
drag, startPoint x: 354, startPoint y: 484, endPoint x: 371, endPoint y: 438, distance: 49.2
click at [325, 488] on dd "#18602" at bounding box center [350, 487] width 63 height 10
copy dd "#18602"
click at [340, 395] on dd "#18606" at bounding box center [350, 396] width 63 height 10
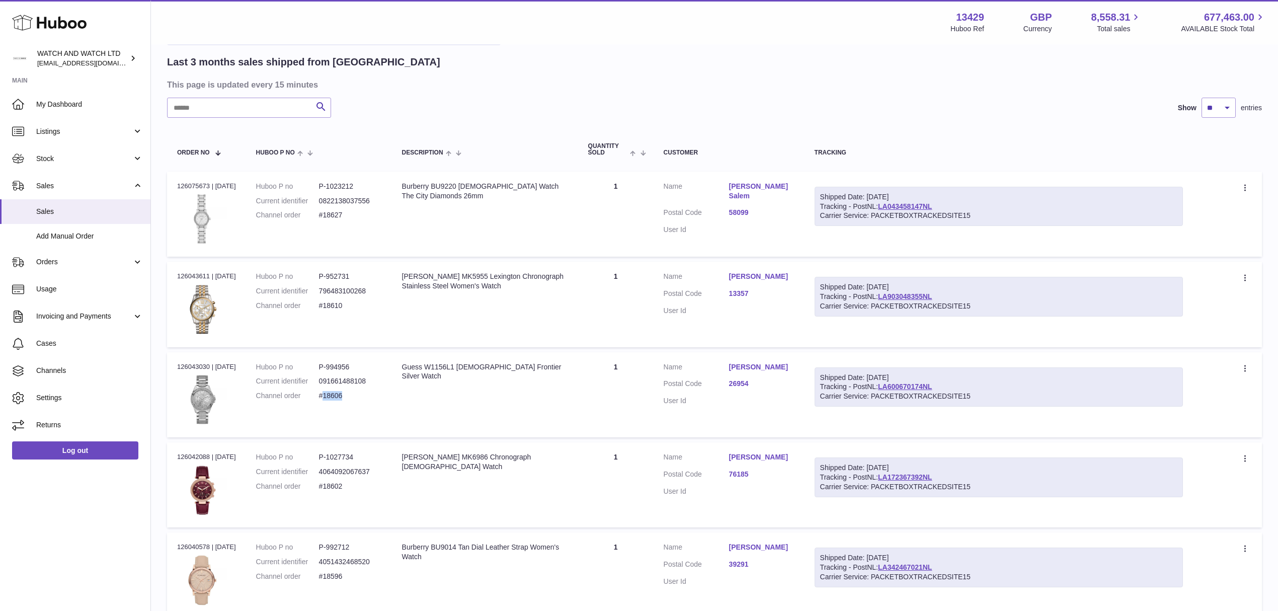
copy dd "18606"
drag, startPoint x: 349, startPoint y: 306, endPoint x: 325, endPoint y: 307, distance: 24.2
click at [325, 307] on dd "#18610" at bounding box center [350, 306] width 63 height 10
copy dd "#18610"
drag, startPoint x: 353, startPoint y: 214, endPoint x: 323, endPoint y: 216, distance: 30.7
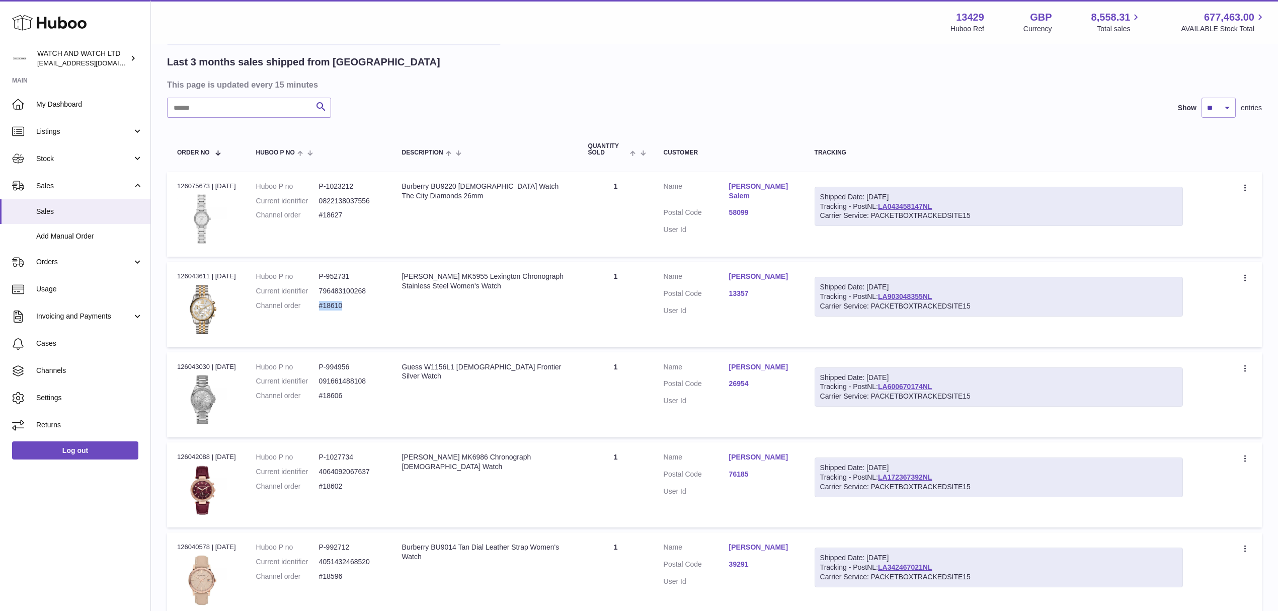
click at [323, 216] on dl "Huboo P no P-1023212 Current identifier 0822138037556 Channel order #18627" at bounding box center [319, 204] width 126 height 44
copy dl "#18627"
